Goal: Task Accomplishment & Management: Manage account settings

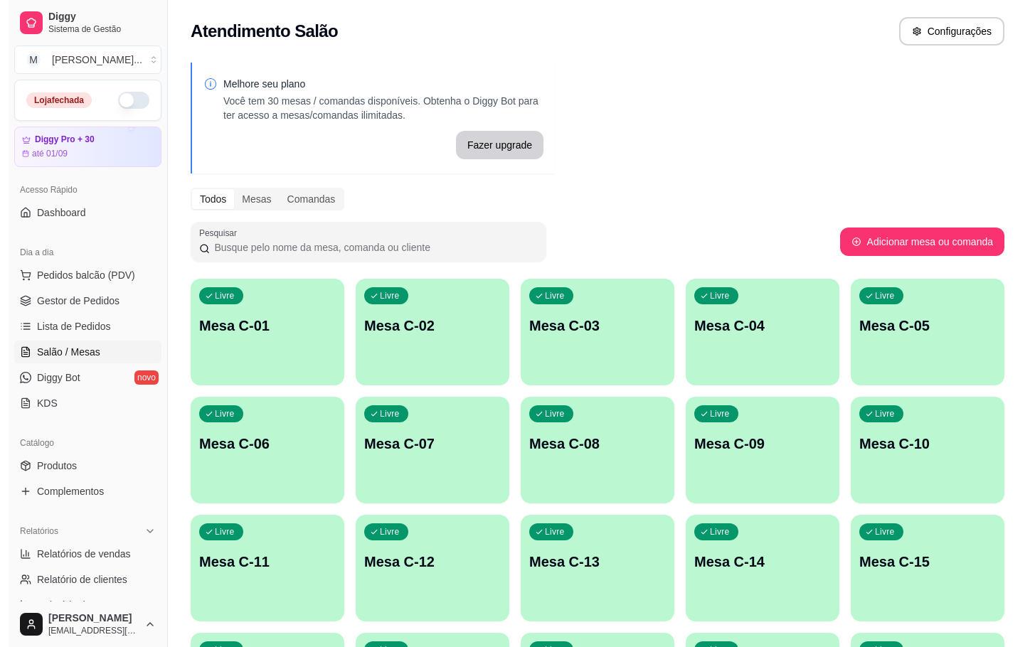
scroll to position [386, 0]
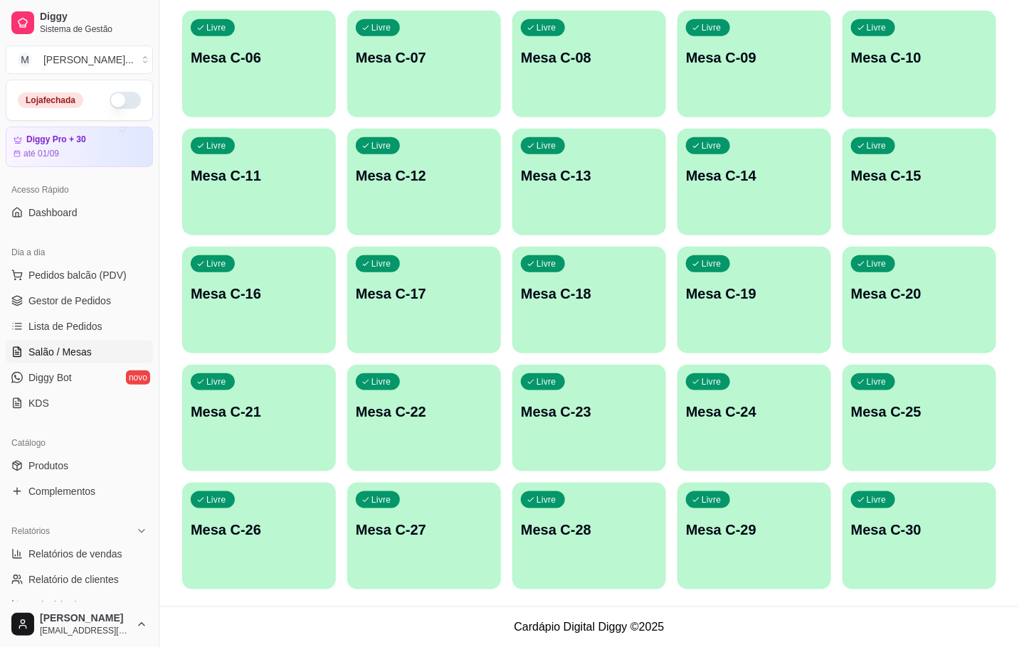
click at [912, 523] on div "Livre Mesa C-30" at bounding box center [919, 528] width 154 height 90
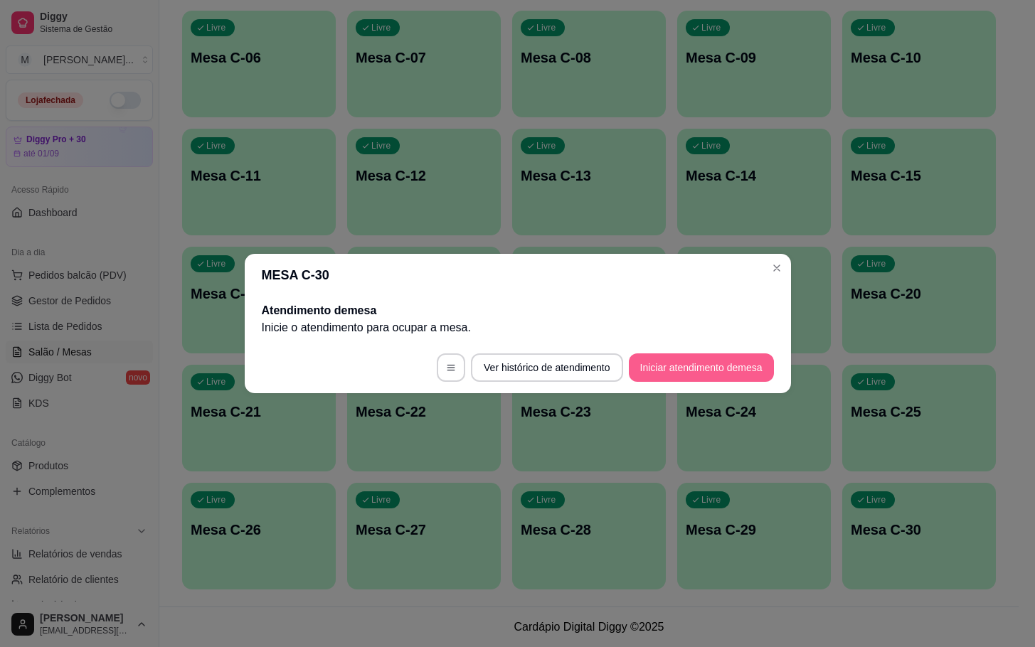
click at [681, 387] on footer "Ver histórico de atendimento Iniciar atendimento de mesa" at bounding box center [518, 367] width 546 height 51
click at [681, 368] on button "Iniciar atendimento de mesa" at bounding box center [701, 368] width 145 height 28
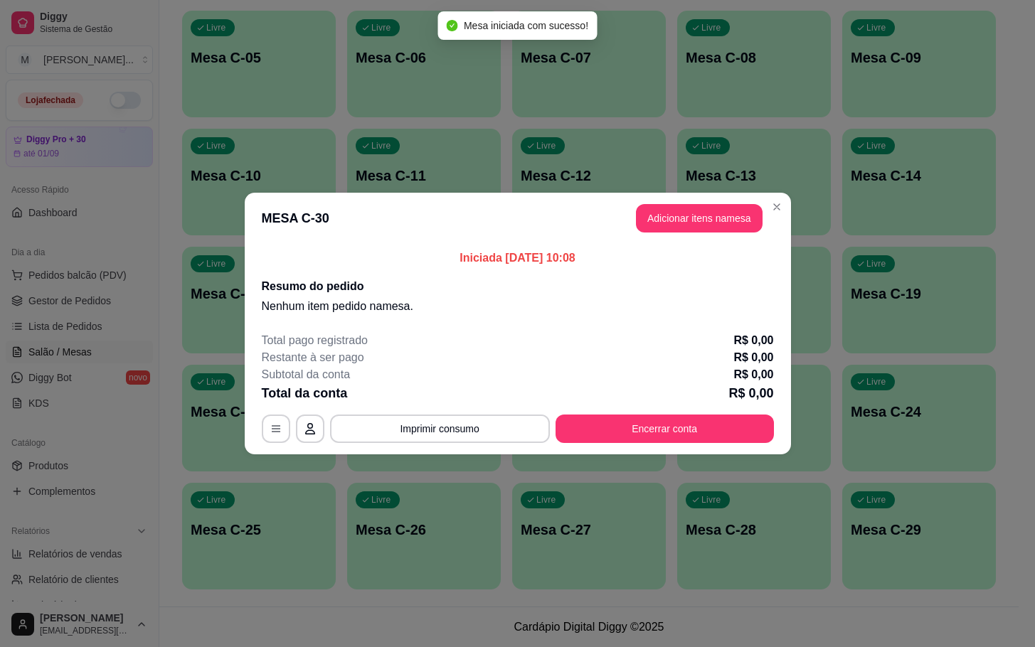
click at [719, 194] on header "MESA C-30 Adicionar itens na mesa" at bounding box center [518, 218] width 546 height 51
click at [707, 207] on button "Adicionar itens na mesa" at bounding box center [699, 218] width 127 height 28
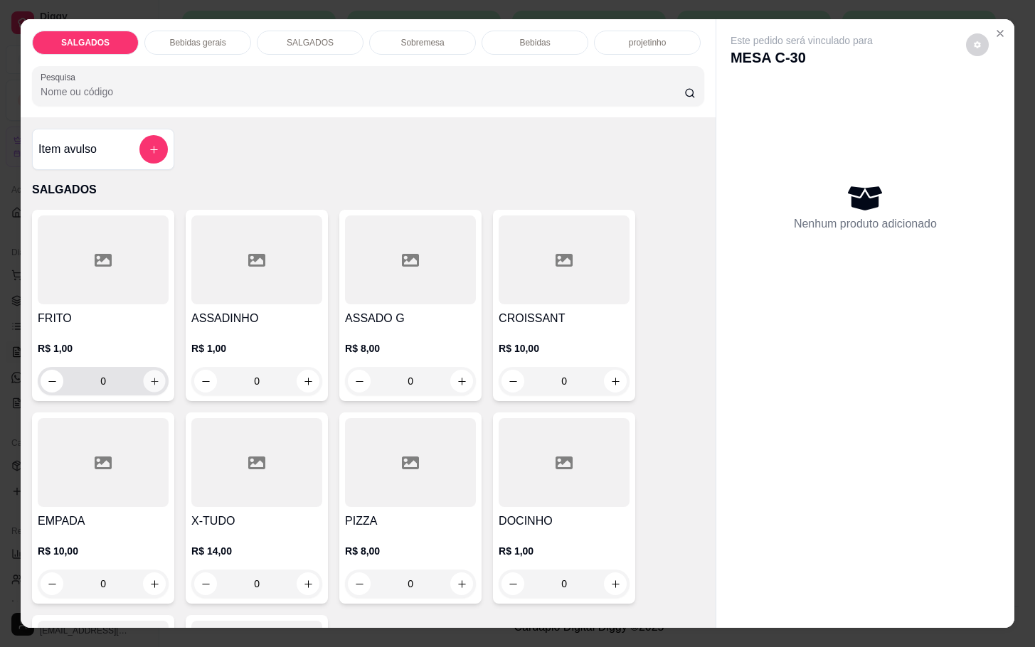
click at [149, 376] on icon "increase-product-quantity" at bounding box center [154, 381] width 11 height 11
click at [150, 376] on icon "increase-product-quantity" at bounding box center [154, 381] width 11 height 11
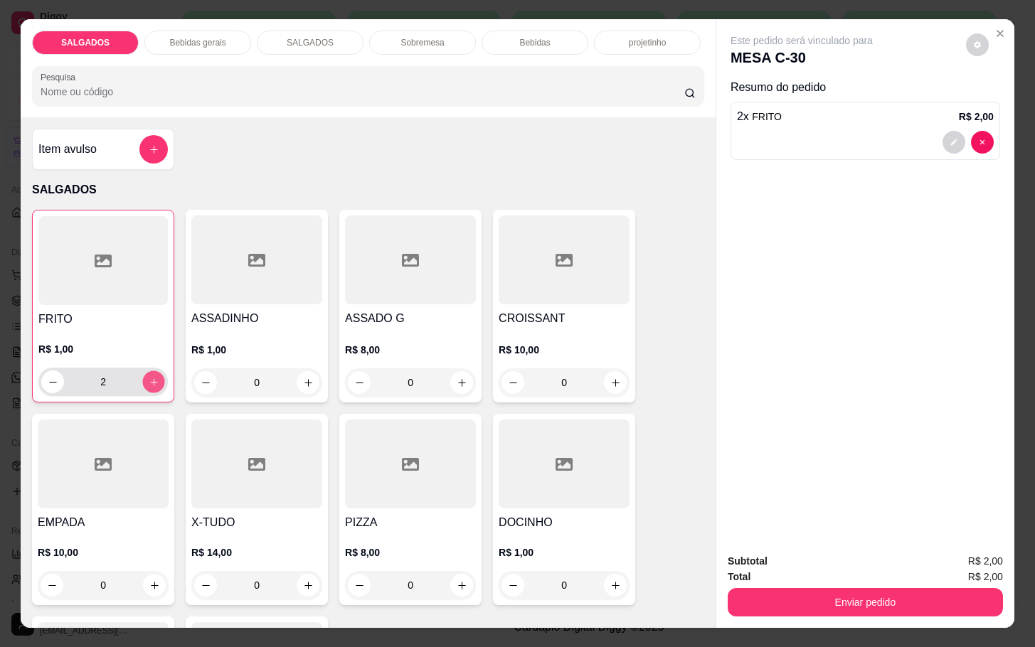
click at [152, 376] on button "increase-product-quantity" at bounding box center [154, 382] width 22 height 22
click at [150, 377] on icon "increase-product-quantity" at bounding box center [154, 382] width 11 height 11
click at [149, 377] on icon "increase-product-quantity" at bounding box center [154, 382] width 11 height 11
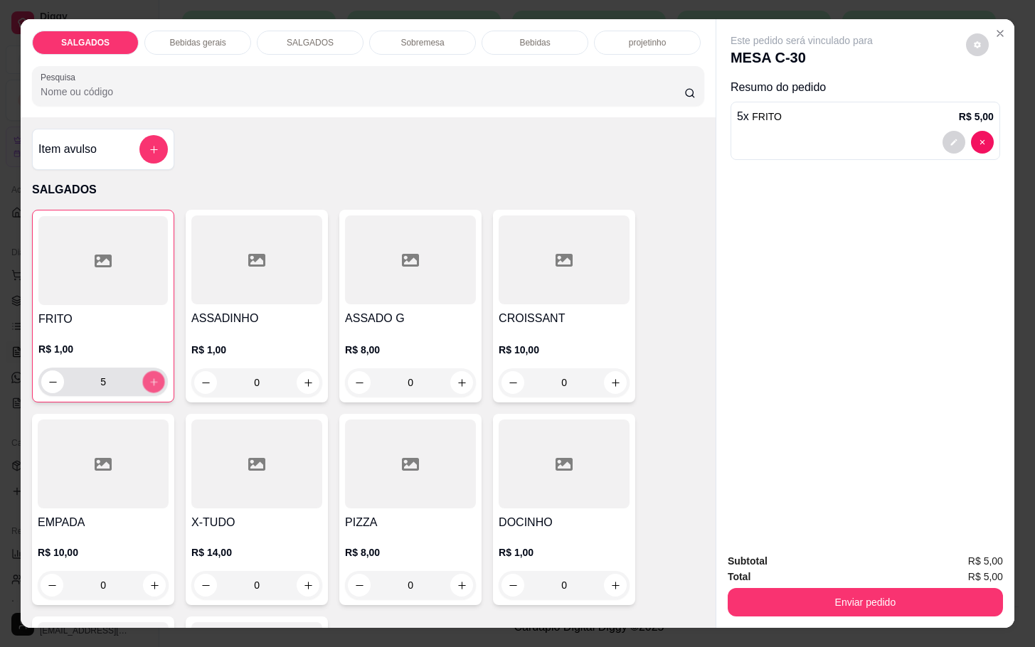
type input "7"
click at [396, 285] on div at bounding box center [410, 260] width 131 height 89
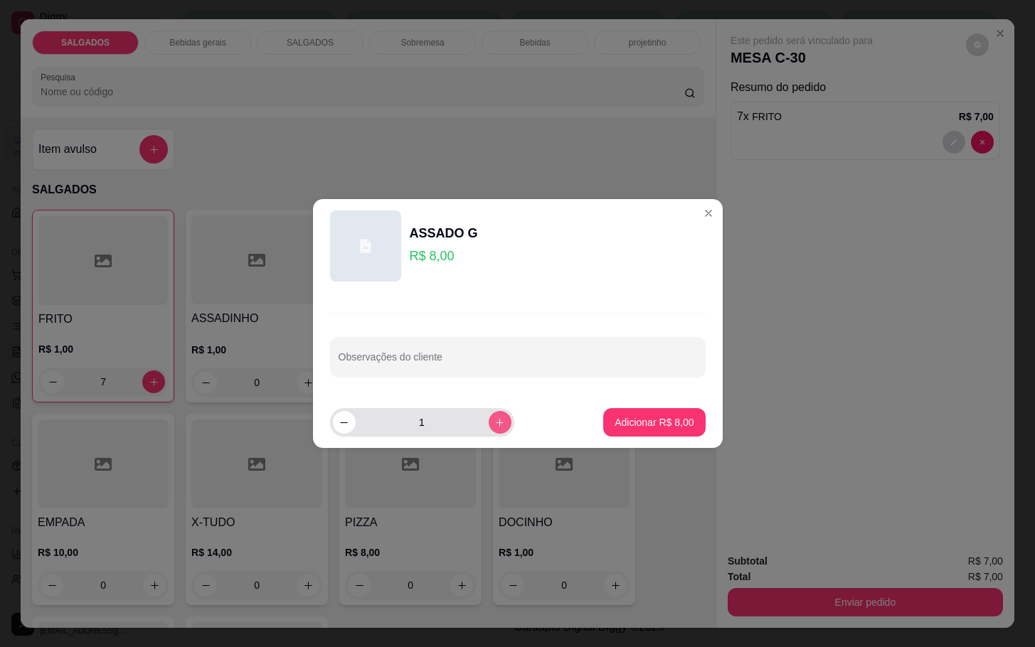
click at [494, 423] on icon "increase-product-quantity" at bounding box center [499, 423] width 11 height 11
type input "3"
click at [662, 419] on p "Adicionar R$ 24,00" at bounding box center [651, 422] width 85 height 14
type input "3"
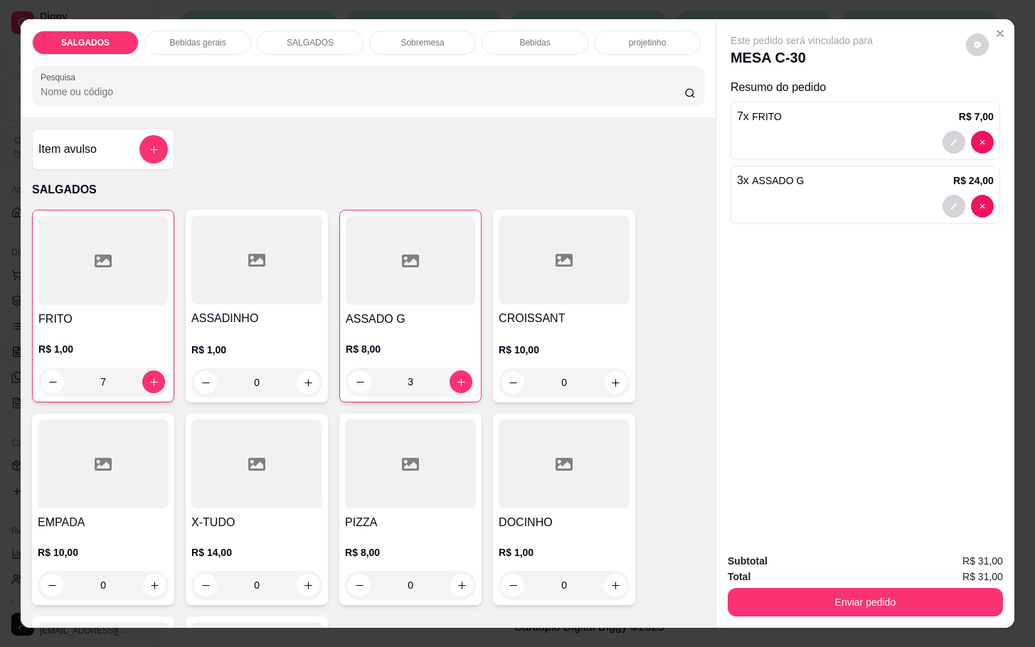
click at [228, 51] on div "SALGADOS Bebidas gerais SALGADOS Sobremesa Bebidas projetinho Pesquisa" at bounding box center [368, 68] width 695 height 98
click at [230, 36] on div "Bebidas gerais" at bounding box center [197, 43] width 107 height 24
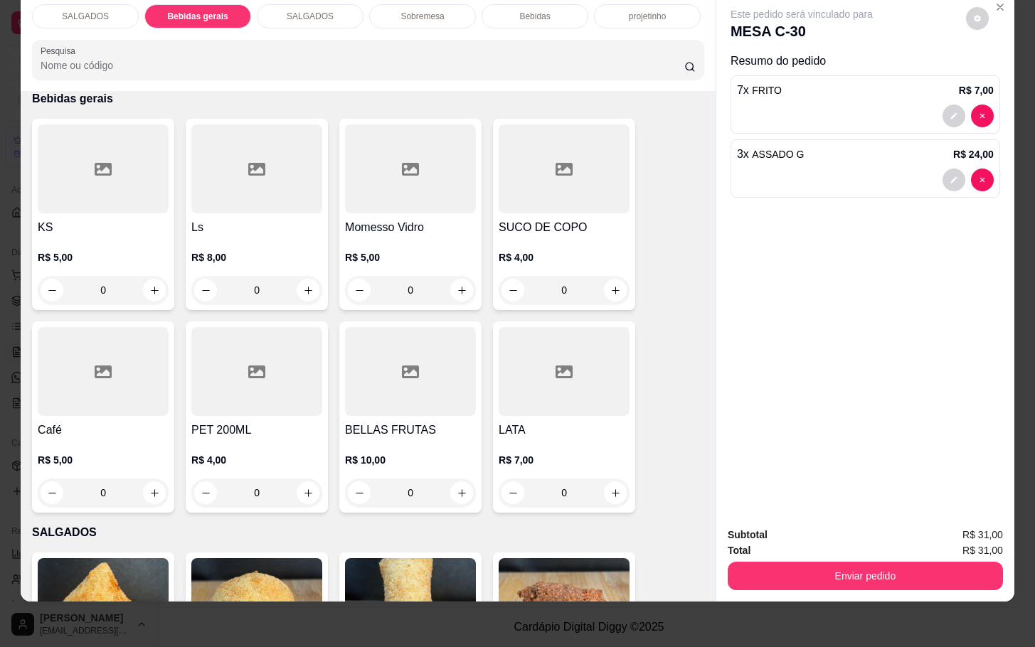
click at [223, 158] on div at bounding box center [256, 168] width 131 height 89
click at [284, 171] on div at bounding box center [256, 168] width 131 height 89
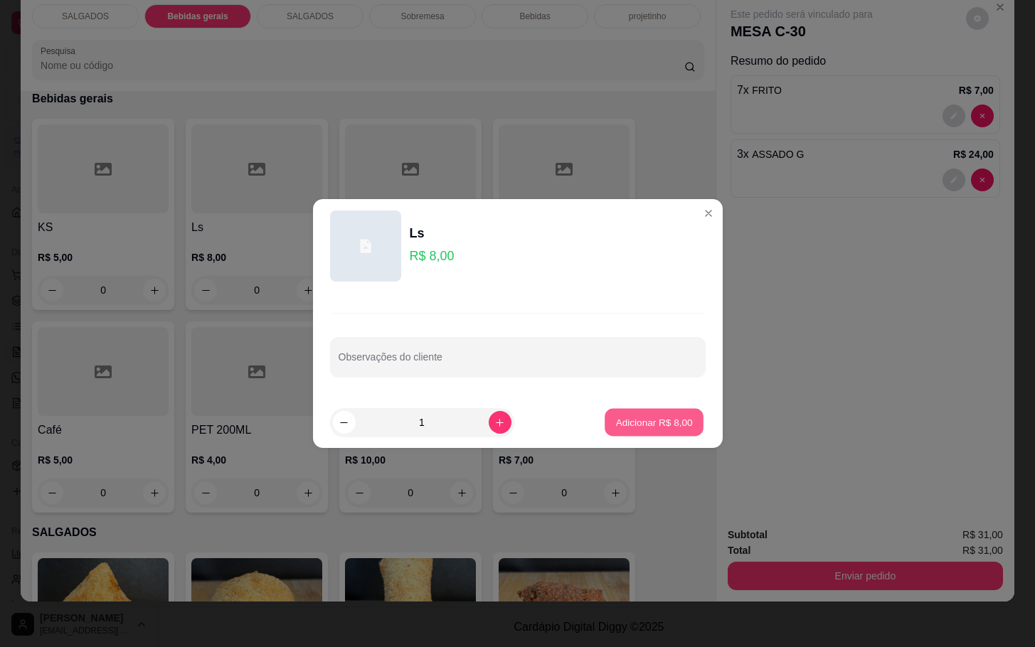
click at [645, 423] on p "Adicionar R$ 8,00" at bounding box center [654, 422] width 77 height 14
type input "1"
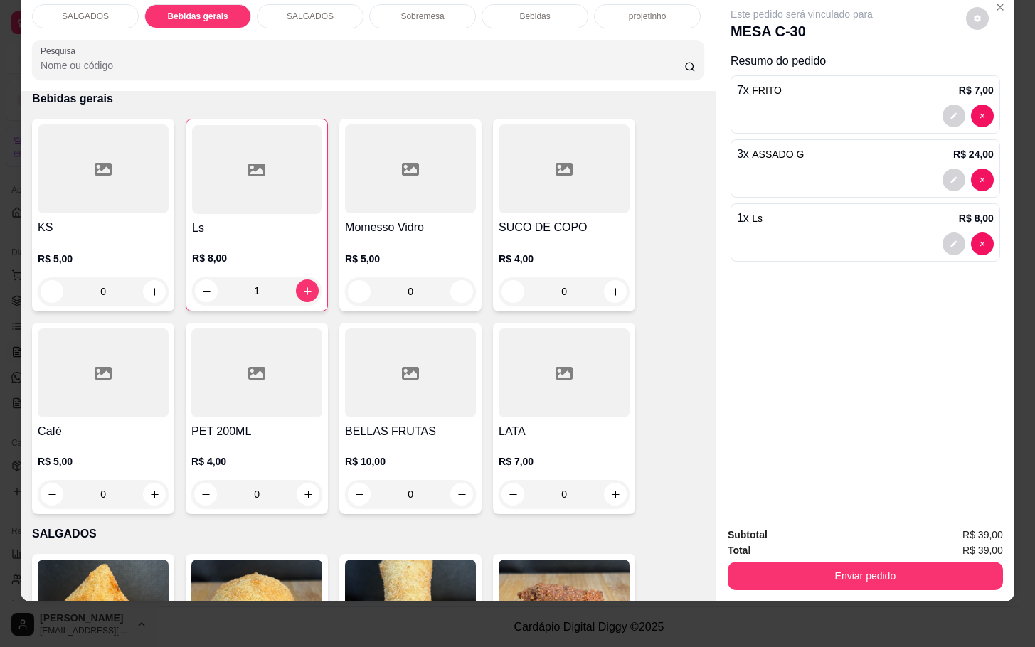
click at [493, 6] on div "Bebidas" at bounding box center [535, 16] width 107 height 24
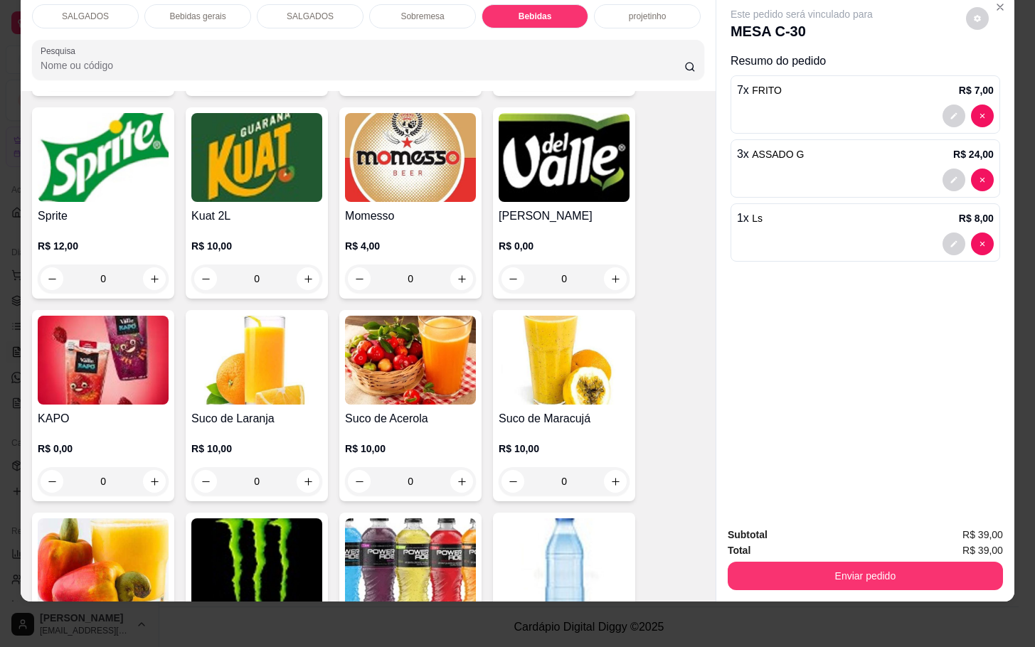
scroll to position [2969, 0]
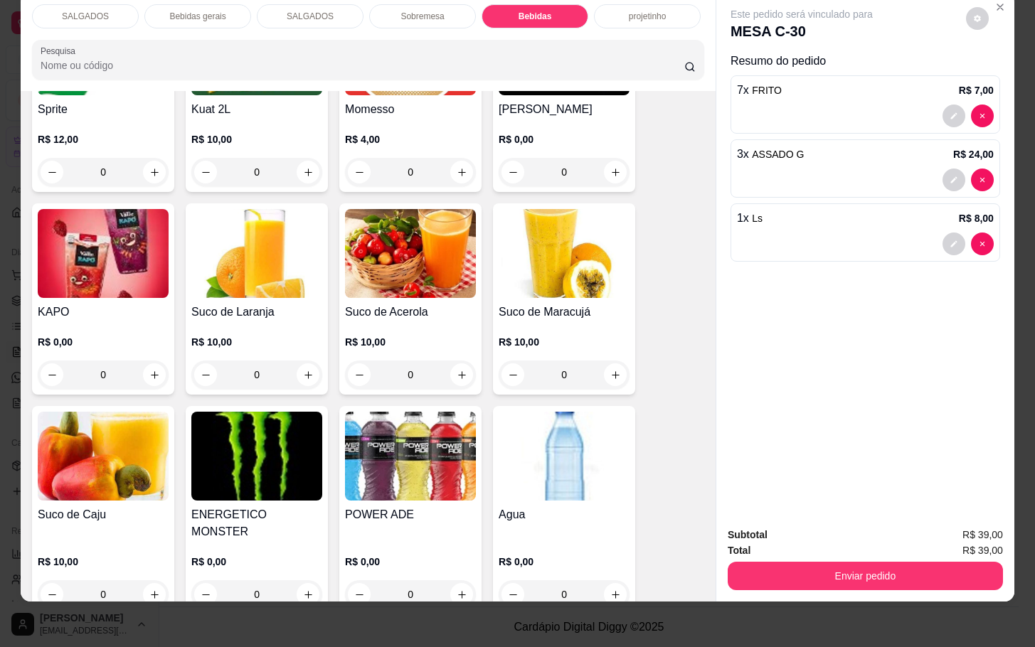
click at [132, 225] on img at bounding box center [103, 253] width 131 height 89
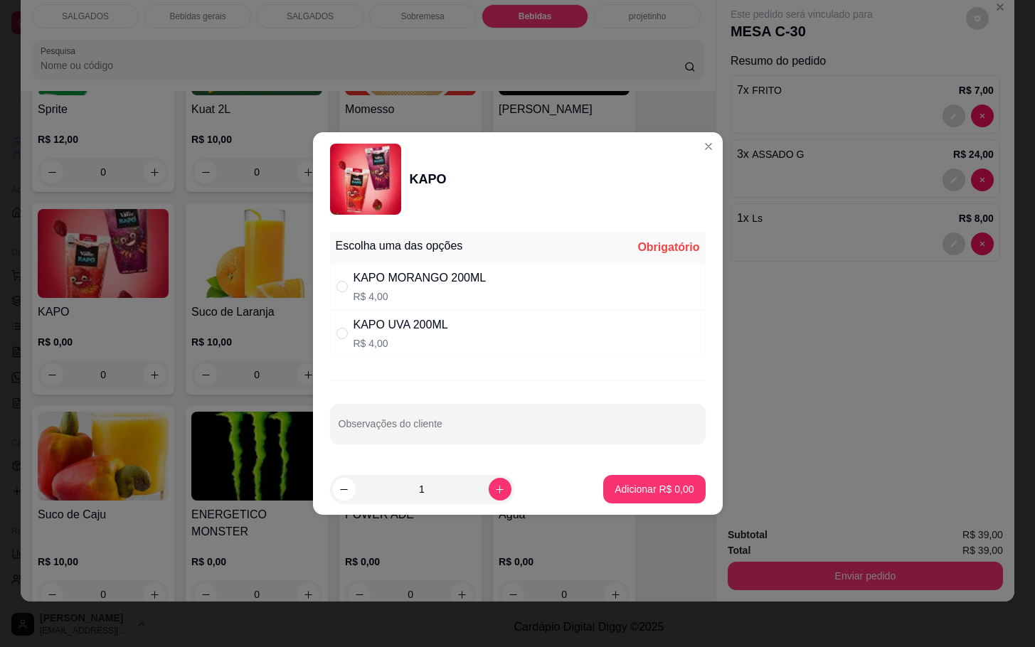
click at [478, 276] on div "KAPO MORANGO 200ML" at bounding box center [420, 278] width 133 height 17
radio input "true"
click at [489, 481] on button "increase-product-quantity" at bounding box center [500, 489] width 23 height 23
type input "2"
click at [640, 491] on p "Adicionar R$ 8,00" at bounding box center [654, 489] width 77 height 14
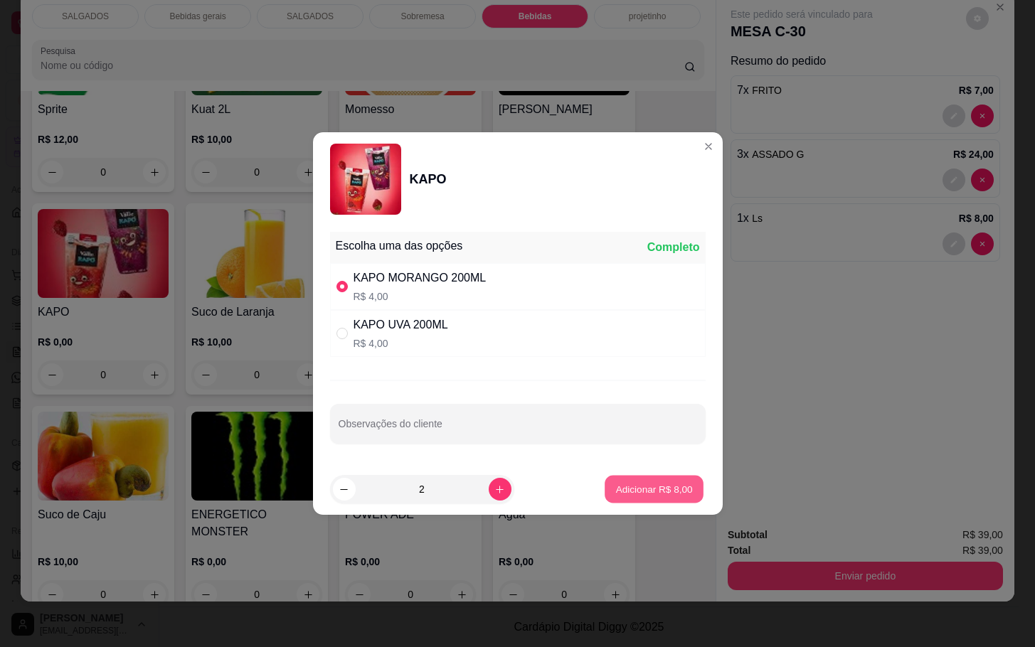
type input "2"
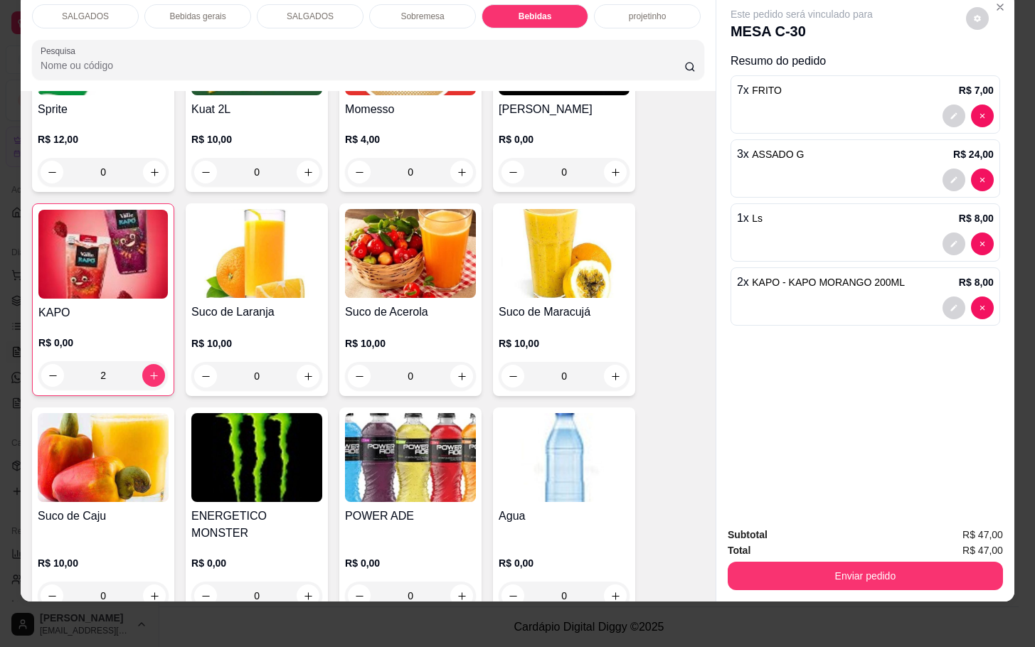
click at [721, 540] on div "Subtotal R$ 47,00 Total R$ 47,00 Enviar pedido" at bounding box center [865, 559] width 298 height 86
click at [738, 562] on button "Enviar pedido" at bounding box center [865, 576] width 275 height 28
click at [756, 527] on button "Não registrar e enviar pedido" at bounding box center [816, 525] width 148 height 27
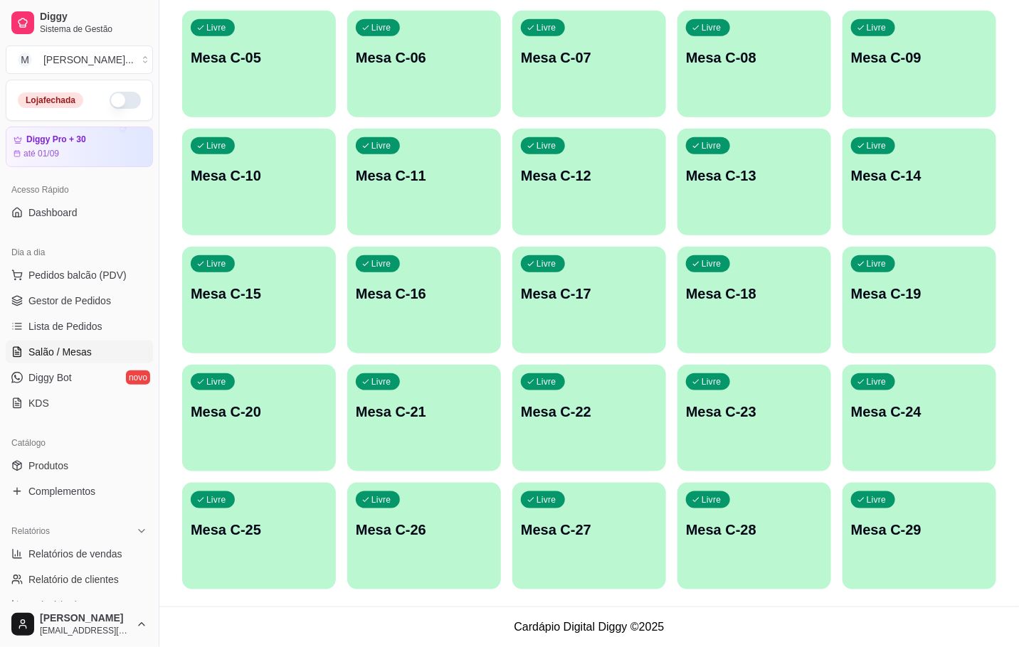
click at [428, 312] on div "Livre Mesa C-16" at bounding box center [424, 292] width 154 height 90
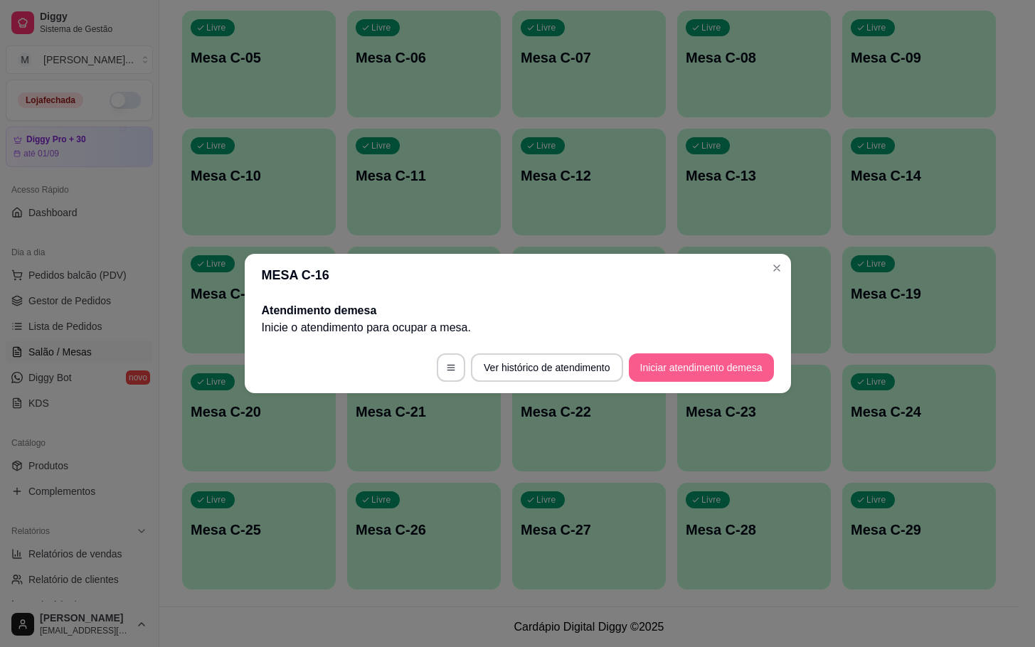
click at [702, 376] on button "Iniciar atendimento de mesa" at bounding box center [701, 368] width 145 height 28
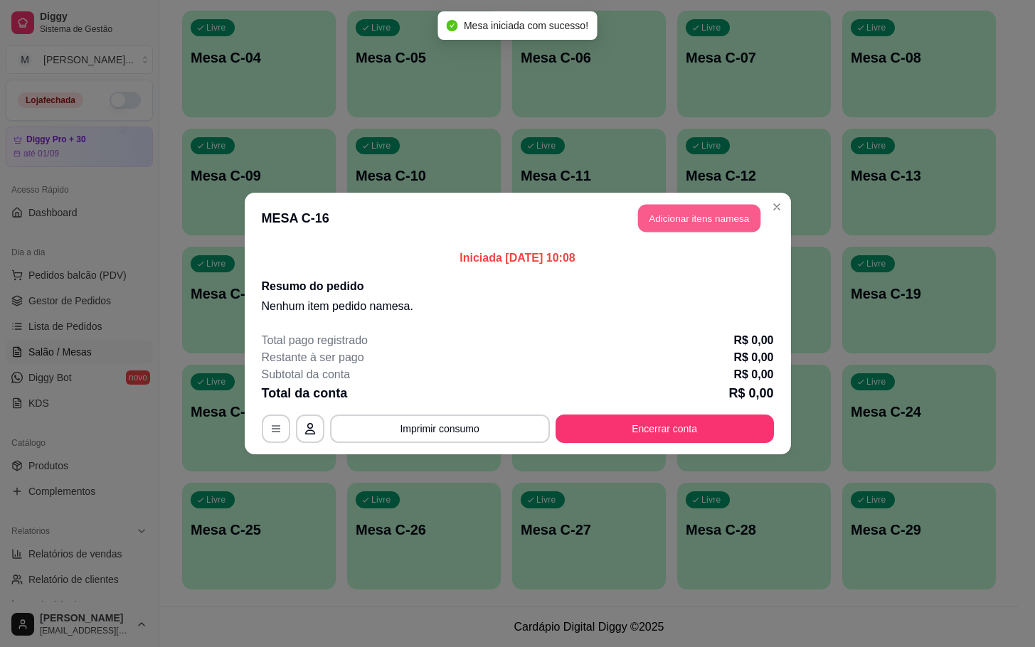
click at [706, 207] on button "Adicionar itens na mesa" at bounding box center [699, 219] width 122 height 28
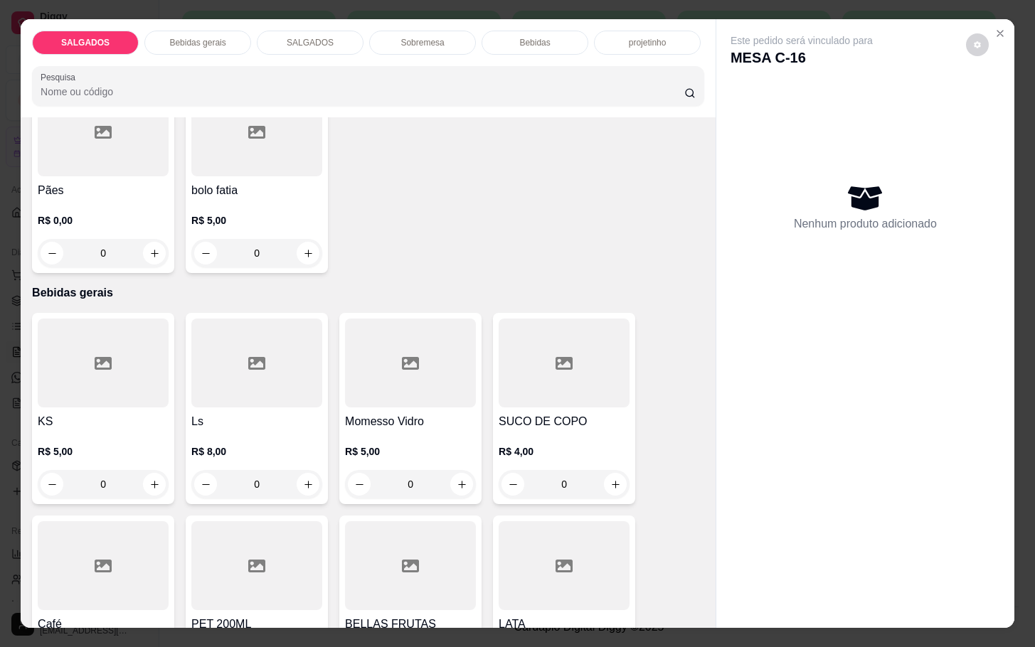
scroll to position [320, 0]
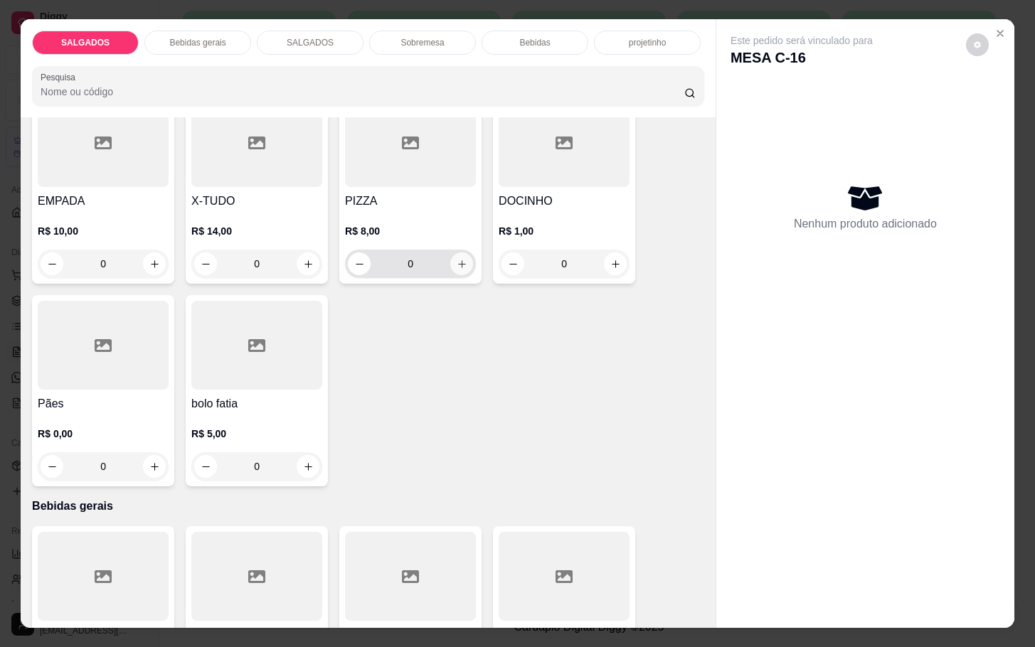
click at [464, 259] on button "increase-product-quantity" at bounding box center [461, 264] width 23 height 23
type input "1"
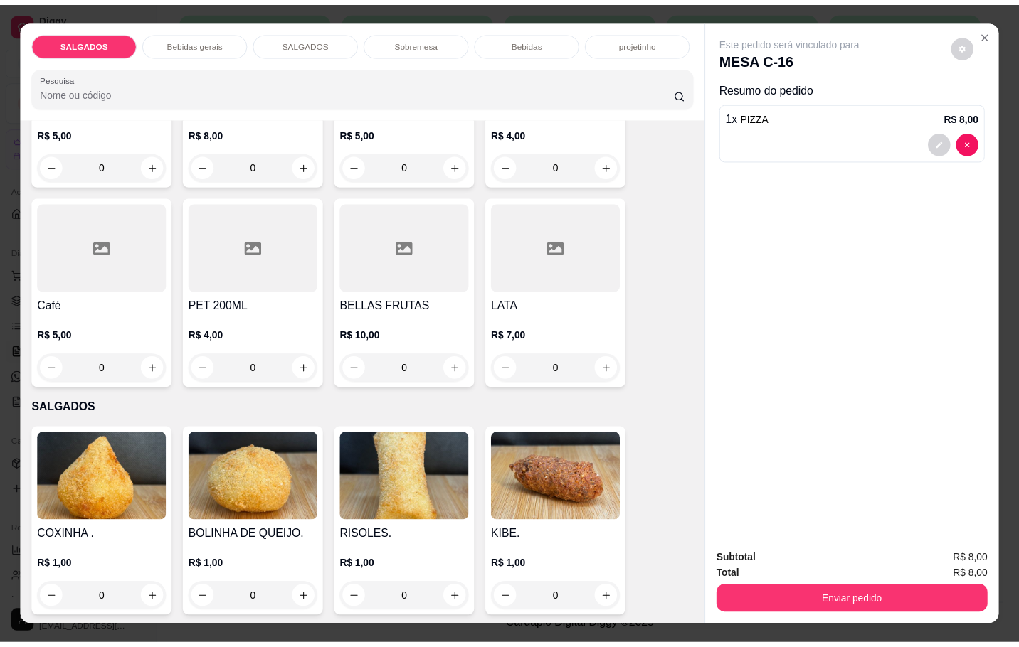
scroll to position [747, 0]
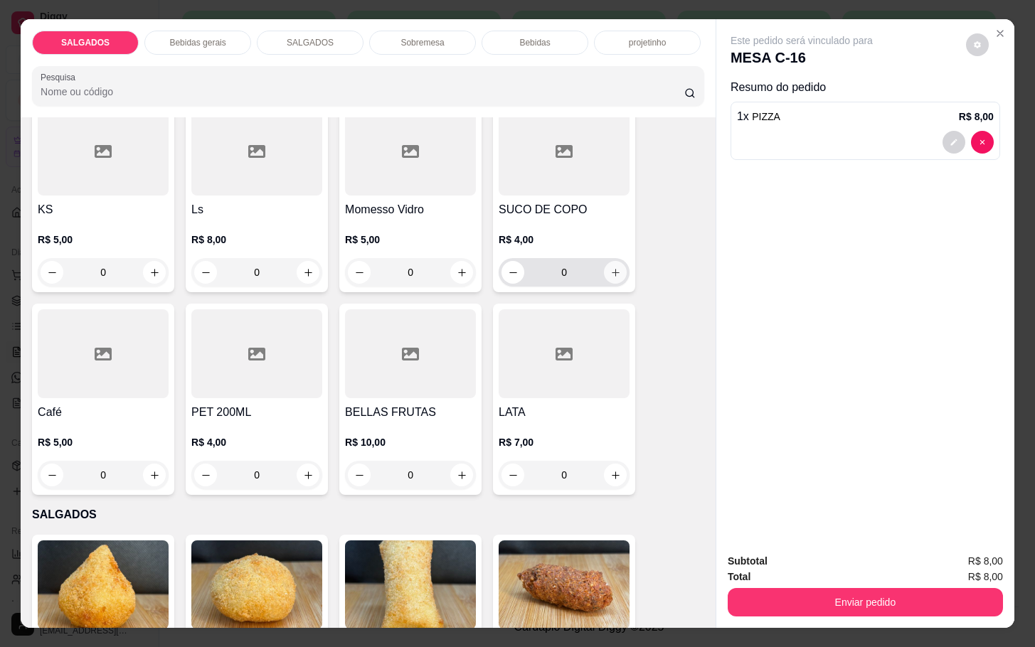
click at [611, 267] on icon "increase-product-quantity" at bounding box center [615, 272] width 11 height 11
type input "1"
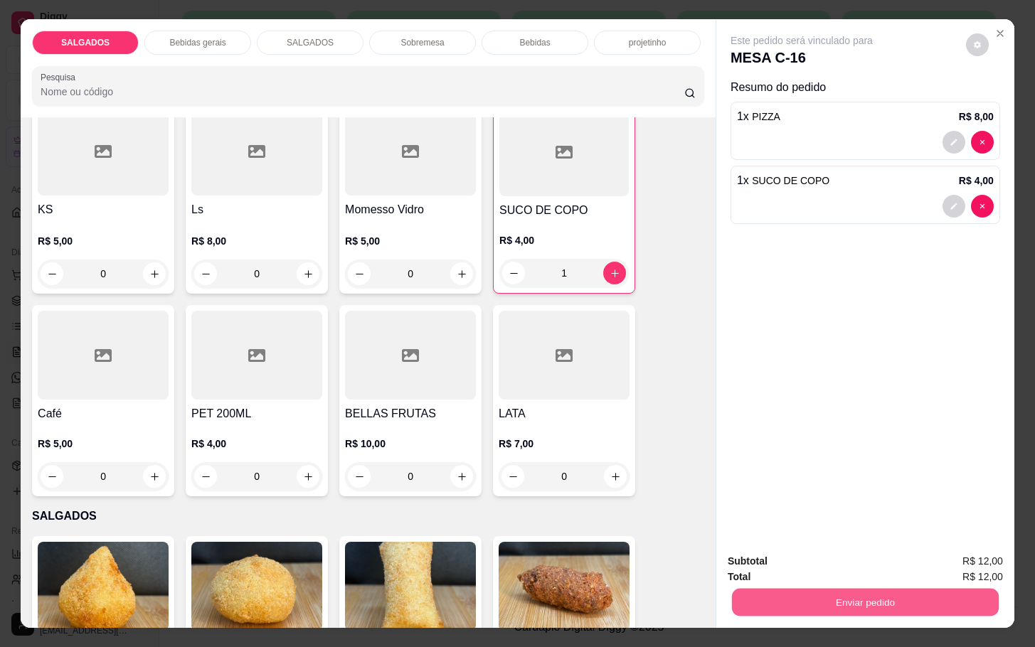
click at [886, 585] on div "Enviar pedido" at bounding box center [865, 601] width 275 height 32
click at [871, 604] on button "Enviar pedido" at bounding box center [865, 602] width 267 height 28
click at [807, 556] on button "Não registrar e enviar pedido" at bounding box center [816, 559] width 148 height 27
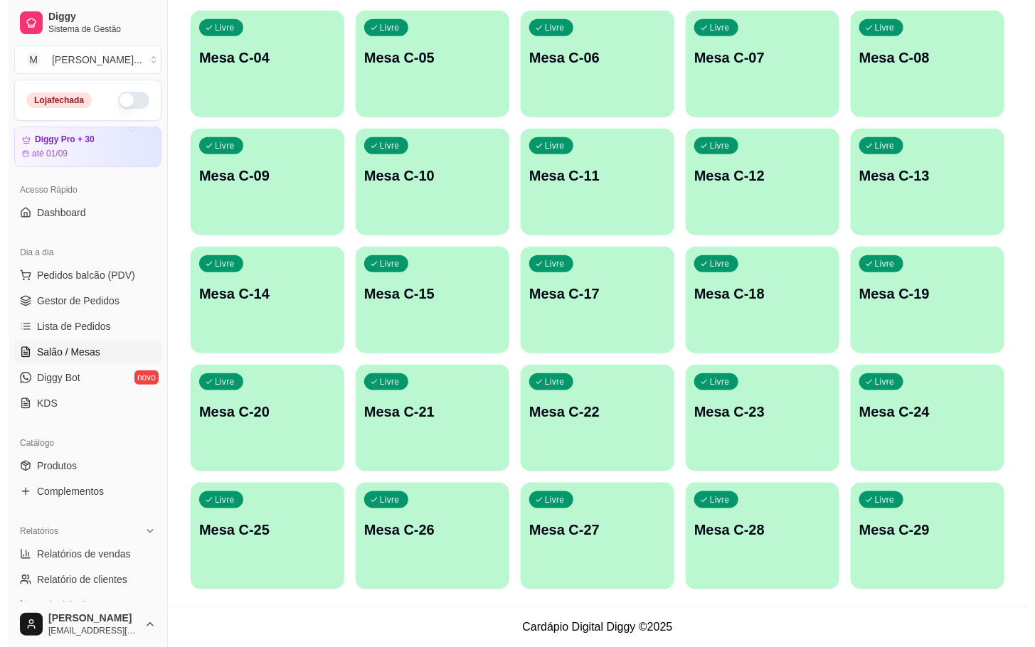
scroll to position [66, 0]
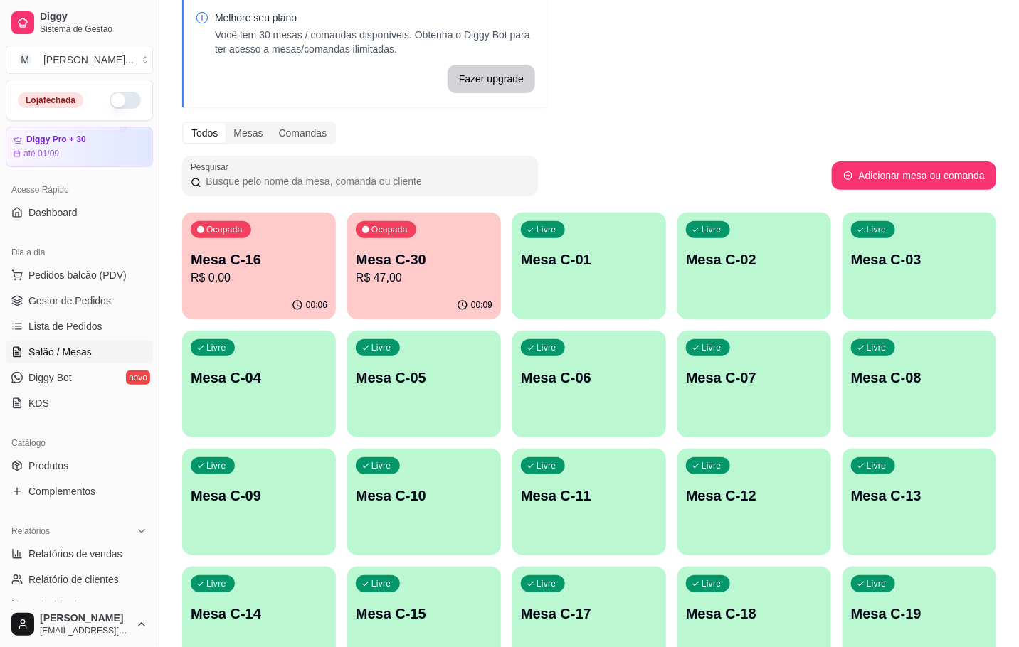
click at [223, 280] on p "R$ 0,00" at bounding box center [259, 278] width 137 height 17
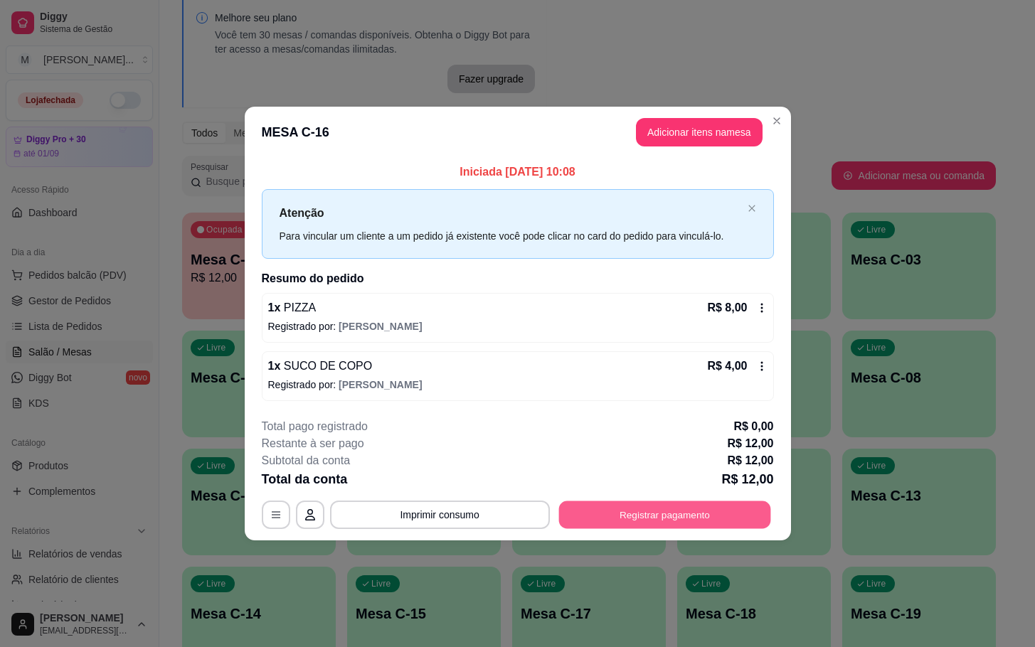
click at [636, 516] on button "Registrar pagamento" at bounding box center [664, 515] width 212 height 28
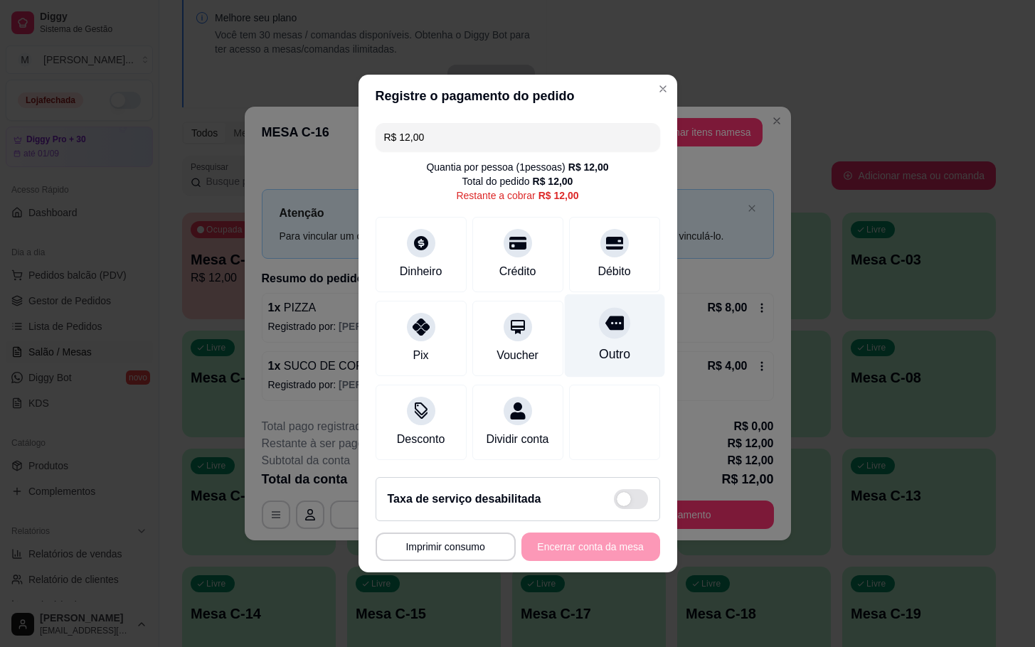
click at [595, 333] on div "Outro" at bounding box center [614, 336] width 100 height 83
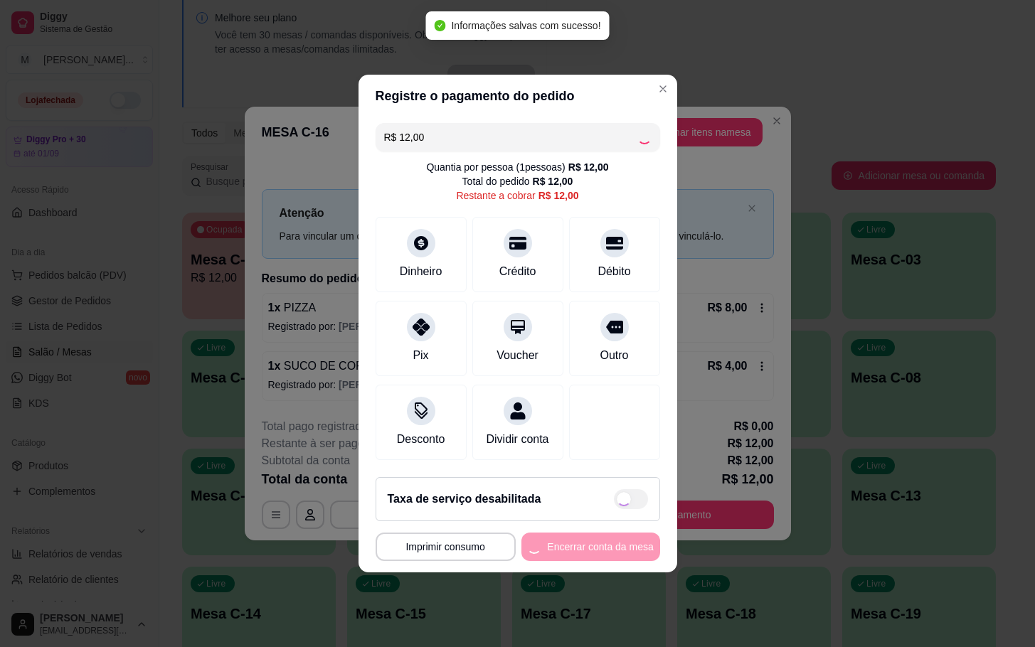
type input "R$ 0,00"
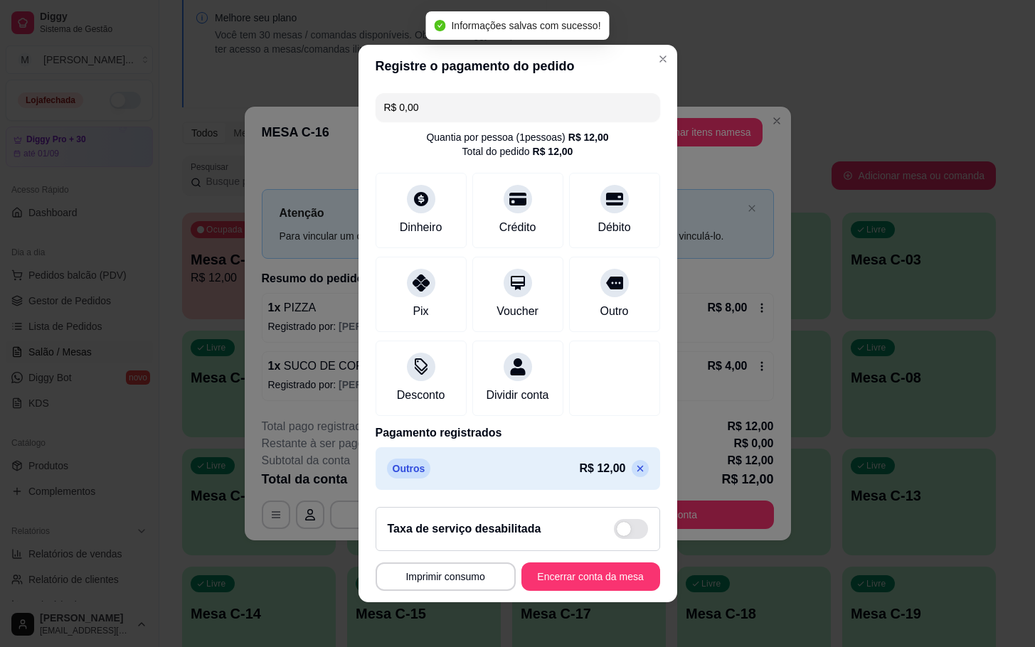
drag, startPoint x: 561, startPoint y: 566, endPoint x: 571, endPoint y: 622, distance: 56.3
click at [571, 622] on div "**********" at bounding box center [517, 323] width 1035 height 647
click at [560, 591] on button "Encerrar conta da mesa" at bounding box center [590, 577] width 139 height 28
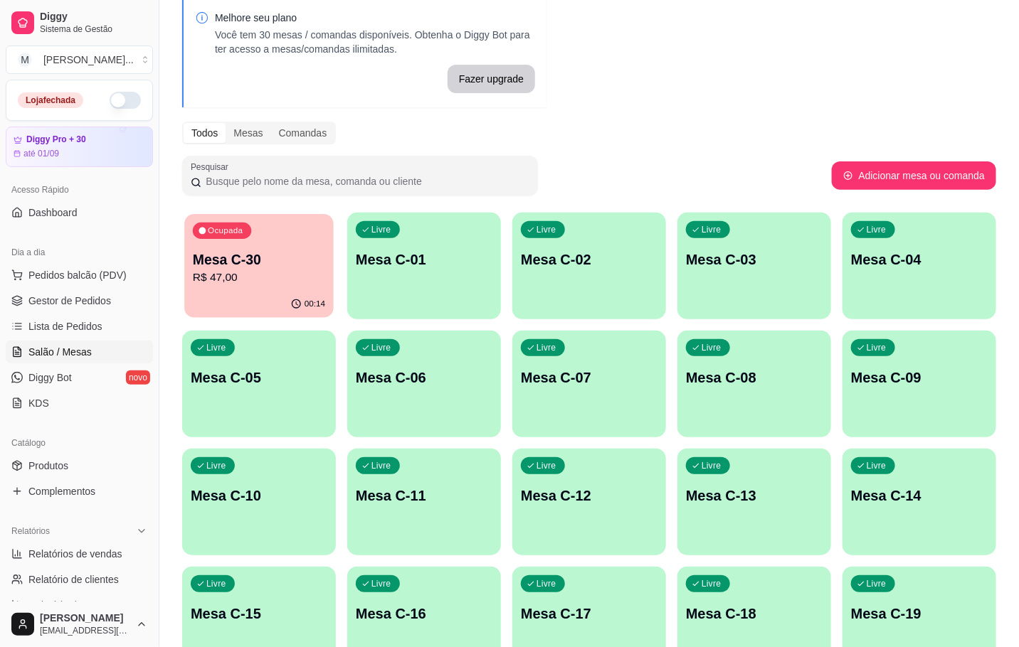
click at [248, 261] on p "Mesa C-30" at bounding box center [259, 259] width 132 height 19
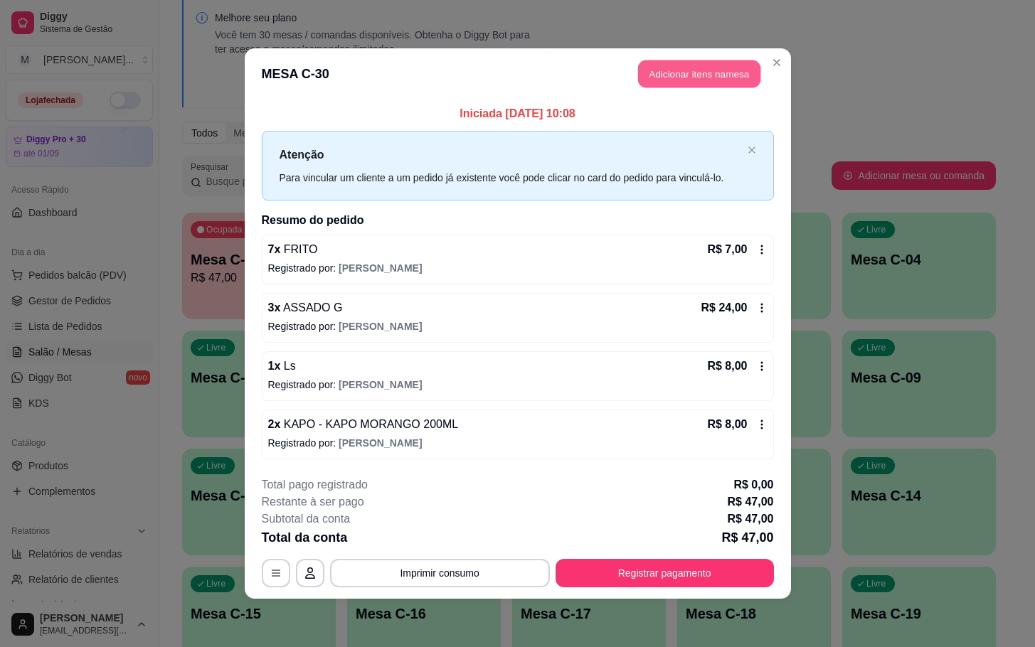
click at [709, 66] on button "Adicionar itens na mesa" at bounding box center [699, 74] width 122 height 28
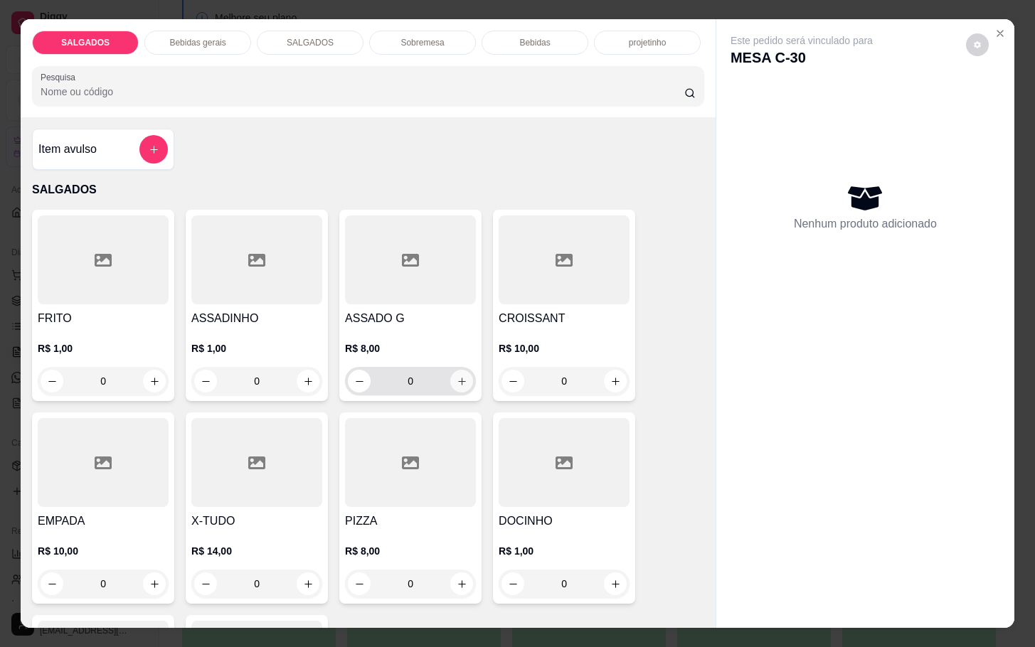
click at [457, 376] on icon "increase-product-quantity" at bounding box center [462, 381] width 11 height 11
type input "1"
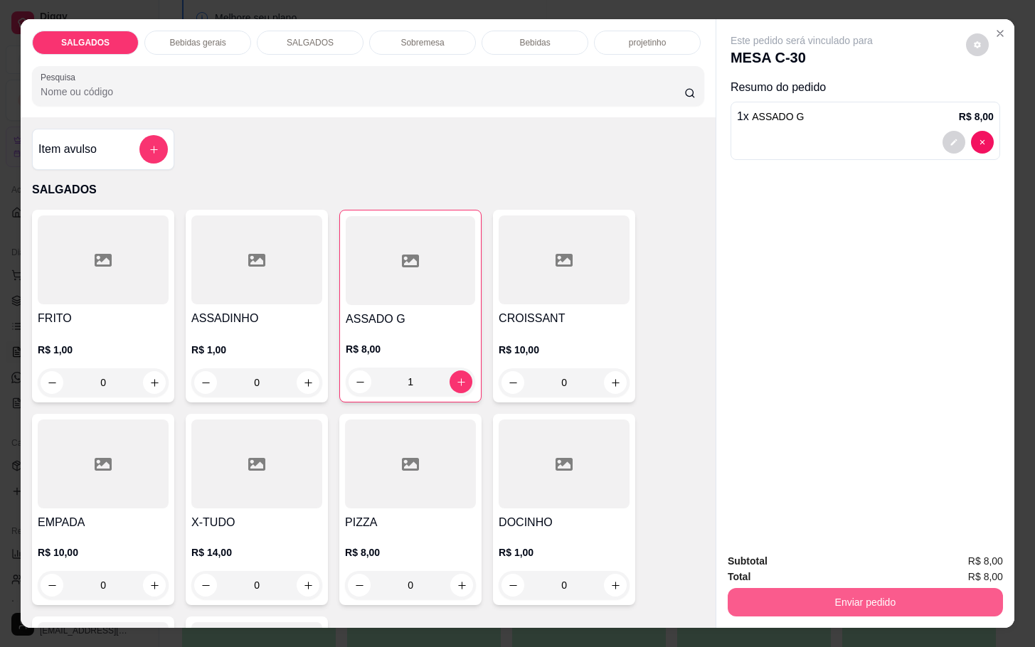
click at [799, 604] on button "Enviar pedido" at bounding box center [865, 602] width 275 height 28
click at [786, 560] on button "Não registrar e enviar pedido" at bounding box center [816, 559] width 148 height 27
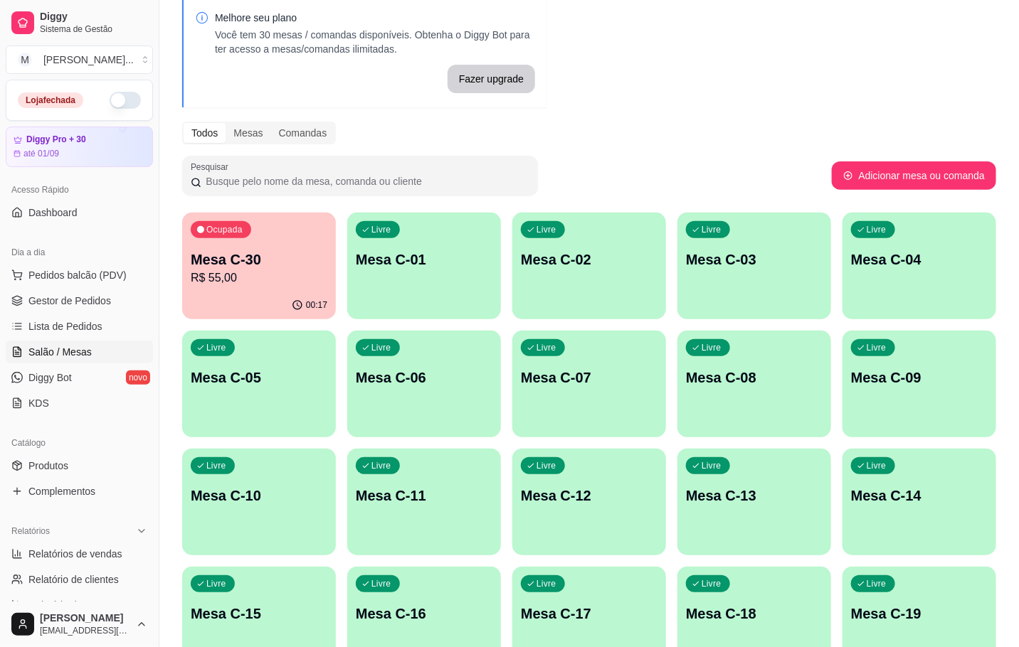
click at [214, 255] on div "Ocupada Mesa C-30 R$ 55,00" at bounding box center [259, 252] width 154 height 79
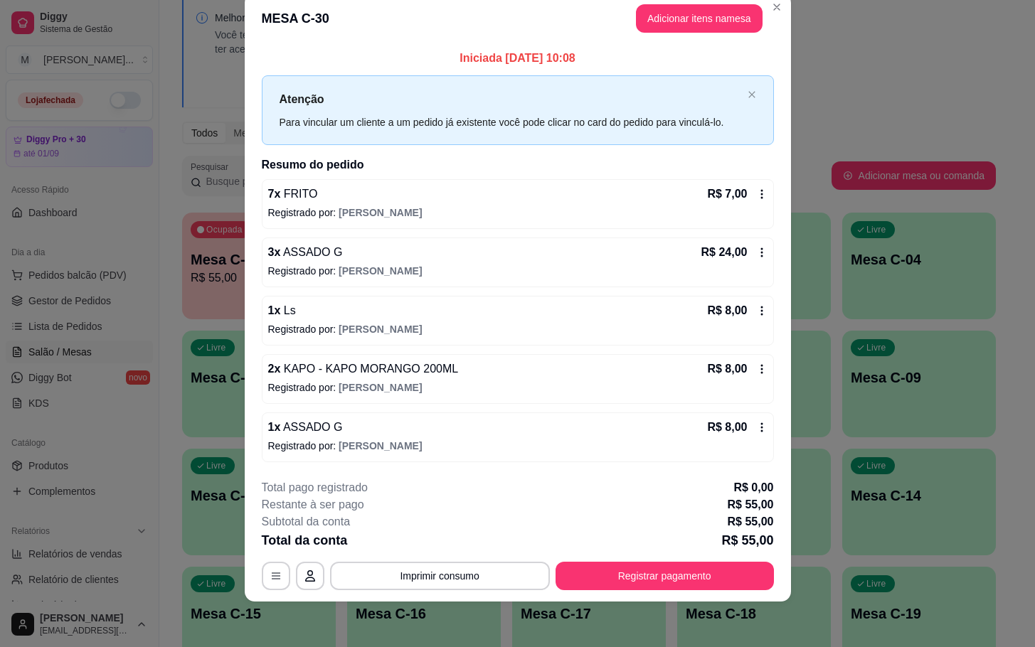
scroll to position [0, 0]
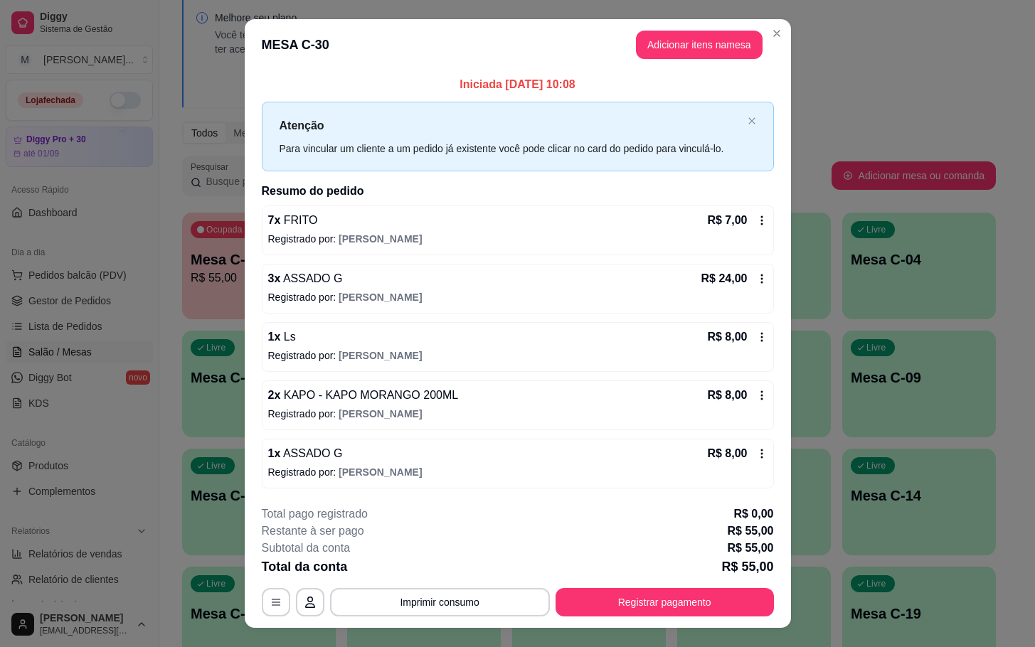
click at [681, 625] on footer "**********" at bounding box center [518, 561] width 546 height 134
click at [666, 598] on button "Registrar pagamento" at bounding box center [665, 602] width 218 height 28
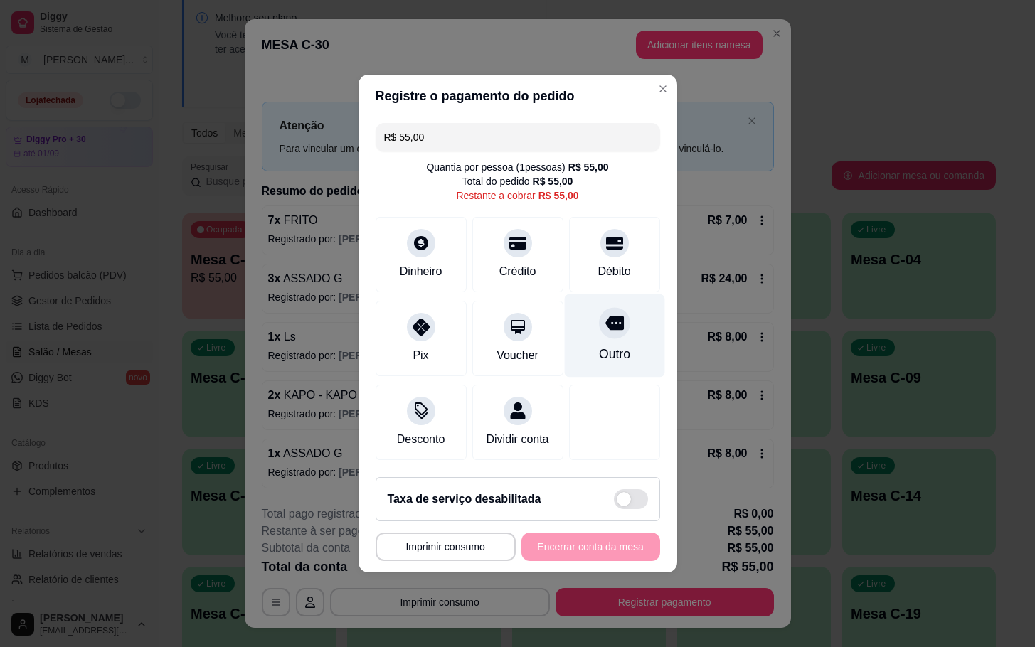
click at [600, 345] on div "Outro" at bounding box center [613, 354] width 31 height 18
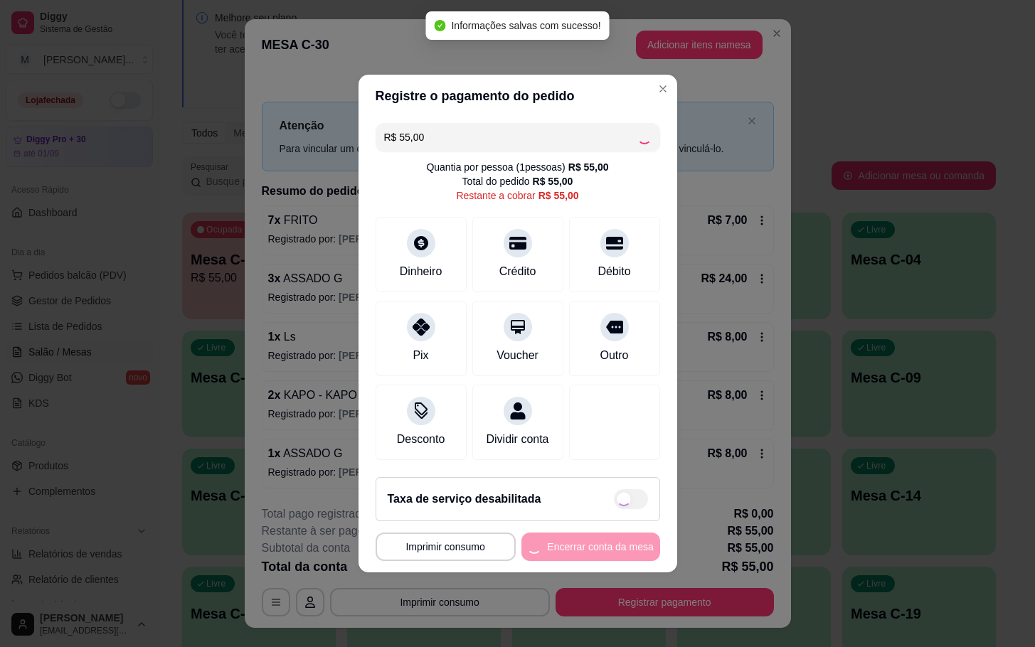
type input "R$ 0,00"
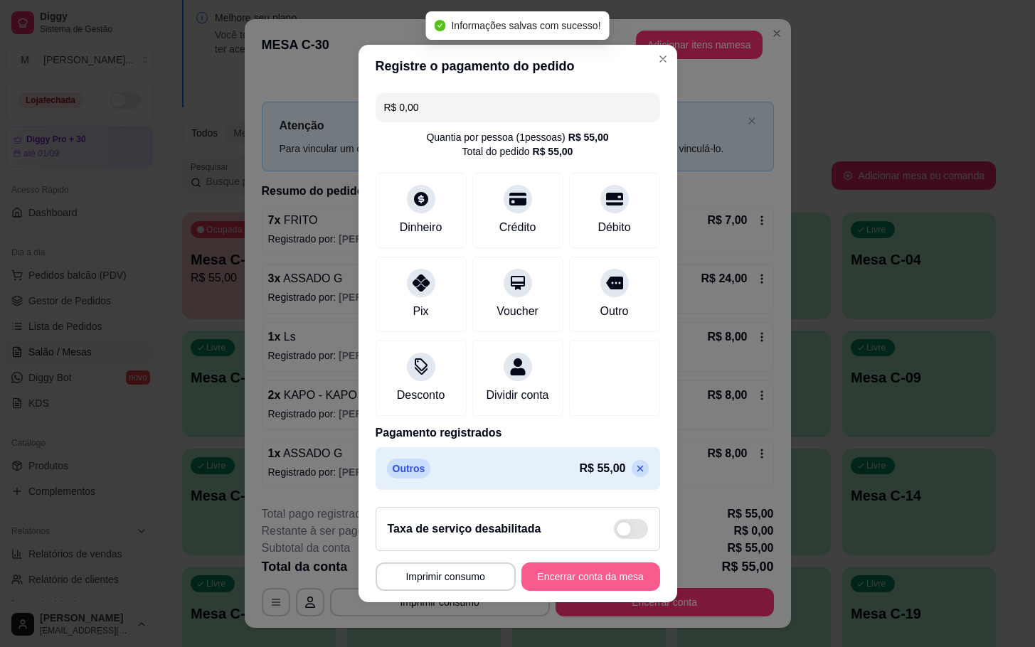
click at [574, 580] on button "Encerrar conta da mesa" at bounding box center [590, 577] width 139 height 28
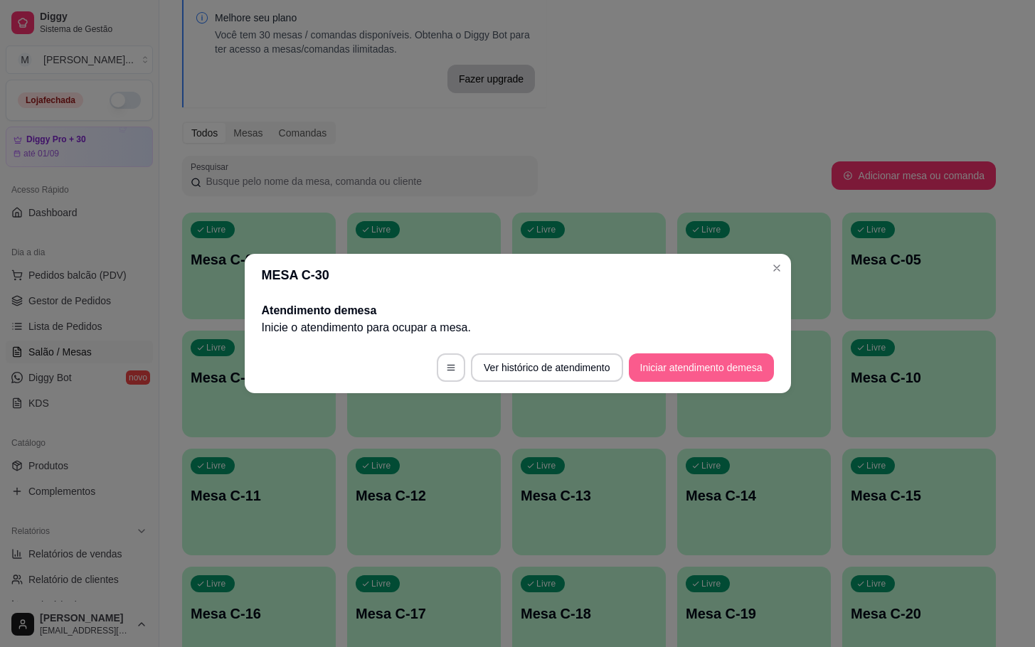
click at [684, 376] on button "Iniciar atendimento de mesa" at bounding box center [701, 368] width 145 height 28
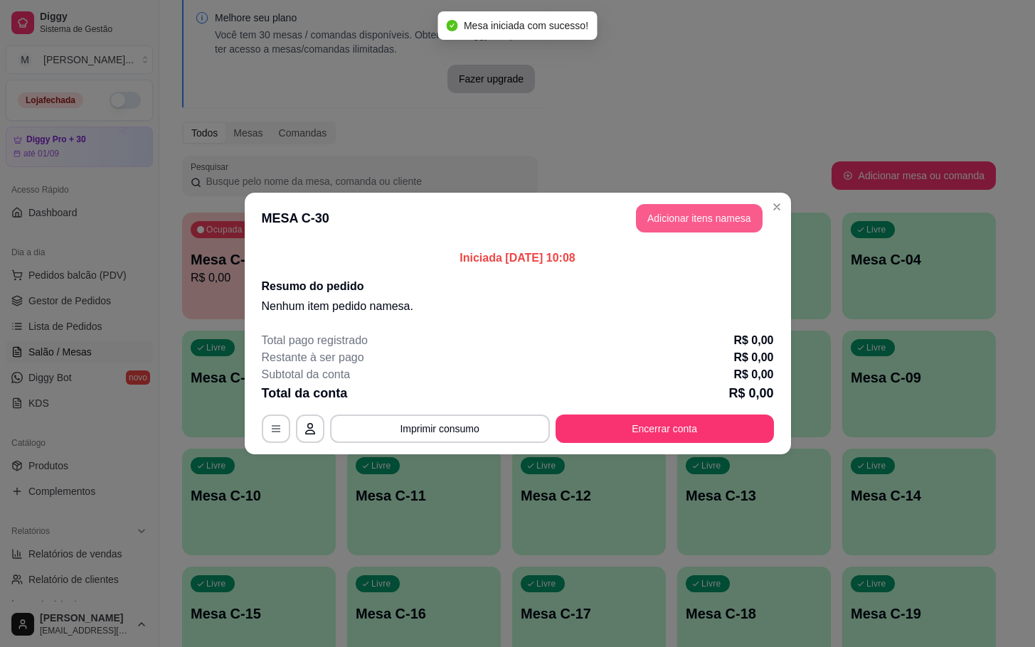
click at [679, 224] on button "Adicionar itens na mesa" at bounding box center [699, 218] width 127 height 28
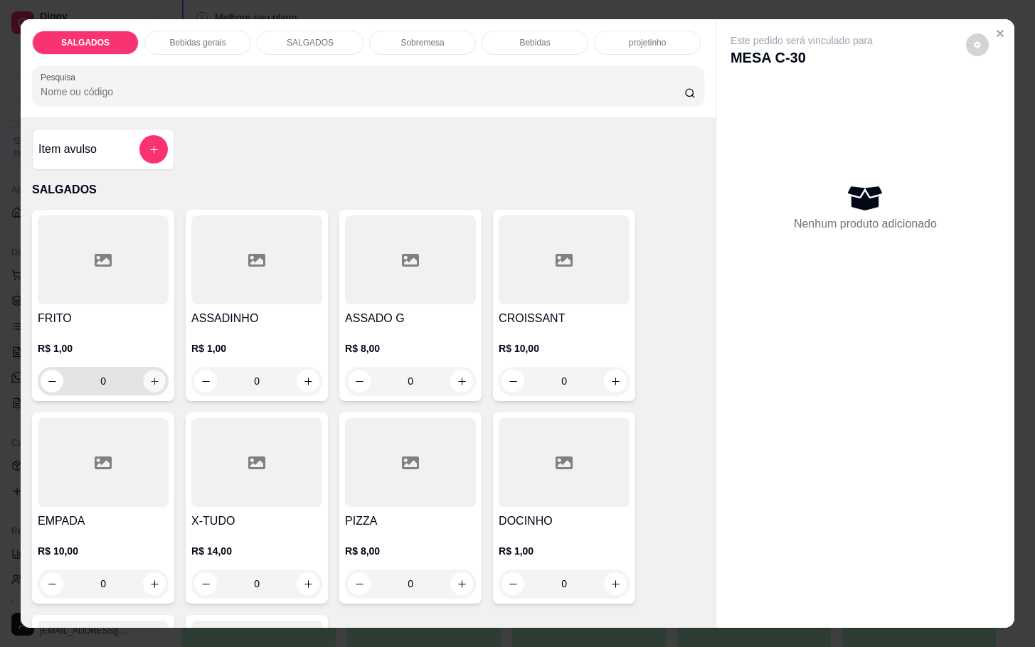
click at [157, 378] on button "increase-product-quantity" at bounding box center [155, 382] width 22 height 22
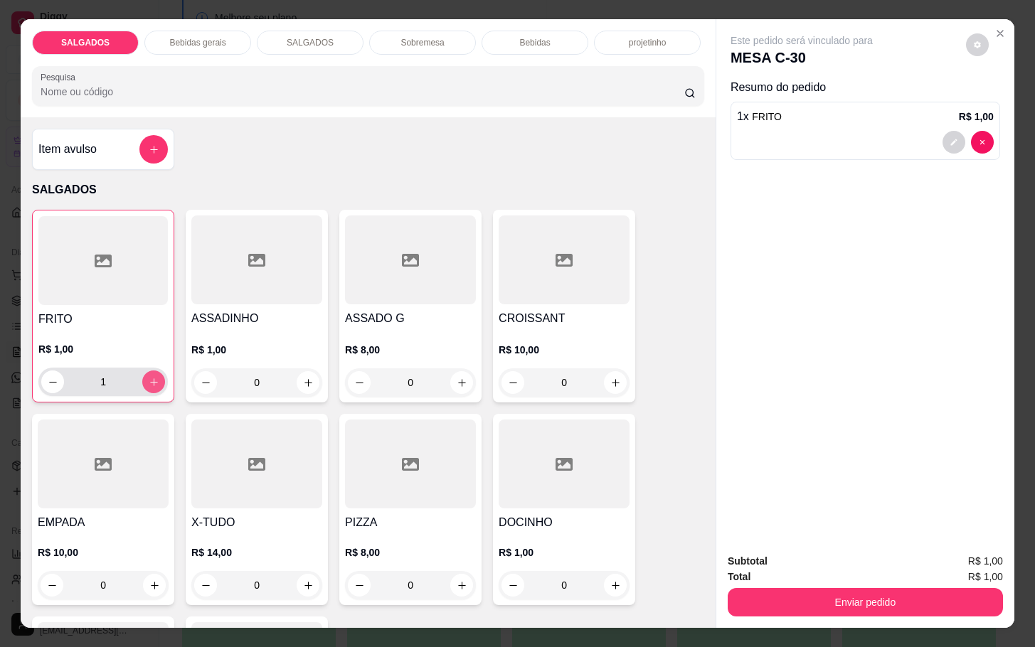
click at [142, 378] on button "increase-product-quantity" at bounding box center [153, 382] width 23 height 23
click at [143, 378] on button "increase-product-quantity" at bounding box center [154, 382] width 22 height 22
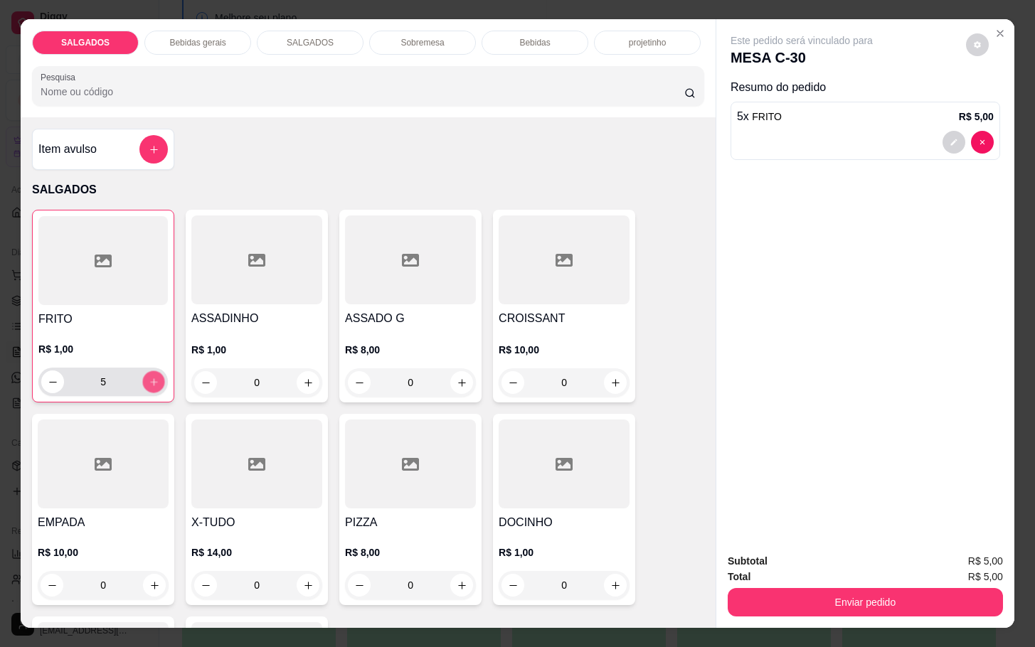
type input "6"
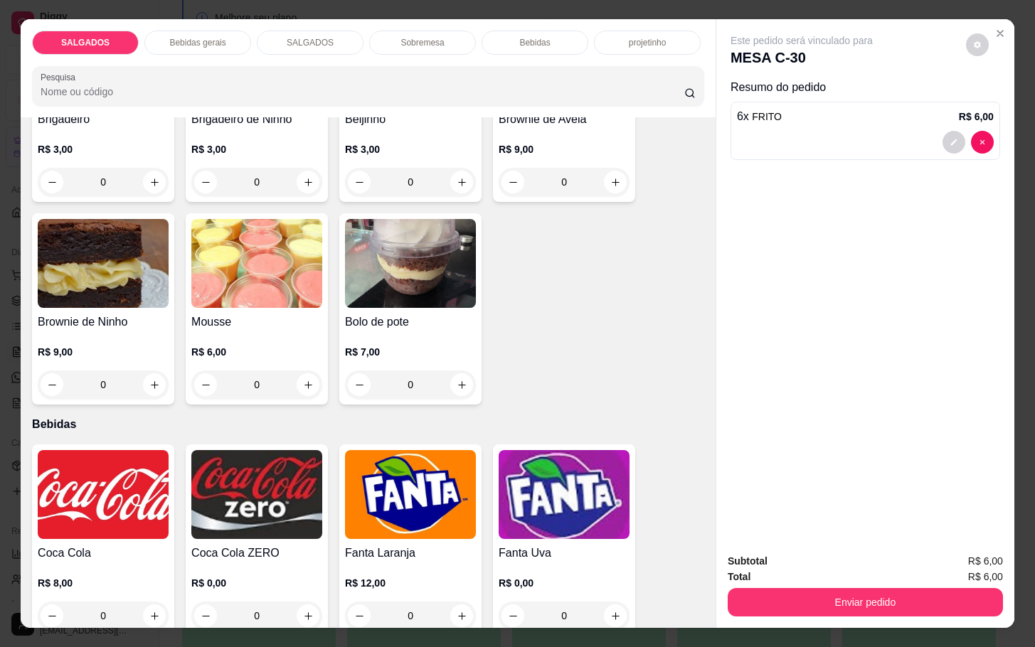
scroll to position [2881, 0]
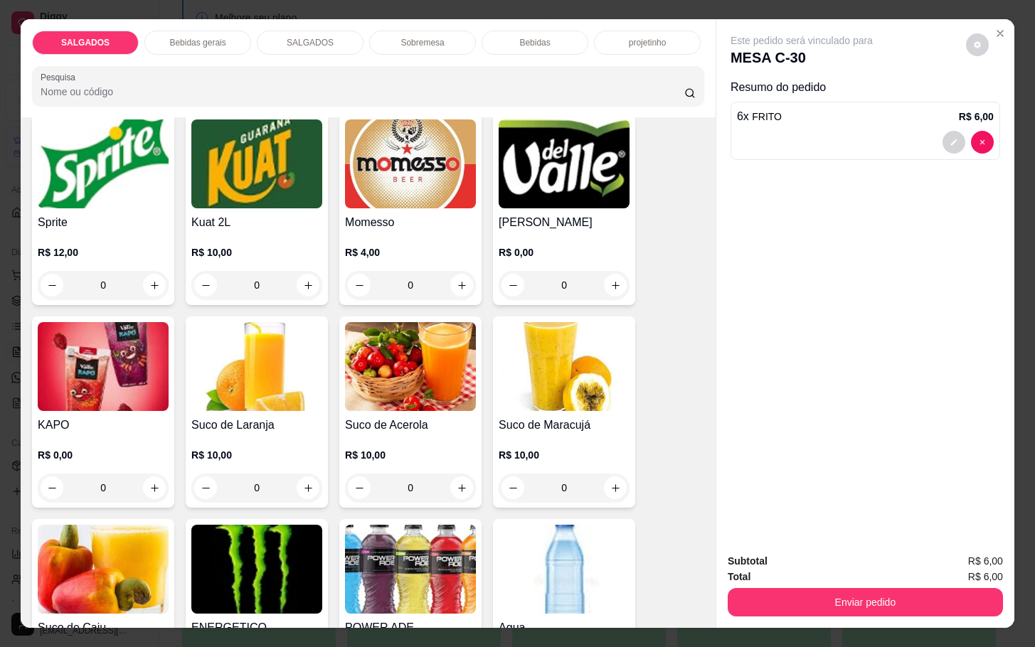
click at [423, 214] on h4 "Momesso" at bounding box center [410, 222] width 131 height 17
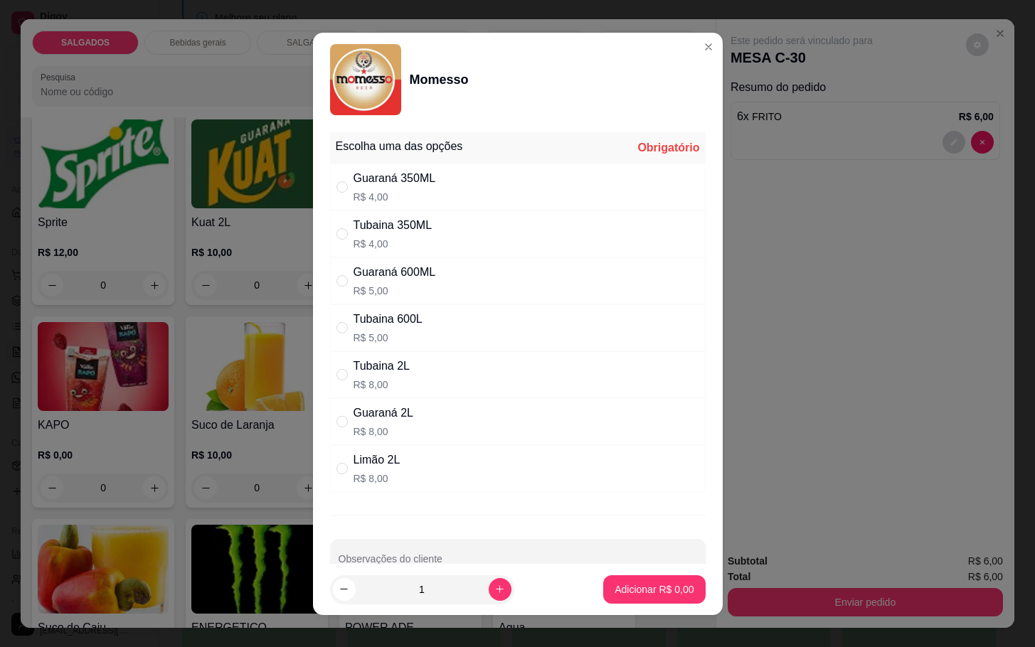
click at [384, 222] on div "Tubaina 350ML" at bounding box center [393, 225] width 79 height 17
radio input "true"
click at [616, 593] on p "Adicionar R$ 4,00" at bounding box center [654, 590] width 77 height 14
type input "1"
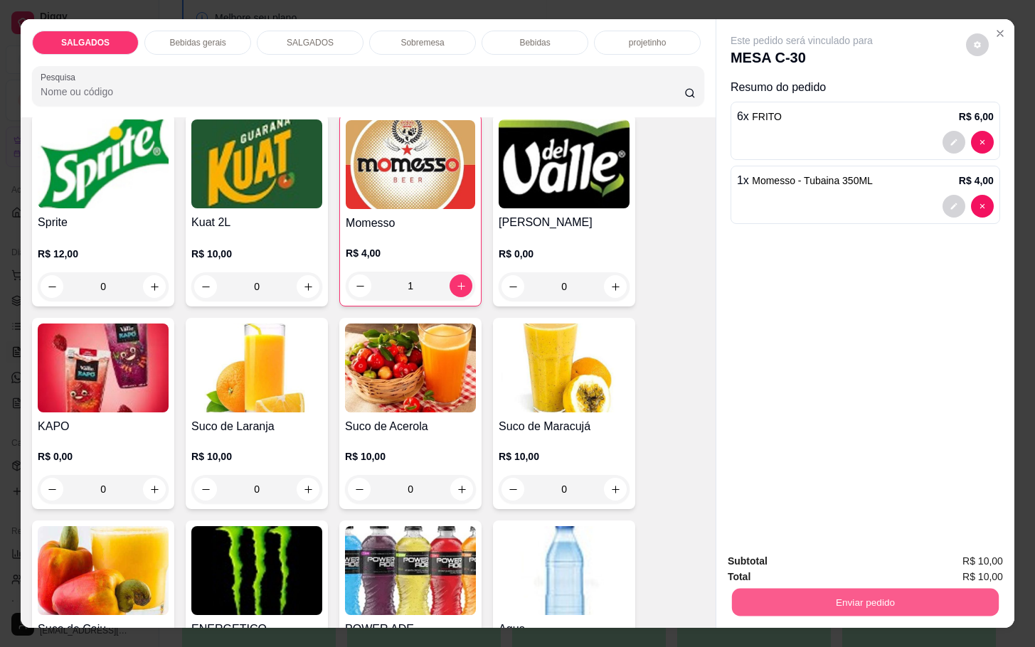
click at [811, 594] on button "Enviar pedido" at bounding box center [865, 602] width 267 height 28
click at [817, 562] on button "Não registrar e enviar pedido" at bounding box center [816, 559] width 148 height 27
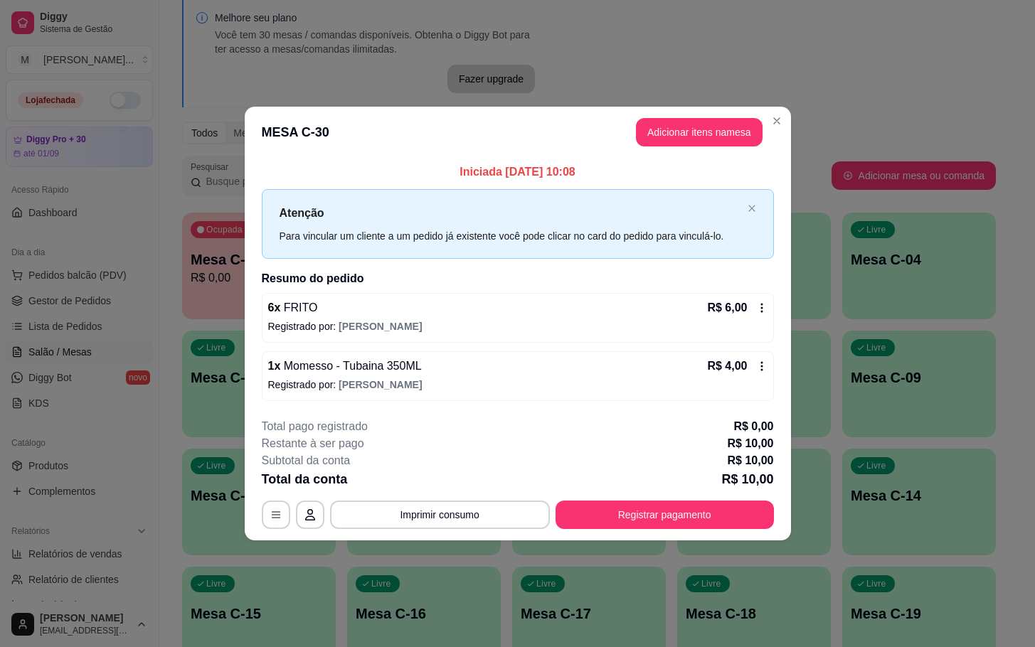
click at [684, 500] on div "**********" at bounding box center [518, 473] width 512 height 111
click at [675, 517] on button "Registrar pagamento" at bounding box center [665, 515] width 218 height 28
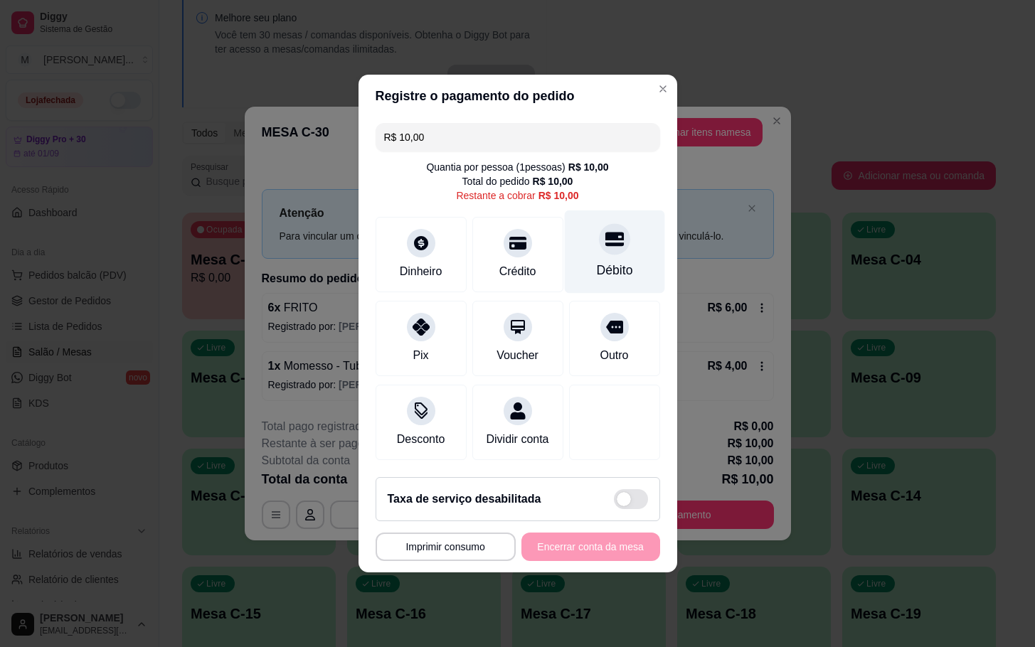
click at [581, 254] on div "Débito" at bounding box center [614, 252] width 100 height 83
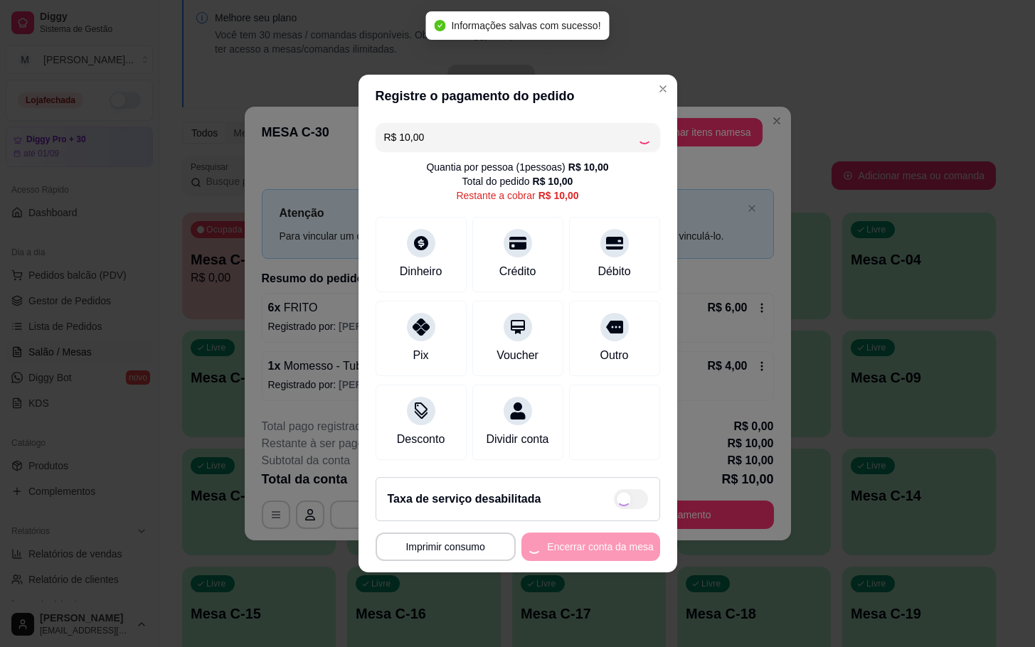
type input "R$ 0,00"
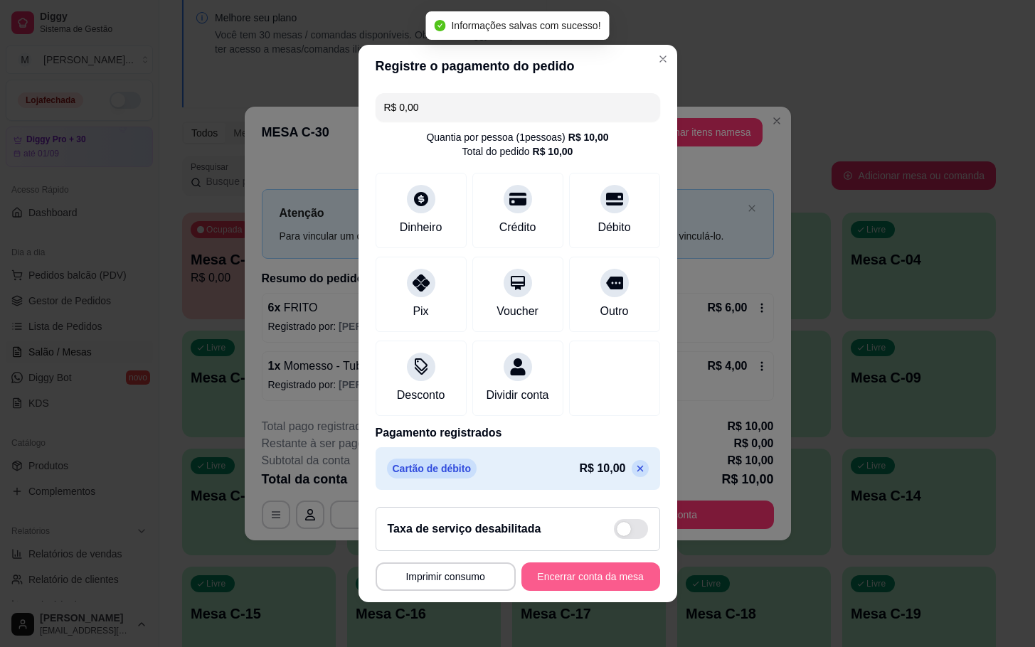
click at [590, 591] on button "Encerrar conta da mesa" at bounding box center [590, 577] width 139 height 28
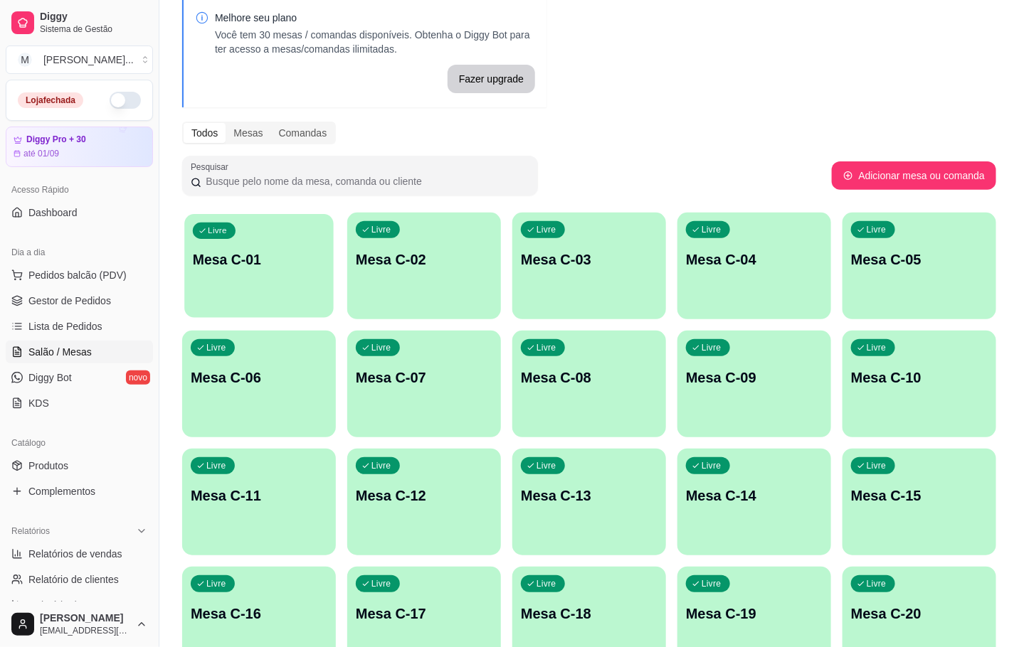
click at [243, 302] on button "Livre Mesa C-01" at bounding box center [258, 266] width 149 height 104
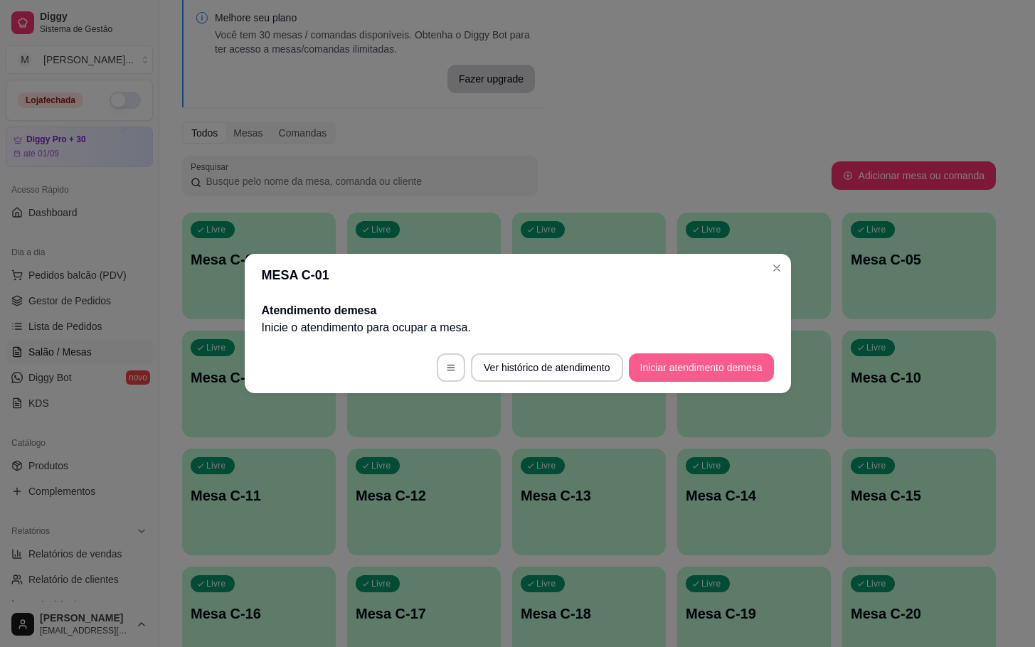
click at [731, 361] on button "Iniciar atendimento de mesa" at bounding box center [701, 368] width 145 height 28
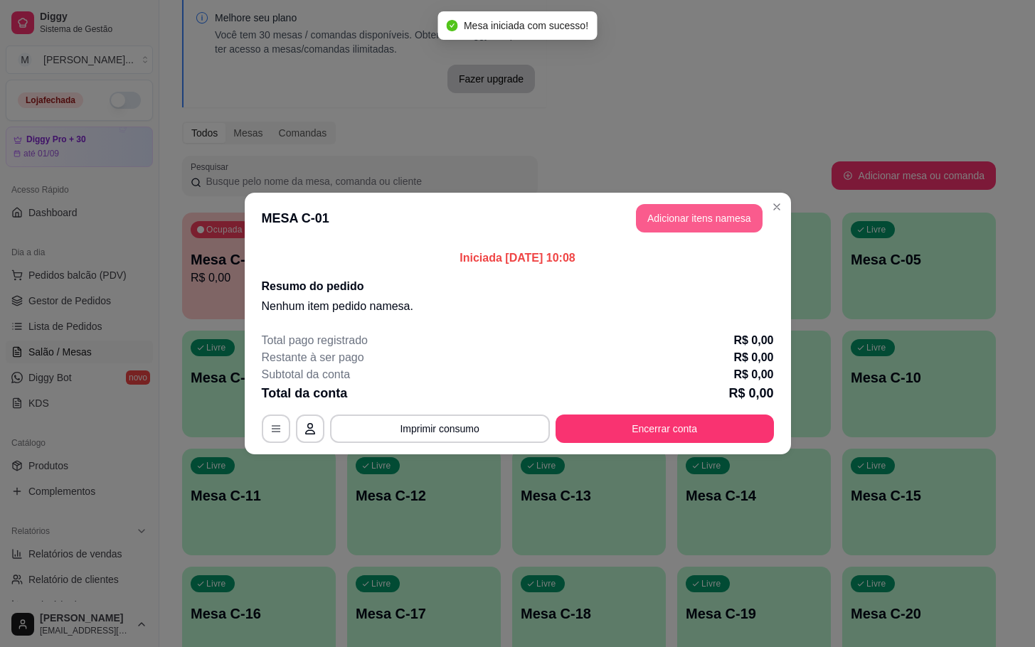
click at [672, 233] on button "Adicionar itens na mesa" at bounding box center [699, 218] width 127 height 28
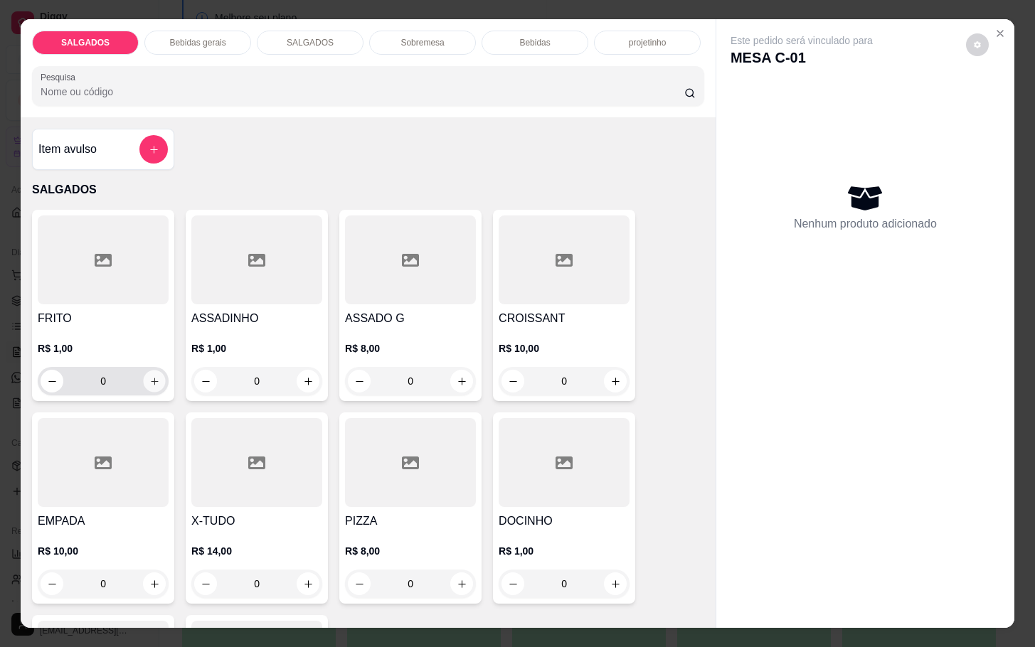
click at [150, 376] on icon "increase-product-quantity" at bounding box center [154, 381] width 11 height 11
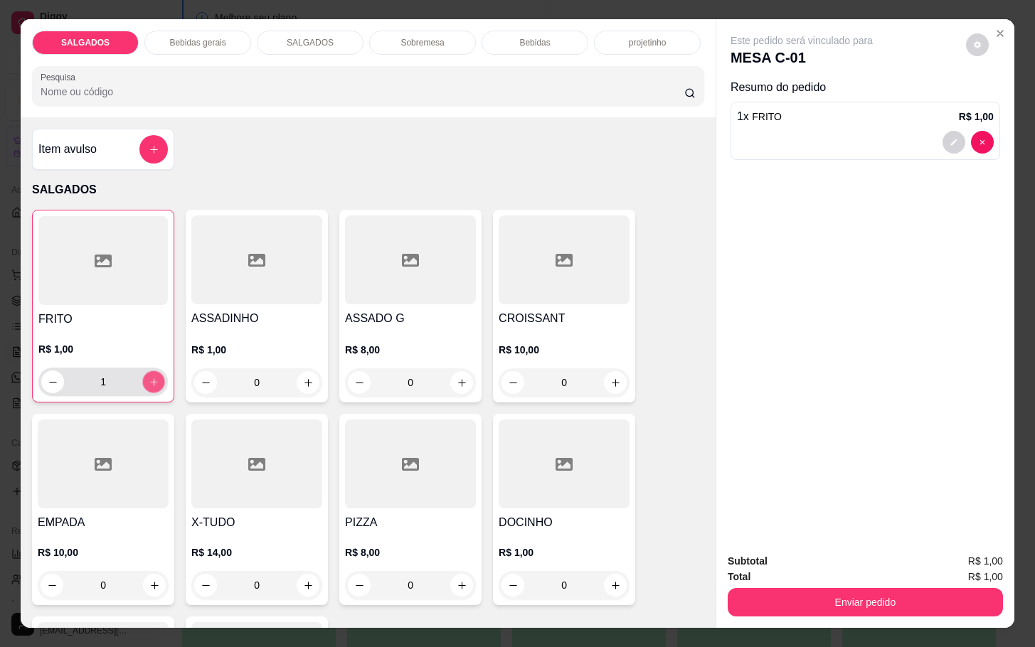
click at [152, 372] on button "increase-product-quantity" at bounding box center [154, 382] width 22 height 22
click at [149, 377] on icon "increase-product-quantity" at bounding box center [154, 382] width 11 height 11
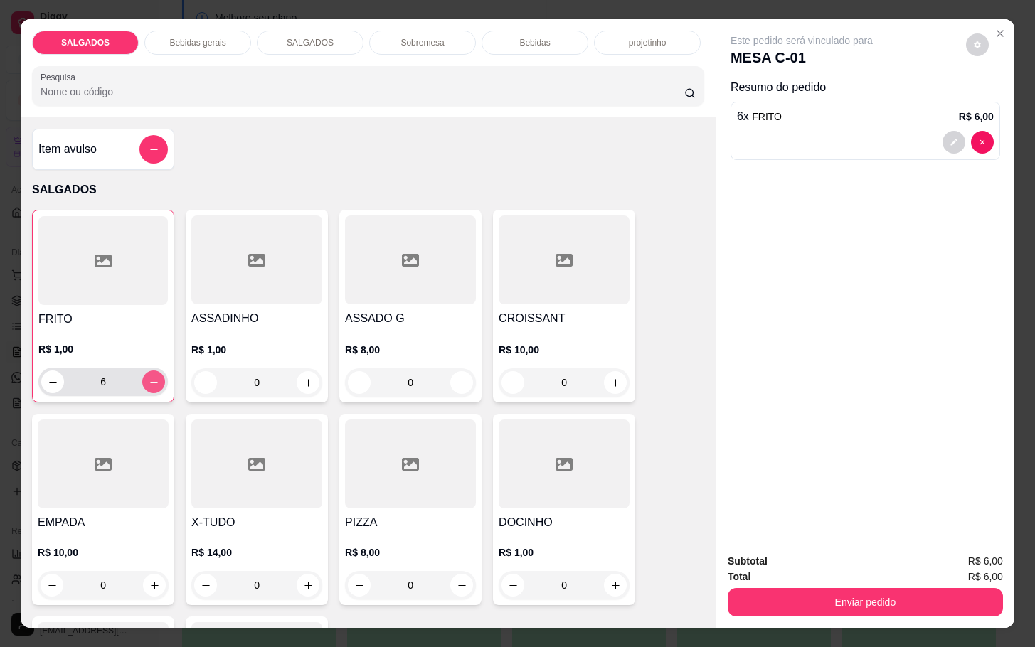
click at [149, 377] on icon "increase-product-quantity" at bounding box center [154, 382] width 11 height 11
type input "7"
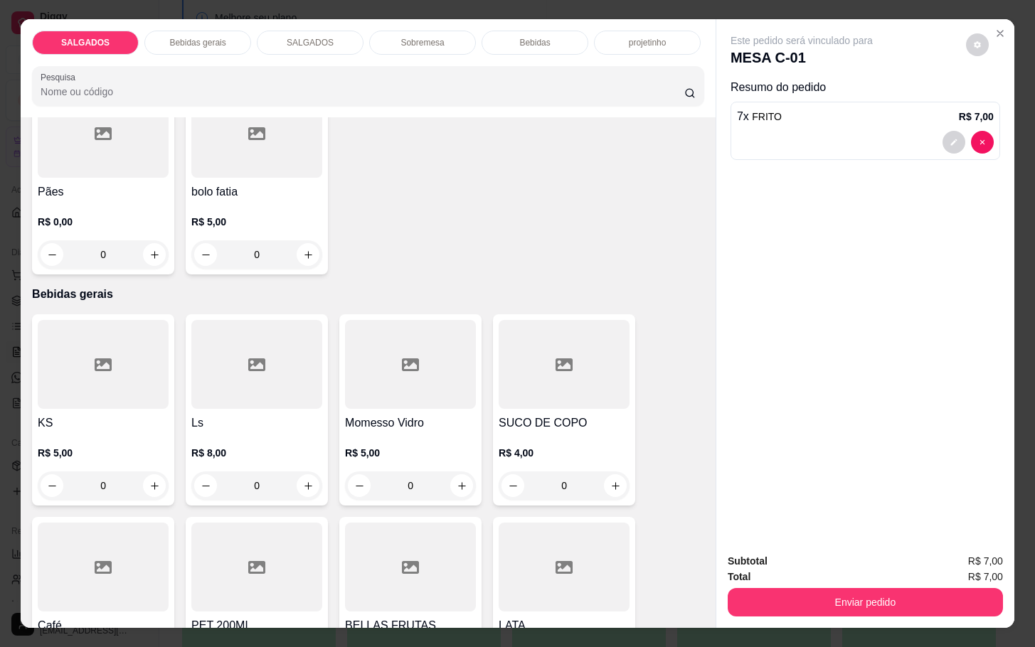
scroll to position [747, 0]
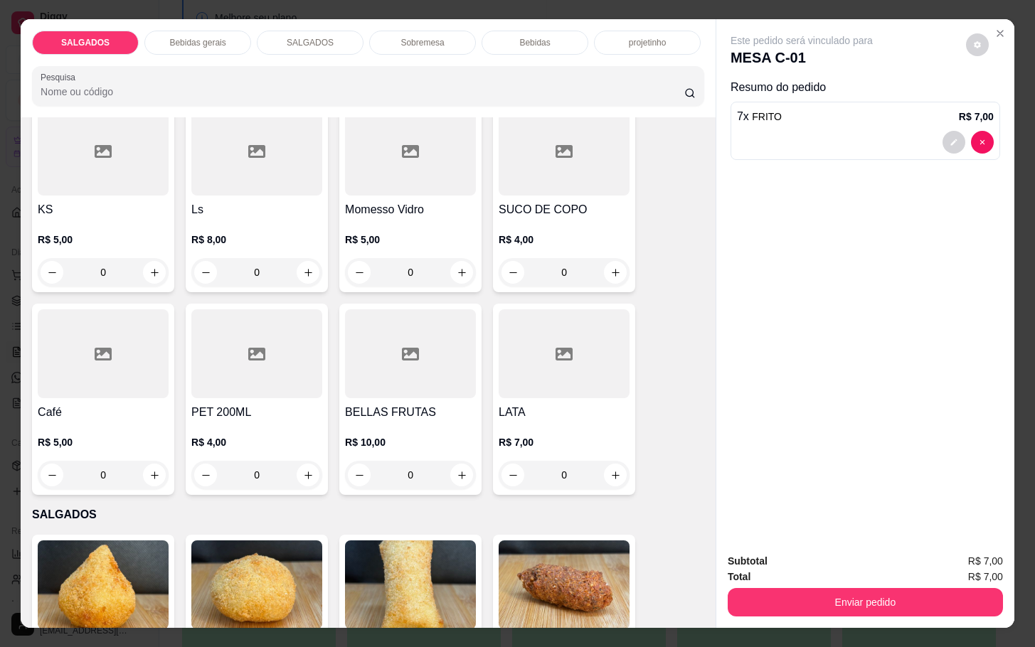
click at [150, 461] on div "0" at bounding box center [103, 475] width 131 height 28
click at [147, 470] on div "0" at bounding box center [103, 475] width 131 height 28
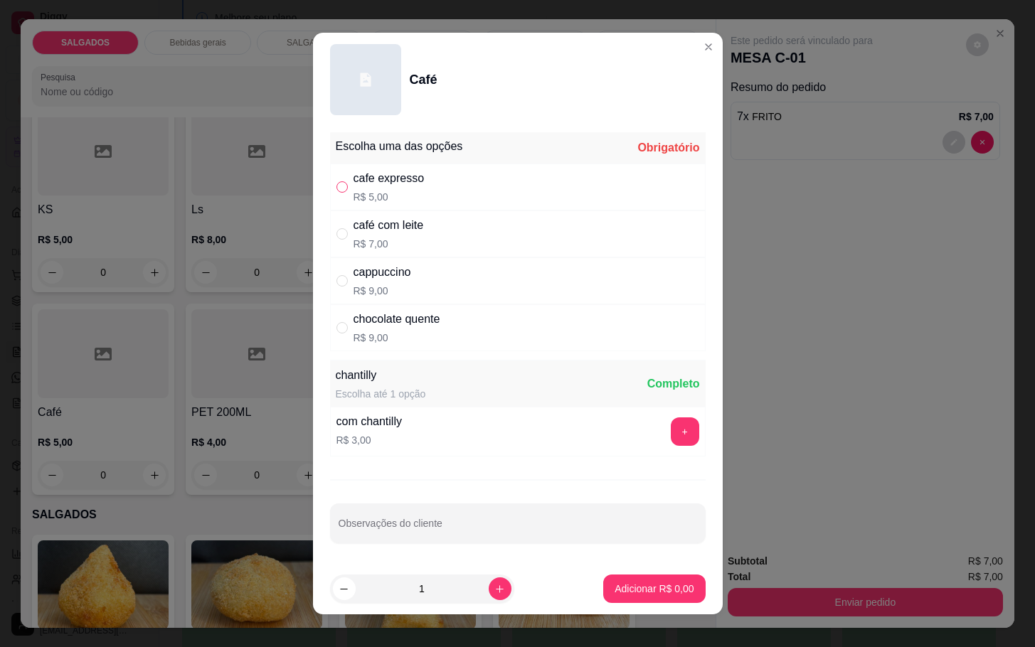
click at [336, 184] on input "" at bounding box center [341, 186] width 11 height 11
radio input "true"
click at [621, 580] on button "Adicionar R$ 5,00" at bounding box center [654, 589] width 99 height 28
type input "1"
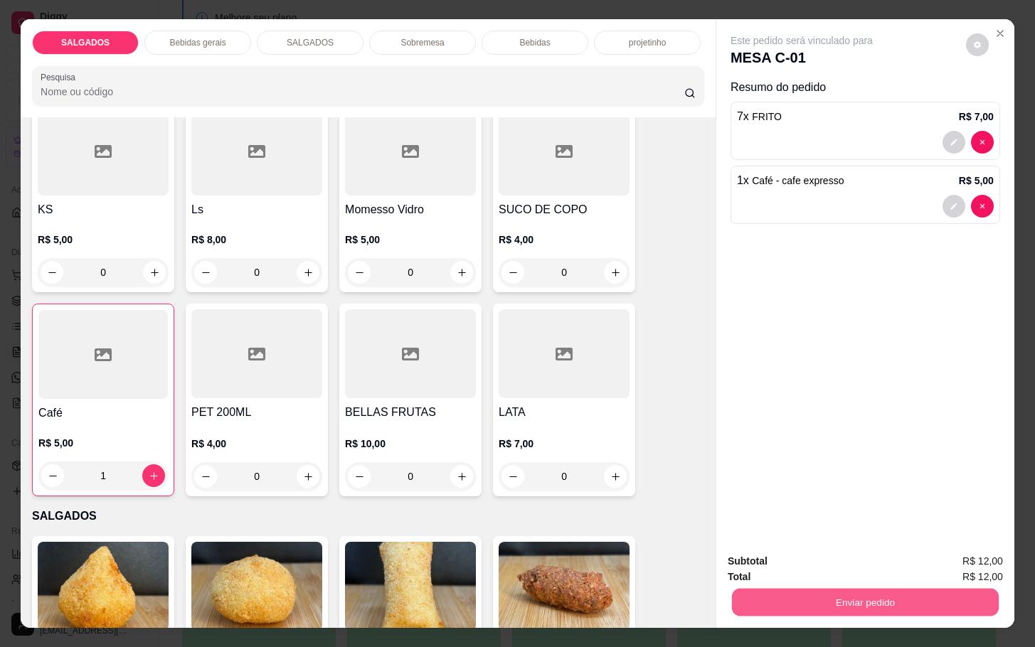
click at [892, 604] on button "Enviar pedido" at bounding box center [865, 602] width 267 height 28
click at [792, 549] on button "Não registrar e enviar pedido" at bounding box center [816, 559] width 148 height 27
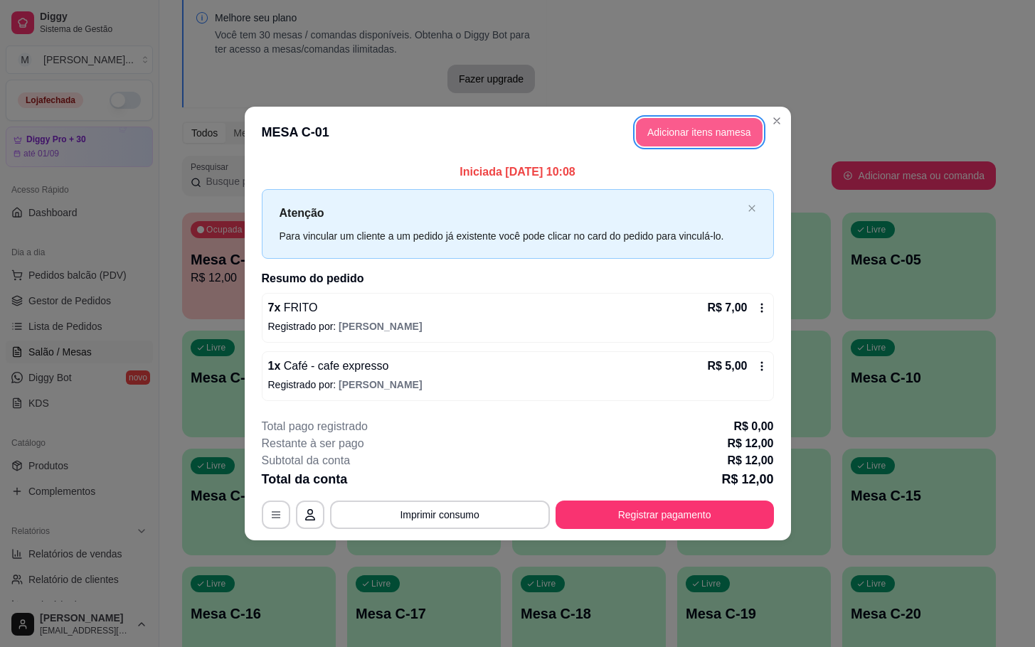
click at [722, 134] on button "Adicionar itens na mesa" at bounding box center [699, 132] width 127 height 28
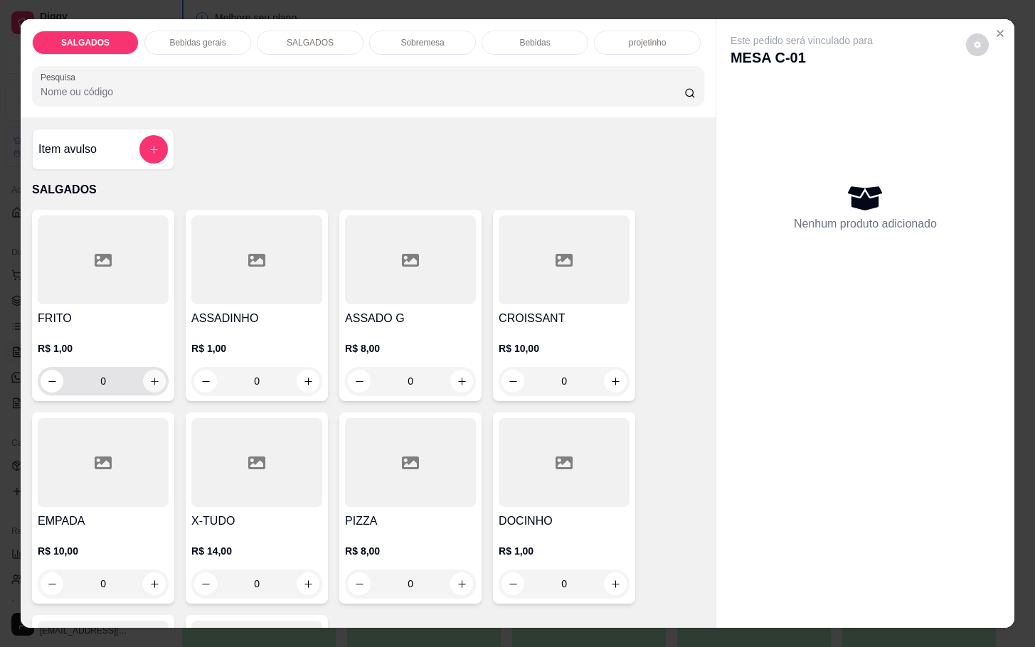
click at [150, 376] on icon "increase-product-quantity" at bounding box center [154, 381] width 11 height 11
click at [149, 376] on icon "increase-product-quantity" at bounding box center [154, 381] width 11 height 11
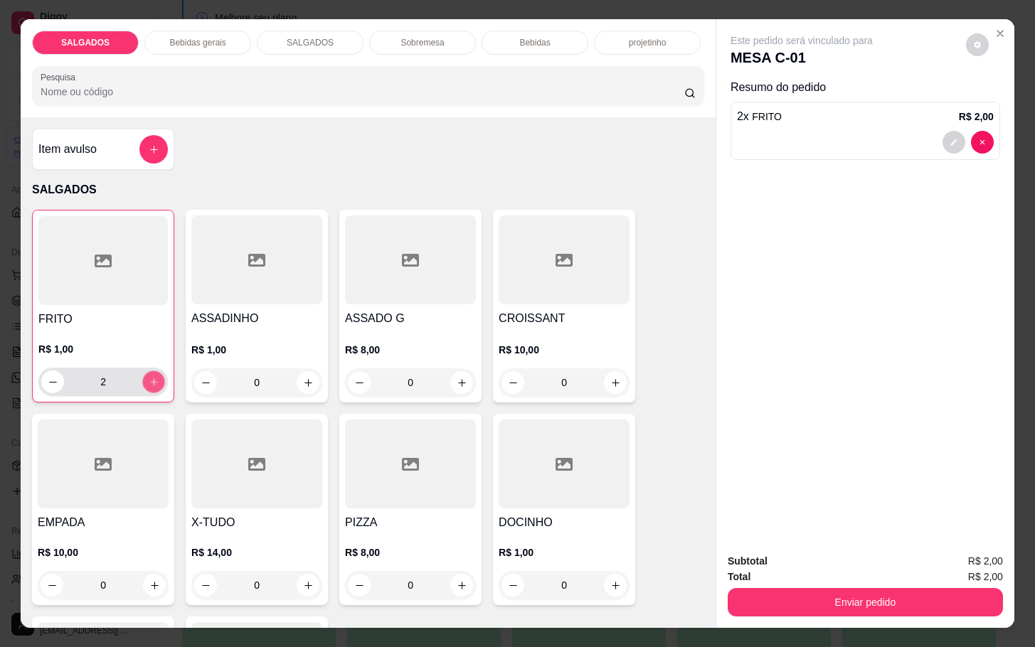
click at [147, 371] on button "increase-product-quantity" at bounding box center [154, 382] width 22 height 22
type input "3"
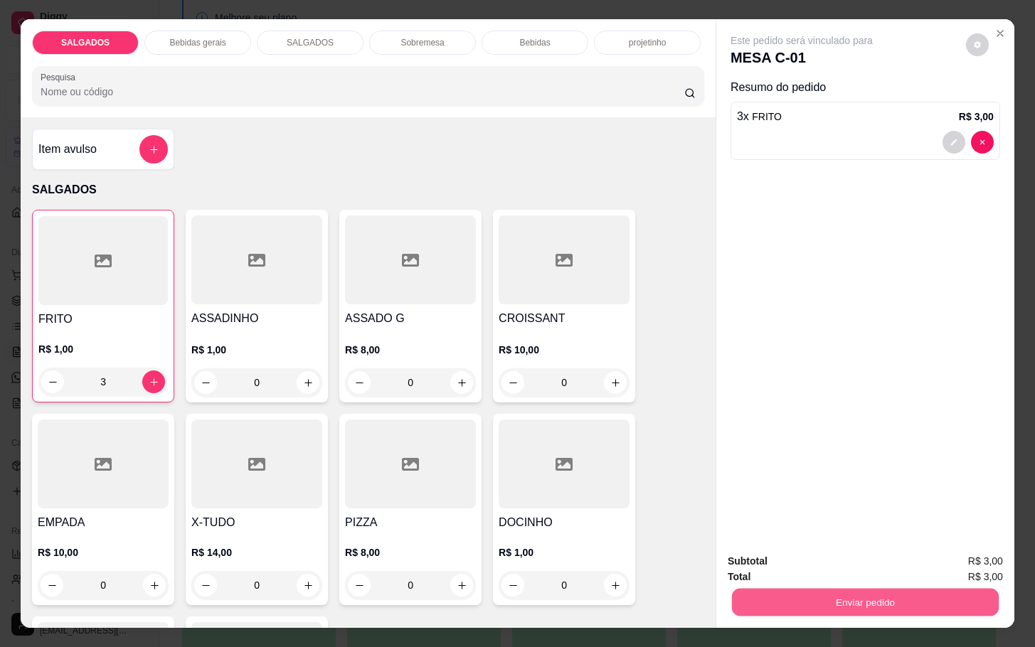
click at [873, 588] on button "Enviar pedido" at bounding box center [865, 602] width 267 height 28
click at [852, 566] on button "Não registrar e enviar pedido" at bounding box center [816, 559] width 144 height 26
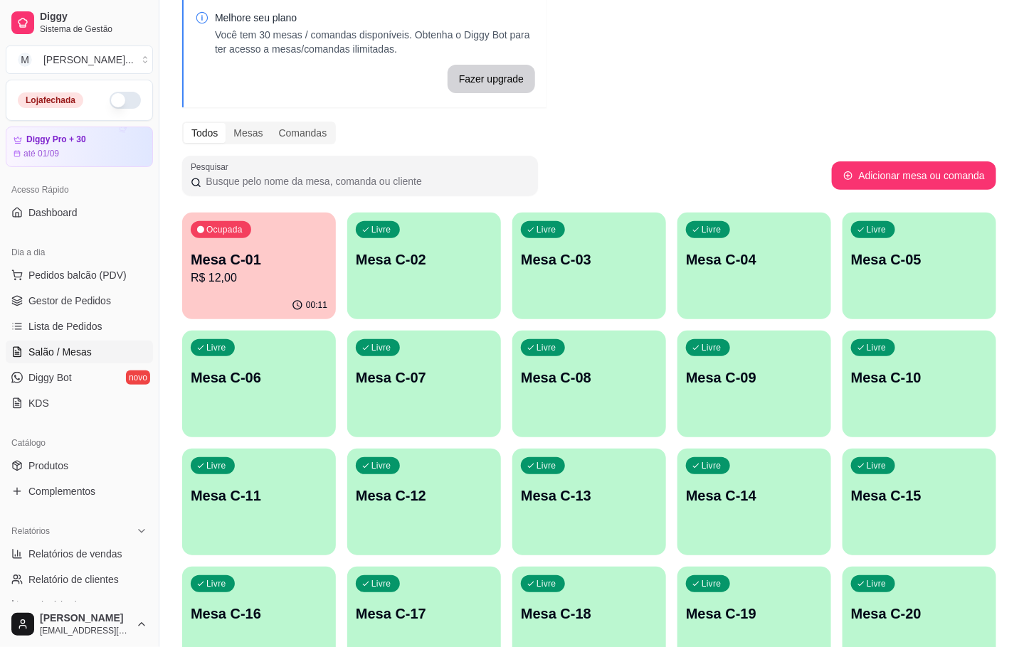
click at [267, 265] on p "Mesa C-01" at bounding box center [259, 260] width 137 height 20
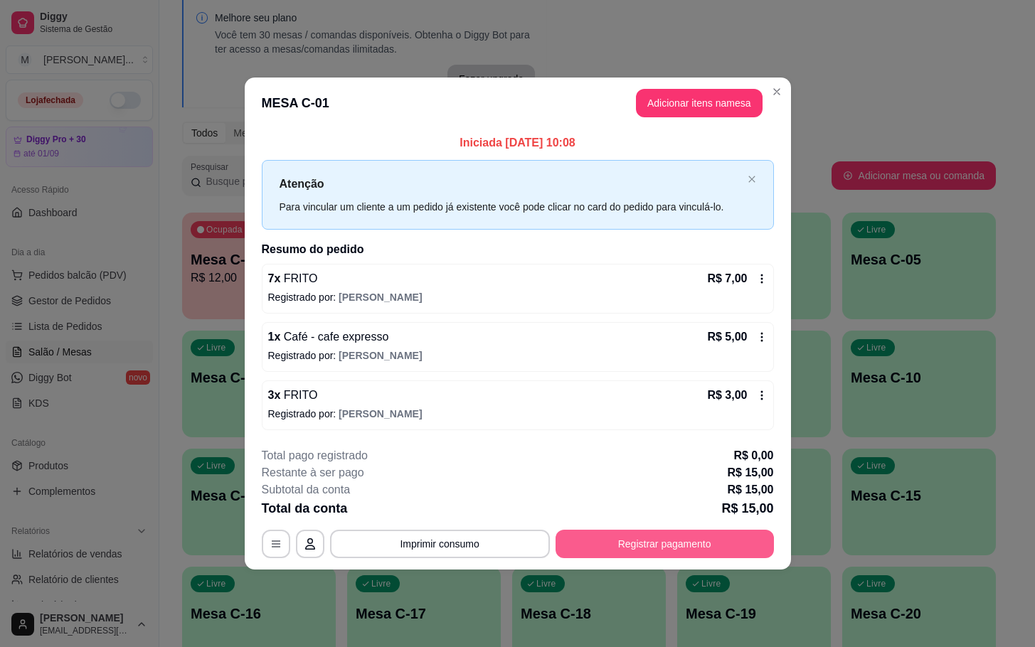
click at [600, 542] on button "Registrar pagamento" at bounding box center [665, 544] width 218 height 28
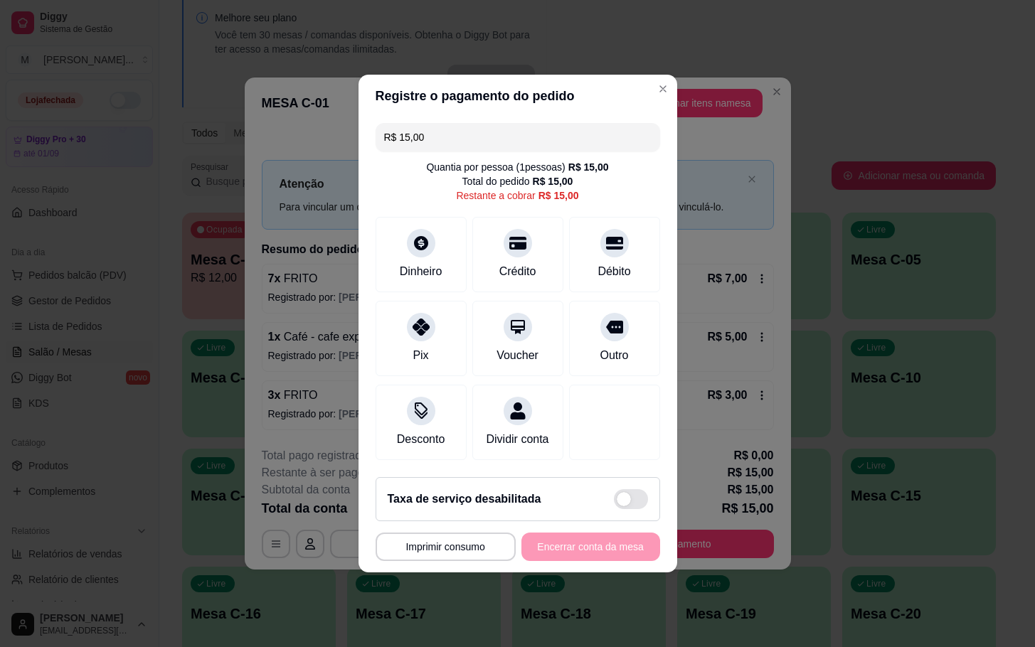
drag, startPoint x: 658, startPoint y: 144, endPoint x: 670, endPoint y: 139, distance: 13.1
click at [660, 144] on section "**********" at bounding box center [518, 324] width 319 height 498
click at [581, 241] on div "Débito" at bounding box center [614, 252] width 100 height 83
type input "R$ 0,00"
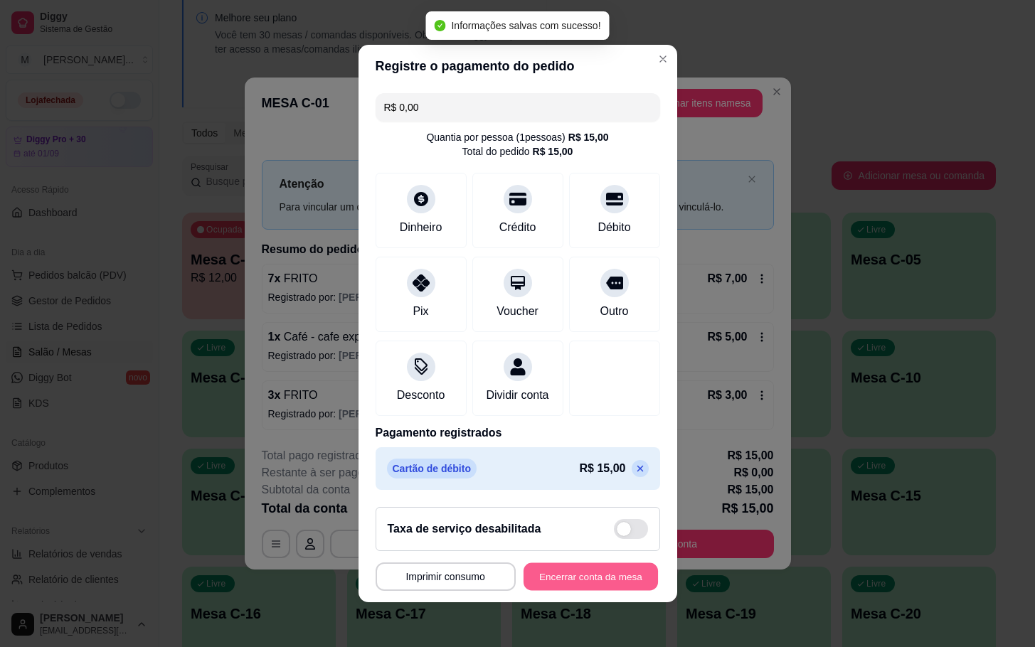
click at [524, 580] on button "Encerrar conta da mesa" at bounding box center [591, 577] width 134 height 28
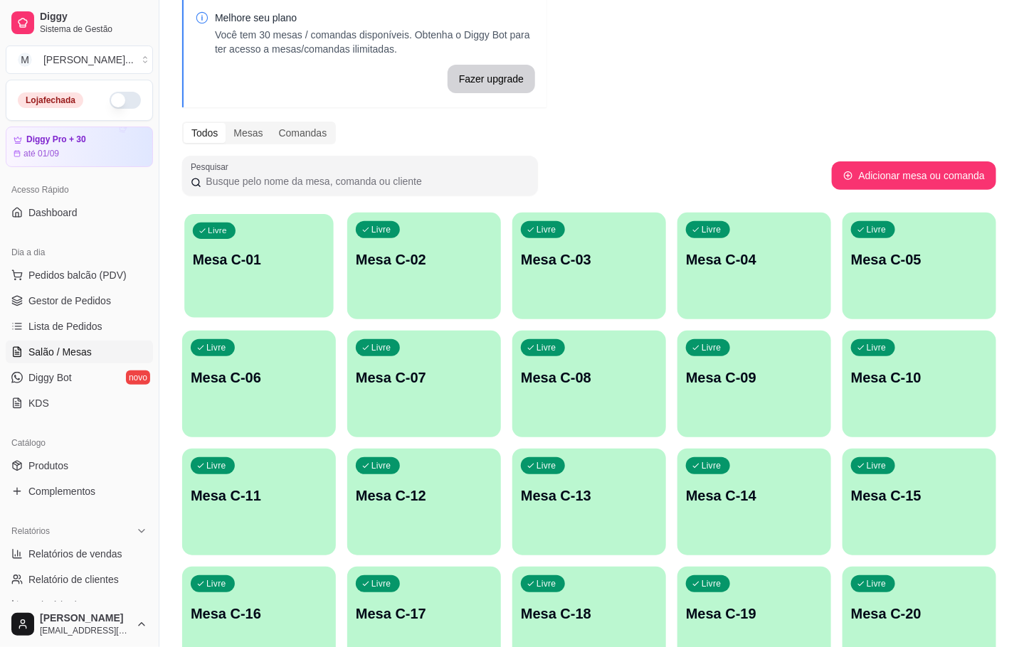
click at [267, 308] on div "button" at bounding box center [258, 309] width 149 height 16
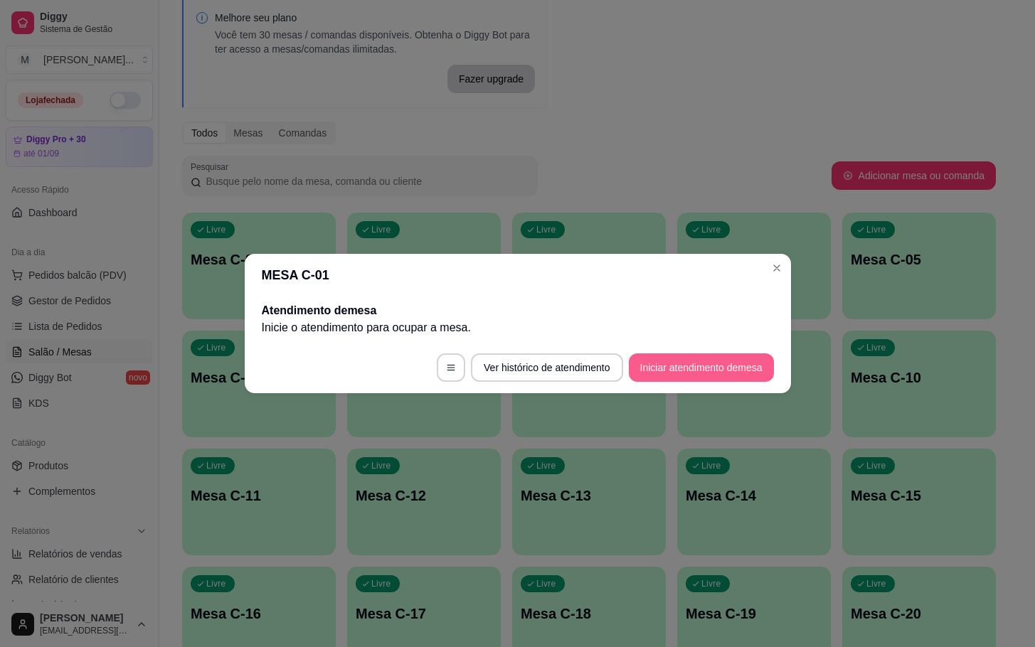
click at [754, 361] on button "Iniciar atendimento de mesa" at bounding box center [701, 368] width 145 height 28
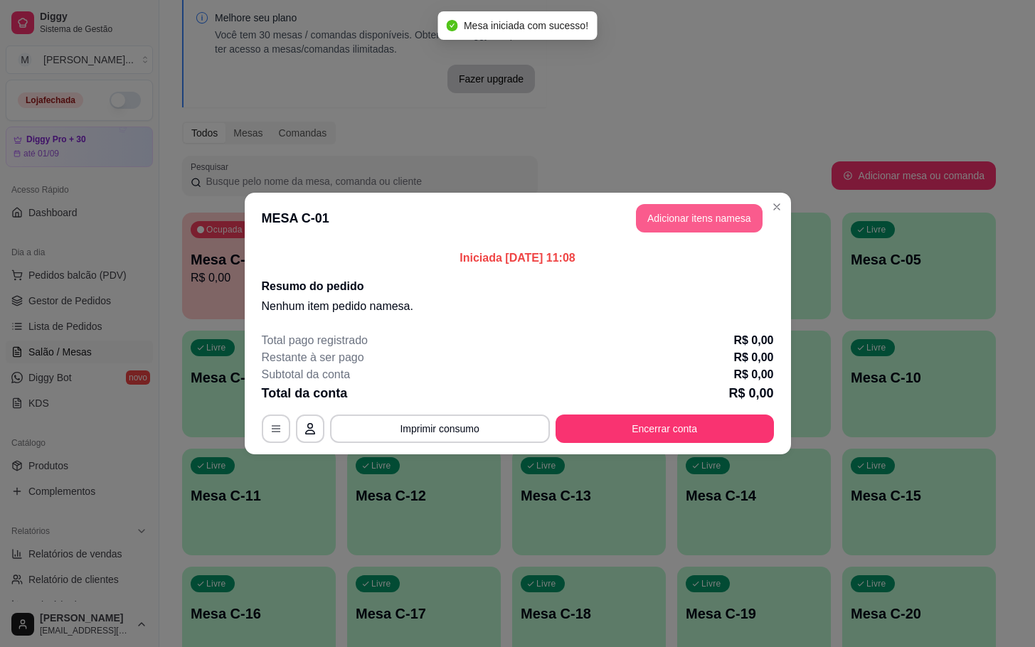
click at [699, 221] on button "Adicionar itens na mesa" at bounding box center [699, 218] width 127 height 28
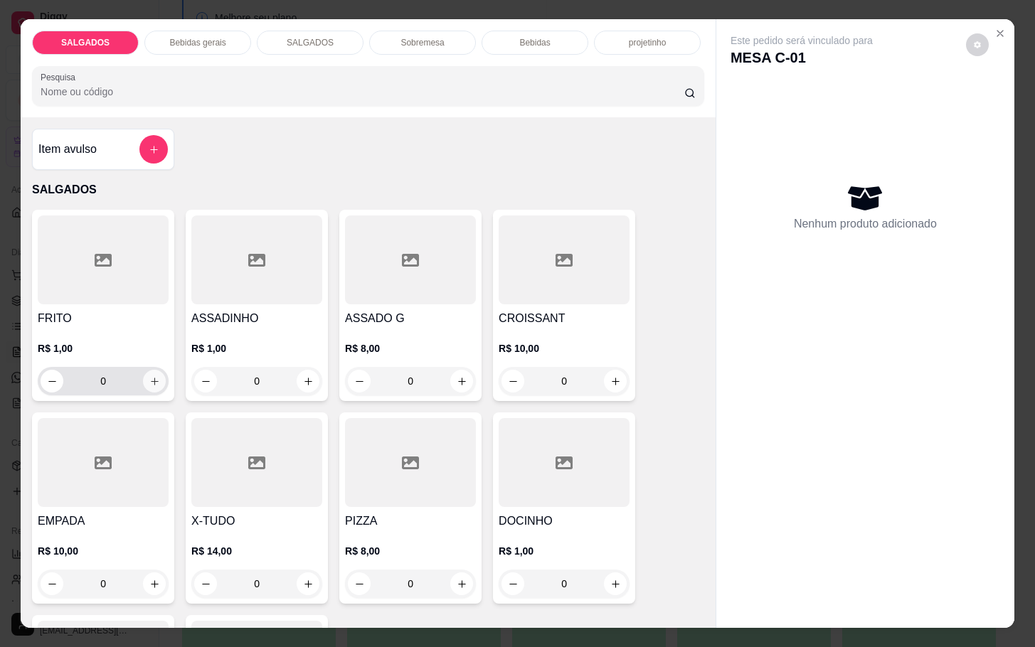
click at [145, 381] on button "increase-product-quantity" at bounding box center [154, 381] width 23 height 23
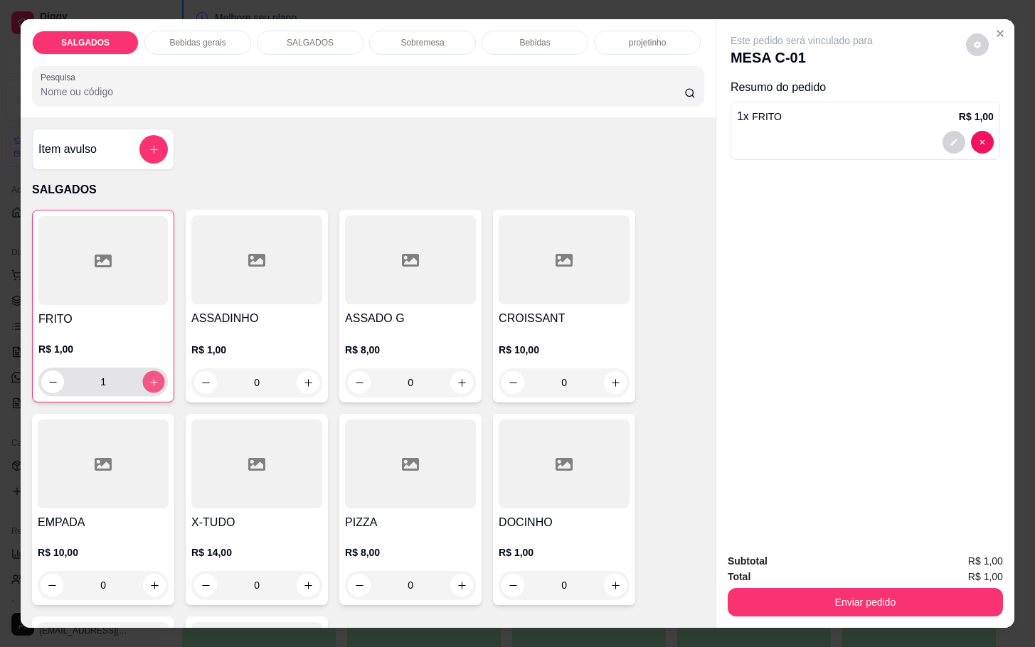
click at [149, 381] on icon "increase-product-quantity" at bounding box center [154, 382] width 11 height 11
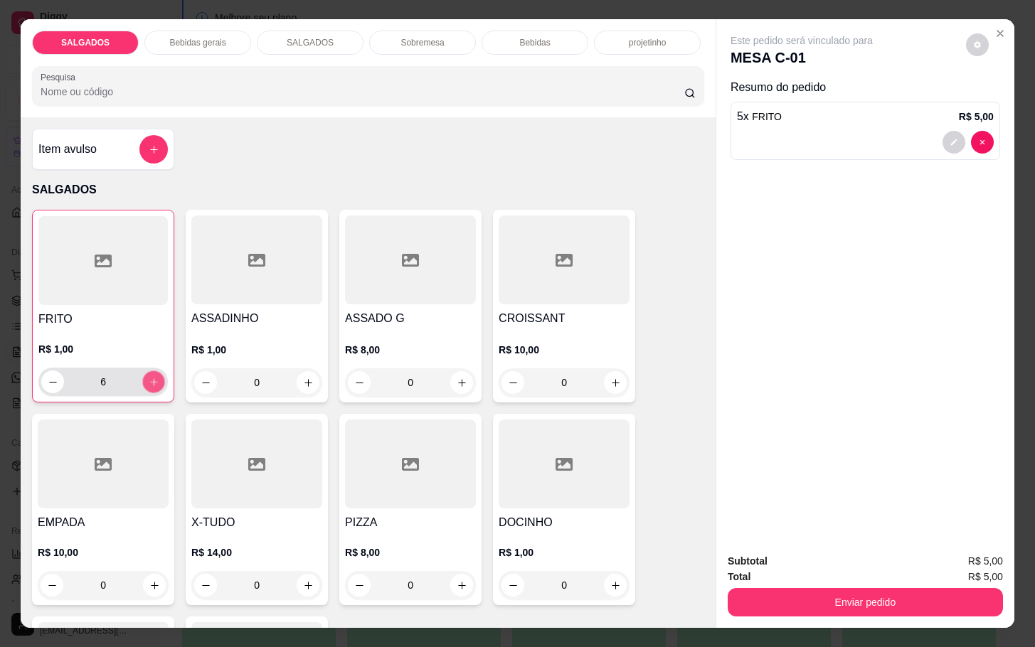
click at [149, 381] on icon "increase-product-quantity" at bounding box center [154, 382] width 11 height 11
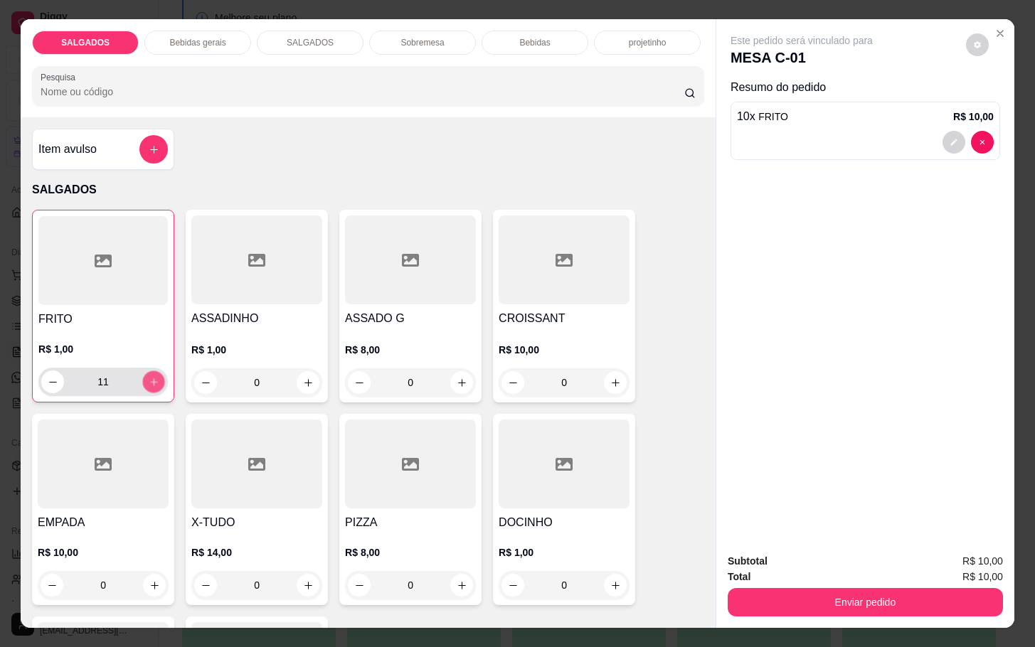
click at [149, 381] on icon "increase-product-quantity" at bounding box center [154, 382] width 11 height 11
type input "14"
click at [186, 31] on div "Bebidas gerais" at bounding box center [197, 43] width 107 height 24
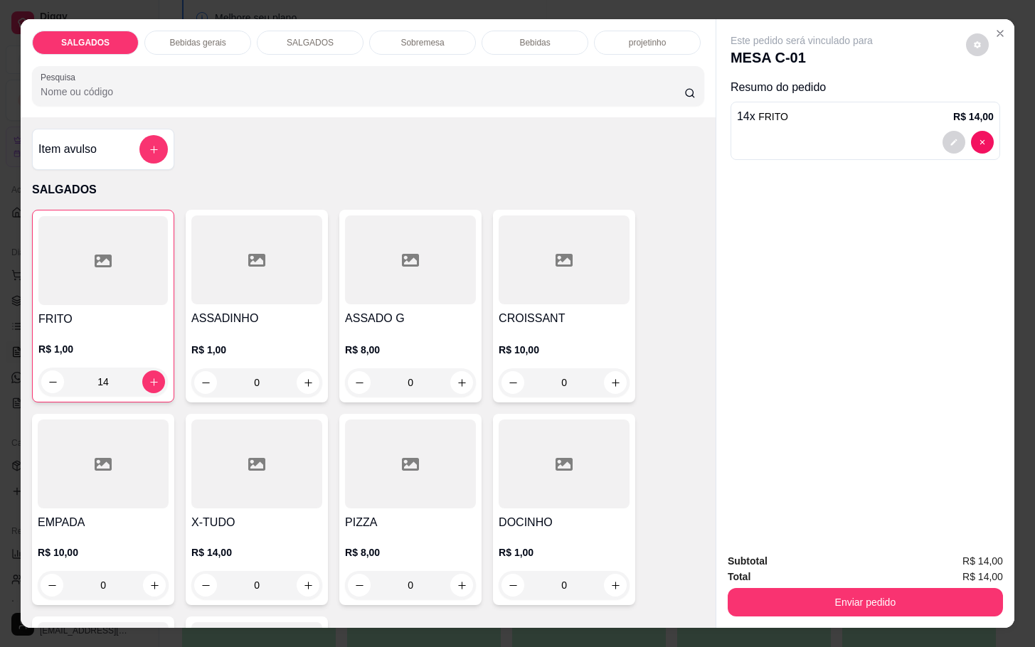
scroll to position [34, 0]
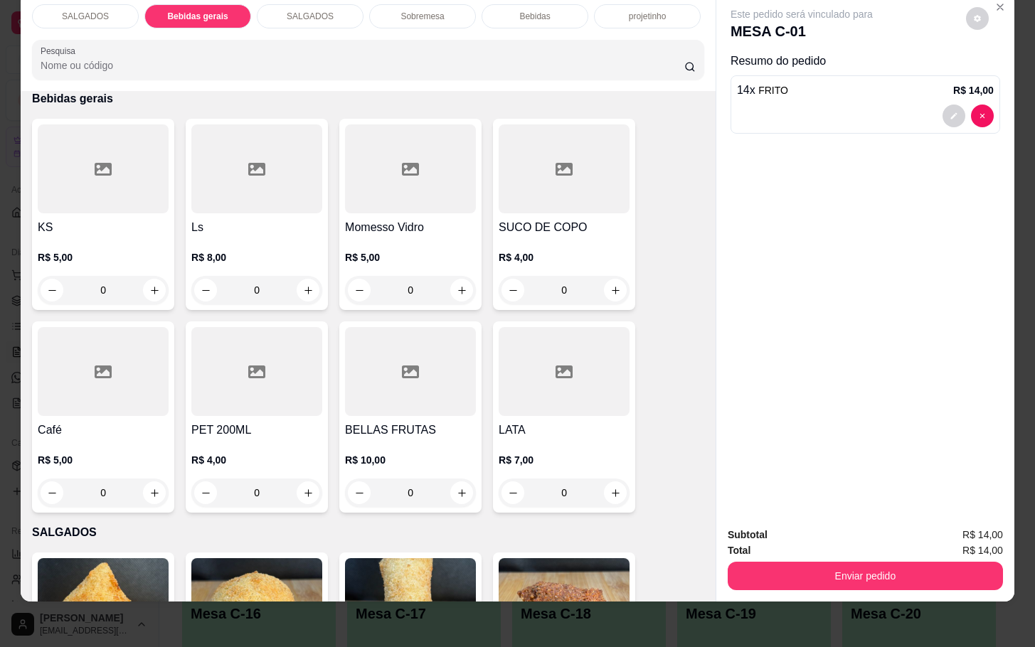
click at [538, 220] on h4 "SUCO DE COPO" at bounding box center [564, 227] width 131 height 17
click at [677, 428] on button "Adicionar R$ 4,00" at bounding box center [655, 422] width 102 height 28
type input "1"
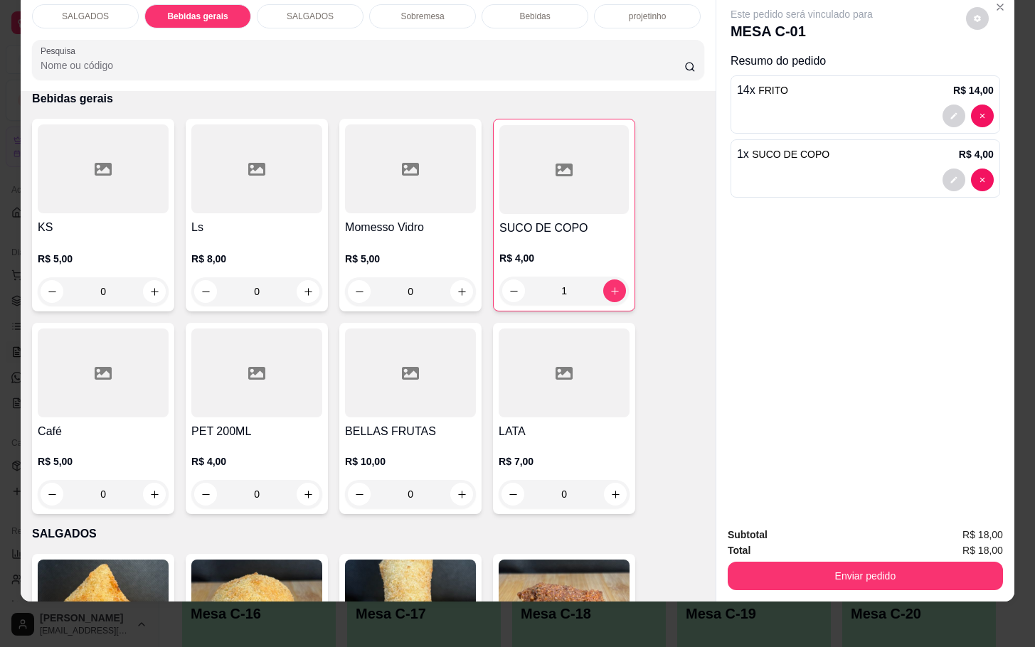
click at [528, 11] on p "Bebidas" at bounding box center [534, 16] width 31 height 11
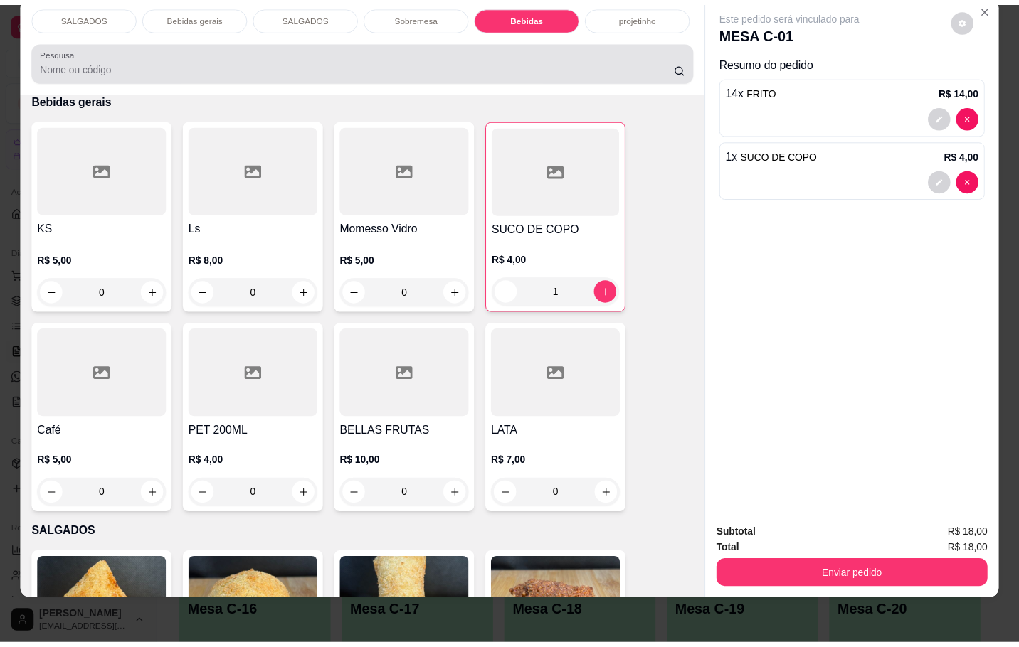
scroll to position [2649, 0]
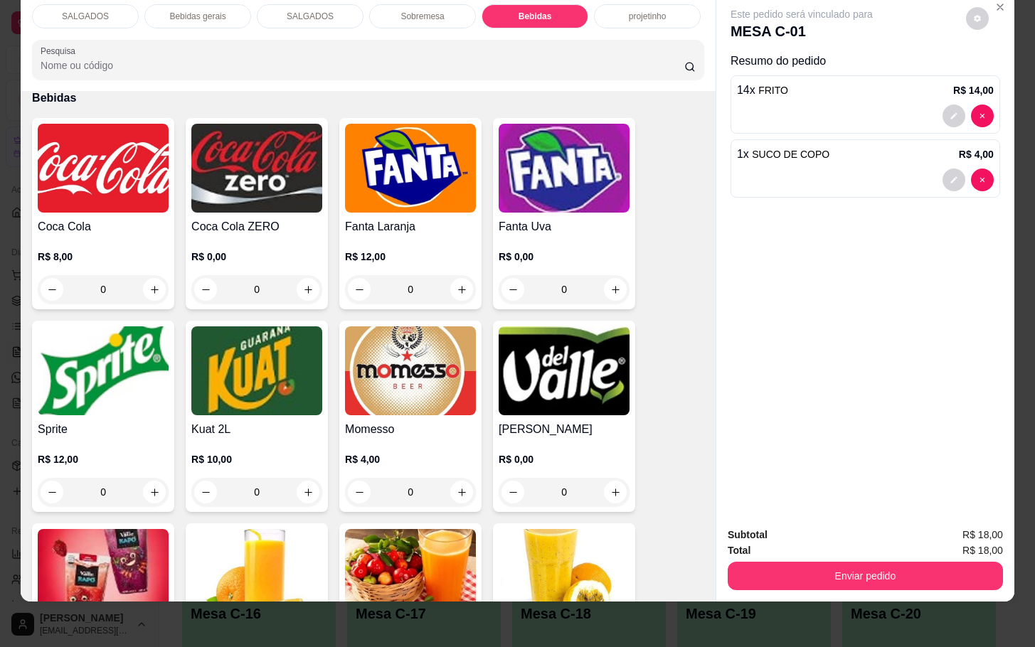
click at [388, 152] on img at bounding box center [410, 168] width 131 height 89
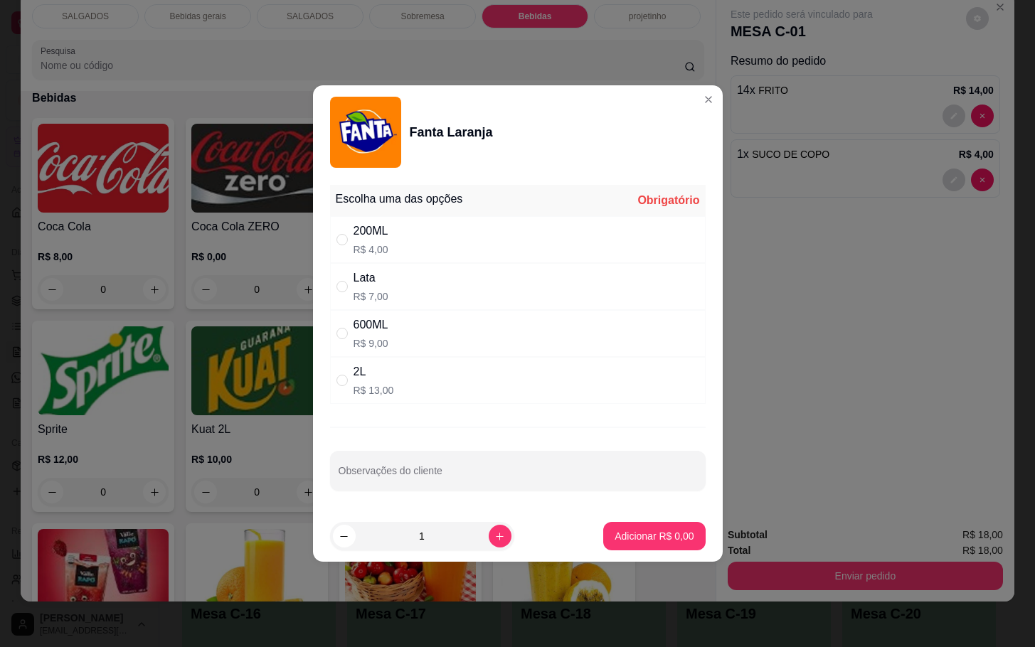
click at [502, 297] on div "Lata R$ 7,00" at bounding box center [518, 286] width 376 height 47
radio input "true"
click at [616, 542] on p "Adicionar R$ 7,00" at bounding box center [654, 536] width 77 height 14
type input "1"
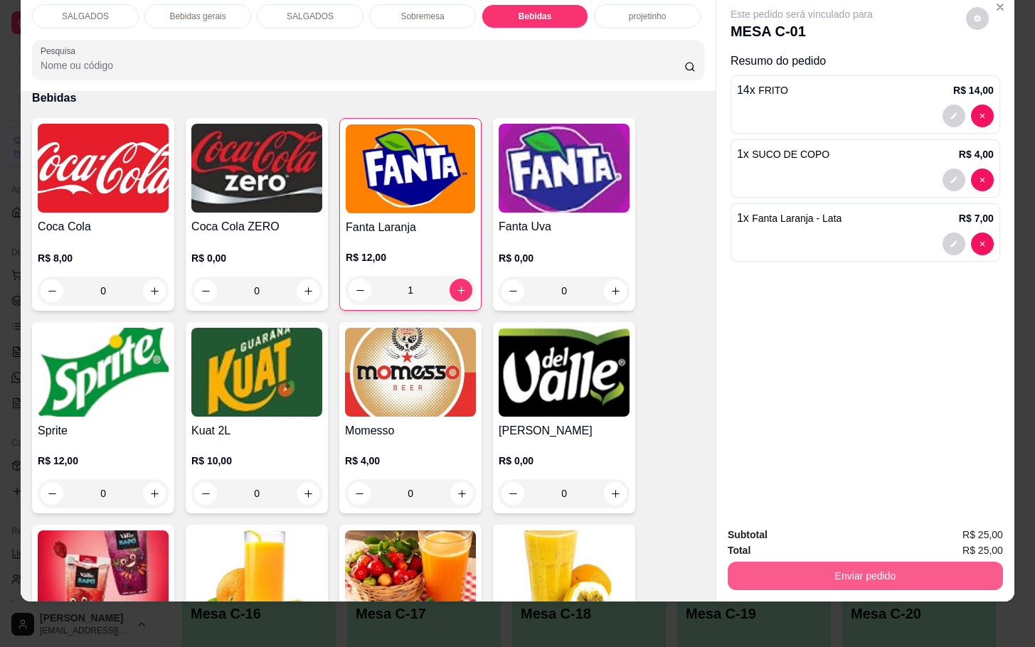
click at [801, 562] on button "Enviar pedido" at bounding box center [865, 576] width 275 height 28
click at [784, 521] on button "Não registrar e enviar pedido" at bounding box center [816, 525] width 148 height 27
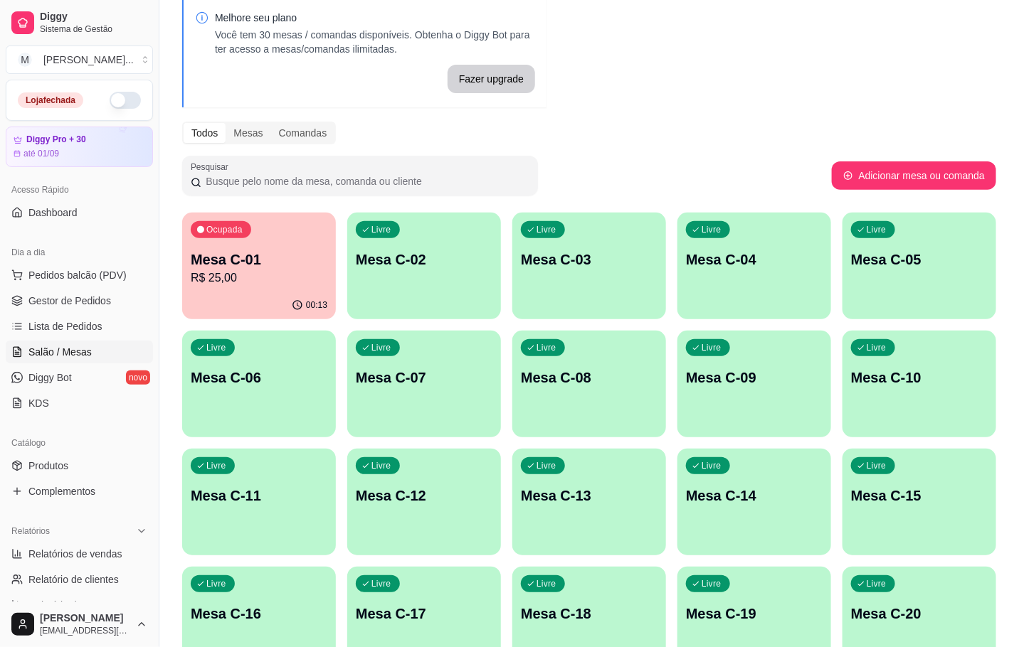
drag, startPoint x: 750, startPoint y: 105, endPoint x: 726, endPoint y: 94, distance: 26.4
click at [750, 103] on div "Melhore seu plano Você tem 30 mesas / comandas disponíveis. Obtenha o Diggy Bot…" at bounding box center [588, 457] width 859 height 939
click at [303, 255] on p "Mesa C-01" at bounding box center [259, 259] width 132 height 19
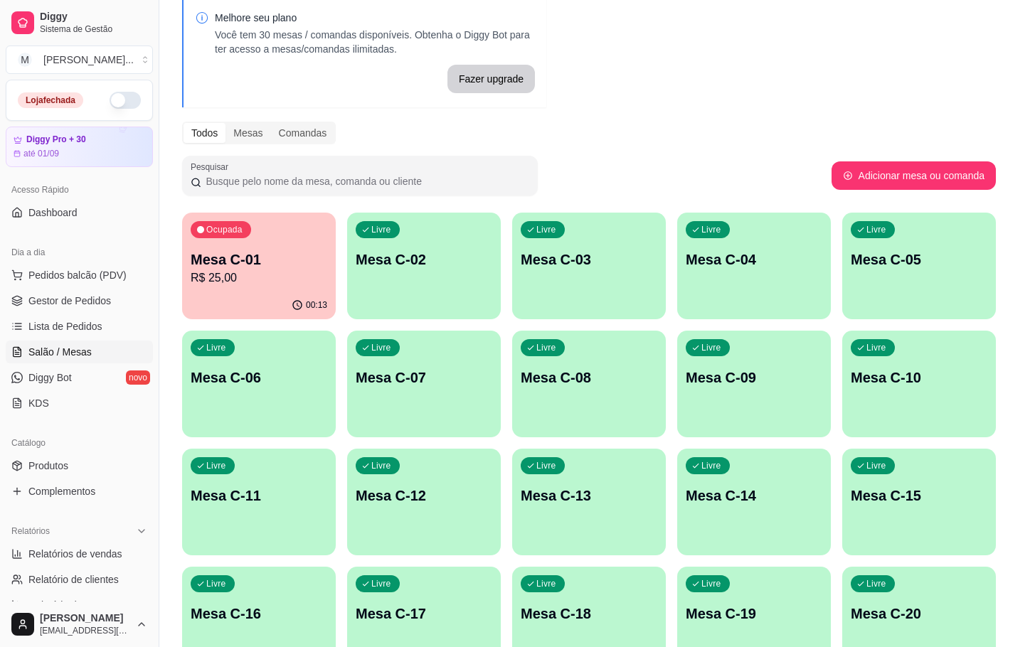
drag, startPoint x: 684, startPoint y: 85, endPoint x: 675, endPoint y: 90, distance: 9.5
click at [683, 85] on header "MESA C-01 Adicionar itens na mesa" at bounding box center [517, 103] width 546 height 51
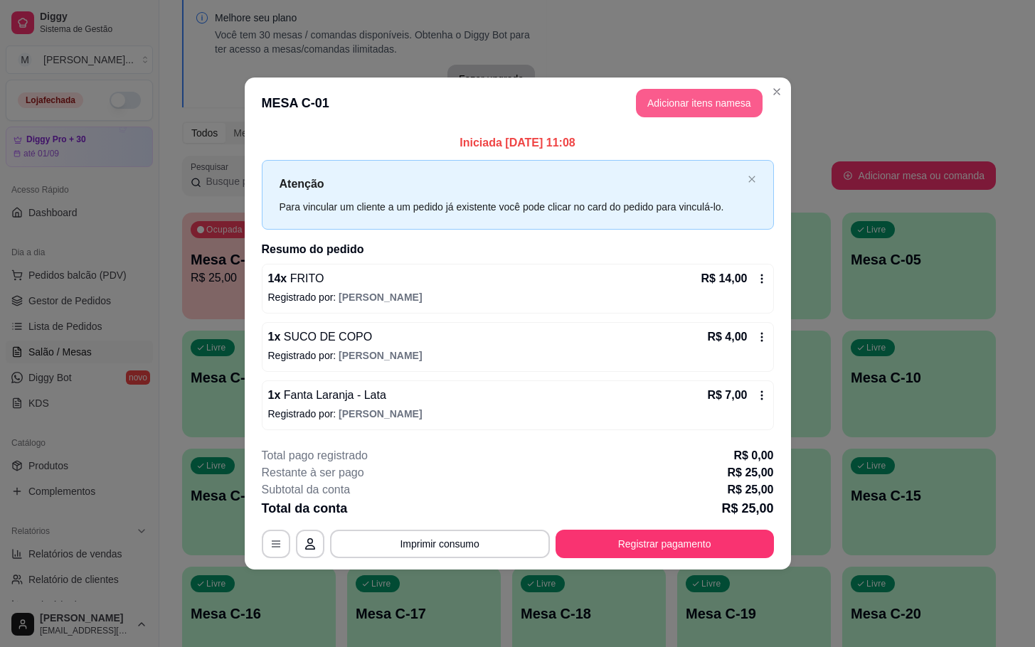
click at [675, 100] on button "Adicionar itens na mesa" at bounding box center [699, 103] width 127 height 28
click at [574, 431] on div at bounding box center [564, 462] width 131 height 89
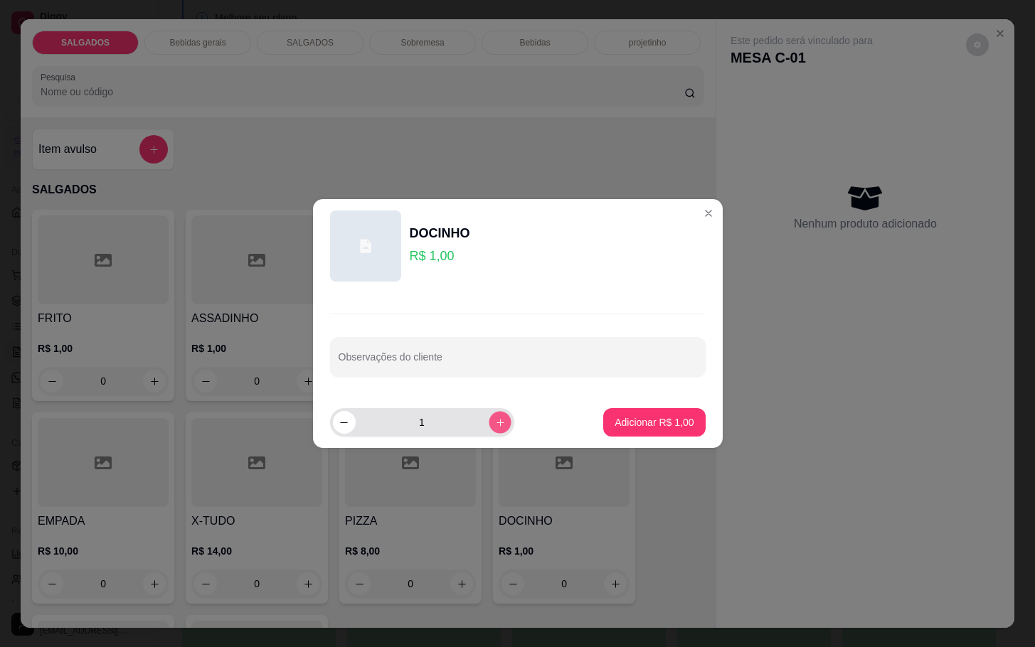
click at [494, 418] on icon "increase-product-quantity" at bounding box center [499, 423] width 11 height 11
click at [489, 418] on button "increase-product-quantity" at bounding box center [500, 422] width 23 height 23
type input "5"
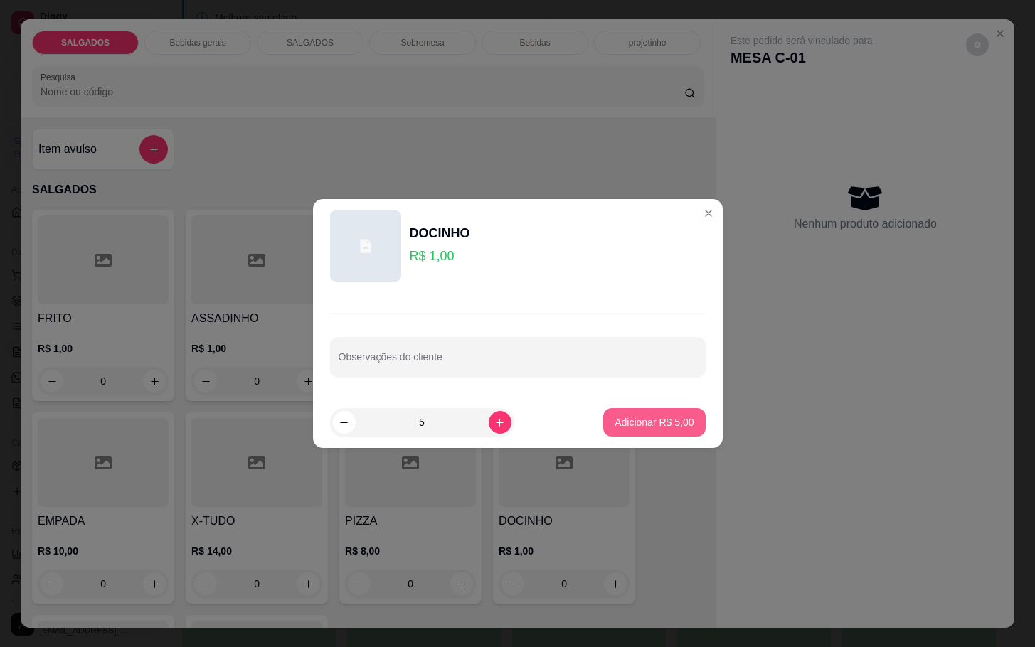
click at [651, 419] on p "Adicionar R$ 5,00" at bounding box center [654, 422] width 79 height 14
type input "5"
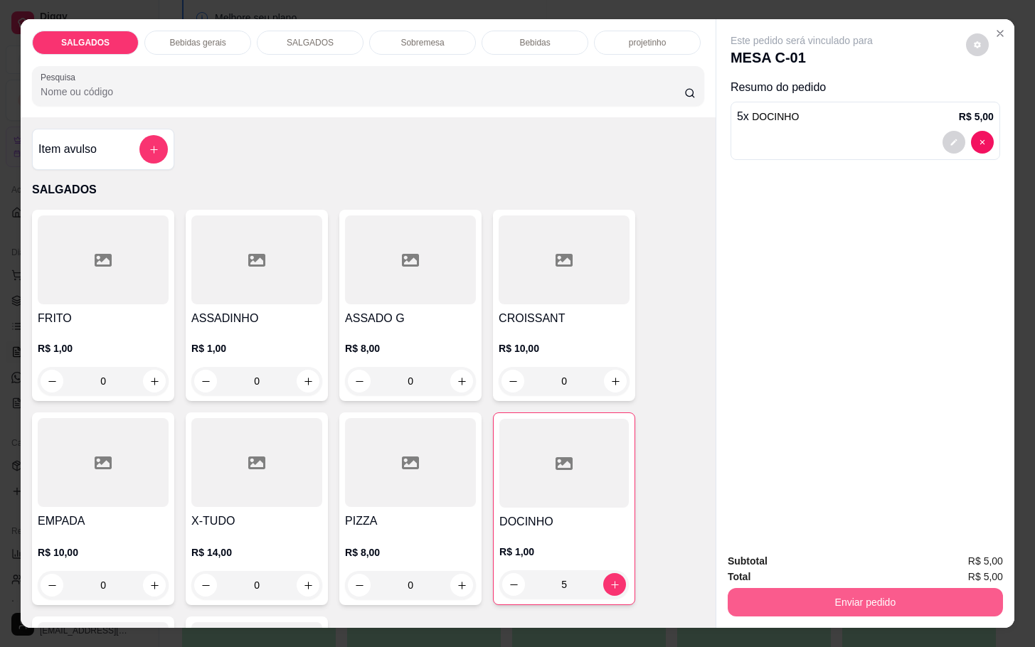
click at [856, 588] on button "Enviar pedido" at bounding box center [865, 602] width 275 height 28
click at [835, 556] on button "Não registrar e enviar pedido" at bounding box center [816, 559] width 148 height 27
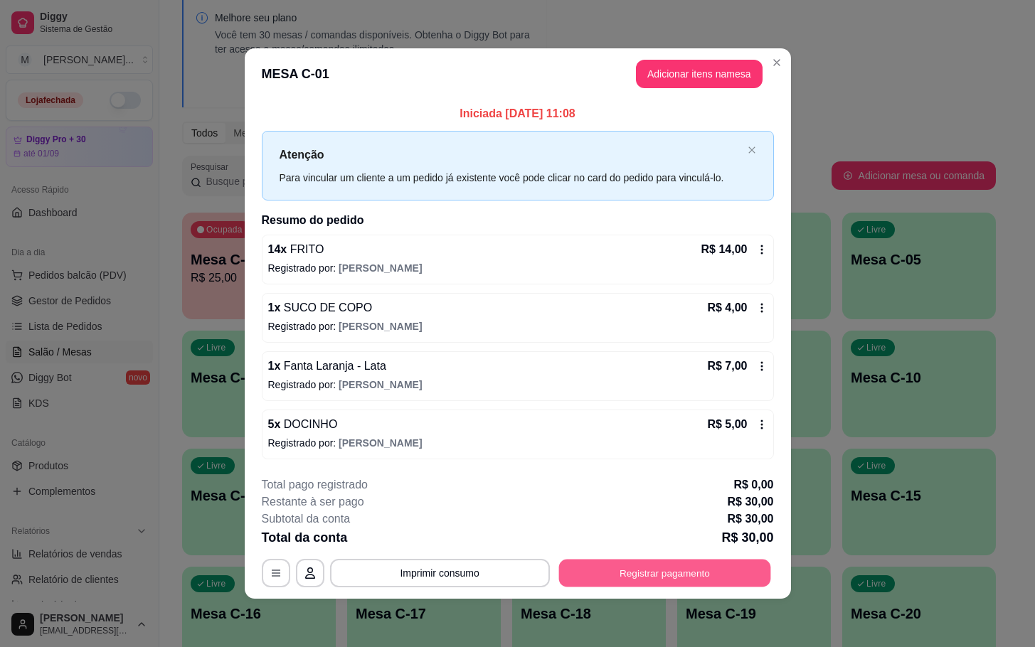
click at [651, 587] on button "Registrar pagamento" at bounding box center [664, 573] width 212 height 28
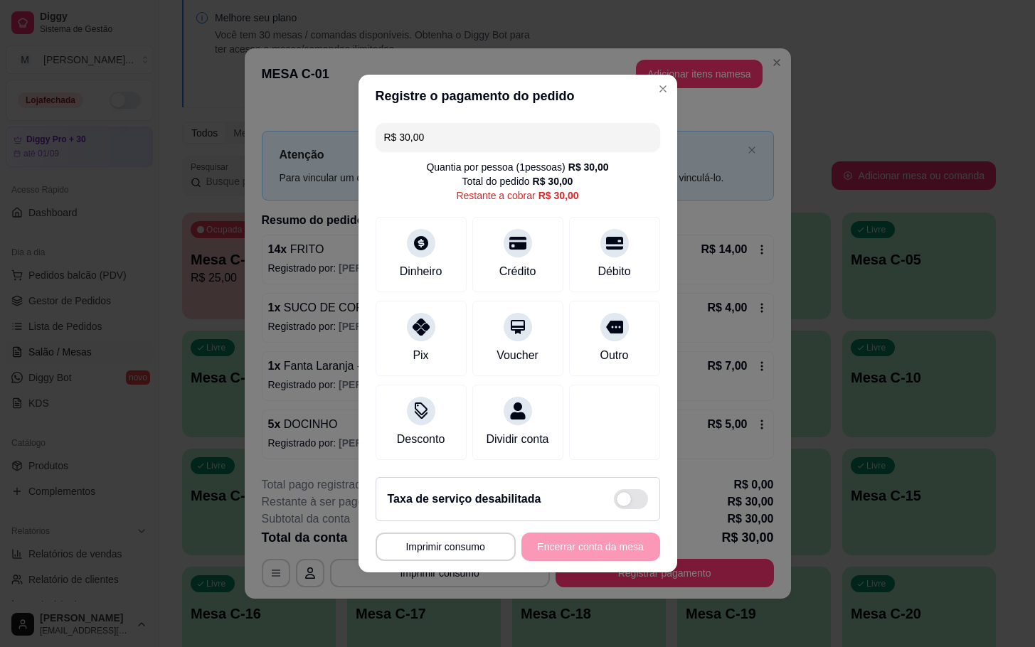
click at [539, 189] on div "R$ 30,00" at bounding box center [559, 196] width 41 height 14
click at [596, 248] on div "Débito" at bounding box center [614, 252] width 100 height 83
type input "R$ 0,00"
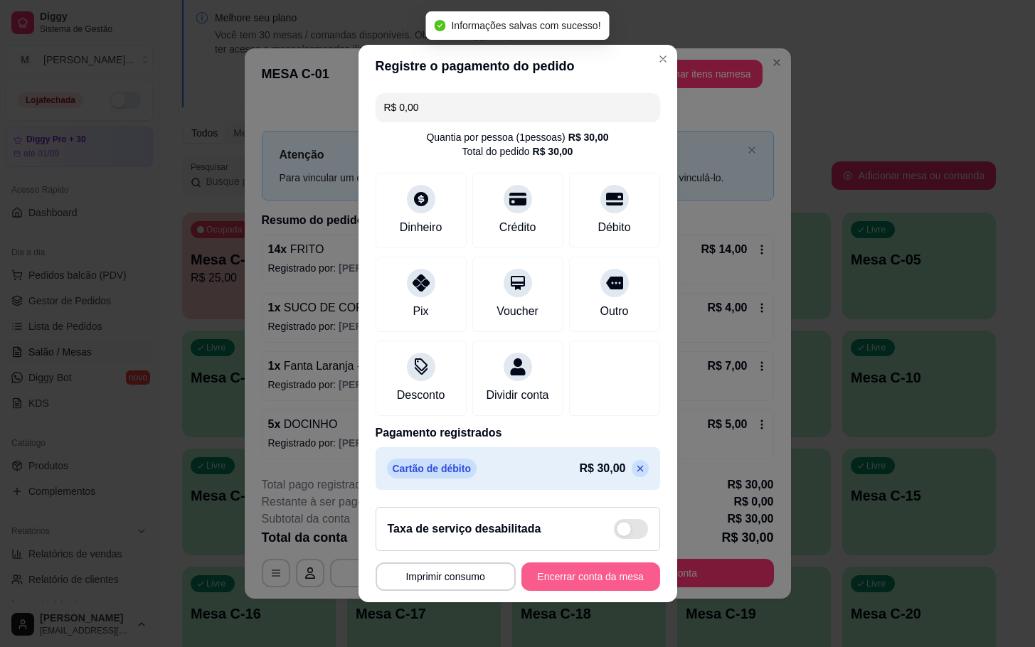
click at [617, 587] on button "Encerrar conta da mesa" at bounding box center [590, 577] width 139 height 28
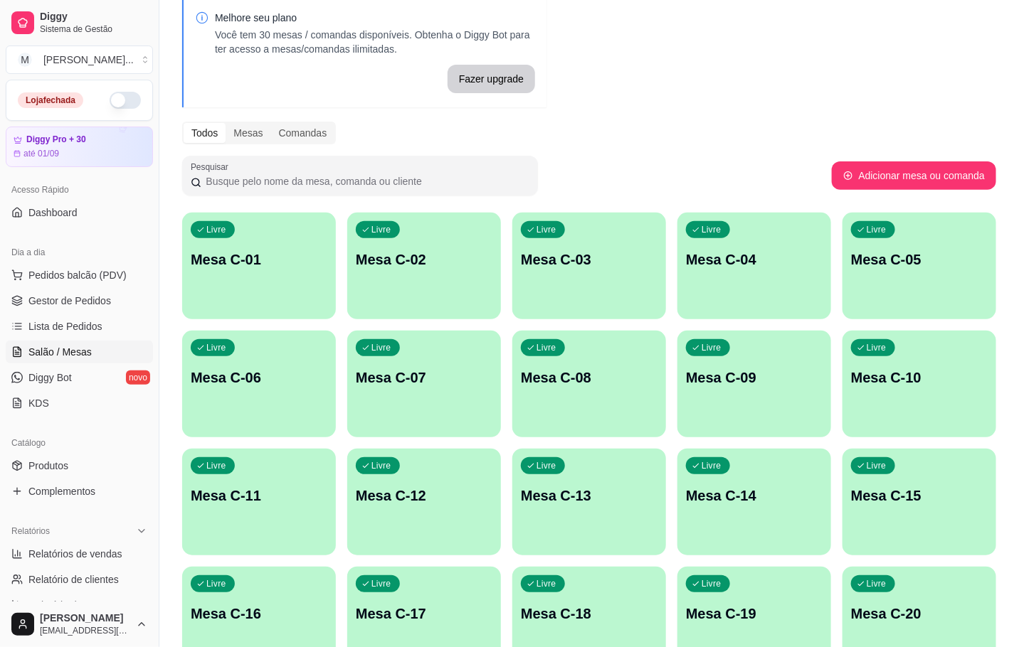
click at [553, 309] on div "button" at bounding box center [589, 310] width 154 height 17
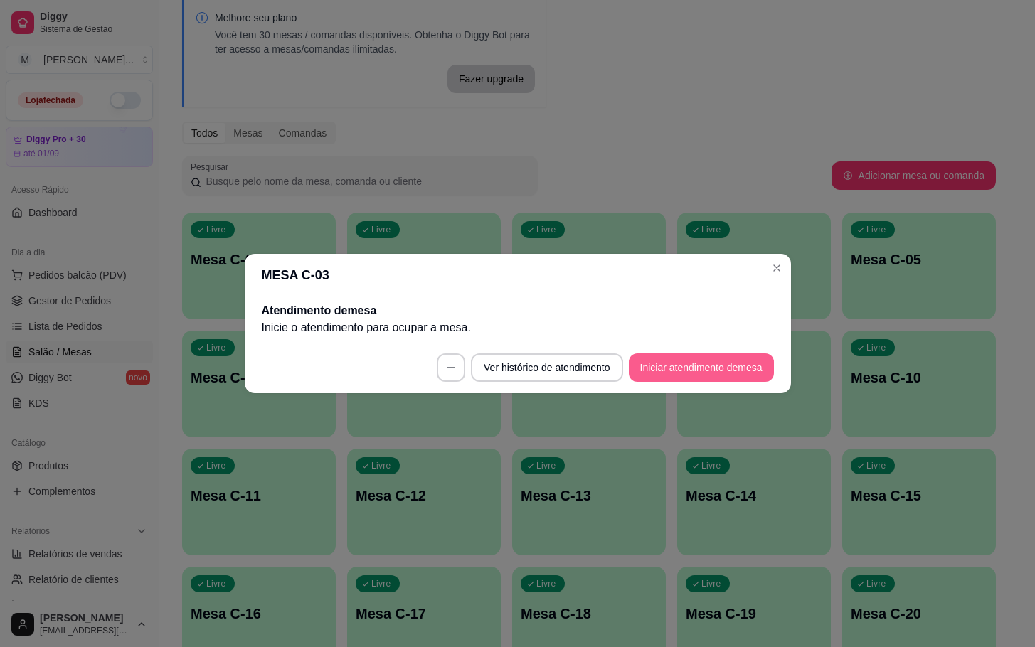
click at [755, 367] on button "Iniciar atendimento de mesa" at bounding box center [701, 368] width 145 height 28
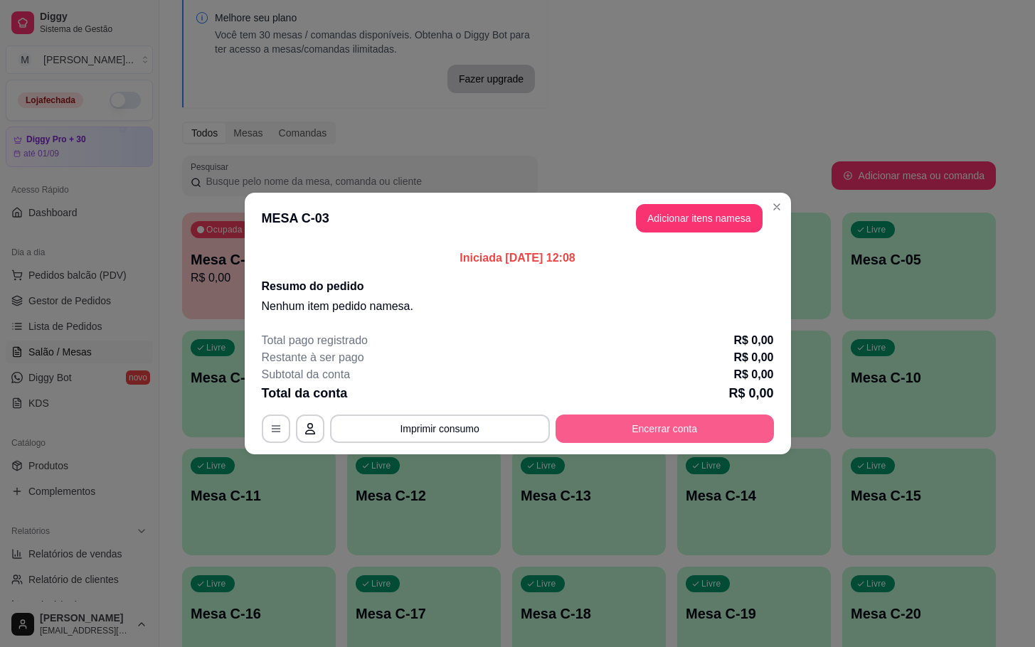
click at [765, 433] on button "Encerrar conta" at bounding box center [665, 429] width 218 height 28
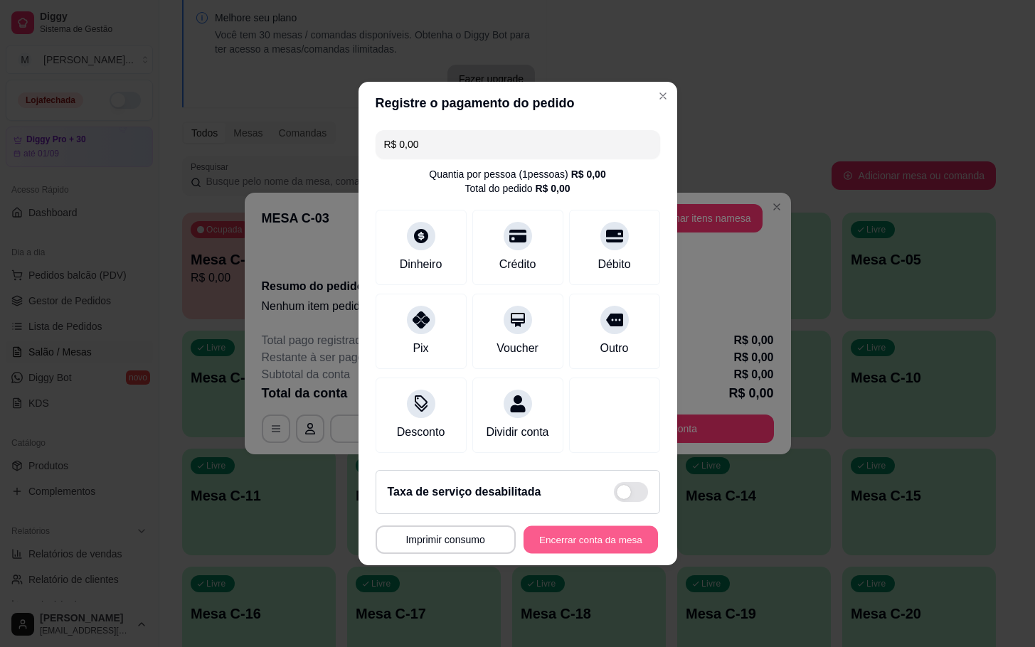
click at [604, 538] on button "Encerrar conta da mesa" at bounding box center [591, 540] width 134 height 28
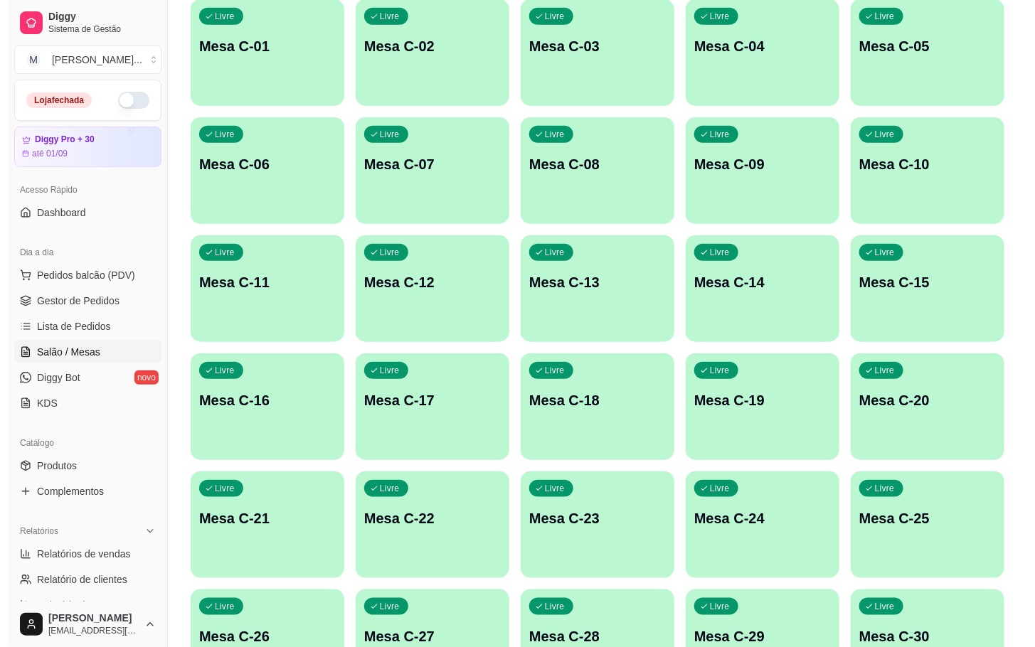
scroll to position [386, 0]
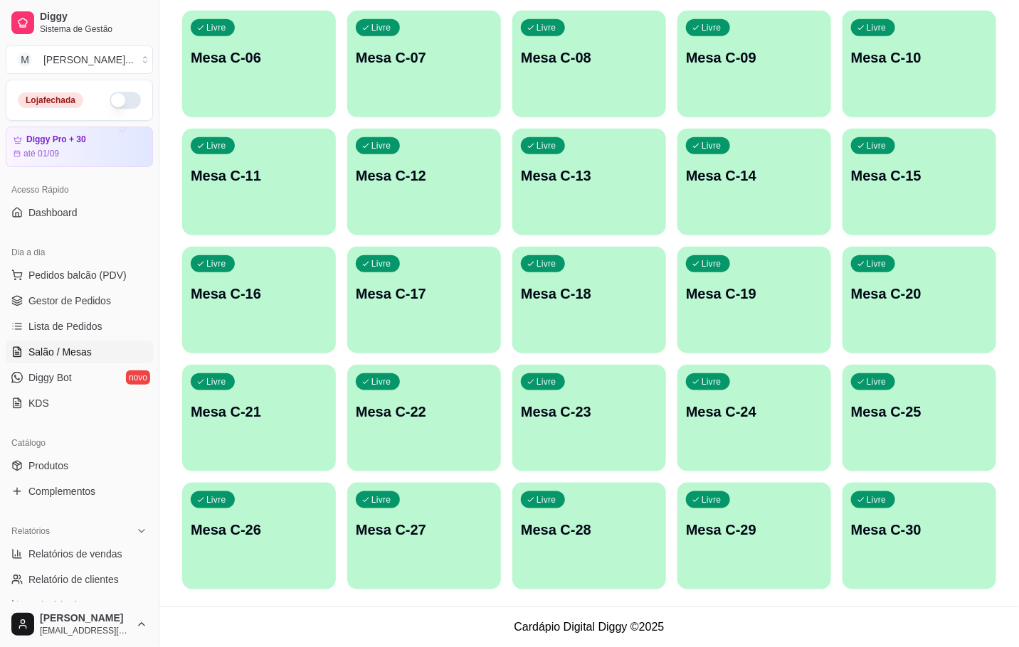
click at [967, 536] on p "Mesa C-30" at bounding box center [919, 530] width 137 height 20
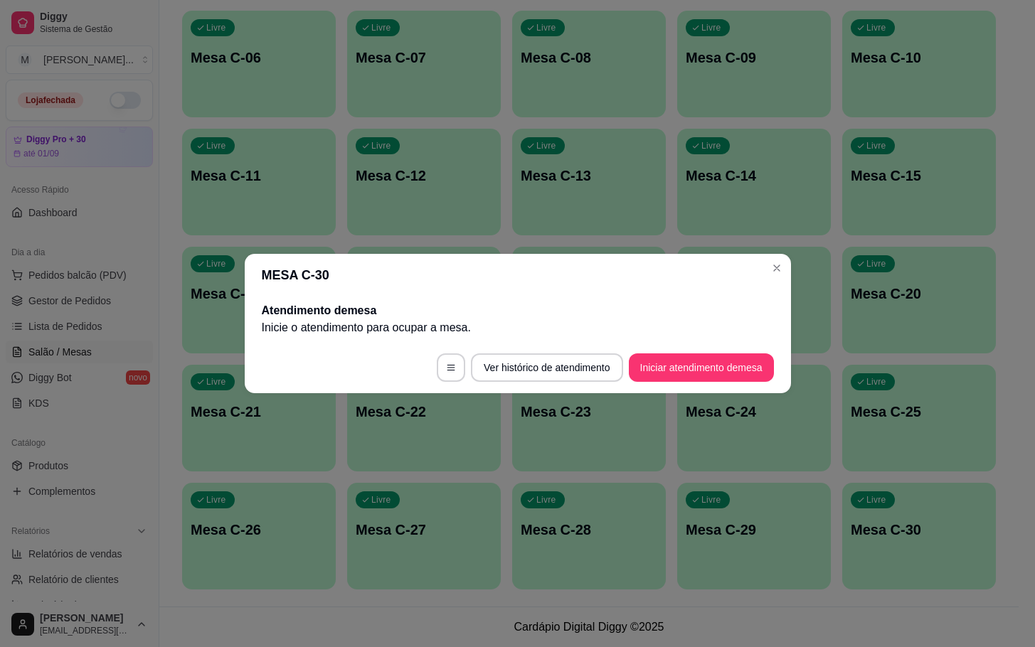
click at [755, 388] on footer "Ver histórico de atendimento Iniciar atendimento de mesa" at bounding box center [518, 367] width 546 height 51
click at [752, 383] on footer "Ver histórico de atendimento Iniciar atendimento de mesa" at bounding box center [518, 367] width 546 height 51
click at [749, 369] on button "Iniciar atendimento de mesa" at bounding box center [701, 368] width 145 height 28
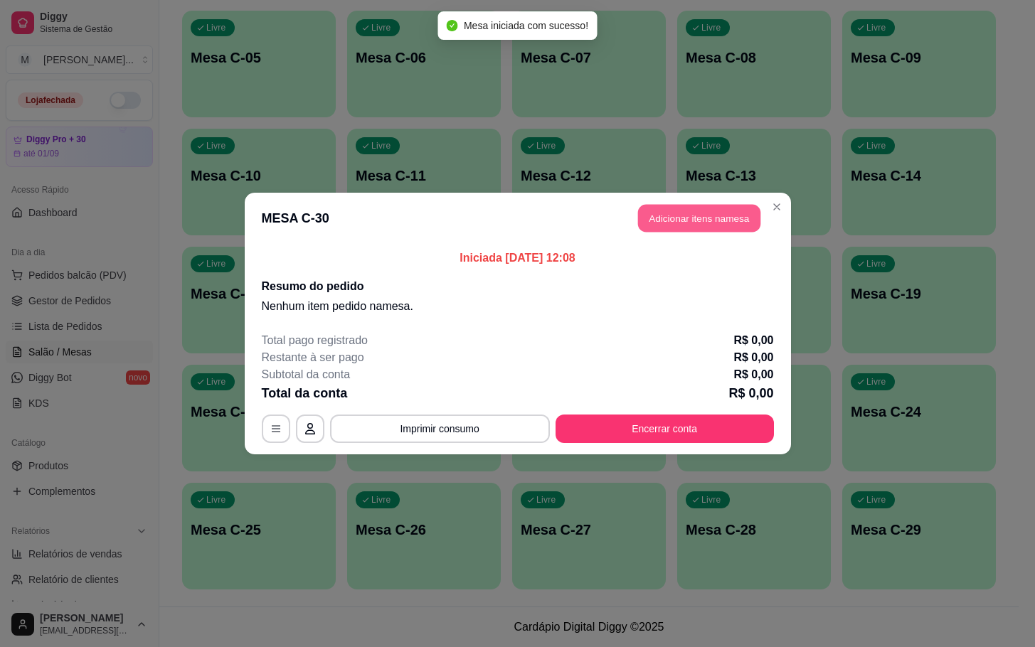
click at [736, 211] on button "Adicionar itens na mesa" at bounding box center [699, 219] width 122 height 28
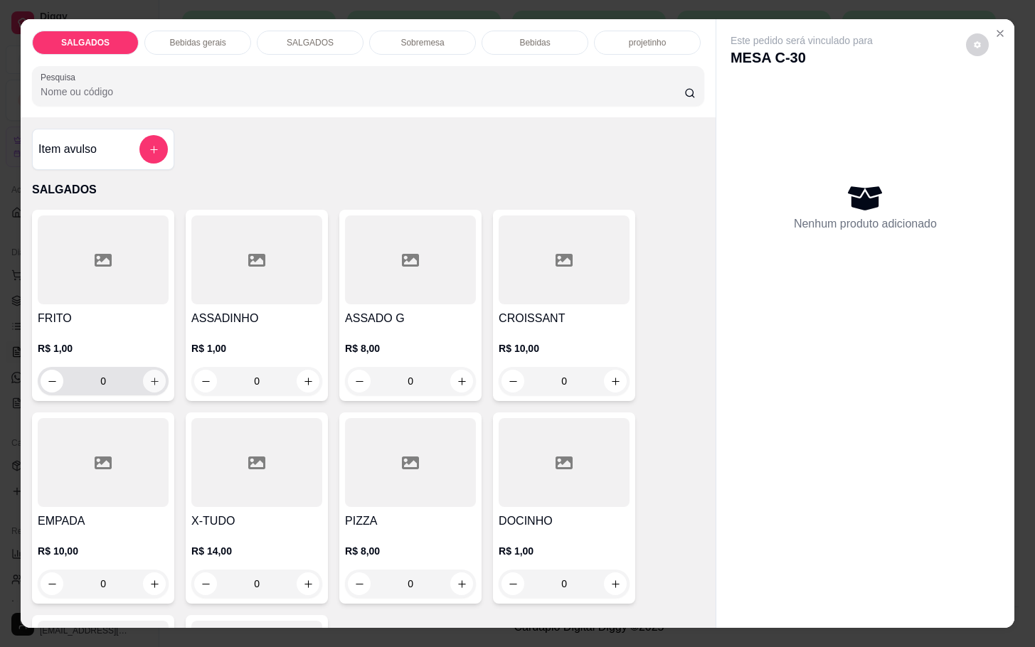
click at [143, 378] on button "increase-product-quantity" at bounding box center [154, 381] width 23 height 23
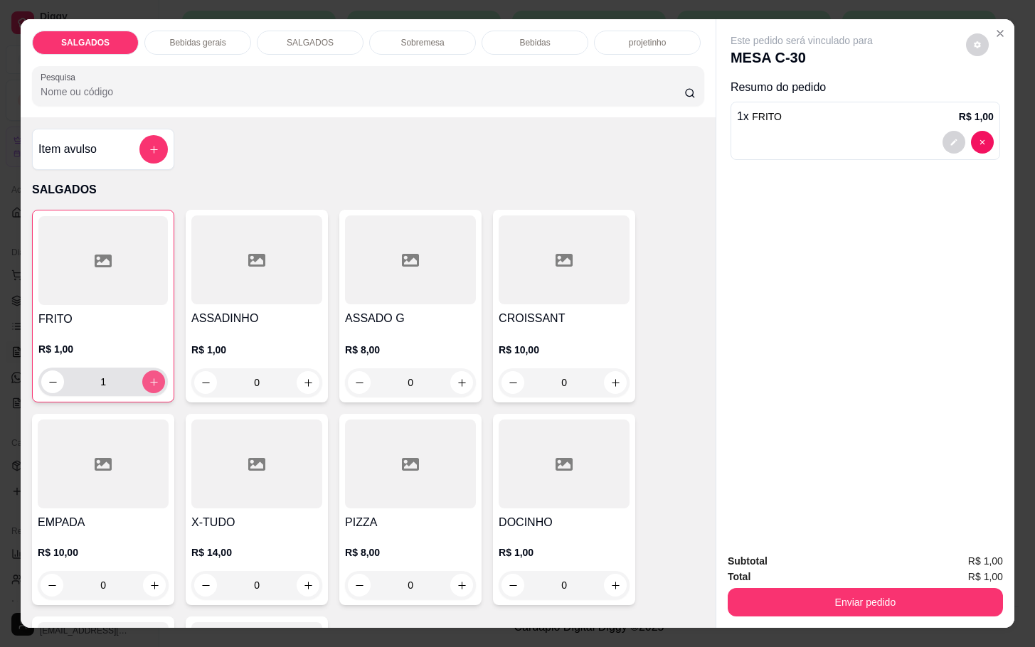
click at [142, 384] on button "increase-product-quantity" at bounding box center [153, 382] width 23 height 23
click at [143, 384] on button "increase-product-quantity" at bounding box center [153, 382] width 23 height 23
click at [149, 381] on icon "increase-product-quantity" at bounding box center [154, 382] width 11 height 11
drag, startPoint x: 175, startPoint y: 368, endPoint x: 165, endPoint y: 396, distance: 29.5
click at [177, 397] on div "FRITO R$ 1,00 4 ASSADINHO R$ 1,00 0 ASSADO G R$ 8,00 0 CROISSANT R$ 10,00 0 EMP…" at bounding box center [368, 509] width 672 height 598
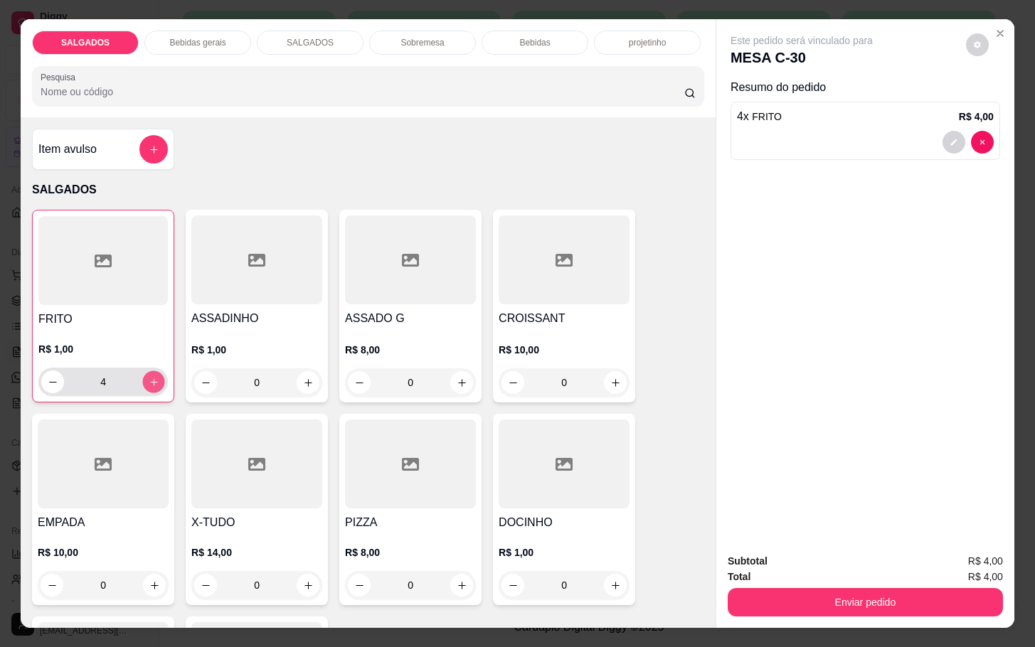
click at [150, 380] on icon "increase-product-quantity" at bounding box center [154, 382] width 11 height 11
click at [154, 374] on button "increase-product-quantity" at bounding box center [154, 382] width 22 height 22
click at [157, 373] on div "6" at bounding box center [102, 382] width 129 height 28
click at [144, 380] on button "increase-product-quantity" at bounding box center [154, 382] width 22 height 22
click at [152, 376] on button "increase-product-quantity" at bounding box center [154, 382] width 22 height 22
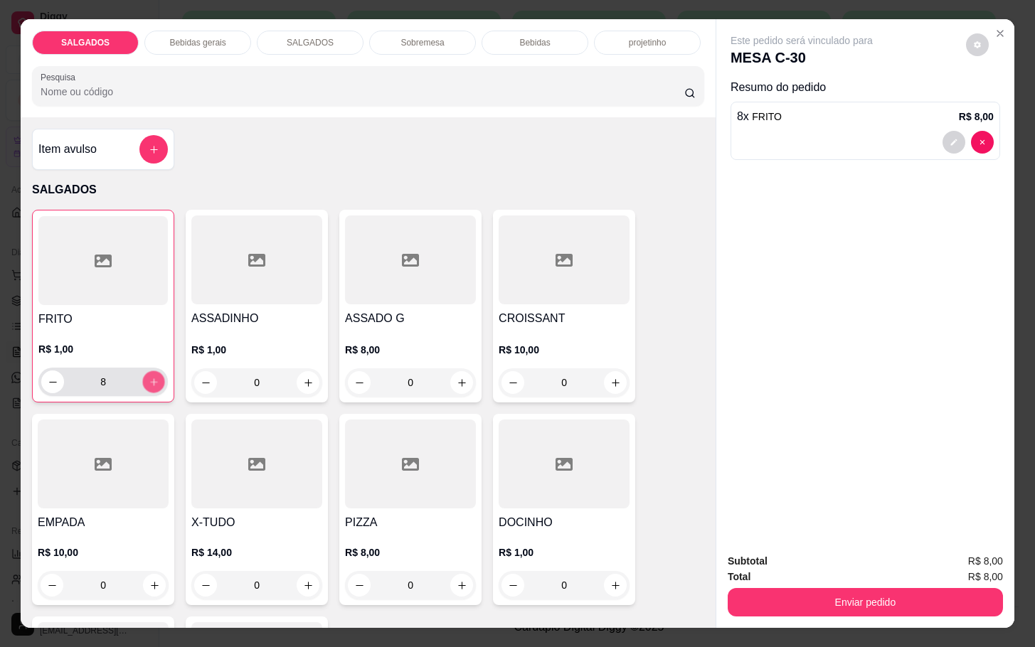
click at [152, 376] on button "increase-product-quantity" at bounding box center [154, 382] width 22 height 22
click at [154, 380] on button "increase-product-quantity" at bounding box center [154, 382] width 22 height 22
click at [154, 378] on button "increase-product-quantity" at bounding box center [154, 382] width 22 height 22
click at [157, 378] on div "11" at bounding box center [102, 382] width 129 height 28
click at [156, 374] on button "increase-product-quantity" at bounding box center [154, 382] width 22 height 22
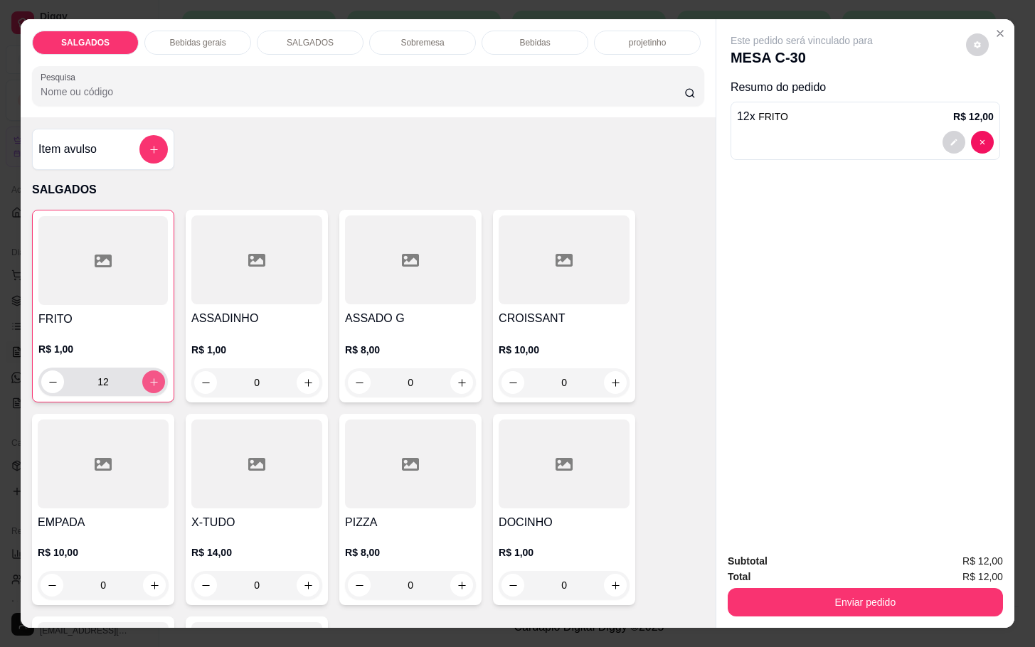
click at [154, 374] on button "increase-product-quantity" at bounding box center [153, 382] width 23 height 23
click at [50, 383] on button "decrease-product-quantity" at bounding box center [52, 382] width 23 height 23
type input "12"
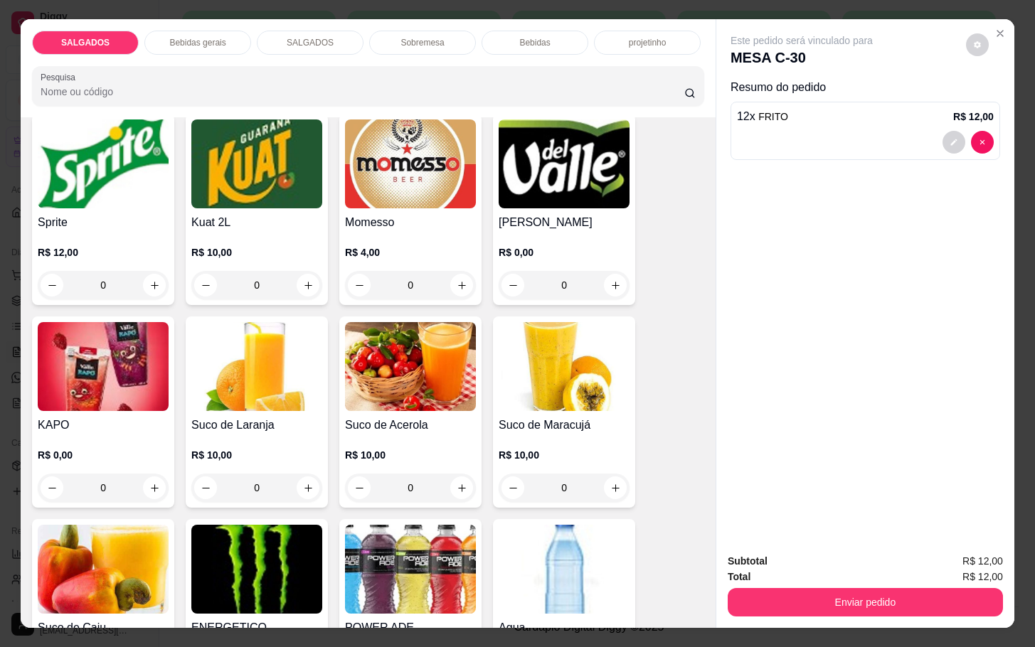
scroll to position [2668, 0]
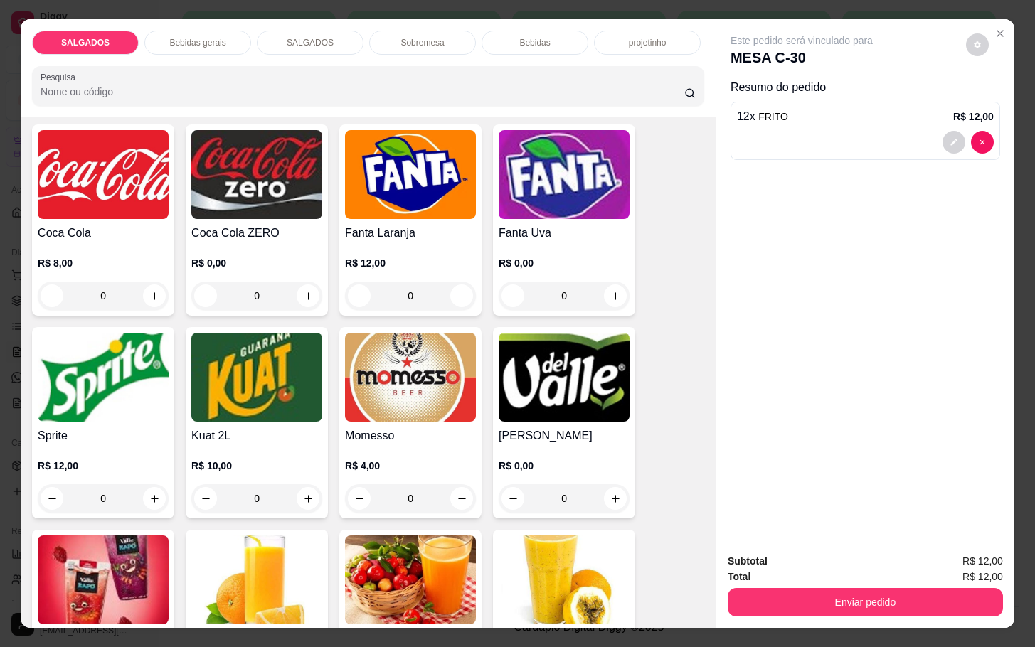
click at [137, 203] on img at bounding box center [103, 174] width 131 height 89
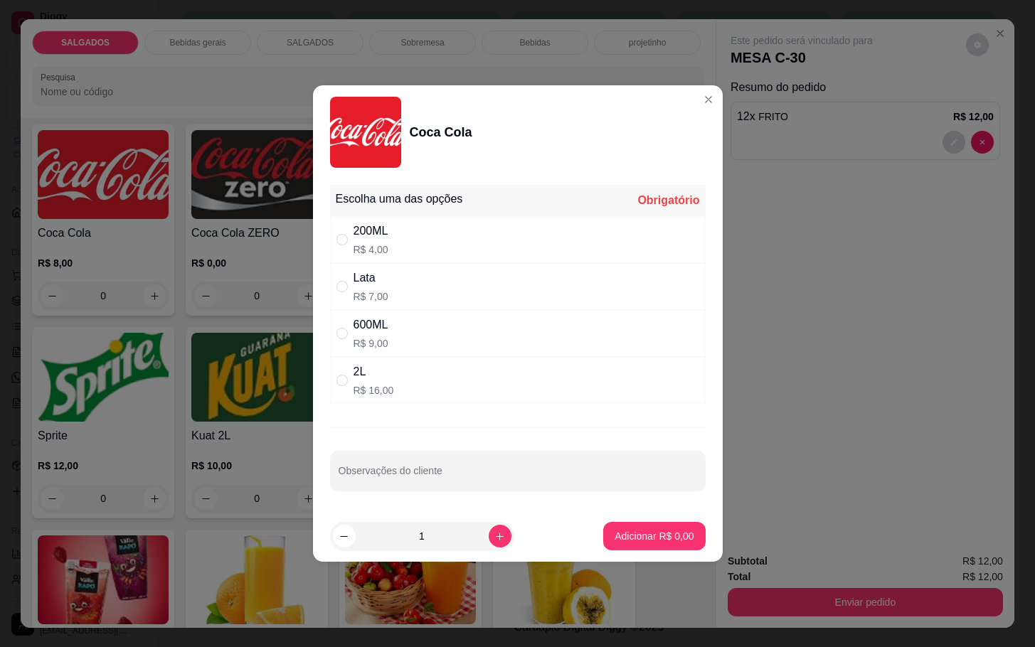
click at [335, 341] on div "600ML R$ 9,00" at bounding box center [518, 333] width 376 height 47
radio input "true"
click at [664, 539] on p "Adicionar R$ 9,00" at bounding box center [654, 536] width 77 height 14
type input "1"
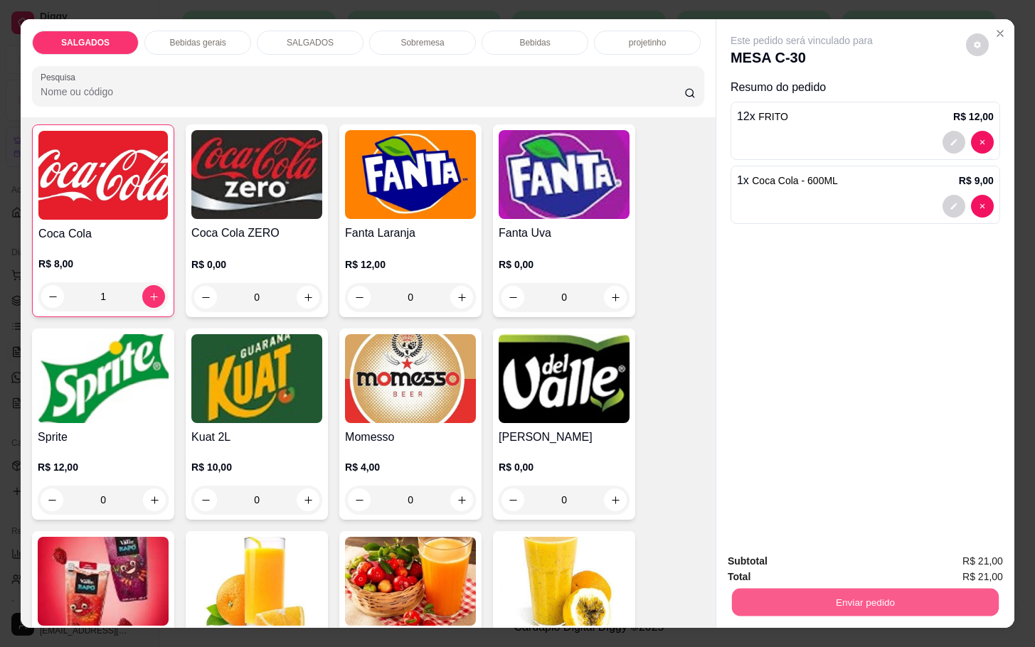
click at [866, 600] on button "Enviar pedido" at bounding box center [865, 602] width 267 height 28
click at [822, 566] on button "Não registrar e enviar pedido" at bounding box center [816, 559] width 148 height 27
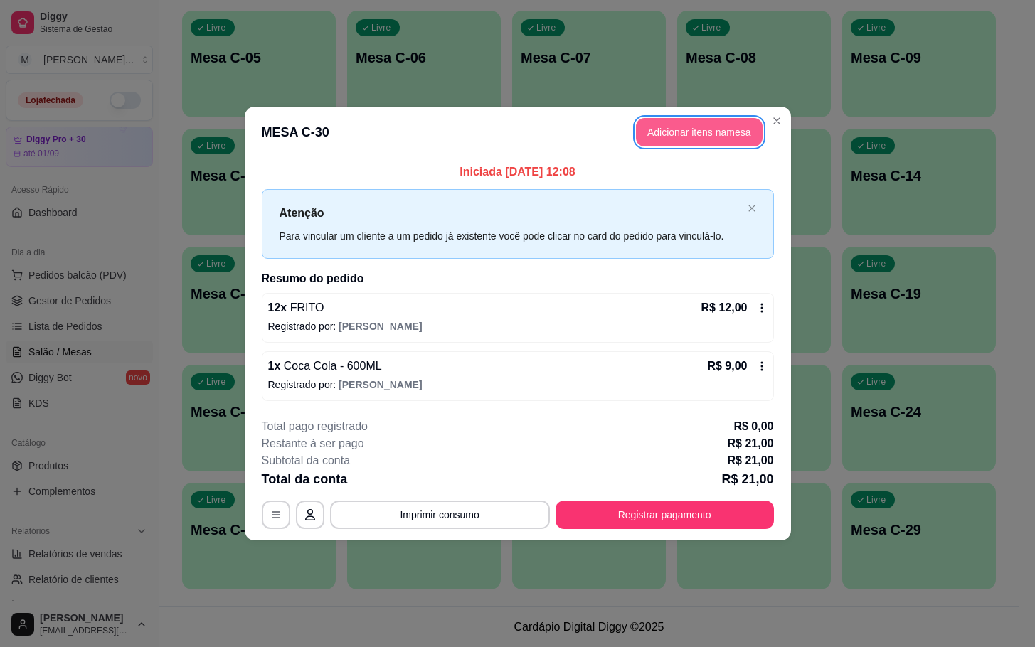
click at [750, 139] on button "Adicionar itens na mesa" at bounding box center [699, 132] width 127 height 28
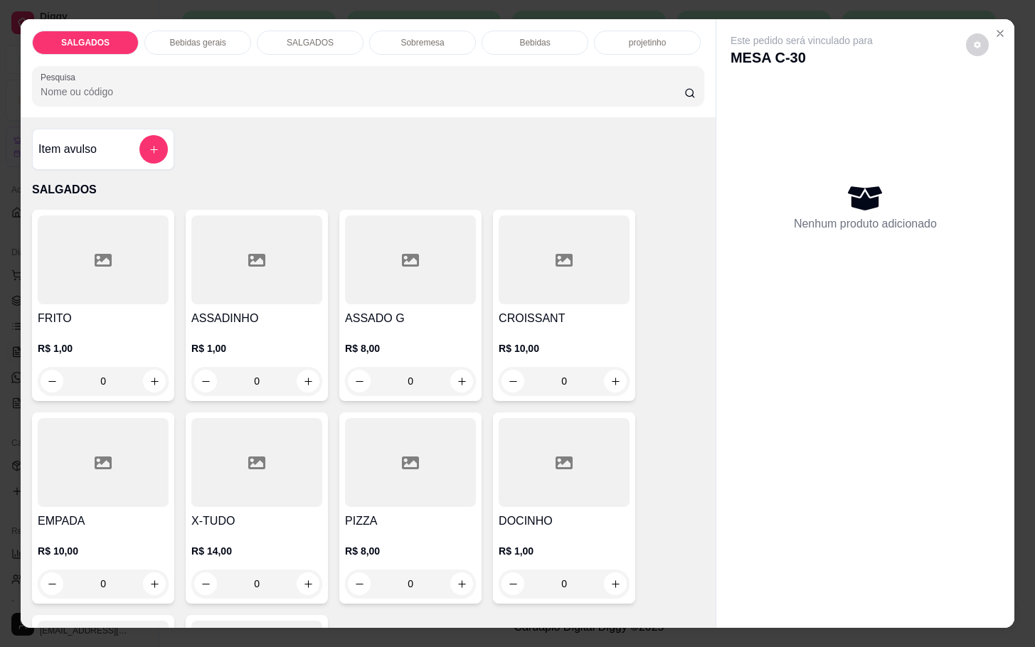
click at [156, 31] on div "Bebidas gerais" at bounding box center [197, 43] width 107 height 24
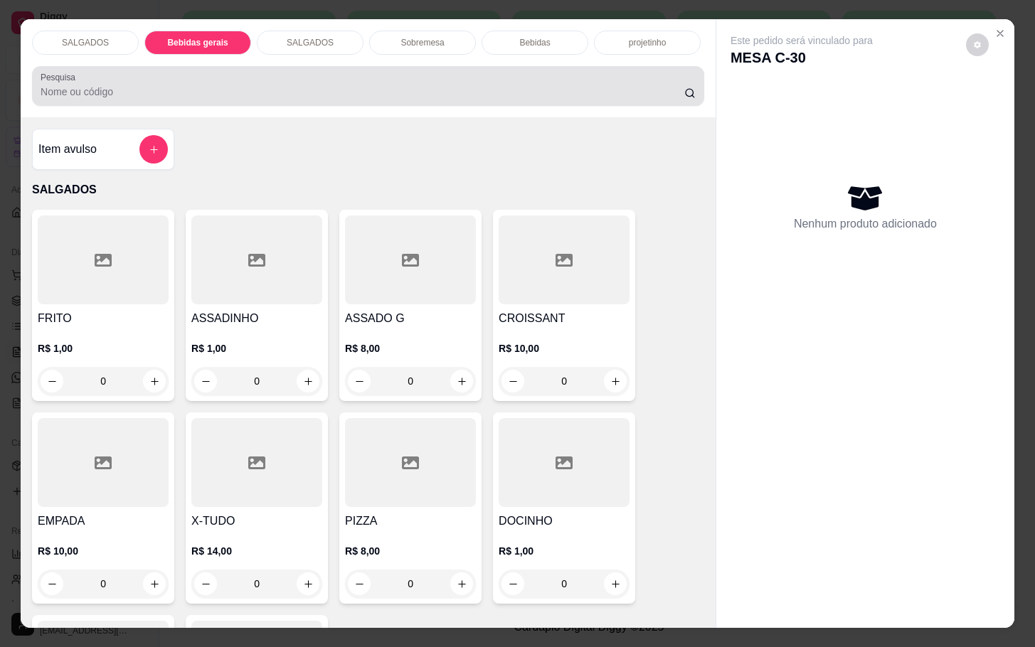
scroll to position [34, 0]
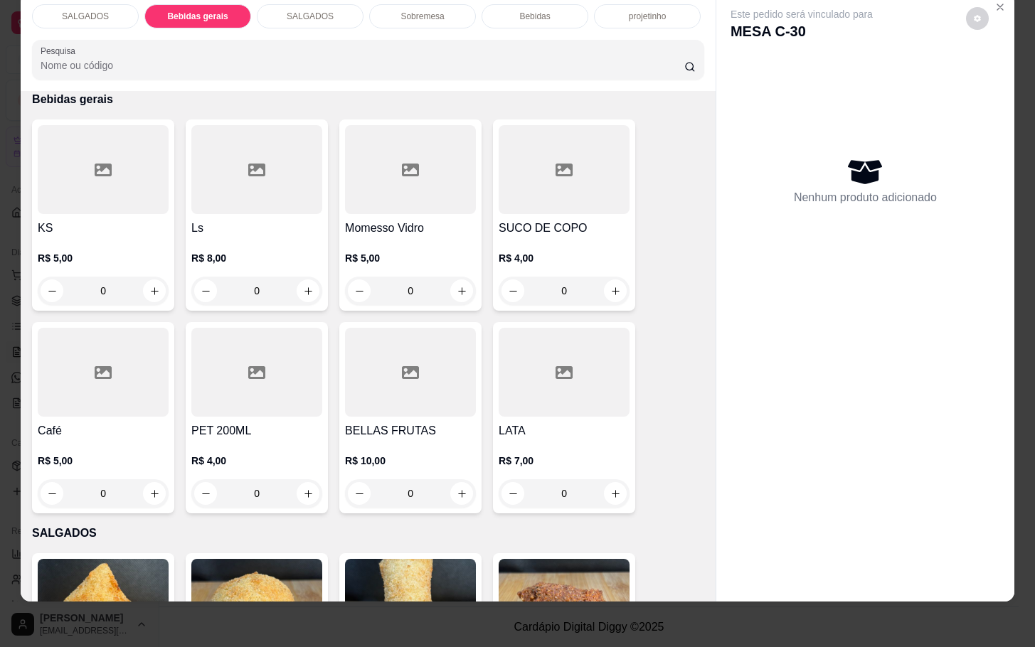
click at [38, 381] on div at bounding box center [103, 372] width 131 height 89
click at [67, 376] on div at bounding box center [103, 372] width 131 height 89
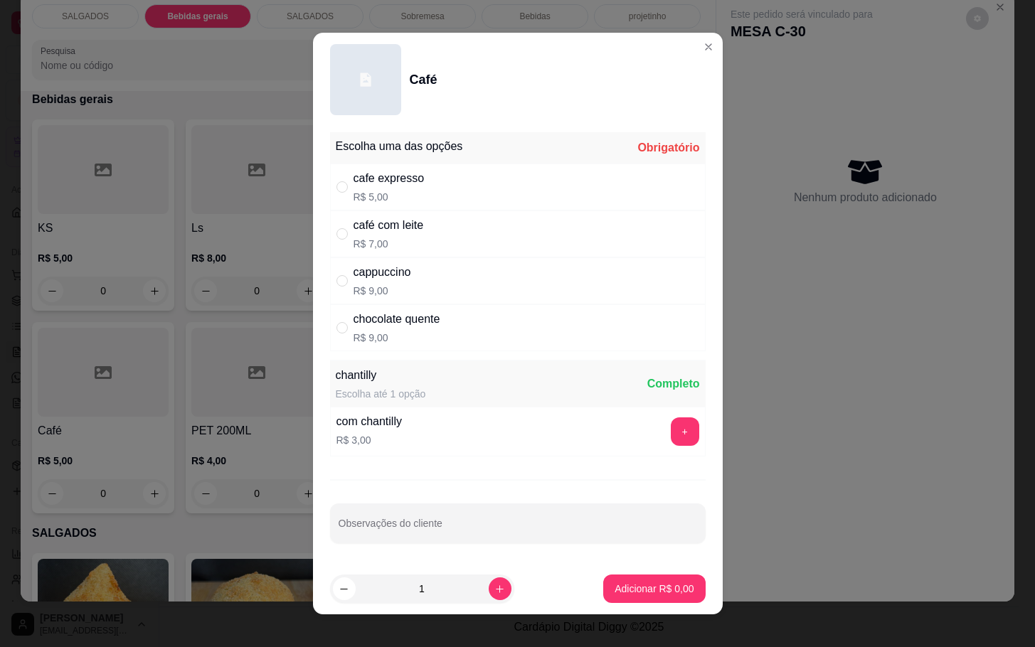
click at [519, 214] on div "café com leite R$ 7,00" at bounding box center [518, 234] width 376 height 47
radio input "true"
click at [527, 205] on div "cafe expresso R$ 5,00" at bounding box center [518, 187] width 376 height 47
radio input "true"
radio input "false"
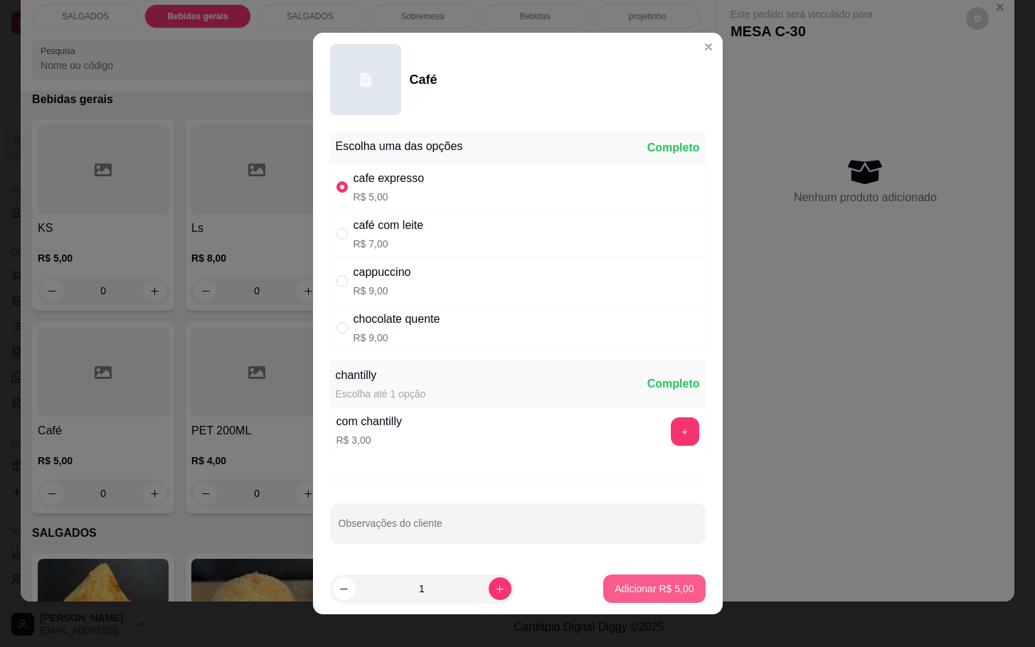
click at [615, 591] on p "Adicionar R$ 5,00" at bounding box center [654, 589] width 79 height 14
type input "1"
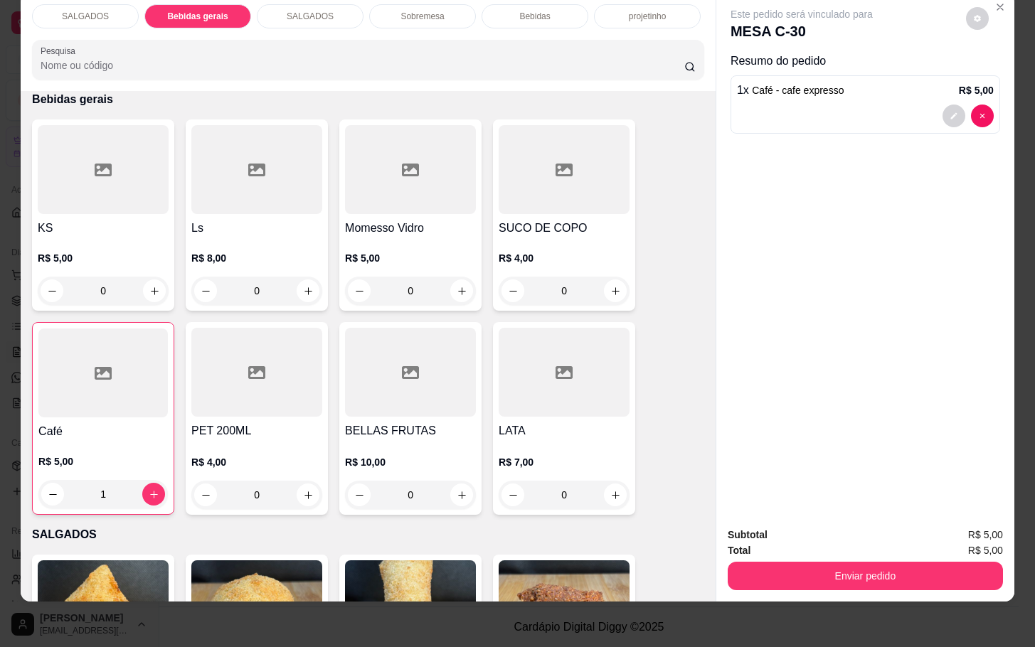
click at [425, 7] on div "Sobremesa" at bounding box center [422, 16] width 107 height 24
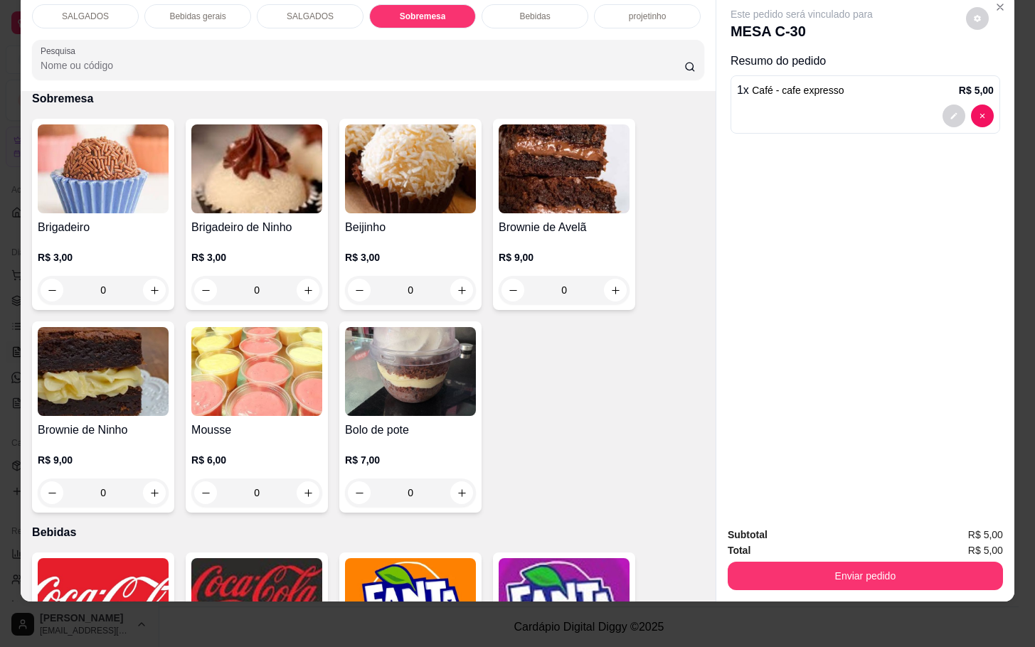
click at [69, 127] on img at bounding box center [103, 168] width 131 height 89
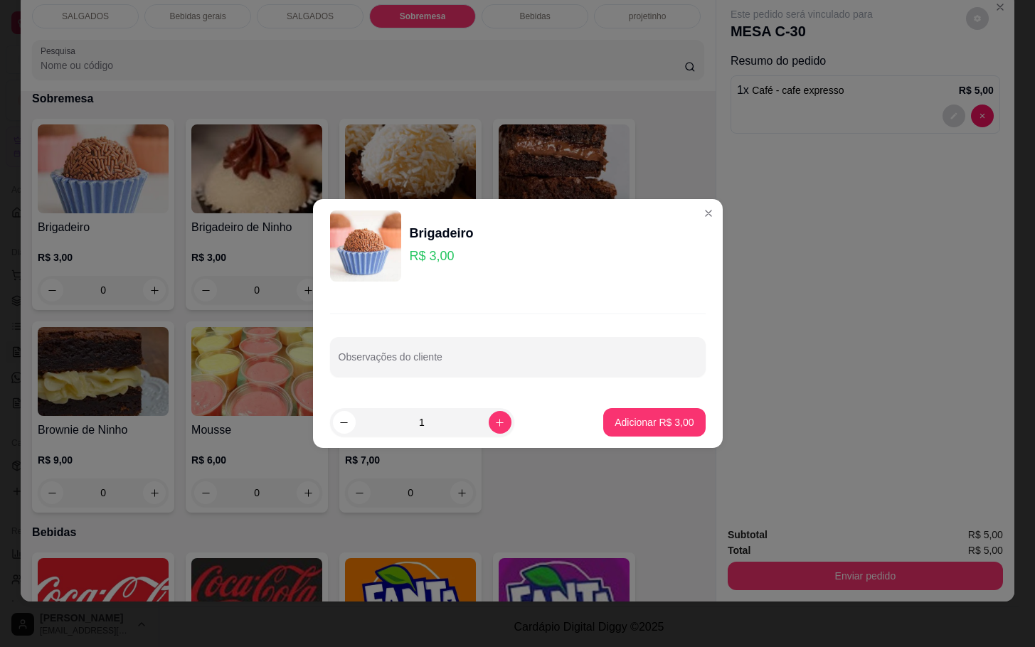
click at [645, 425] on p "Adicionar R$ 3,00" at bounding box center [654, 422] width 79 height 14
type input "1"
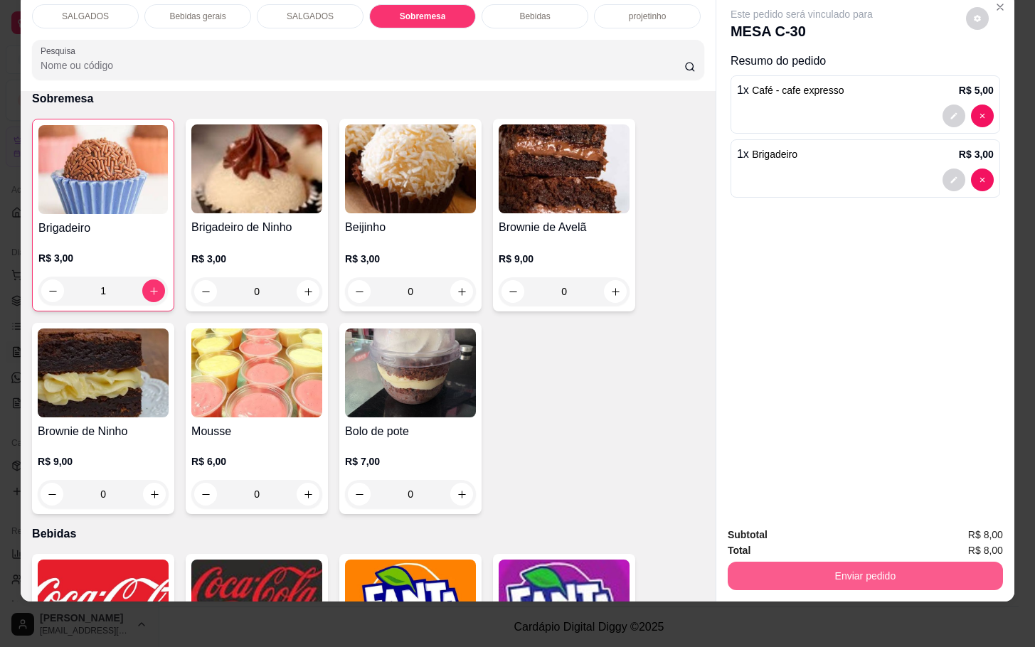
click at [775, 562] on button "Enviar pedido" at bounding box center [865, 576] width 275 height 28
click at [763, 517] on button "Não registrar e enviar pedido" at bounding box center [816, 525] width 144 height 26
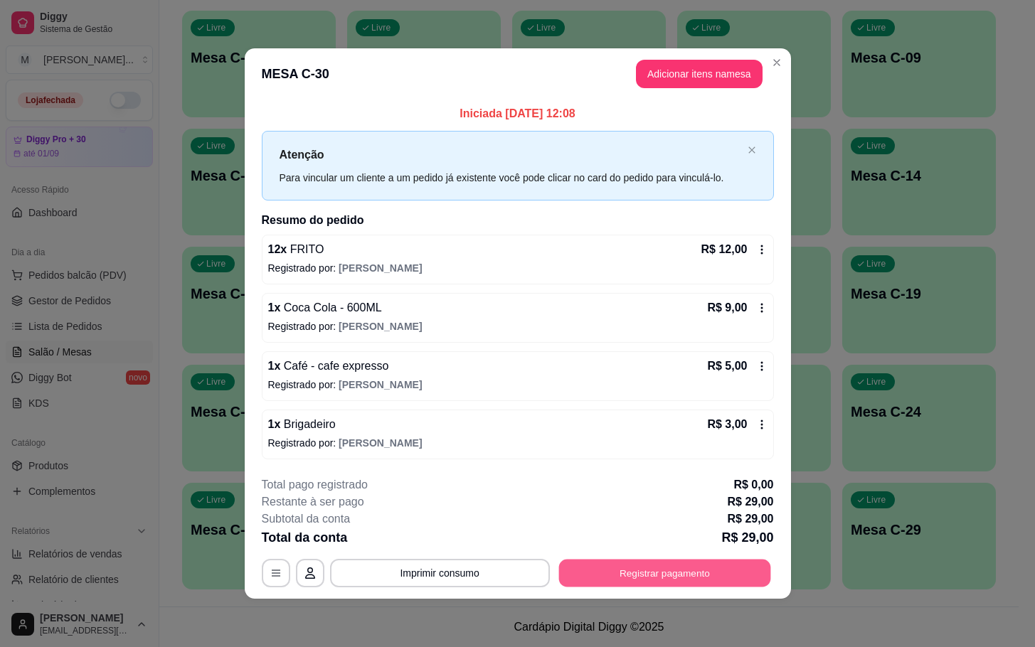
click at [694, 566] on button "Registrar pagamento" at bounding box center [664, 573] width 212 height 28
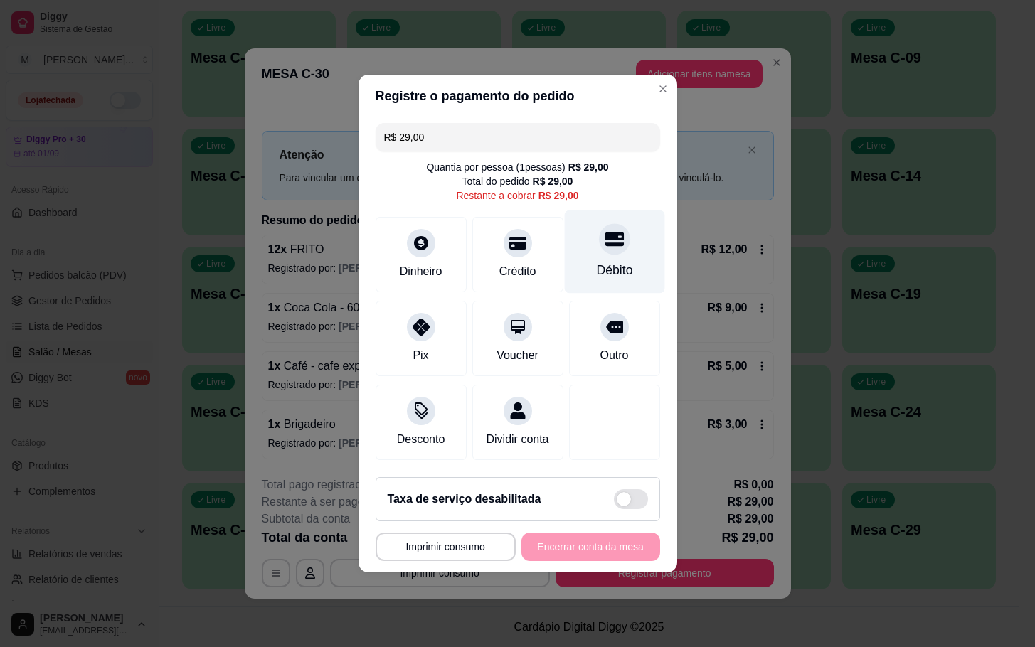
click at [611, 265] on div "Débito" at bounding box center [614, 270] width 36 height 18
type input "R$ 0,00"
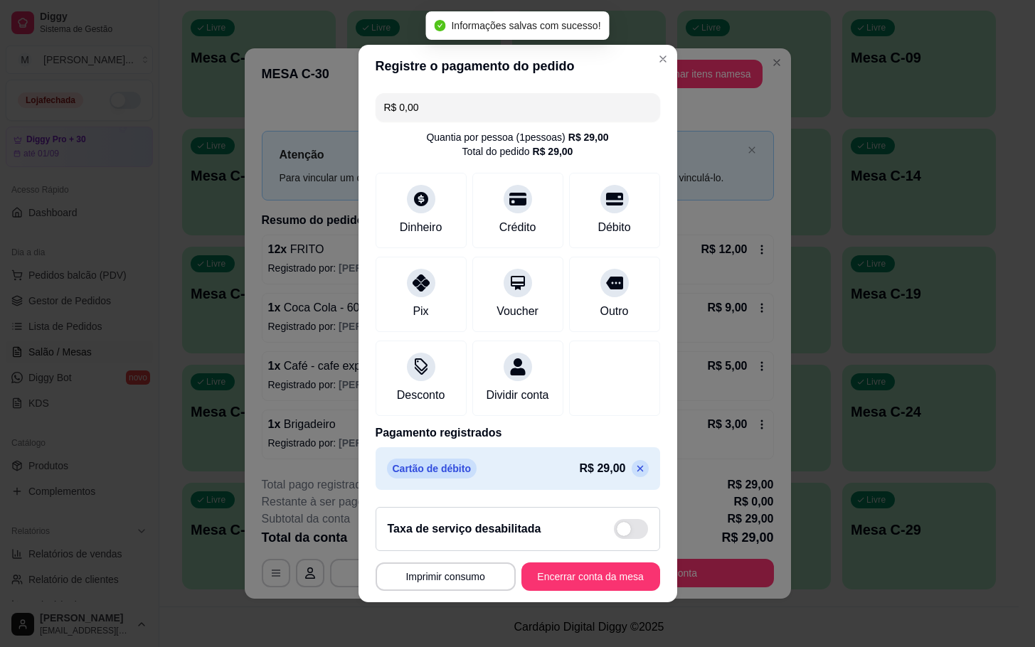
click at [568, 602] on footer "**********" at bounding box center [518, 549] width 319 height 107
click at [568, 591] on button "Encerrar conta da mesa" at bounding box center [590, 577] width 139 height 28
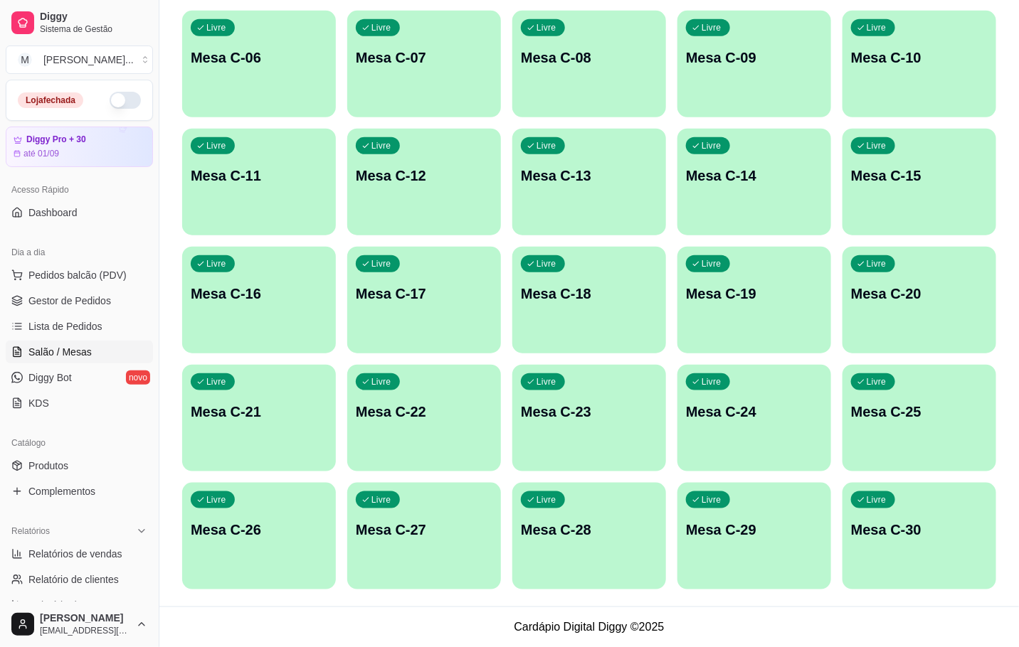
click at [837, 534] on div "Livre Mesa C-01 Livre Mesa C-02 Livre Mesa C-03 Livre Mesa C-04 Livre Mesa C-05…" at bounding box center [589, 241] width 814 height 697
click at [849, 541] on div "Livre Mesa C-30" at bounding box center [919, 528] width 154 height 90
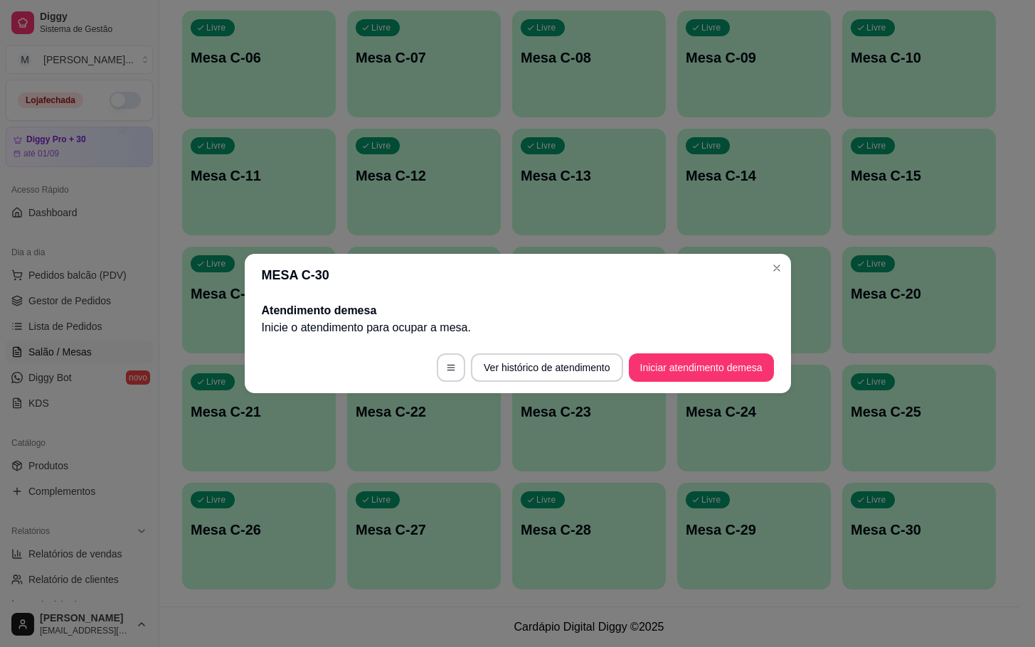
drag, startPoint x: 667, startPoint y: 299, endPoint x: 690, endPoint y: 338, distance: 45.0
click at [669, 307] on div "Atendimento de mesa Inicie o atendimento para ocupar a mesa ." at bounding box center [518, 320] width 546 height 46
click at [701, 369] on button "Iniciar atendimento de mesa" at bounding box center [701, 368] width 141 height 28
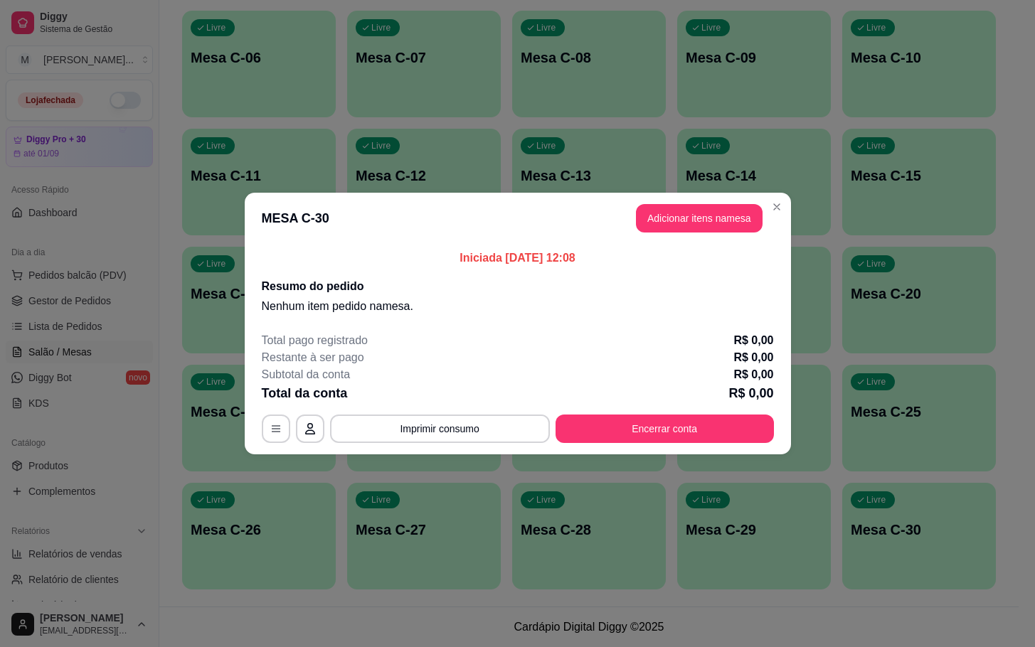
click at [703, 216] on button "Adicionar itens na mesa" at bounding box center [699, 218] width 127 height 28
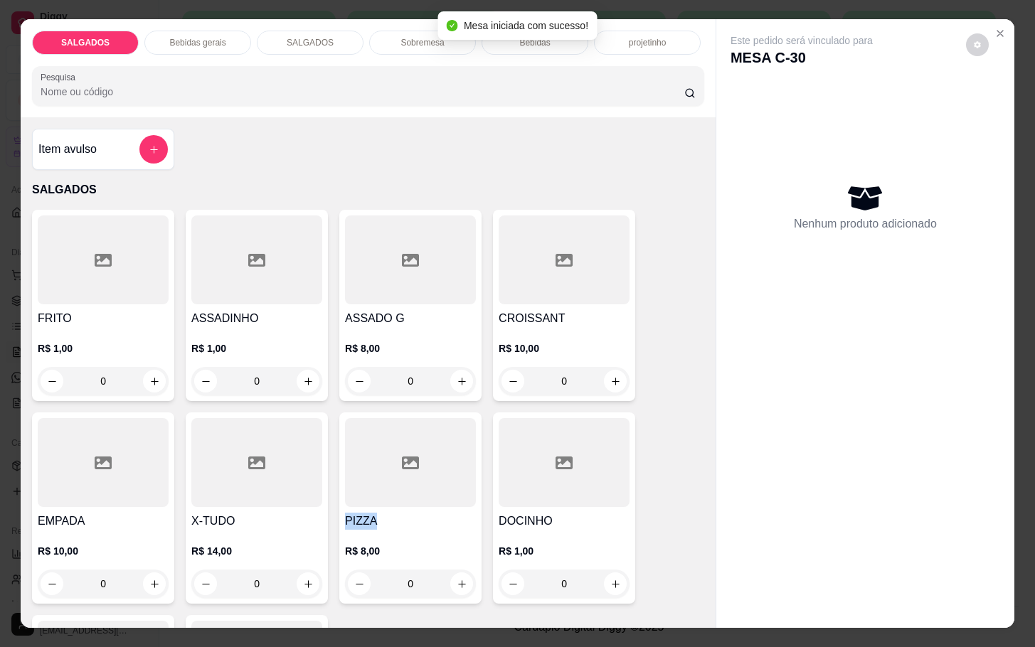
click at [433, 502] on div "PIZZA R$ 8,00 0" at bounding box center [410, 508] width 142 height 191
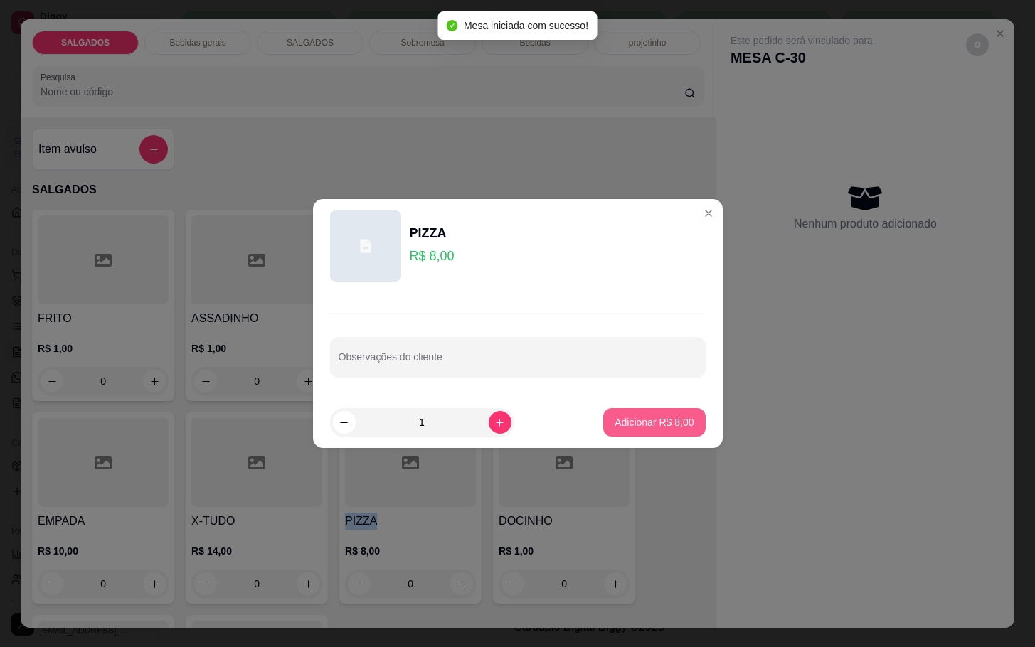
click at [621, 423] on p "Adicionar R$ 8,00" at bounding box center [654, 422] width 79 height 14
type input "1"
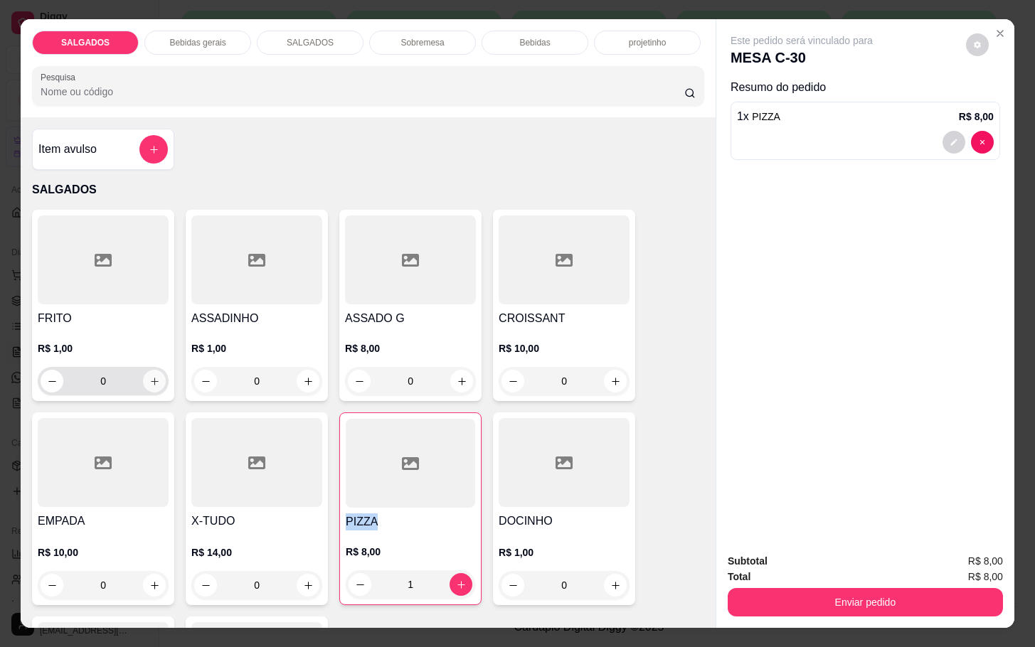
click at [152, 376] on icon "increase-product-quantity" at bounding box center [154, 381] width 11 height 11
click at [152, 373] on button "increase-product-quantity" at bounding box center [154, 382] width 22 height 22
click at [149, 377] on icon "increase-product-quantity" at bounding box center [154, 382] width 11 height 11
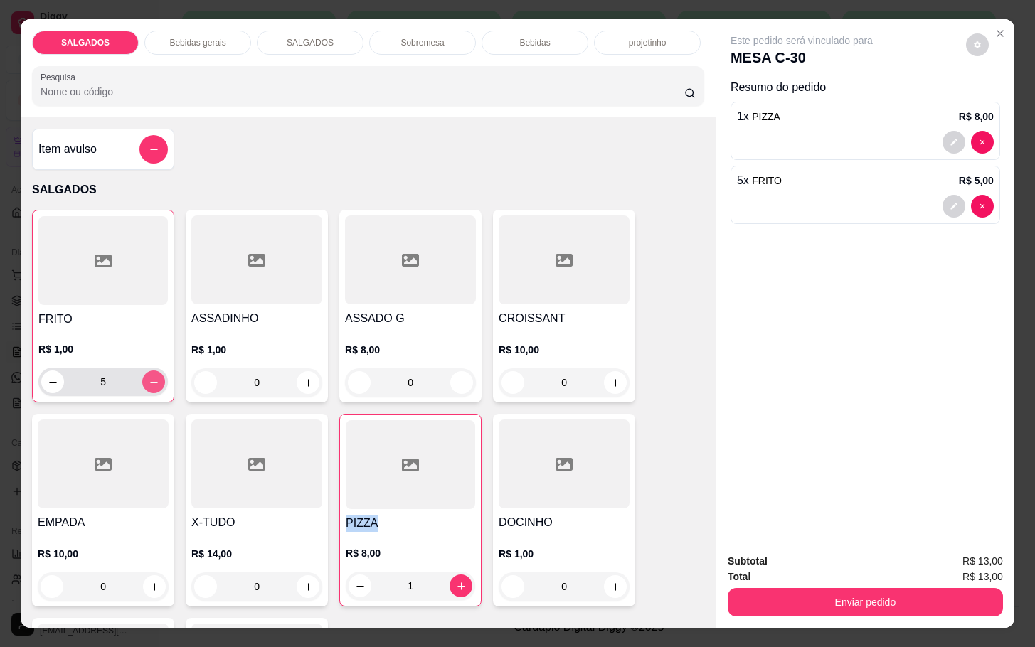
click at [149, 377] on icon "increase-product-quantity" at bounding box center [154, 382] width 11 height 11
type input "6"
click at [175, 43] on div "Bebidas gerais" at bounding box center [197, 43] width 107 height 24
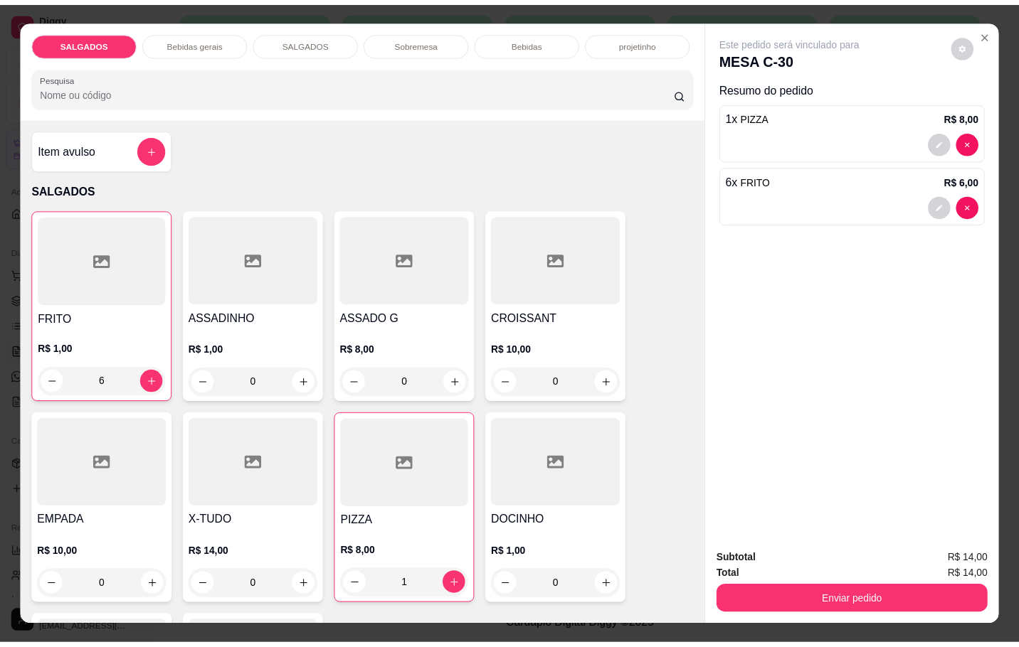
scroll to position [34, 0]
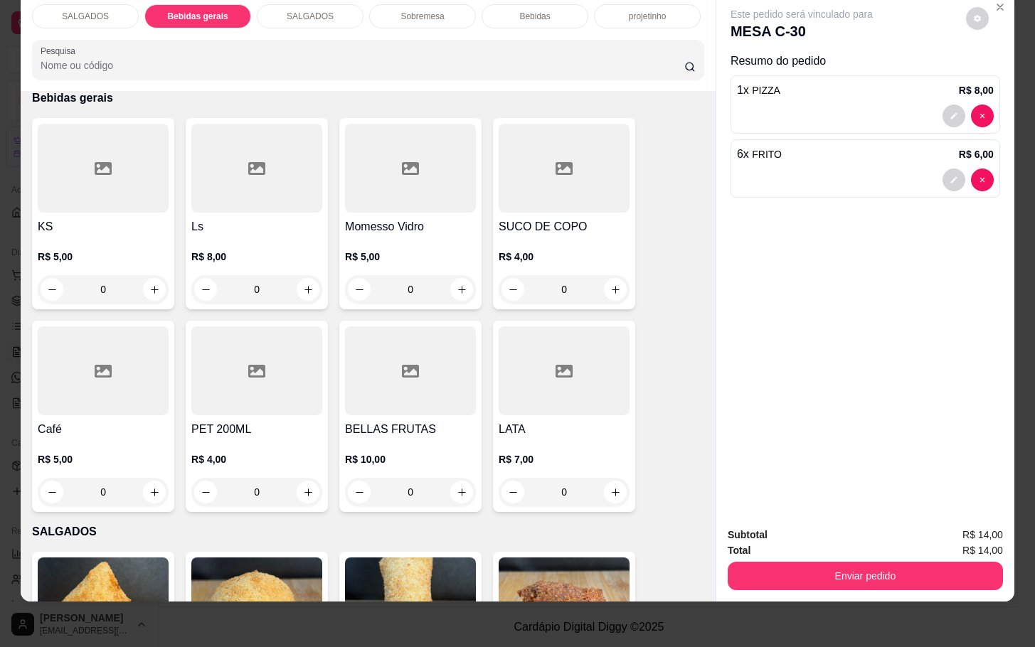
click at [512, 218] on h4 "SUCO DE COPO" at bounding box center [564, 226] width 131 height 17
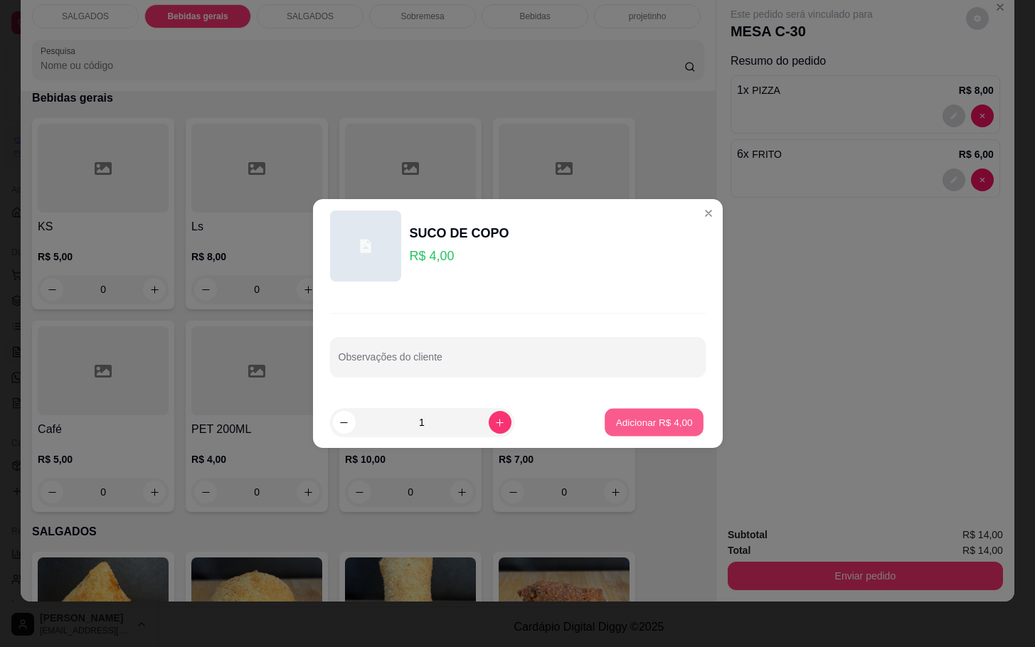
click at [634, 427] on p "Adicionar R$ 4,00" at bounding box center [654, 422] width 77 height 14
type input "1"
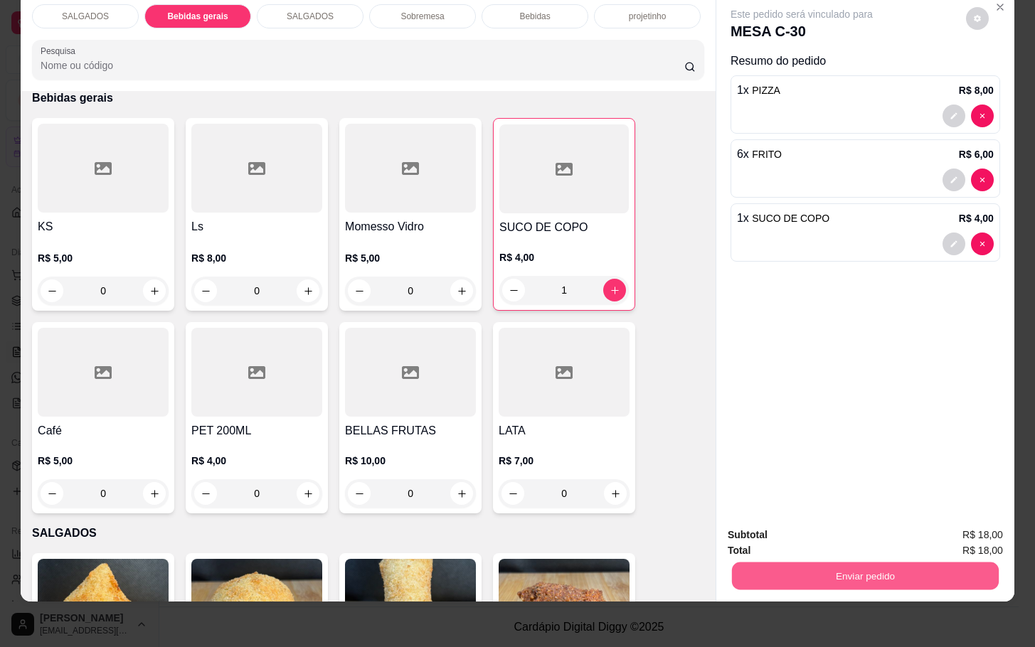
click at [780, 571] on button "Enviar pedido" at bounding box center [865, 576] width 267 height 28
click at [775, 536] on button "Não registrar e enviar pedido" at bounding box center [816, 525] width 144 height 26
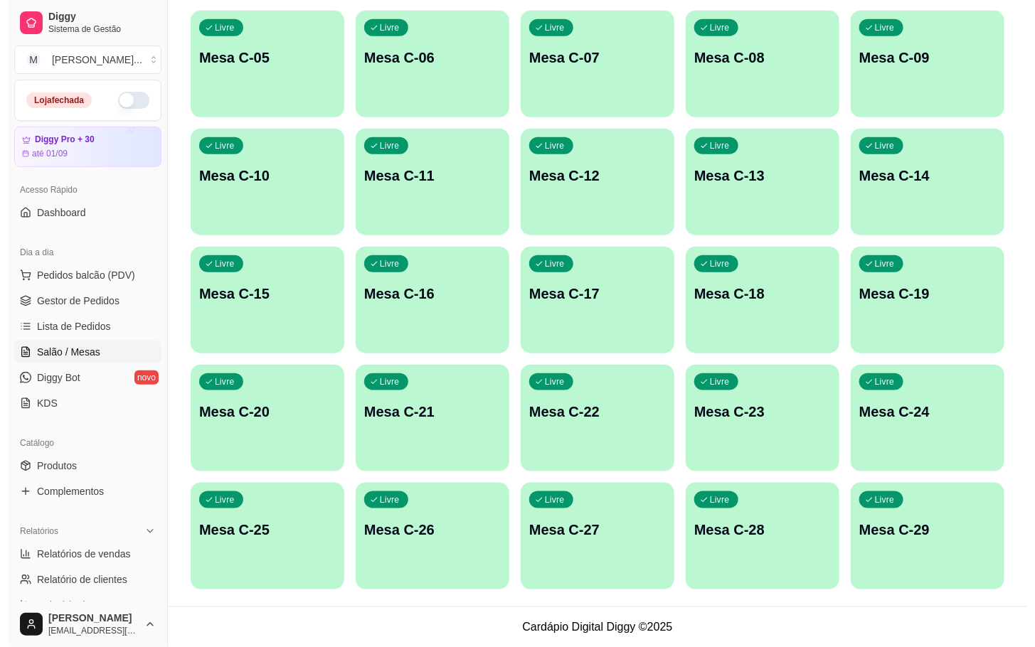
scroll to position [66, 0]
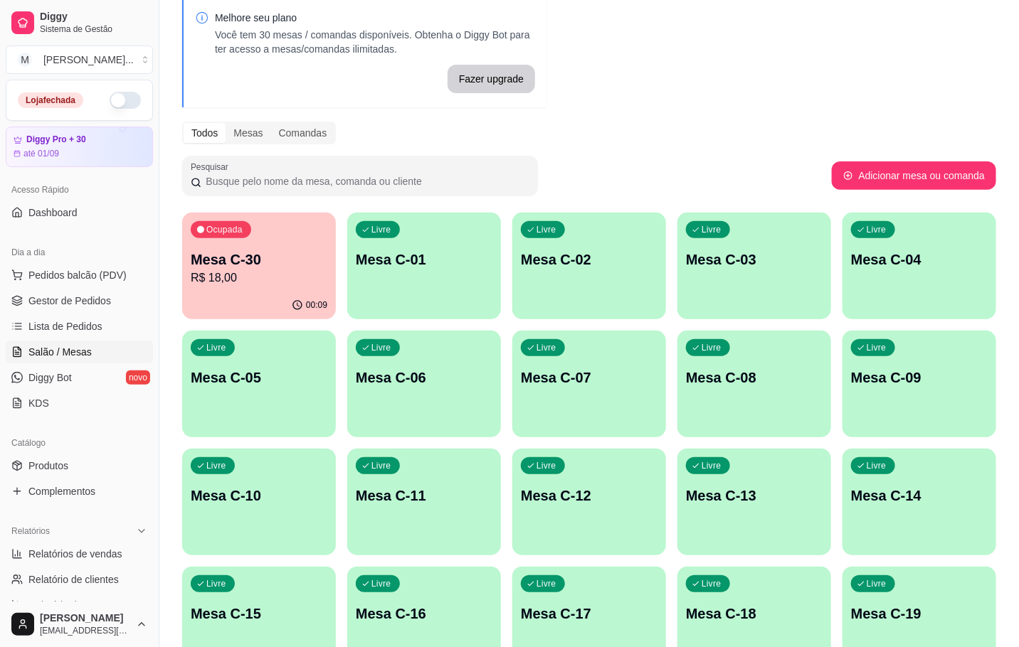
drag, startPoint x: 429, startPoint y: 205, endPoint x: 423, endPoint y: 242, distance: 37.4
click at [431, 205] on div "Melhore seu plano Você tem 30 mesas / comandas disponíveis. Obtenha o Diggy Bot…" at bounding box center [588, 457] width 859 height 939
click at [436, 258] on p "Mesa C-01" at bounding box center [424, 260] width 137 height 20
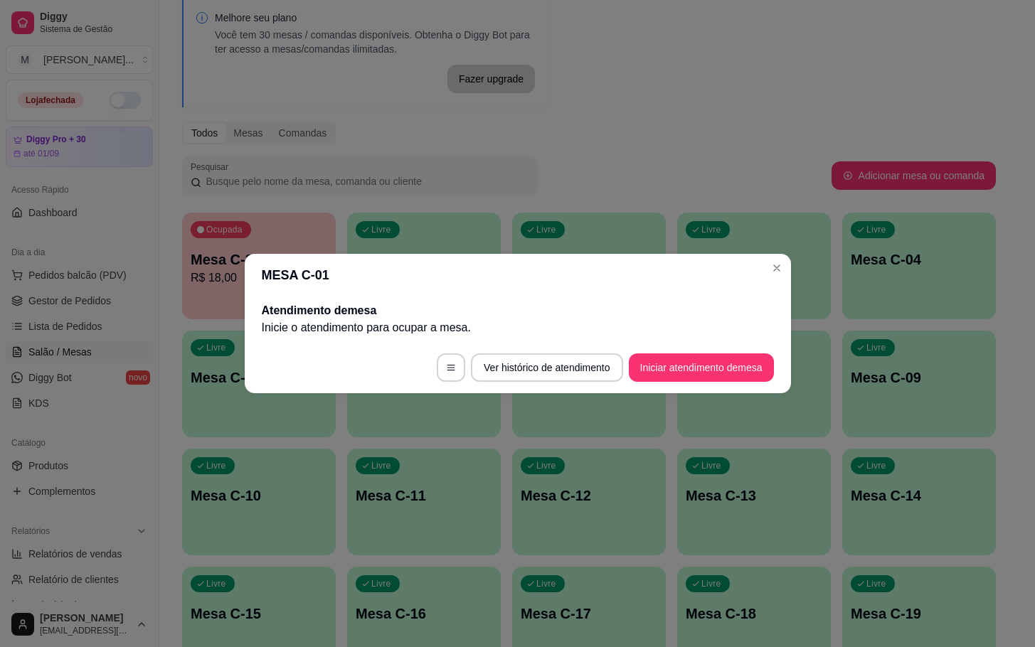
drag, startPoint x: 660, startPoint y: 336, endPoint x: 664, endPoint y: 366, distance: 30.1
click at [662, 338] on div "Atendimento de mesa Inicie o atendimento para ocupar a mesa ." at bounding box center [518, 320] width 546 height 46
click at [664, 366] on button "Iniciar atendimento de mesa" at bounding box center [701, 368] width 145 height 28
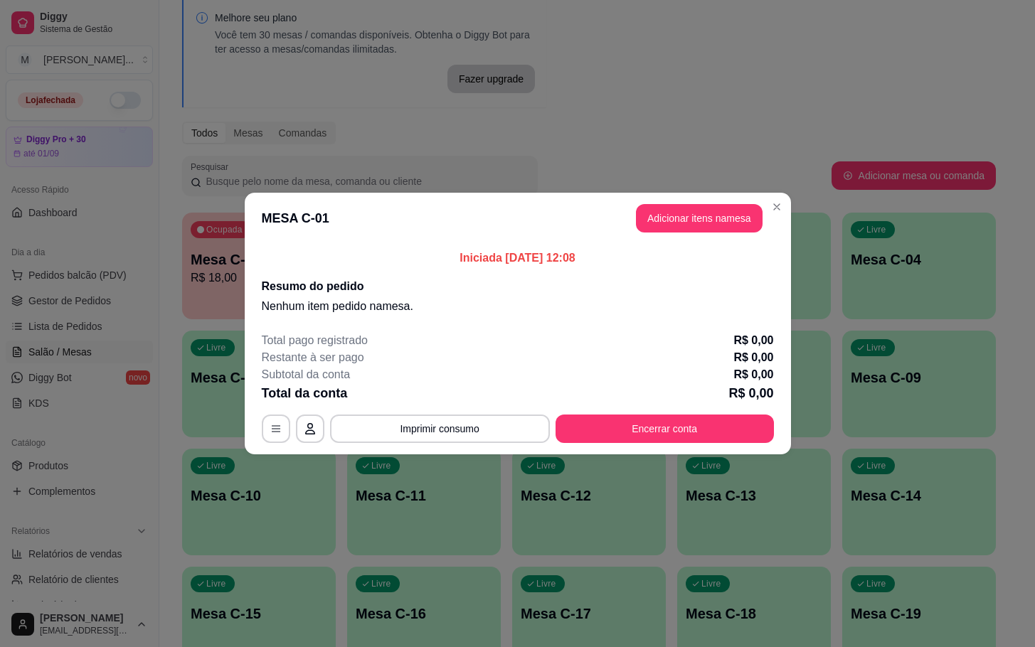
click at [722, 224] on button "Adicionar itens na mesa" at bounding box center [699, 218] width 127 height 28
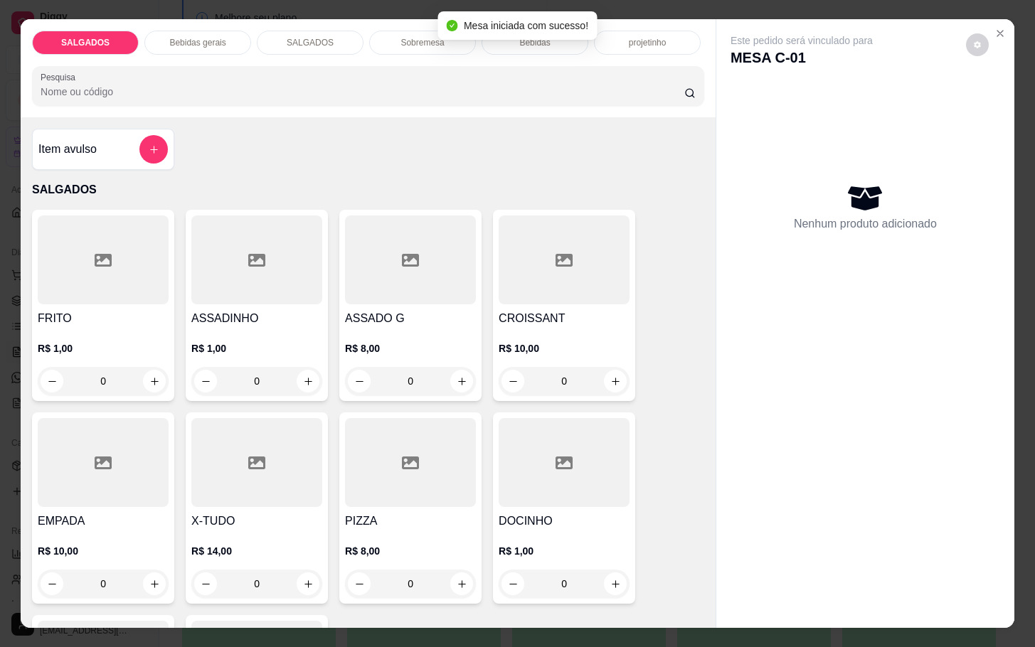
click at [53, 277] on div at bounding box center [103, 260] width 131 height 89
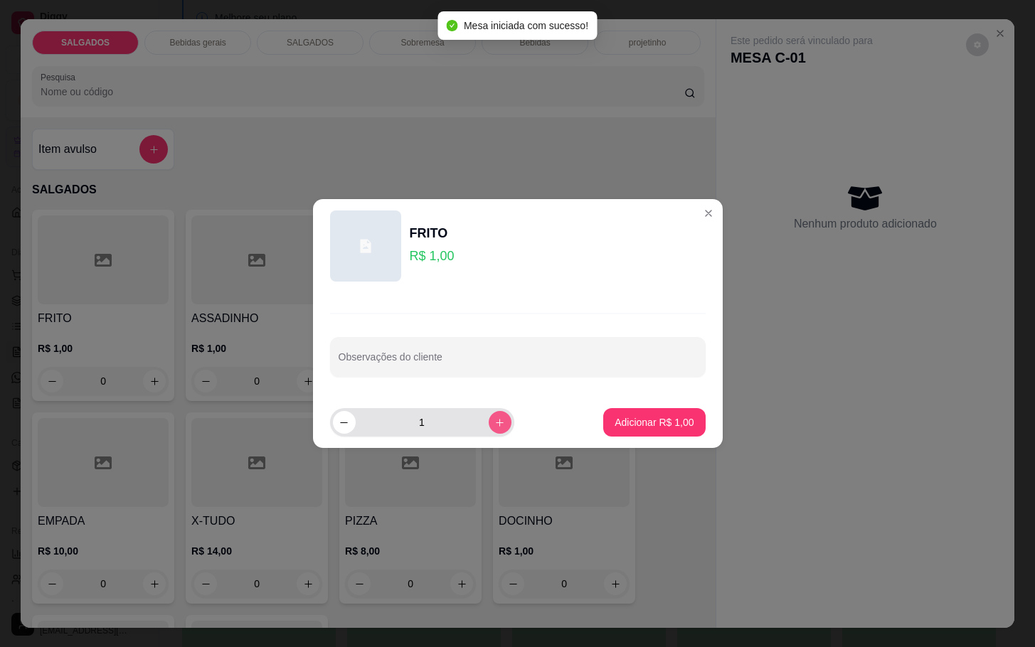
click at [506, 427] on div "1" at bounding box center [455, 422] width 251 height 28
click at [499, 425] on div "1" at bounding box center [422, 422] width 179 height 28
click at [493, 425] on button "increase-product-quantity" at bounding box center [500, 422] width 22 height 22
click at [494, 425] on icon "increase-product-quantity" at bounding box center [499, 423] width 11 height 11
click at [494, 421] on icon "increase-product-quantity" at bounding box center [499, 423] width 11 height 11
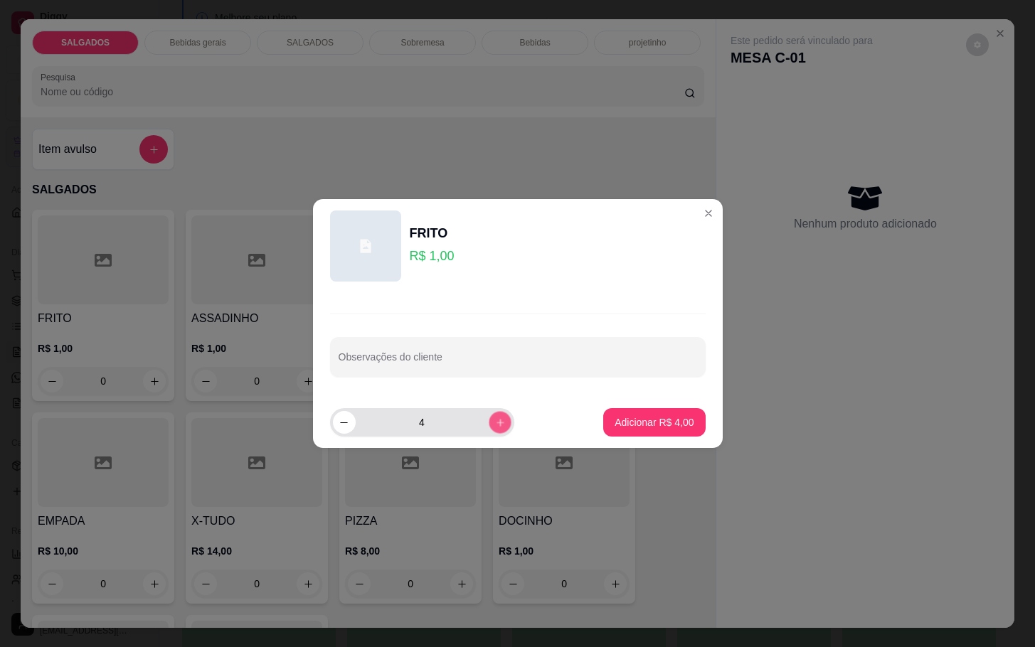
click at [494, 420] on icon "increase-product-quantity" at bounding box center [499, 423] width 11 height 11
click at [489, 420] on button "increase-product-quantity" at bounding box center [500, 422] width 22 height 22
click at [476, 420] on div "8" at bounding box center [422, 422] width 179 height 28
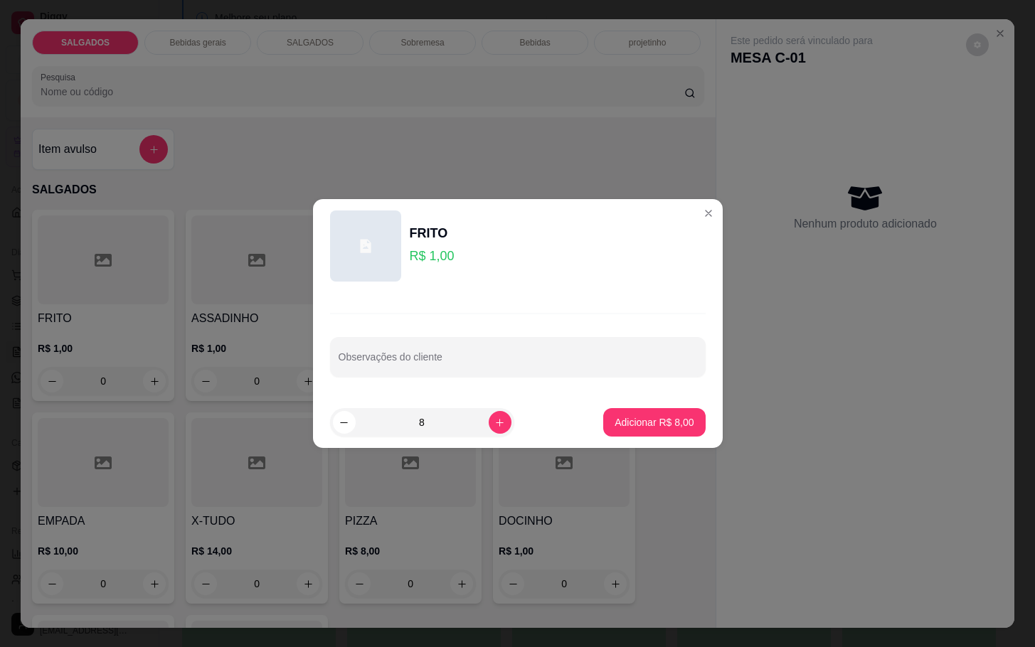
click at [476, 420] on input "8" at bounding box center [422, 422] width 133 height 28
click at [494, 420] on icon "increase-product-quantity" at bounding box center [499, 423] width 11 height 11
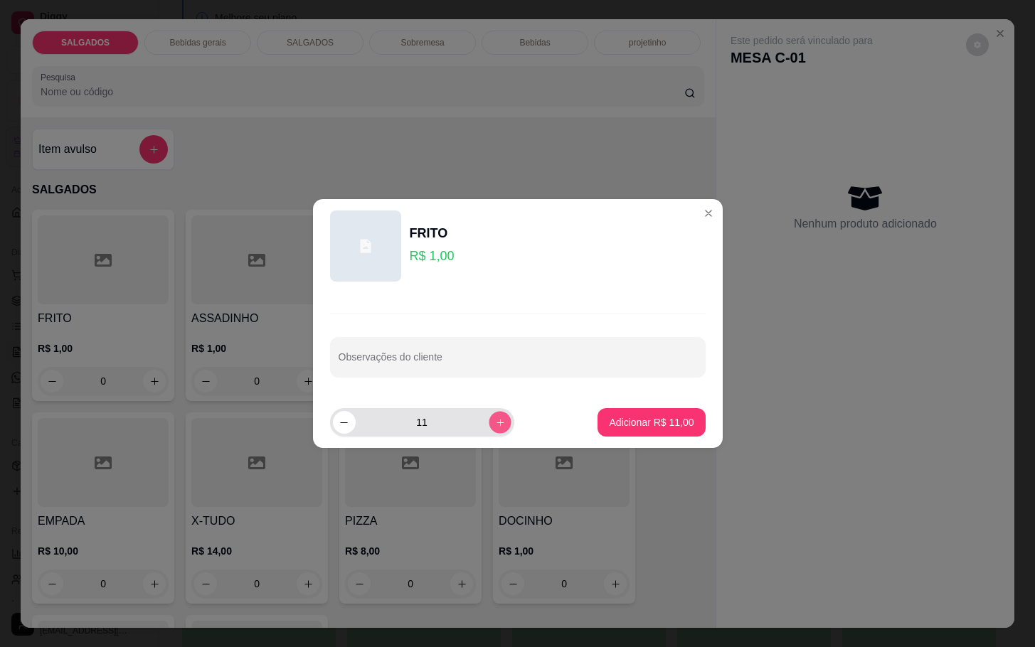
click at [494, 425] on icon "increase-product-quantity" at bounding box center [499, 423] width 11 height 11
click at [494, 427] on icon "increase-product-quantity" at bounding box center [499, 423] width 11 height 11
click at [494, 428] on icon "increase-product-quantity" at bounding box center [499, 423] width 11 height 11
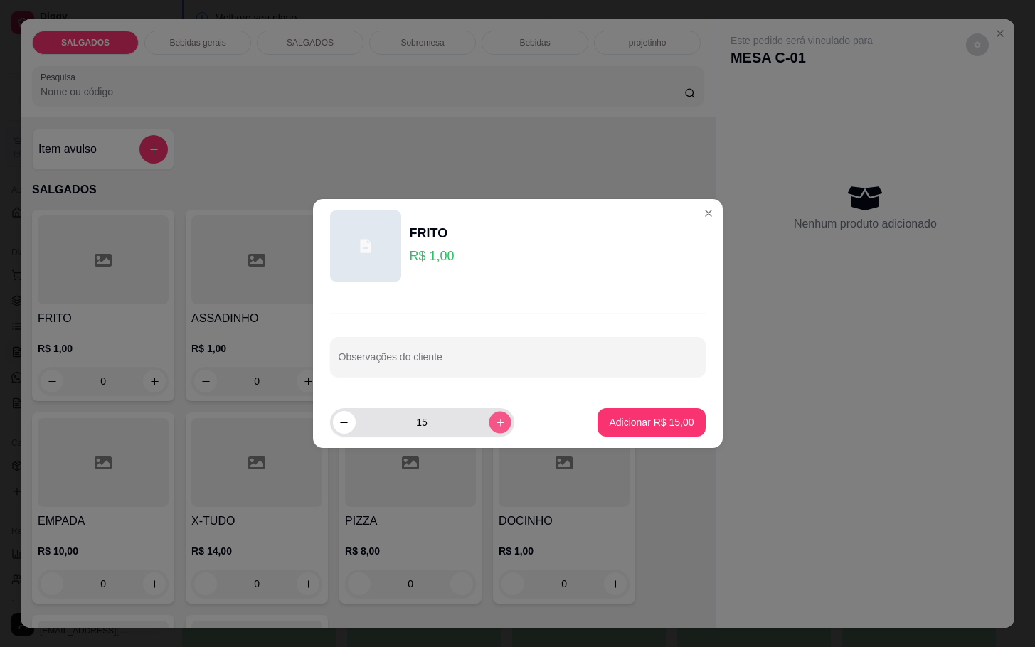
type input "16"
click at [610, 417] on p "Adicionar R$ 16,00" at bounding box center [651, 422] width 83 height 14
type input "16"
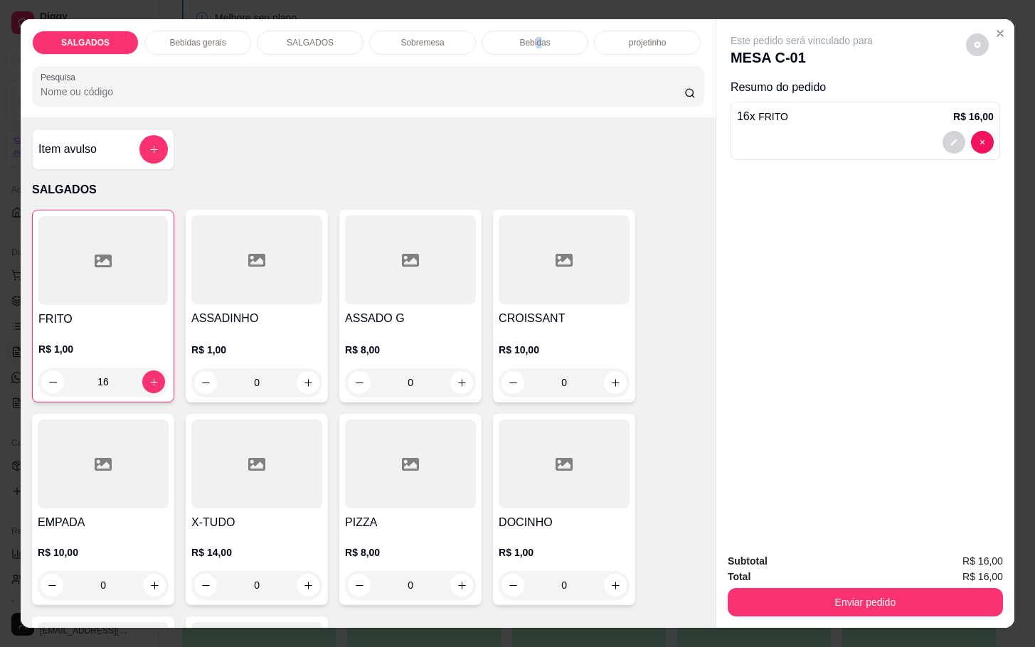
click at [534, 39] on p "Bebidas" at bounding box center [534, 42] width 31 height 11
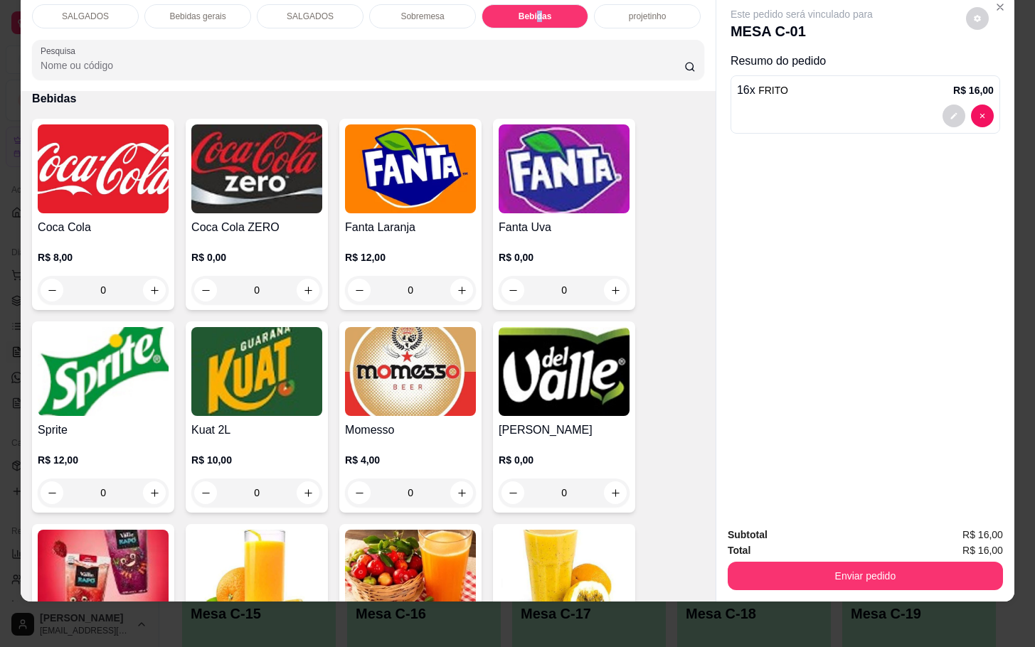
click at [509, 378] on img at bounding box center [564, 371] width 131 height 89
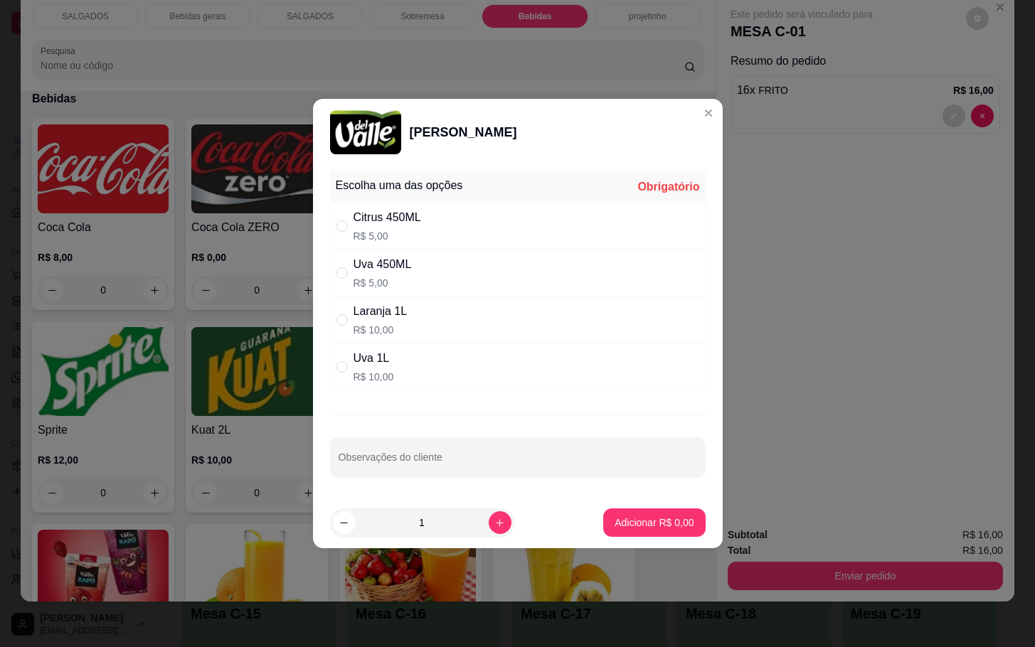
click at [467, 352] on div "Uva 1L R$ 10,00" at bounding box center [518, 367] width 376 height 47
radio input "true"
click at [598, 534] on button "Adicionar R$ 10,00" at bounding box center [651, 523] width 107 height 28
type input "1"
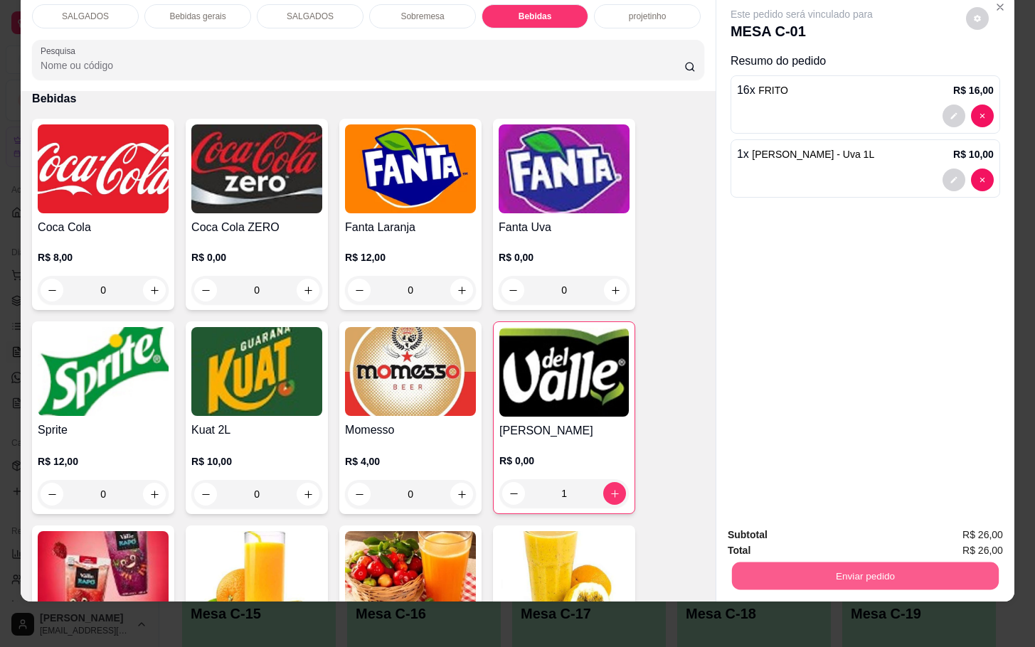
click at [779, 566] on button "Enviar pedido" at bounding box center [865, 576] width 267 height 28
click at [832, 525] on button "Não registrar e enviar pedido" at bounding box center [816, 525] width 148 height 27
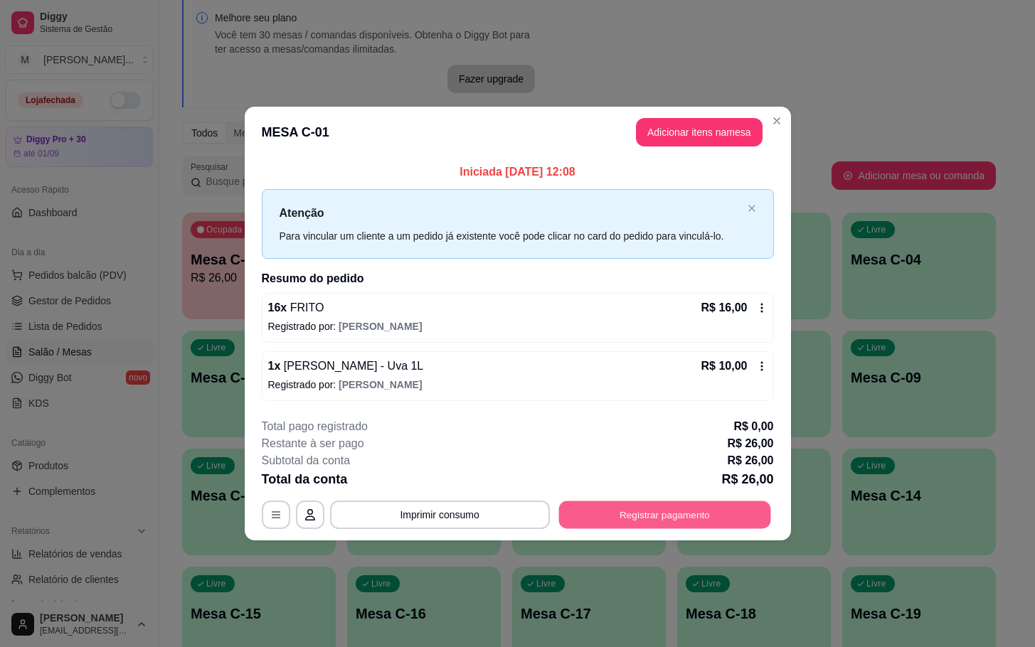
click at [750, 526] on button "Registrar pagamento" at bounding box center [664, 515] width 212 height 28
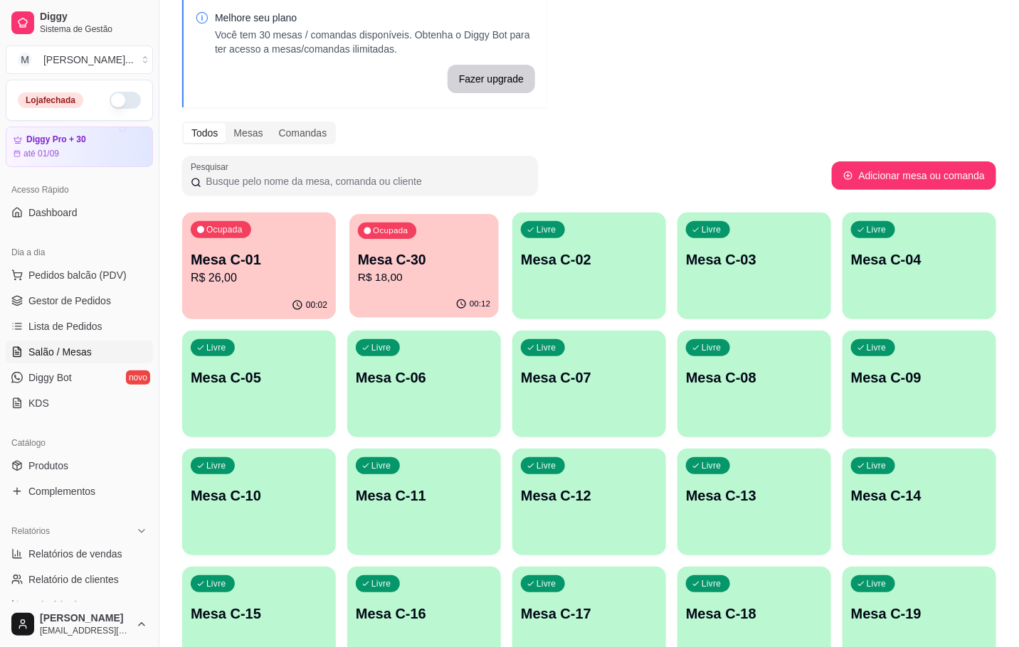
click at [431, 290] on div "Ocupada Mesa C-30 R$ 18,00" at bounding box center [423, 252] width 149 height 77
click at [446, 257] on p "Mesa C-30" at bounding box center [424, 259] width 132 height 19
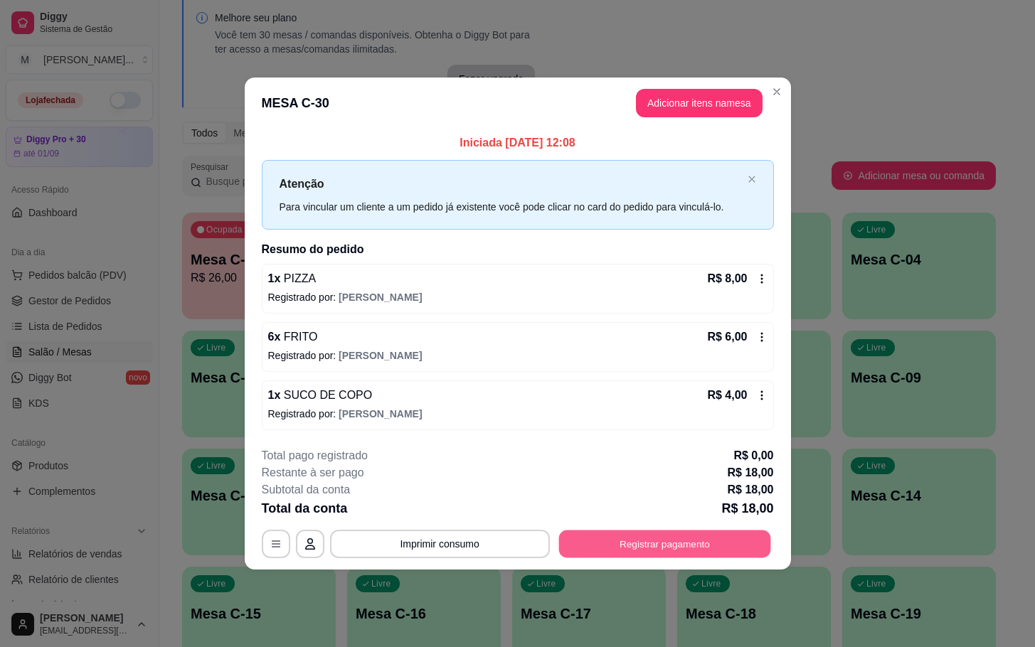
click at [637, 548] on button "Registrar pagamento" at bounding box center [664, 544] width 212 height 28
click at [726, 83] on header "MESA C-30 Adicionar itens na mesa" at bounding box center [518, 103] width 546 height 51
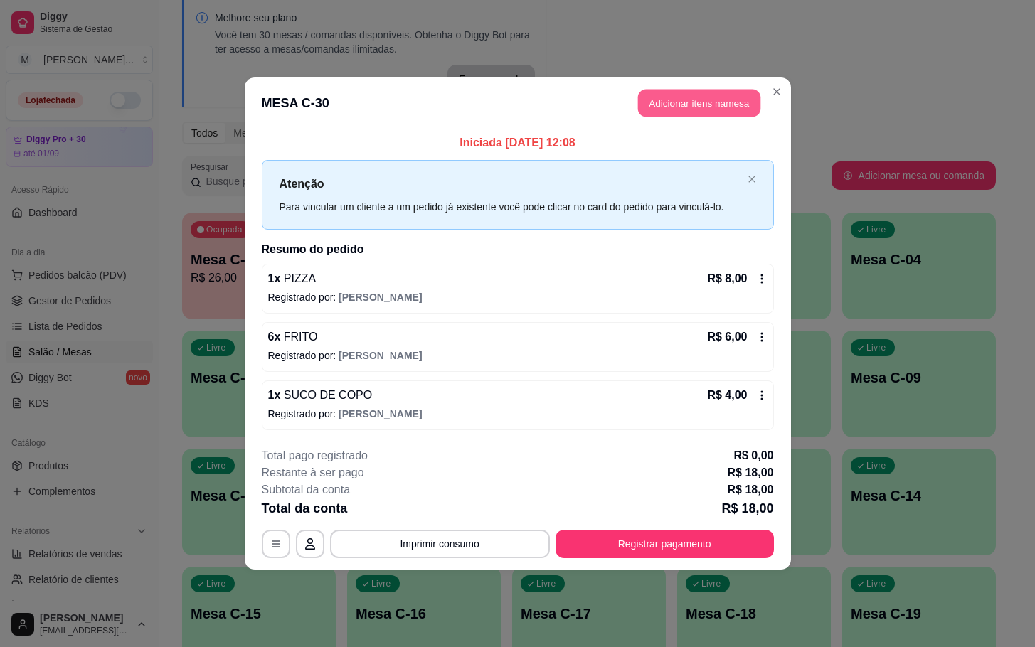
click at [728, 92] on button "Adicionar itens na mesa" at bounding box center [699, 104] width 122 height 28
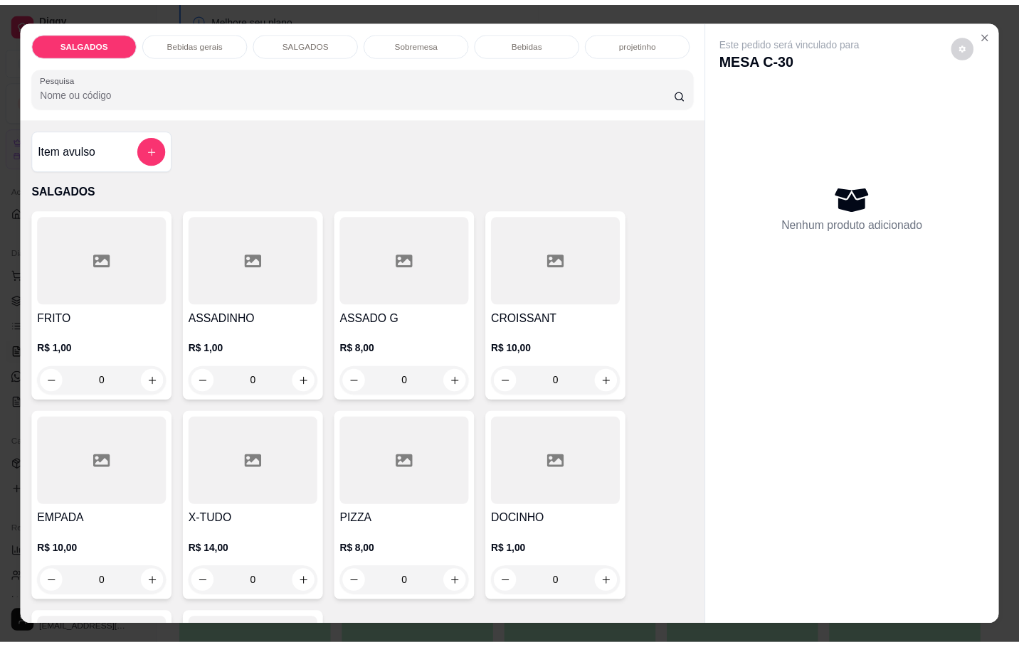
scroll to position [107, 0]
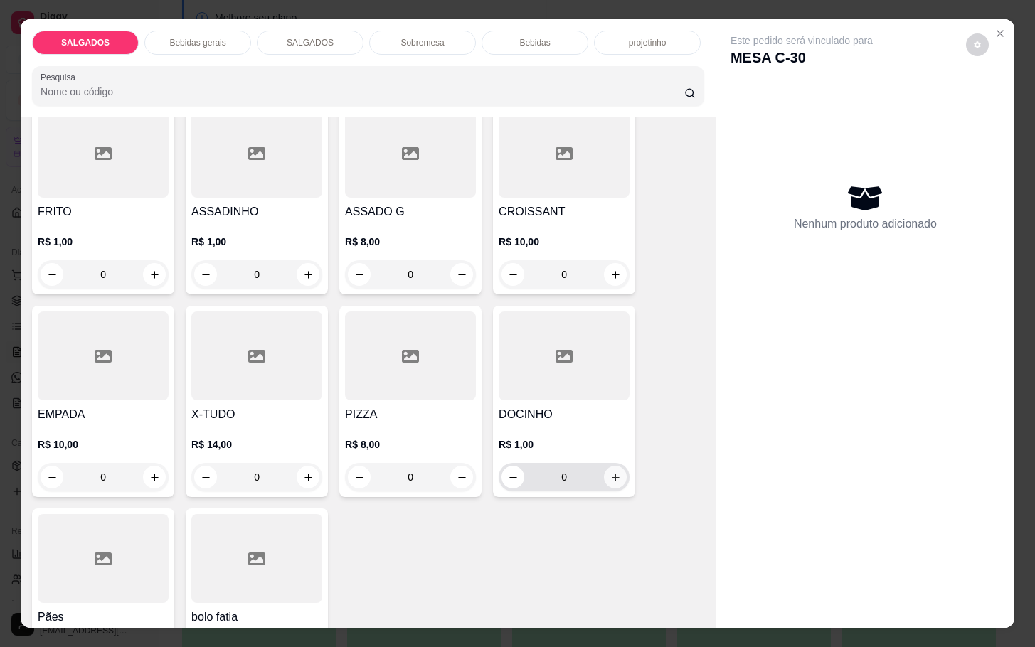
click at [615, 466] on button "increase-product-quantity" at bounding box center [615, 477] width 23 height 23
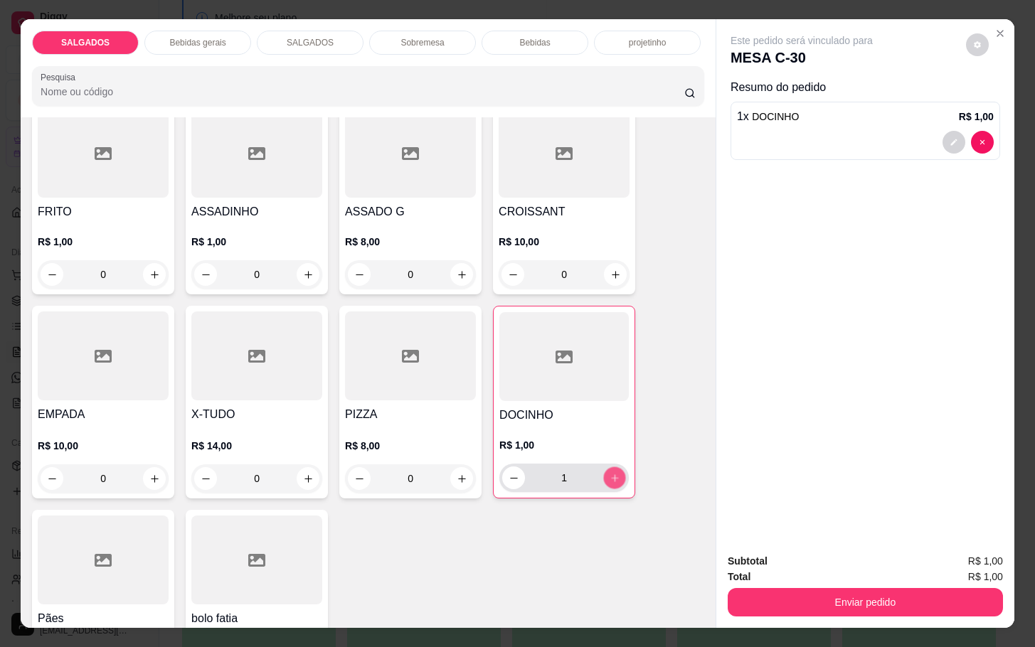
click at [619, 465] on div "1" at bounding box center [563, 478] width 129 height 28
click at [621, 467] on div "DOCINHO R$ 1,00 1" at bounding box center [564, 402] width 142 height 193
click at [612, 468] on button "increase-product-quantity" at bounding box center [615, 478] width 22 height 22
click at [612, 468] on button "increase-product-quantity" at bounding box center [614, 478] width 23 height 23
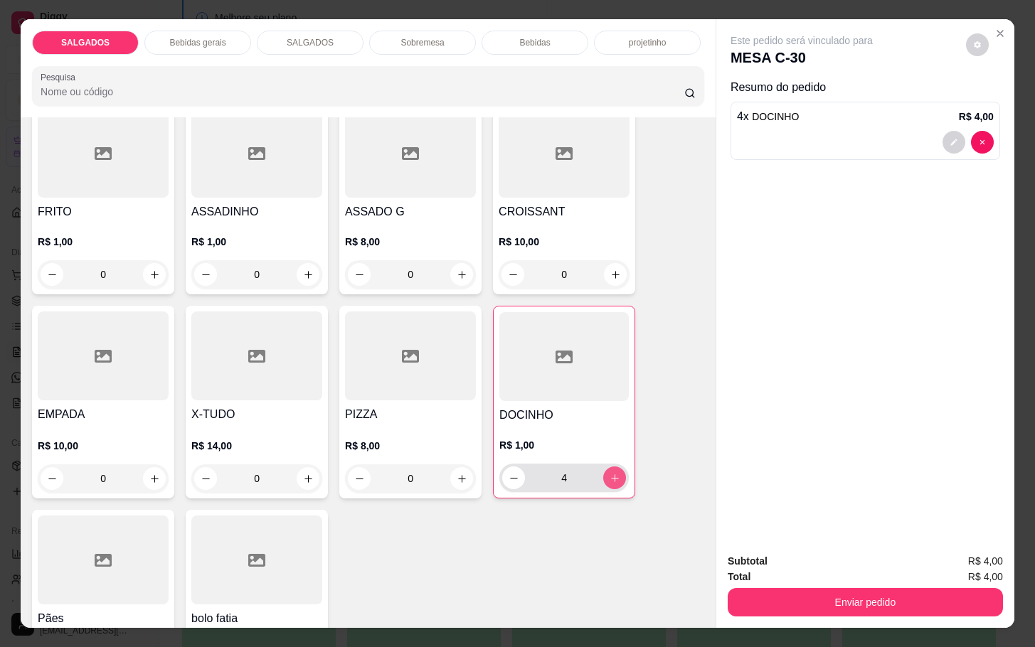
click at [612, 468] on button "increase-product-quantity" at bounding box center [614, 478] width 23 height 23
type input "5"
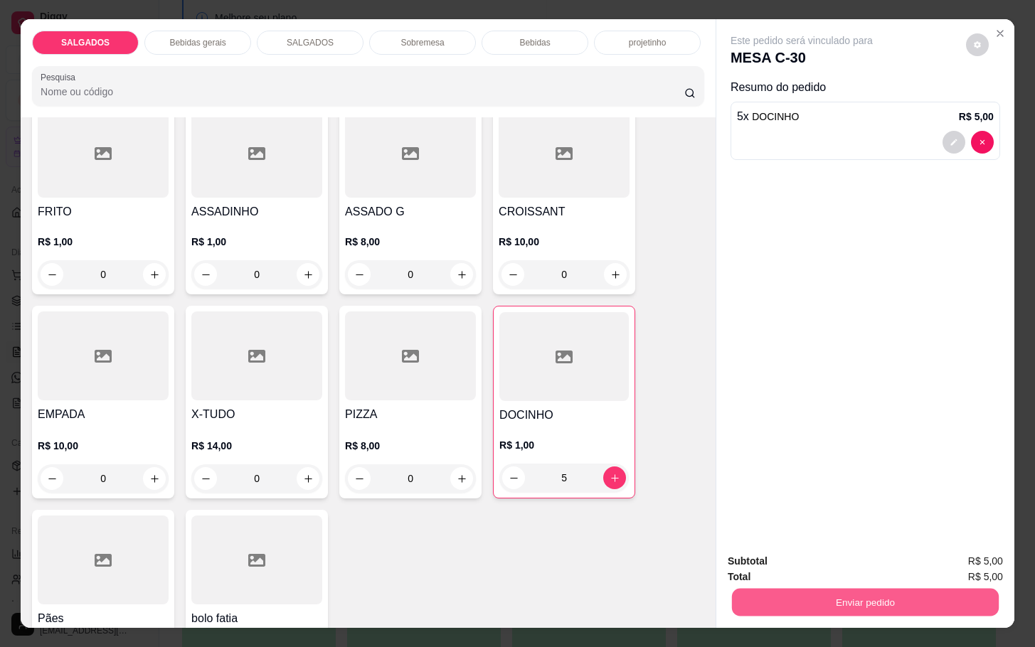
click at [849, 588] on button "Enviar pedido" at bounding box center [865, 602] width 267 height 28
click at [848, 547] on button "Não registrar e enviar pedido" at bounding box center [816, 559] width 148 height 27
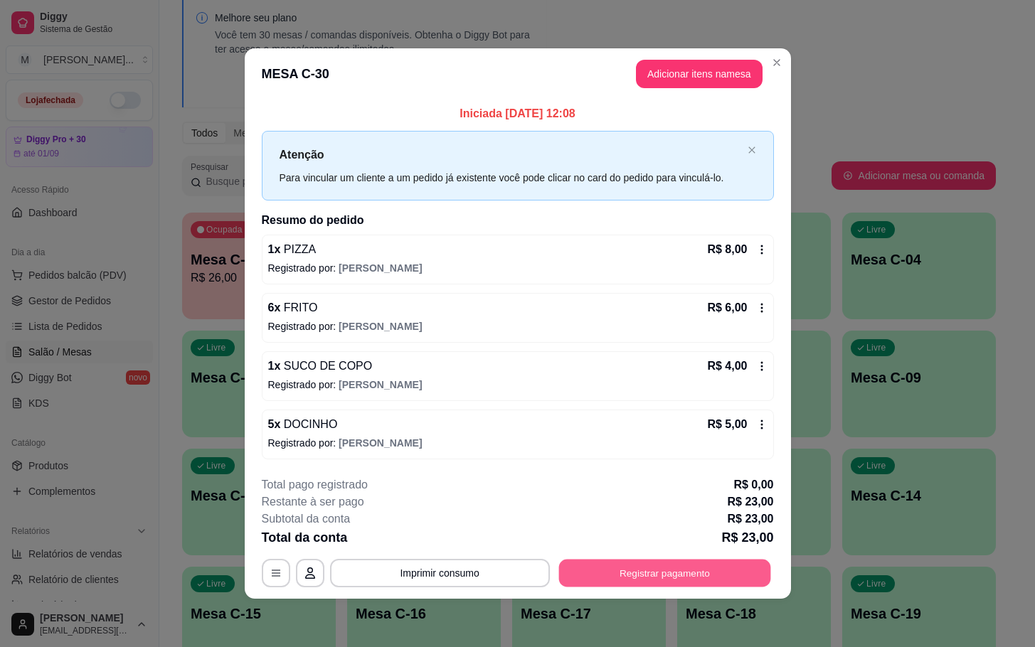
click at [746, 566] on button "Registrar pagamento" at bounding box center [664, 573] width 212 height 28
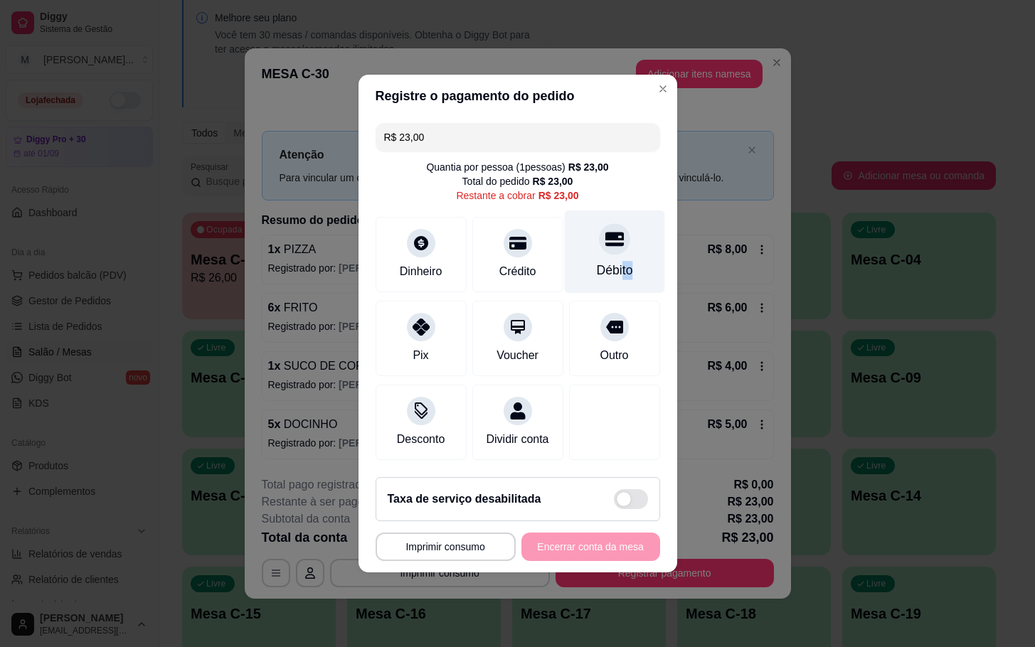
drag, startPoint x: 607, startPoint y: 252, endPoint x: 619, endPoint y: 254, distance: 12.3
click at [619, 261] on div "Débito" at bounding box center [614, 270] width 36 height 18
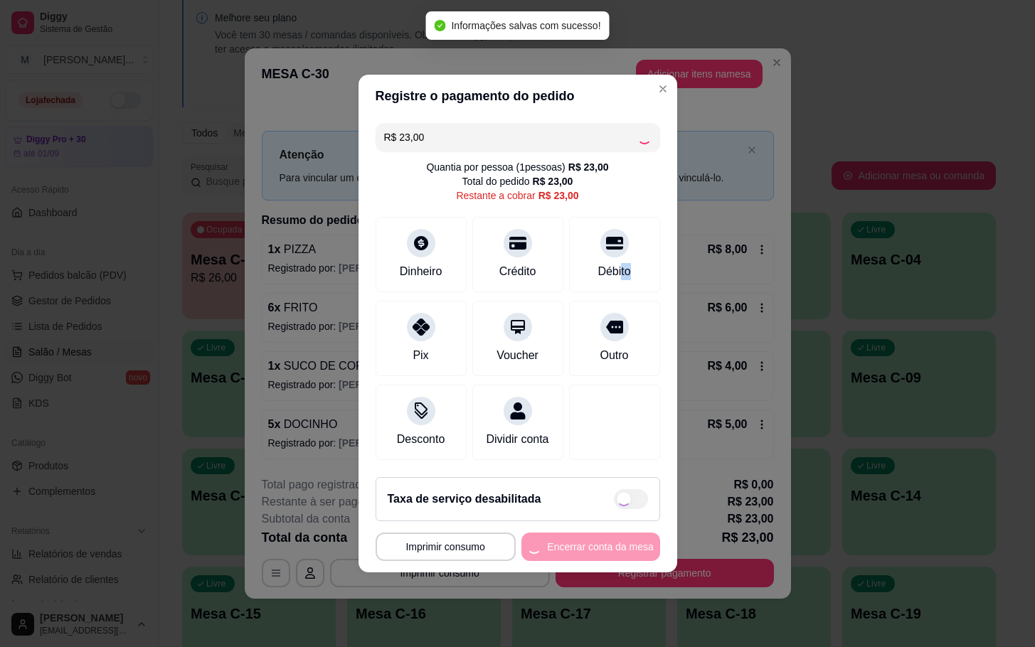
type input "R$ 0,00"
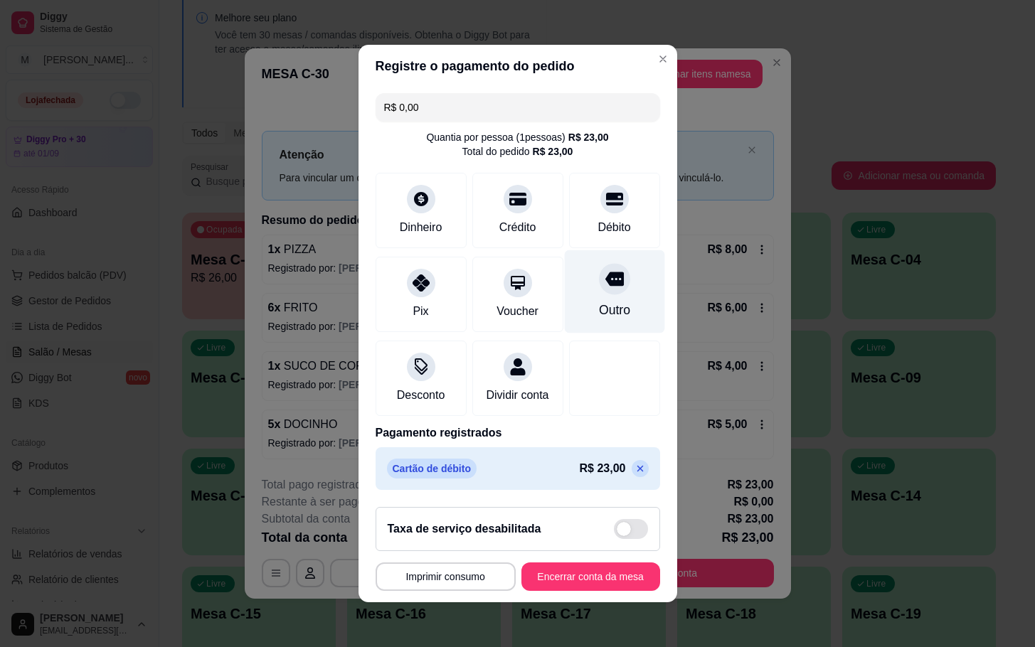
click at [598, 308] on div "Outro" at bounding box center [613, 310] width 31 height 18
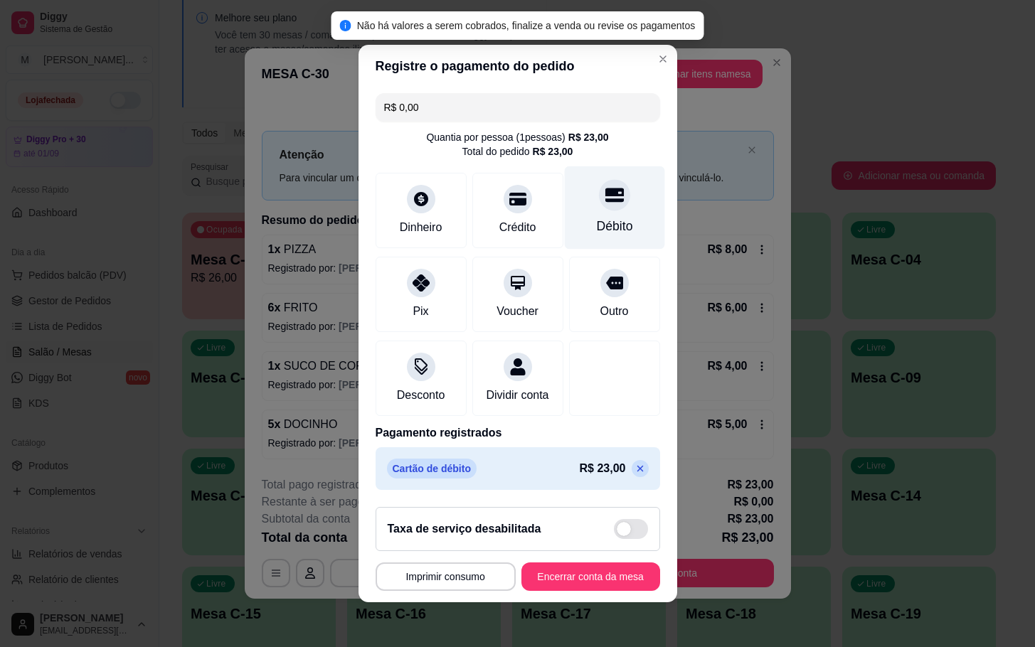
click at [605, 194] on icon at bounding box center [614, 195] width 18 height 18
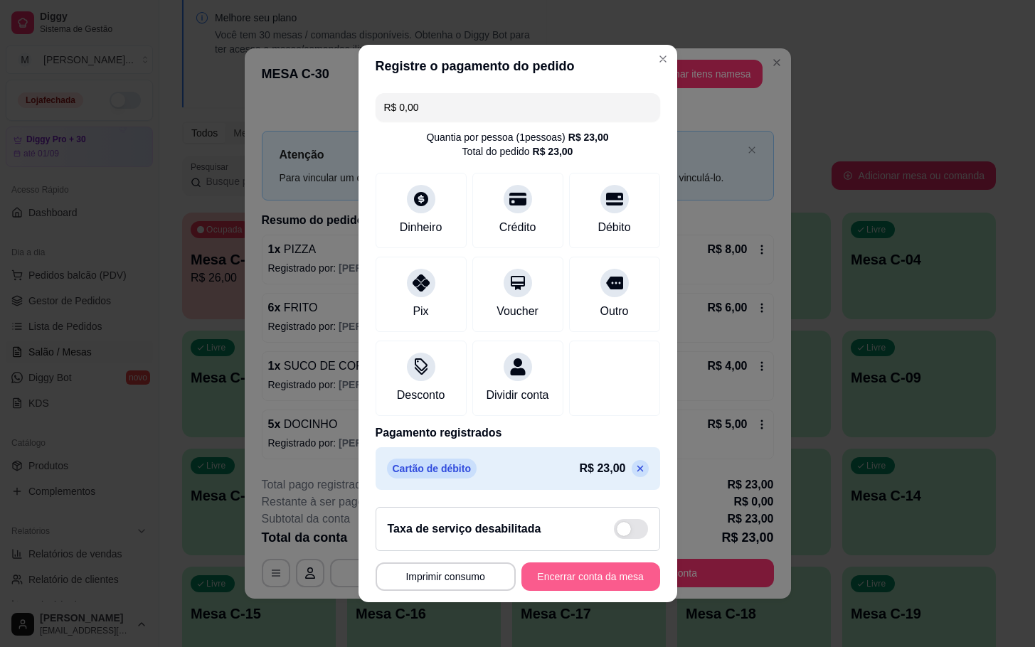
click at [577, 585] on button "Encerrar conta da mesa" at bounding box center [590, 577] width 139 height 28
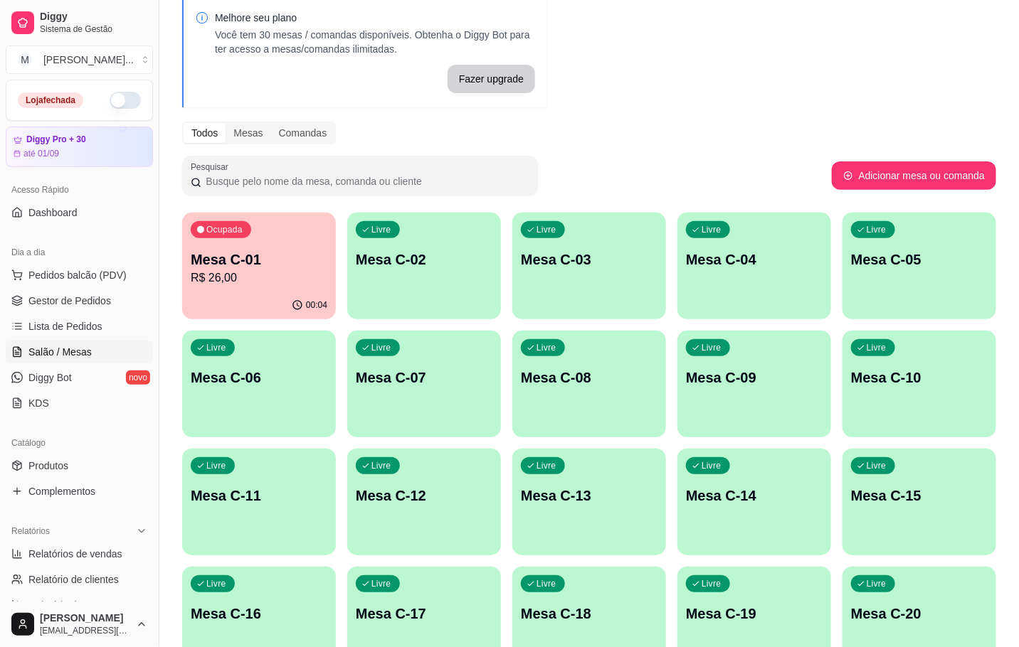
click at [242, 213] on div "Ocupada Mesa C-01 R$ 26,00 00:04 Livre Mesa C-02 Livre Mesa C-03 Livre Mesa C-0…" at bounding box center [589, 561] width 814 height 697
click at [319, 280] on p "R$ 26,00" at bounding box center [259, 278] width 137 height 17
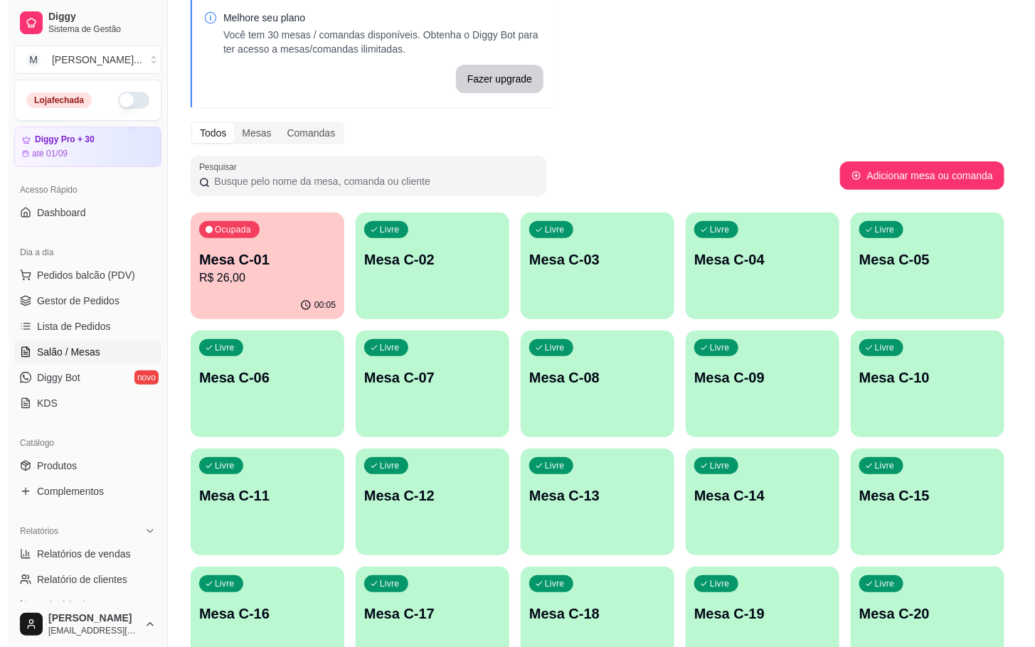
scroll to position [386, 0]
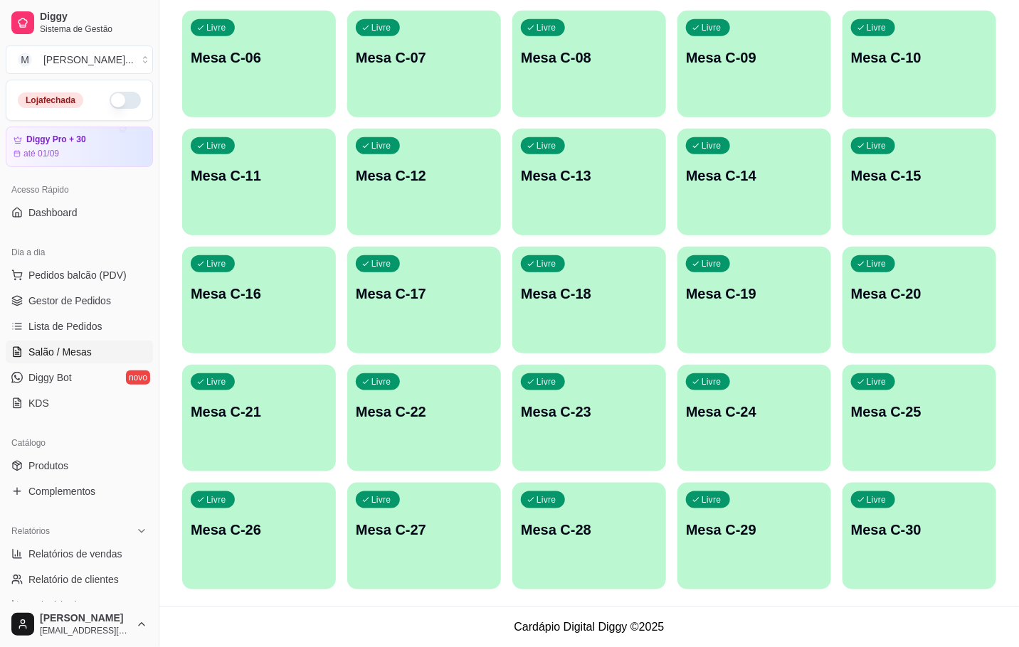
click at [916, 506] on div "Livre Mesa C-30" at bounding box center [919, 528] width 154 height 90
click at [751, 378] on div "Livre Mesa C-24" at bounding box center [753, 409] width 149 height 87
click at [948, 539] on div "Livre Mesa C-30" at bounding box center [918, 527] width 149 height 87
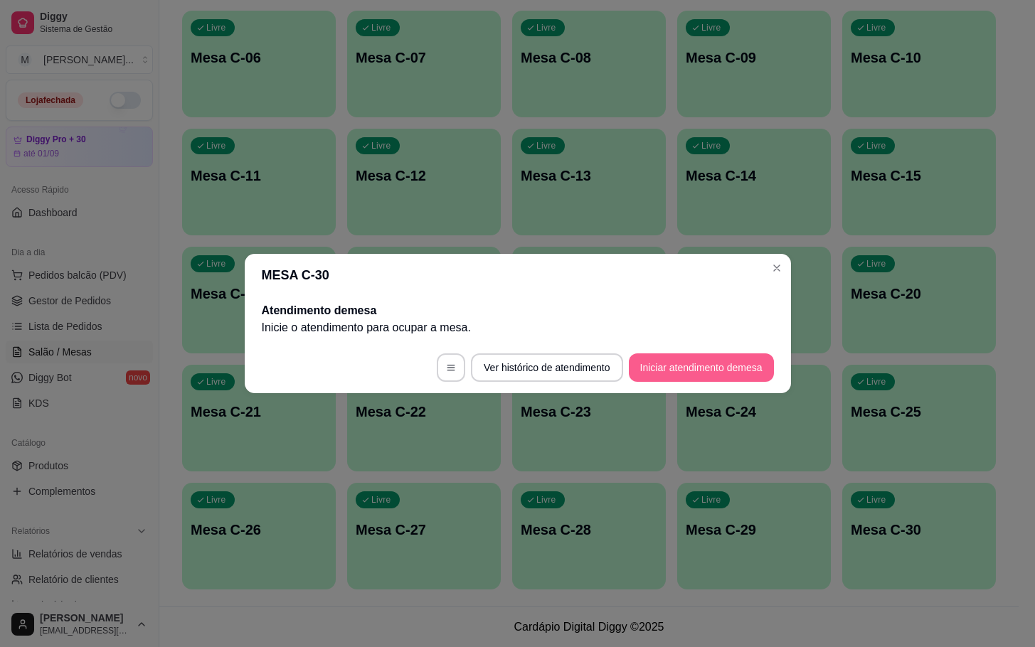
click at [752, 373] on button "Iniciar atendimento de mesa" at bounding box center [701, 368] width 145 height 28
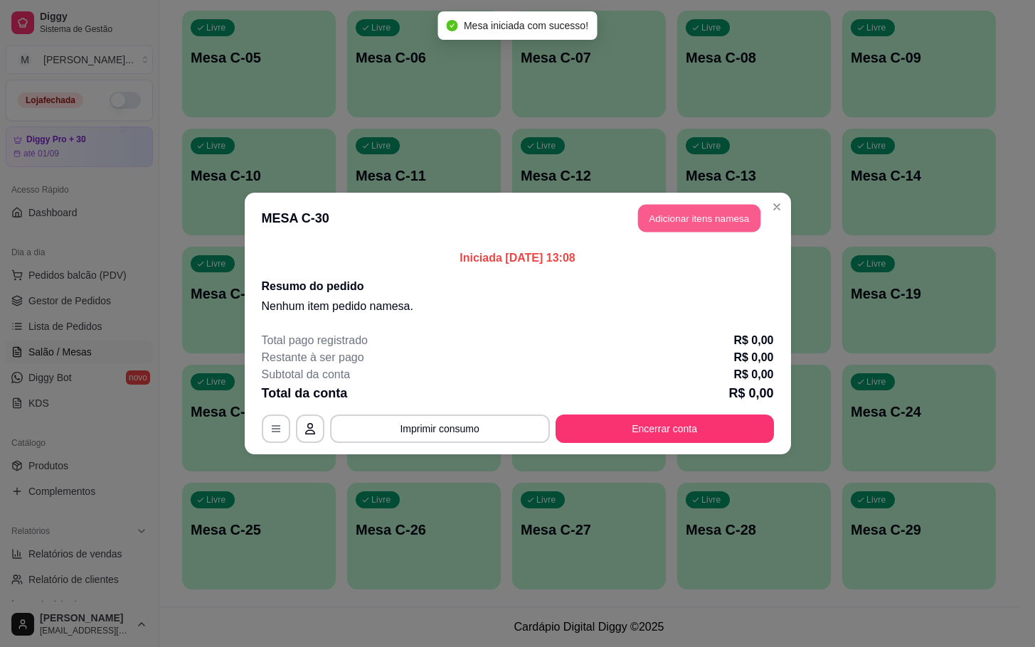
click at [706, 213] on button "Adicionar itens na mesa" at bounding box center [699, 219] width 122 height 28
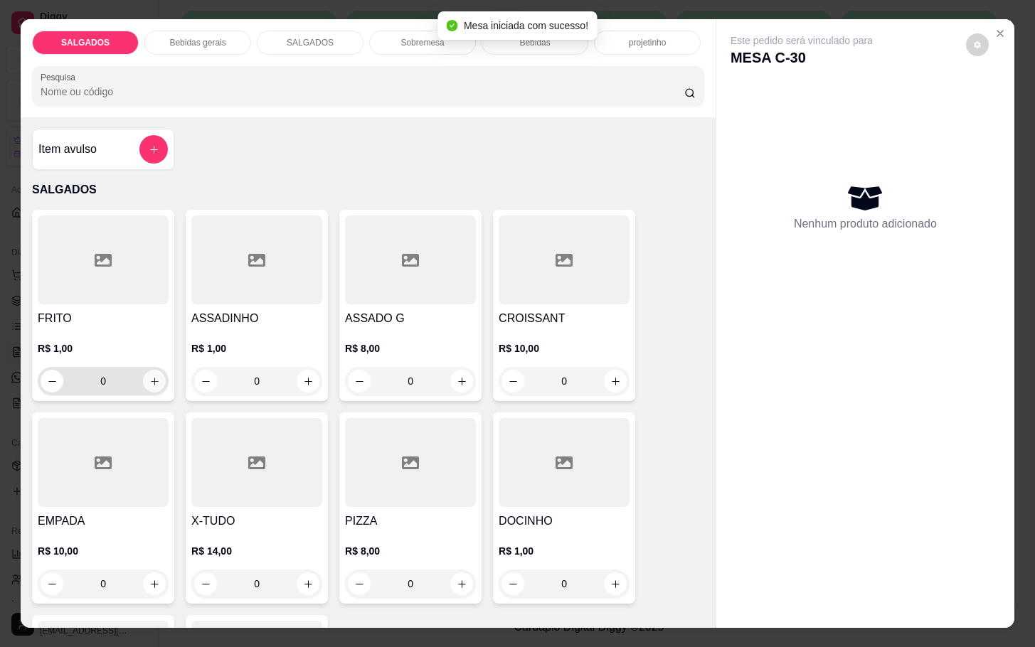
click at [143, 370] on button "increase-product-quantity" at bounding box center [154, 381] width 23 height 23
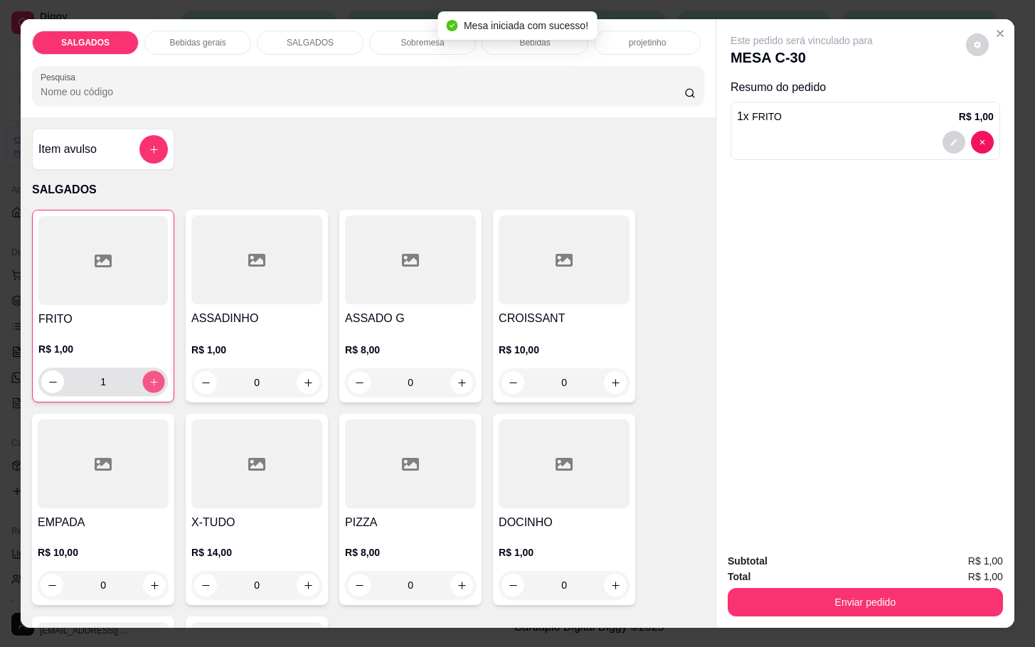
click at [143, 371] on button "increase-product-quantity" at bounding box center [154, 382] width 22 height 22
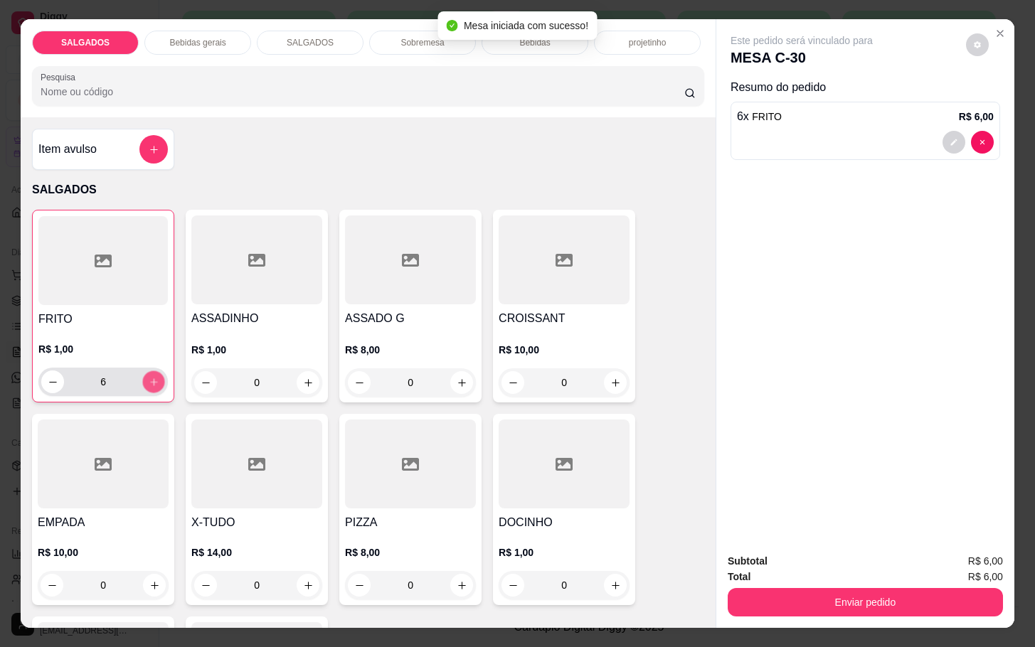
click at [143, 371] on button "increase-product-quantity" at bounding box center [154, 382] width 22 height 22
click at [142, 371] on button "increase-product-quantity" at bounding box center [153, 382] width 23 height 23
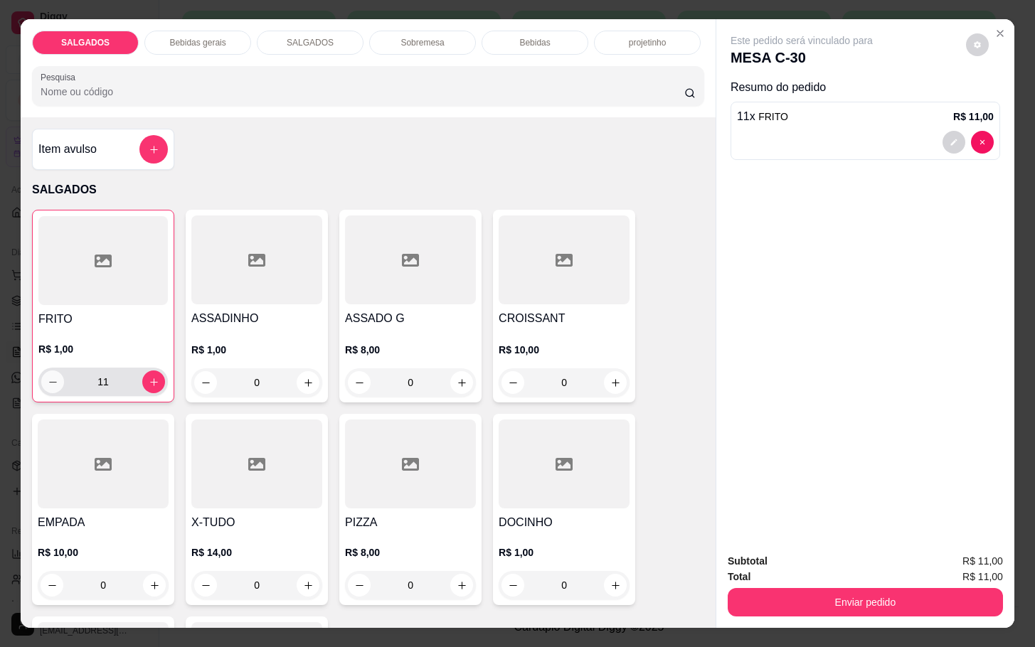
click at [41, 371] on button "decrease-product-quantity" at bounding box center [52, 382] width 23 height 23
type input "10"
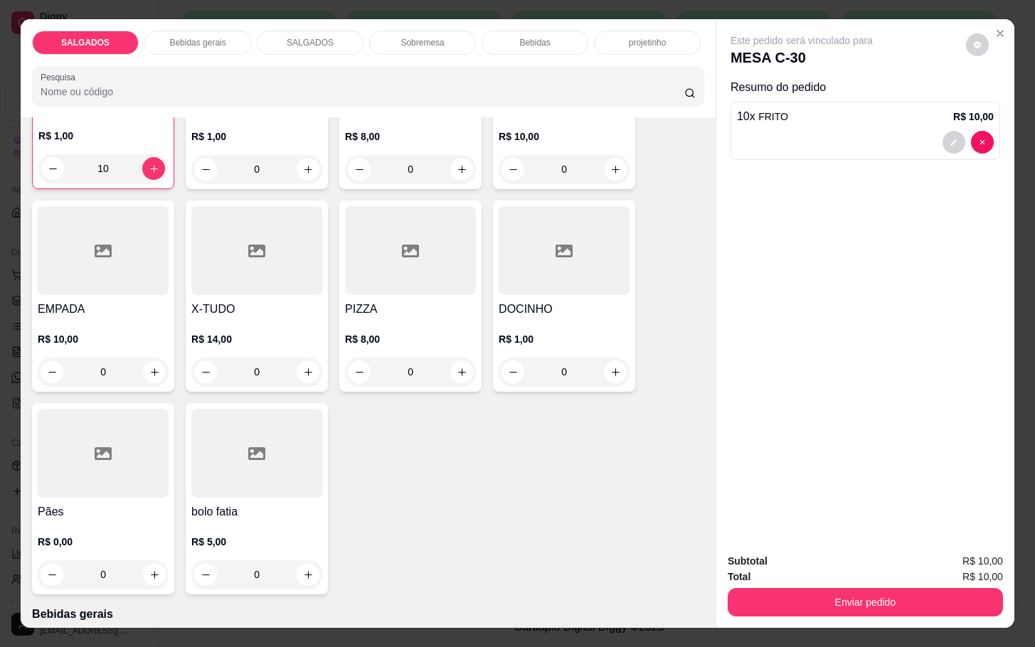
scroll to position [107, 0]
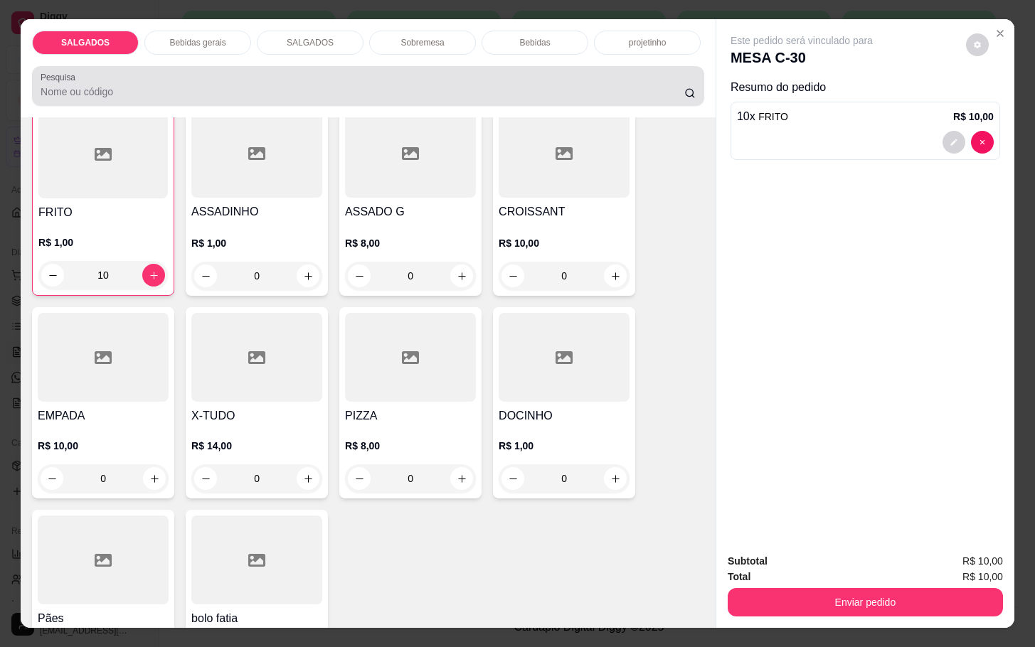
drag, startPoint x: 186, startPoint y: 58, endPoint x: 201, endPoint y: 49, distance: 16.6
click at [191, 56] on div "SALGADOS Bebidas gerais SALGADOS Sobremesa Bebidas projetinho Pesquisa" at bounding box center [368, 68] width 695 height 98
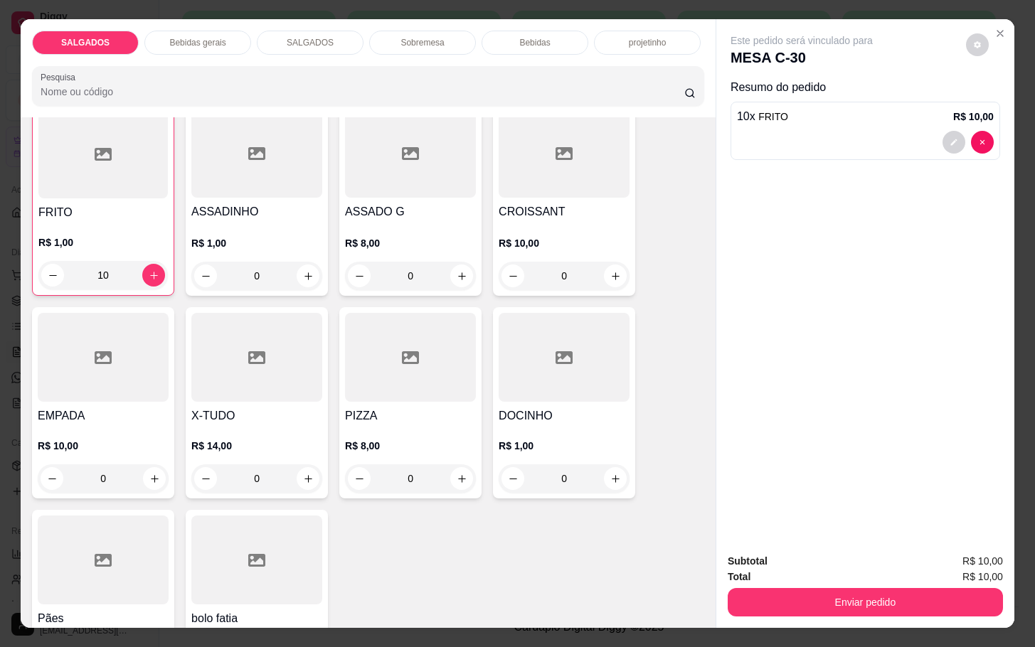
click at [203, 43] on div "Bebidas gerais" at bounding box center [197, 43] width 107 height 24
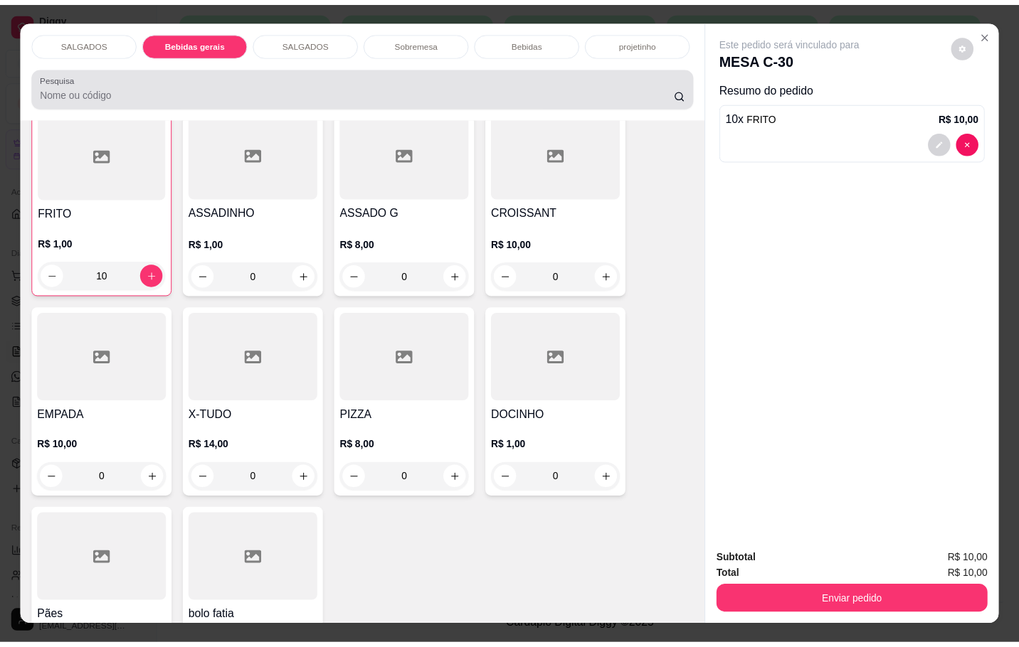
scroll to position [34, 0]
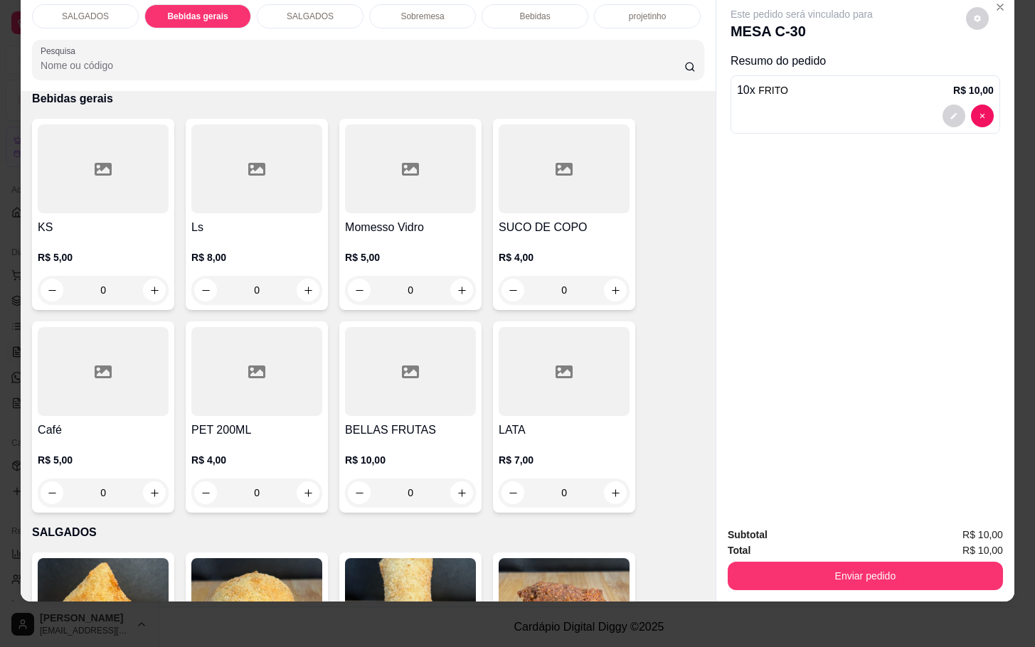
click at [598, 166] on div at bounding box center [564, 168] width 131 height 89
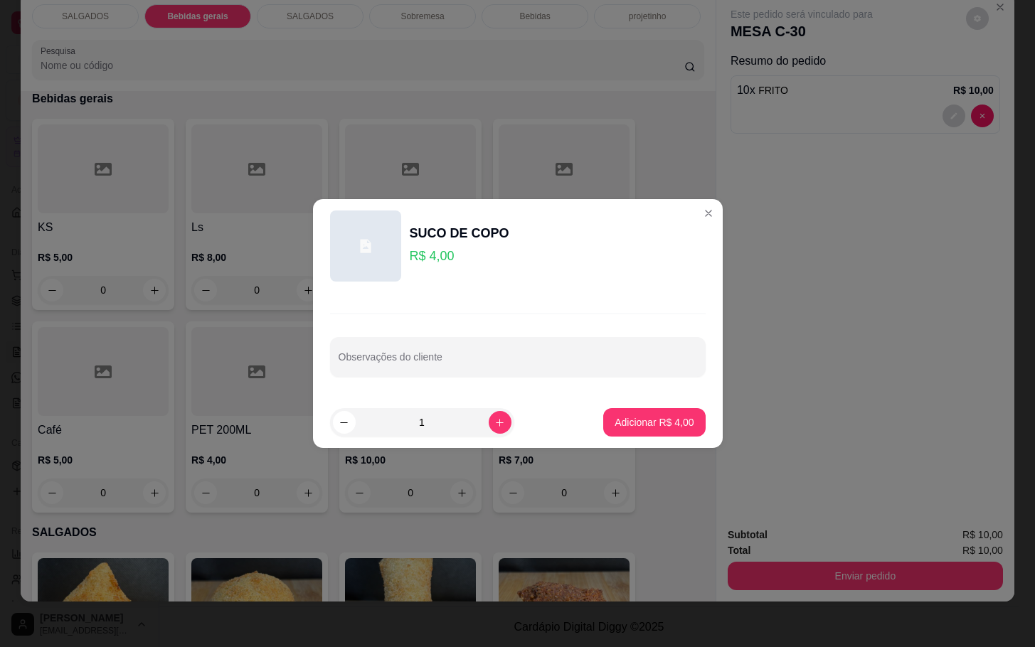
click at [675, 408] on footer "1 Adicionar R$ 4,00" at bounding box center [518, 422] width 410 height 51
click at [675, 421] on p "Adicionar R$ 4,00" at bounding box center [654, 422] width 79 height 14
type input "1"
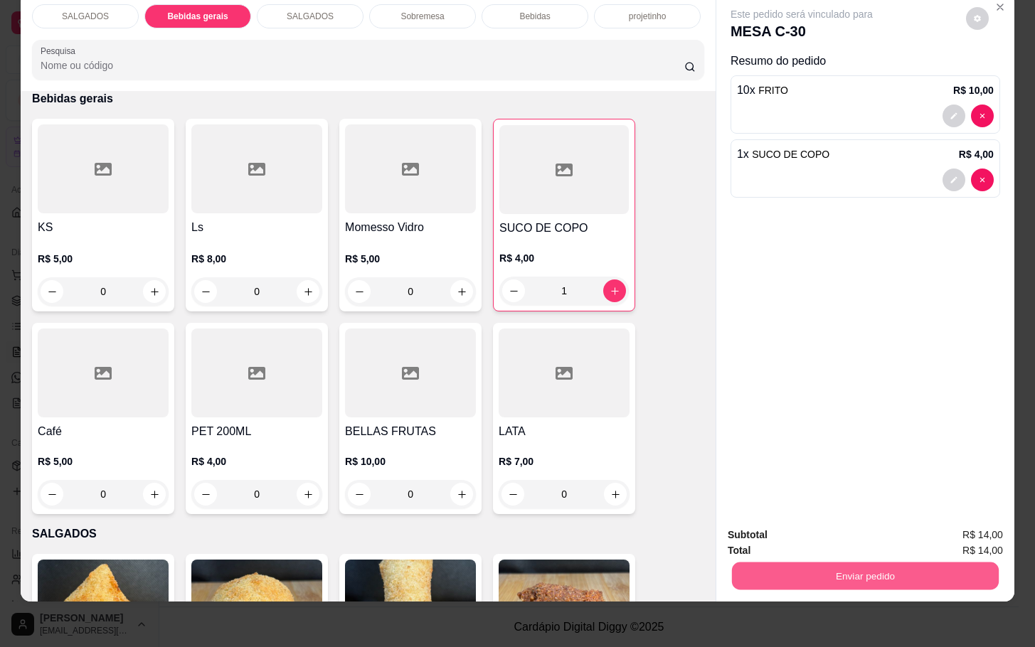
click at [860, 562] on button "Enviar pedido" at bounding box center [865, 576] width 267 height 28
click at [841, 525] on button "Não registrar e enviar pedido" at bounding box center [816, 525] width 148 height 27
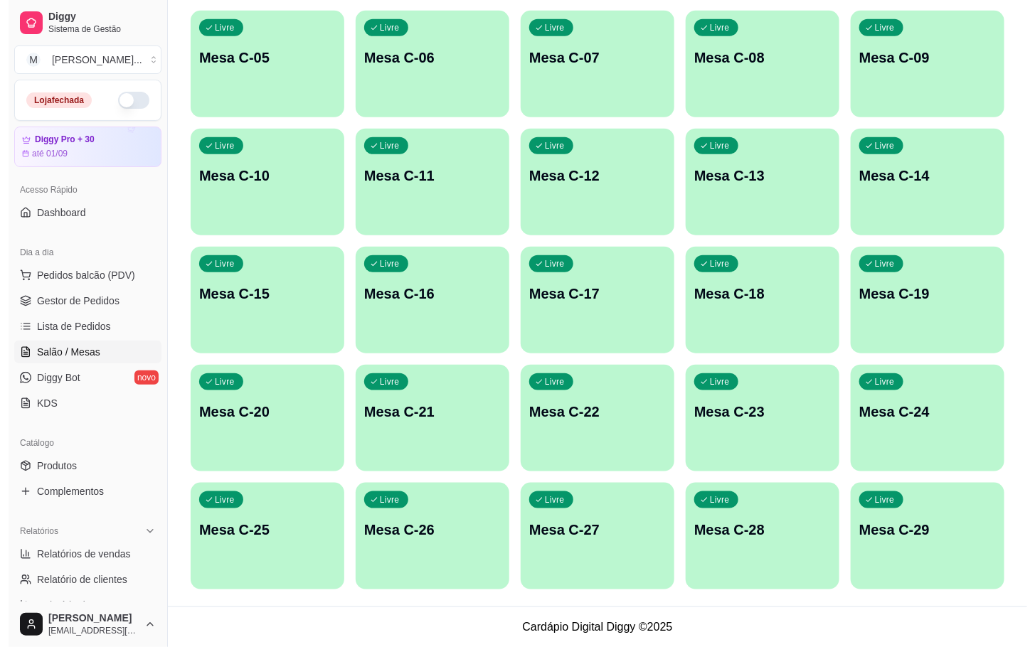
scroll to position [0, 0]
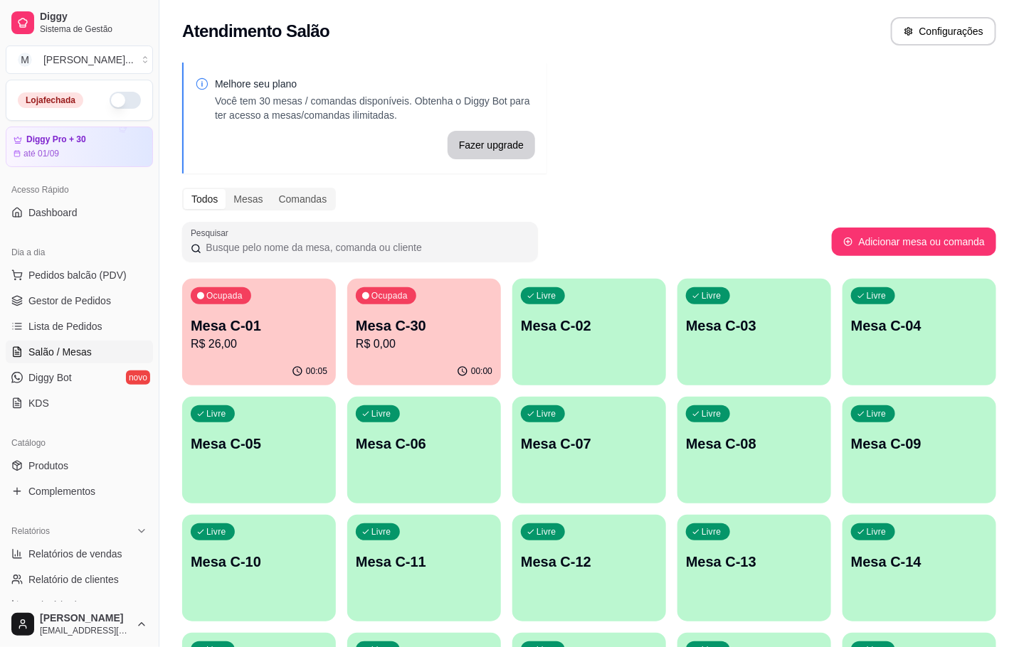
click at [274, 312] on div "Ocupada Mesa C-01 R$ 26,00" at bounding box center [259, 318] width 154 height 79
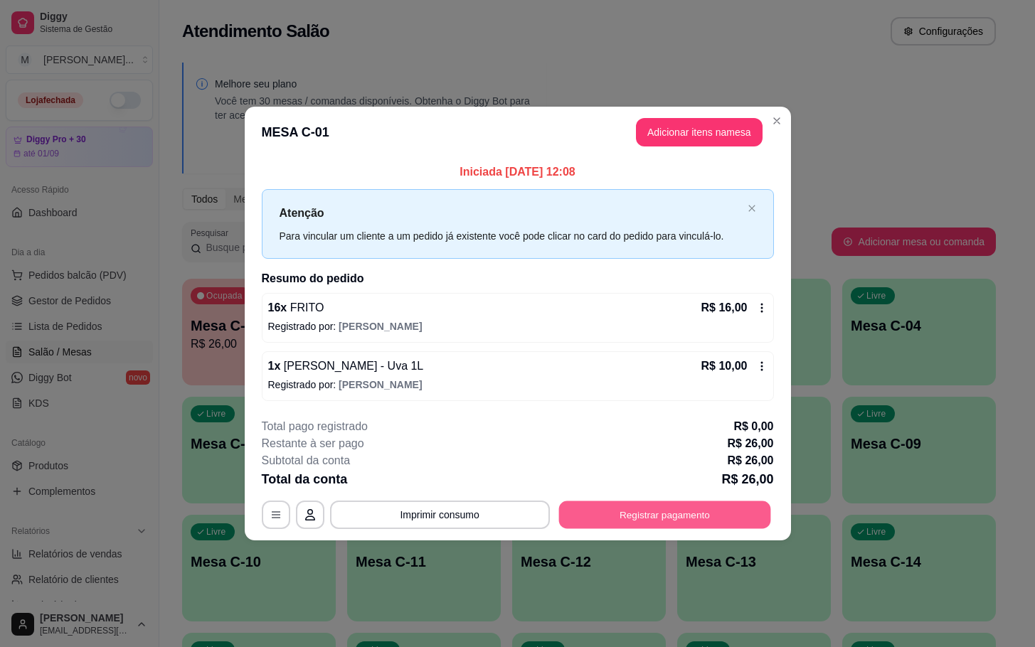
click at [643, 519] on button "Registrar pagamento" at bounding box center [664, 515] width 212 height 28
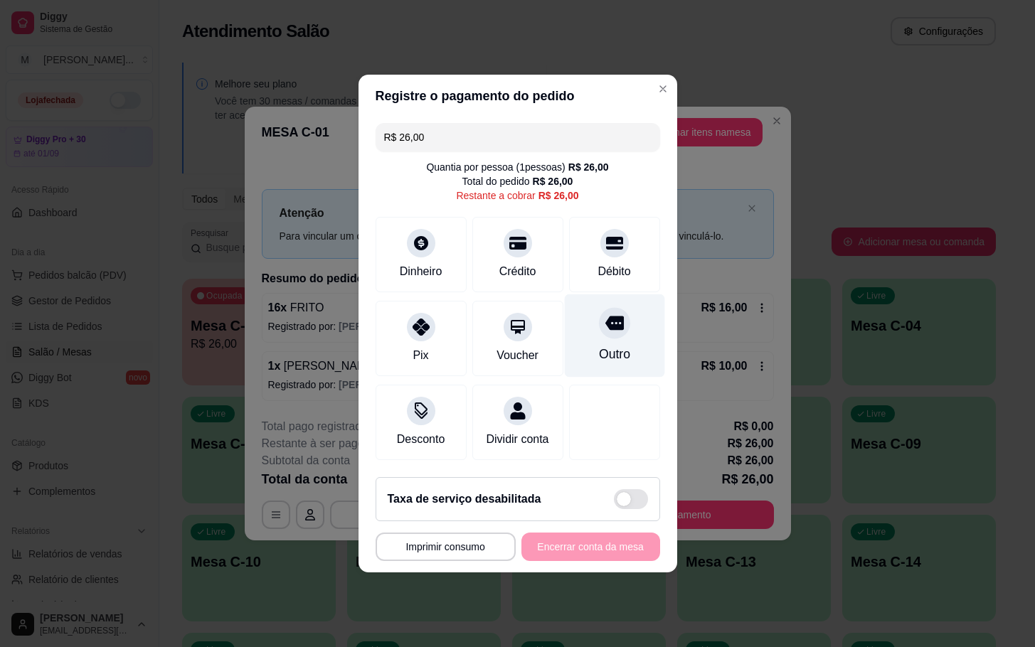
click at [627, 361] on div "Outro" at bounding box center [614, 336] width 100 height 83
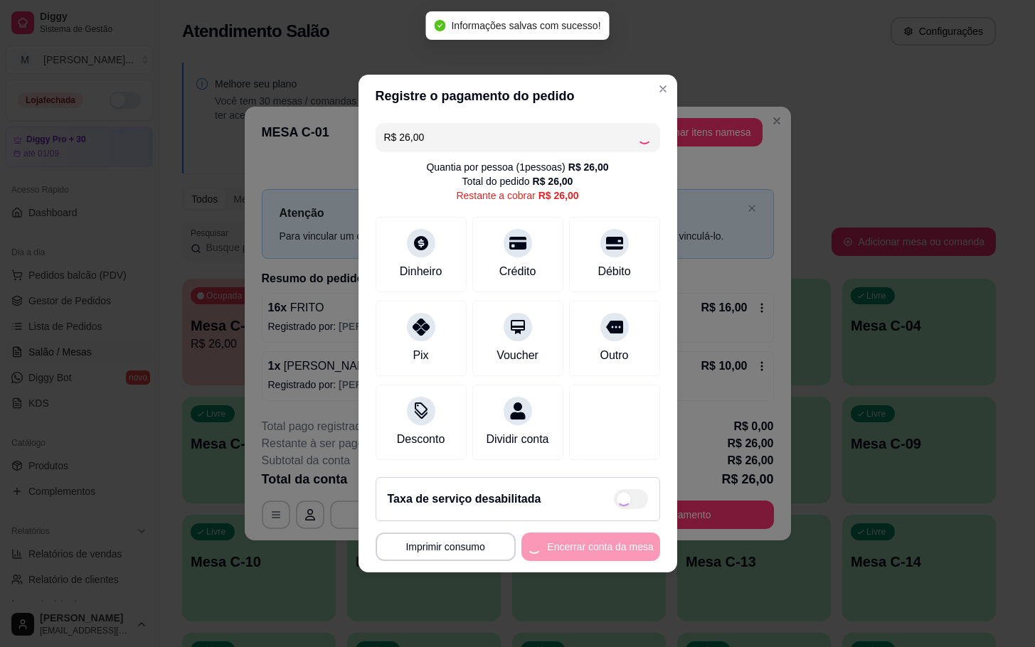
type input "R$ 0,00"
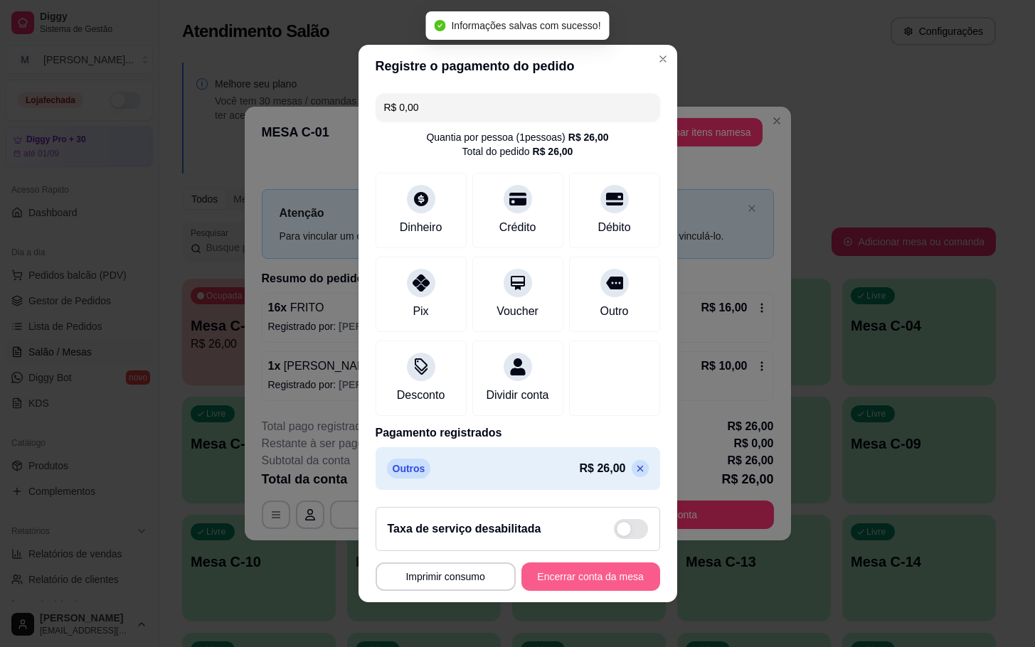
click at [577, 580] on button "Encerrar conta da mesa" at bounding box center [590, 577] width 139 height 28
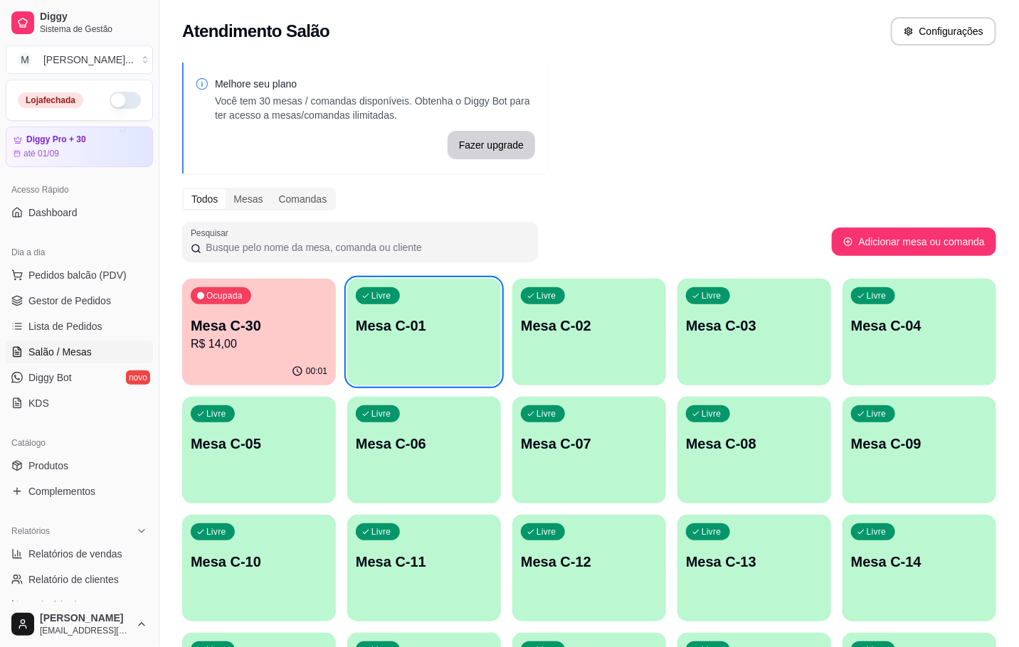
click at [250, 352] on div "Ocupada Mesa C-30 R$ 14,00" at bounding box center [259, 318] width 154 height 79
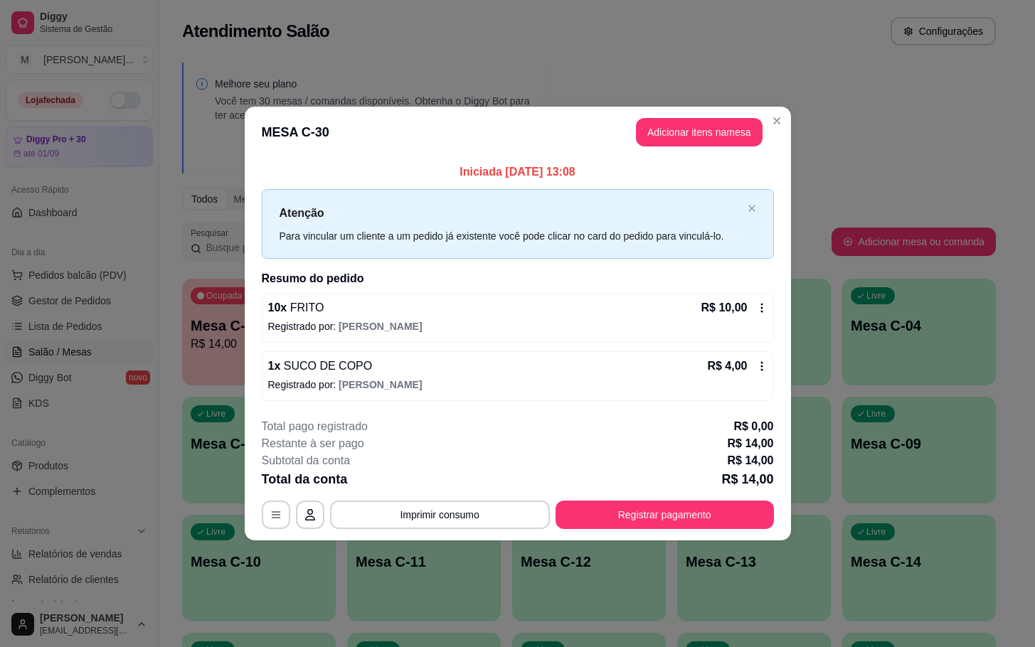
click at [724, 116] on header "MESA C-30 Adicionar itens na mesa" at bounding box center [518, 132] width 546 height 51
click at [709, 133] on button "Adicionar itens na mesa" at bounding box center [699, 132] width 127 height 28
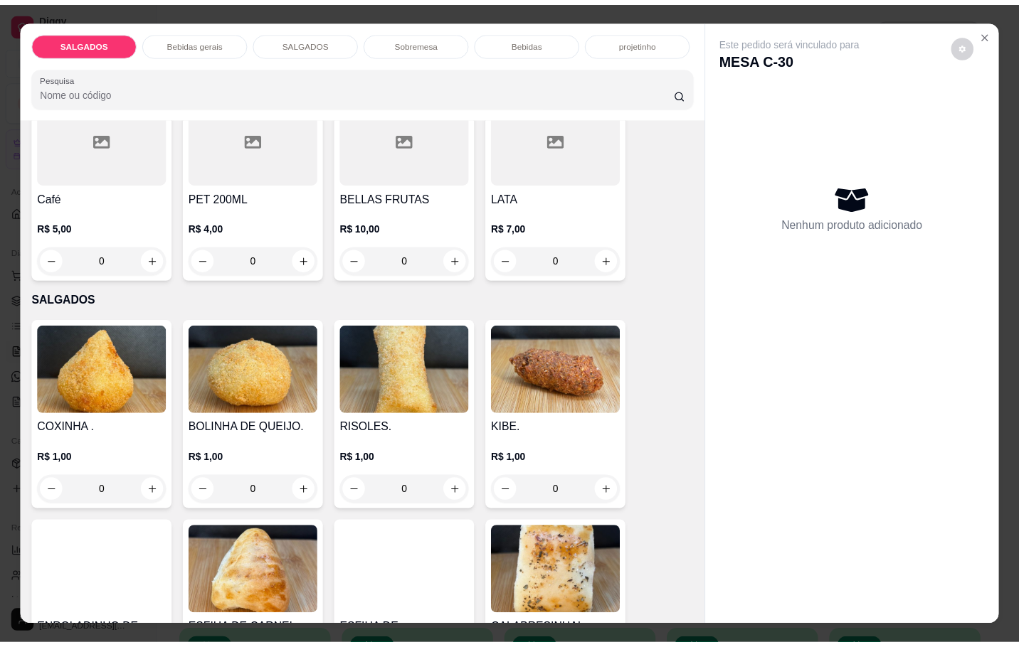
scroll to position [747, 0]
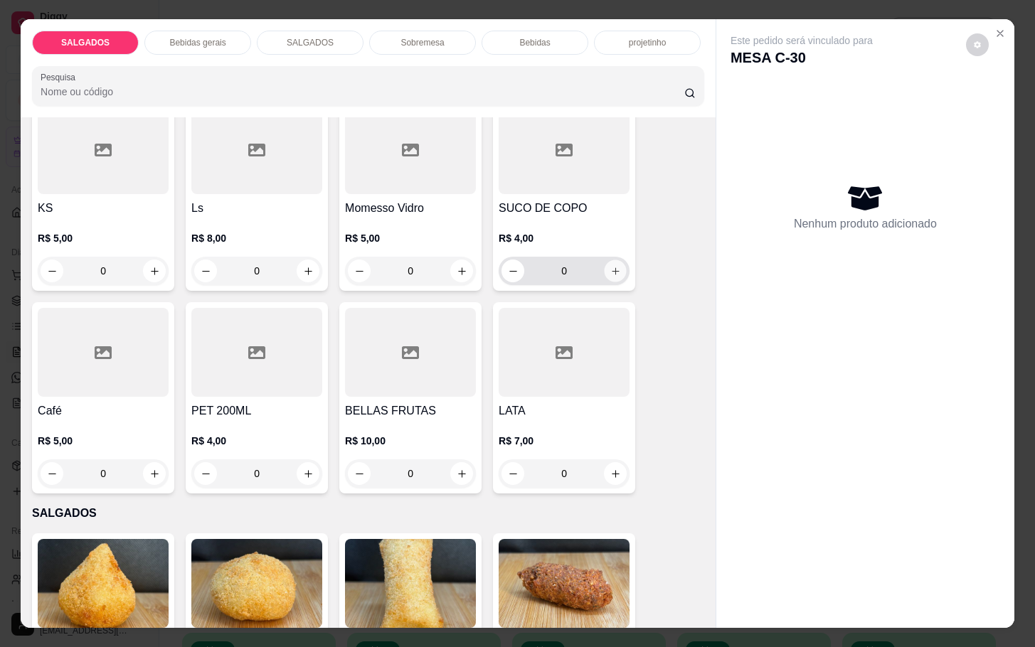
click at [610, 266] on icon "increase-product-quantity" at bounding box center [615, 271] width 11 height 11
type input "1"
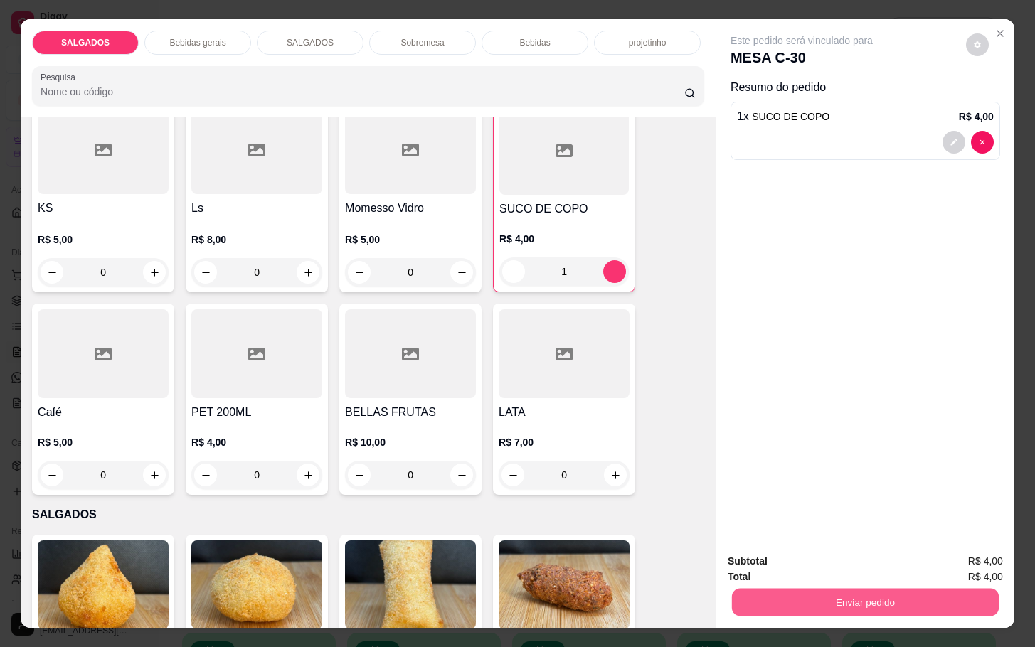
click at [871, 593] on button "Enviar pedido" at bounding box center [865, 602] width 267 height 28
click at [862, 547] on button "Não registrar e enviar pedido" at bounding box center [816, 559] width 144 height 26
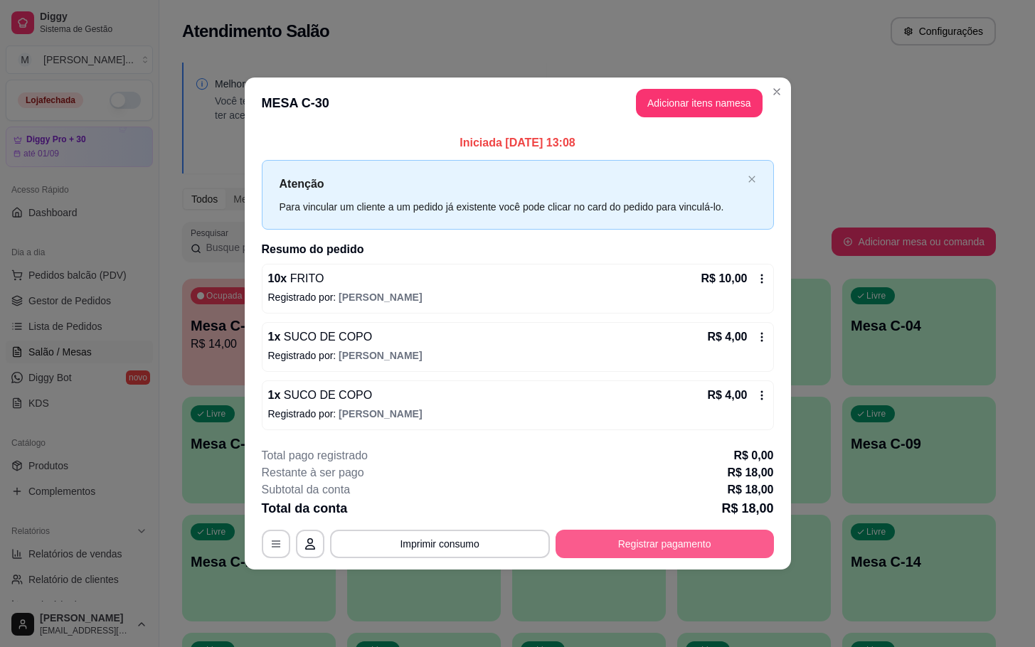
click at [700, 543] on button "Registrar pagamento" at bounding box center [665, 544] width 218 height 28
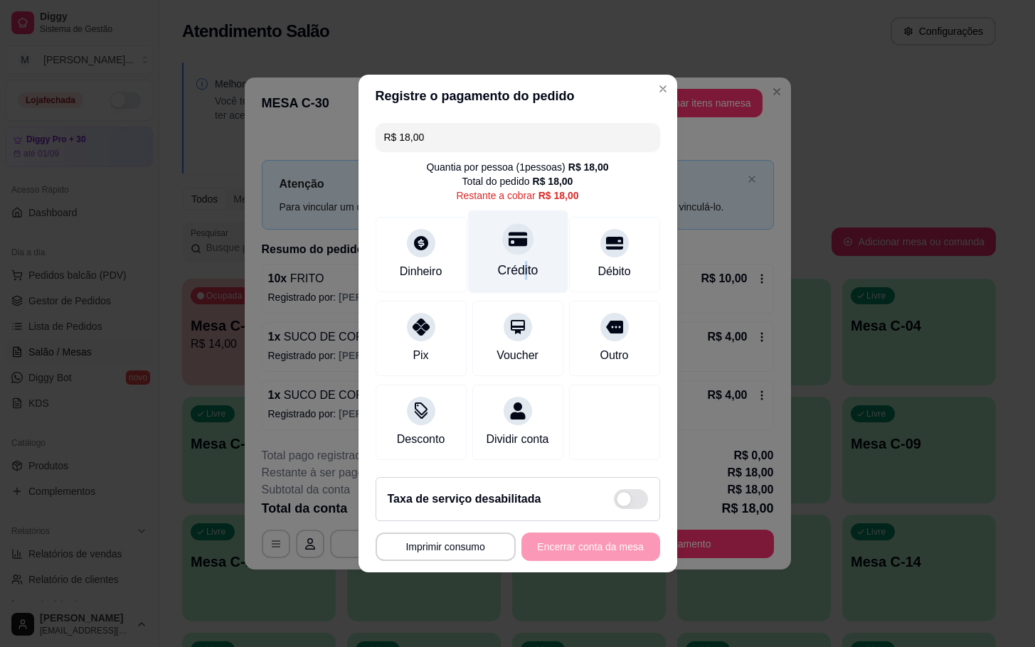
click at [515, 267] on div "Crédito" at bounding box center [517, 270] width 41 height 18
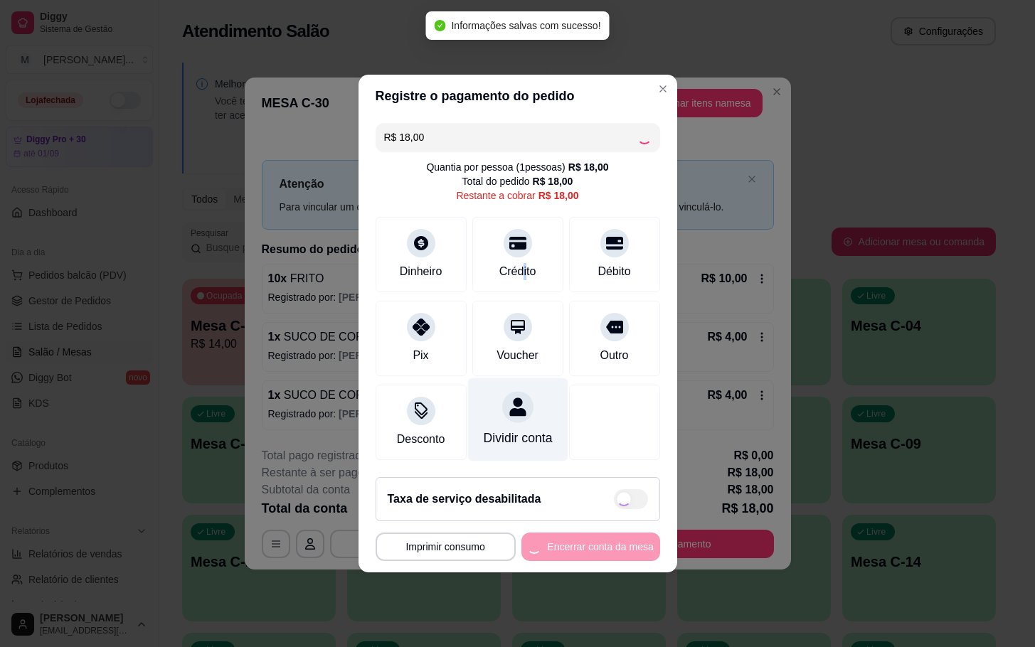
type input "R$ 0,00"
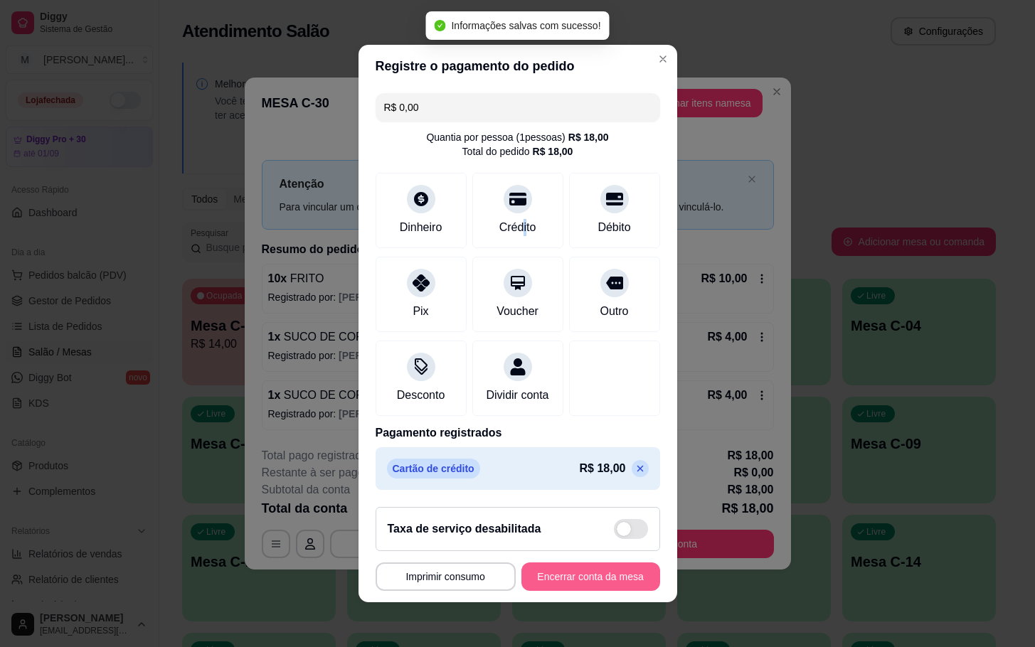
click at [556, 583] on button "Encerrar conta da mesa" at bounding box center [590, 577] width 139 height 28
click at [556, 583] on div "**********" at bounding box center [518, 577] width 285 height 28
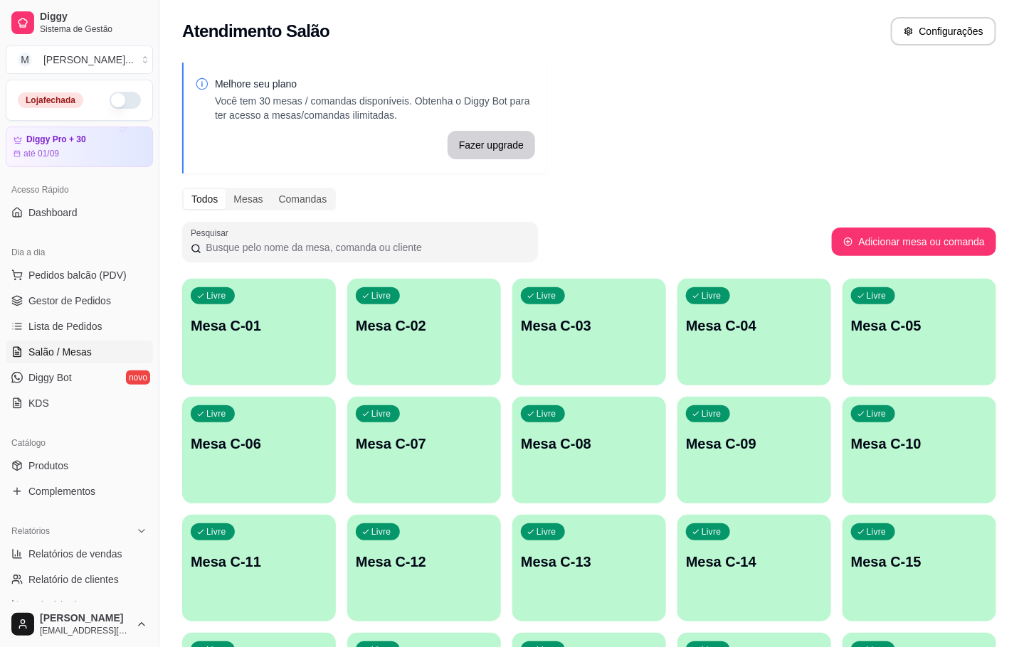
scroll to position [213, 0]
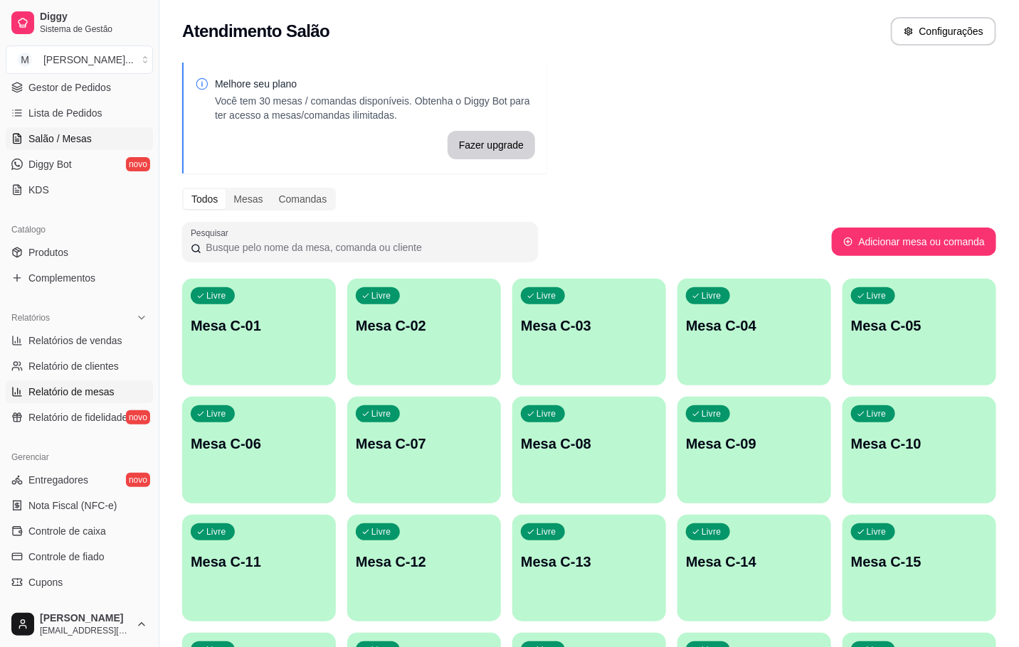
click at [107, 389] on span "Relatório de mesas" at bounding box center [71, 392] width 86 height 14
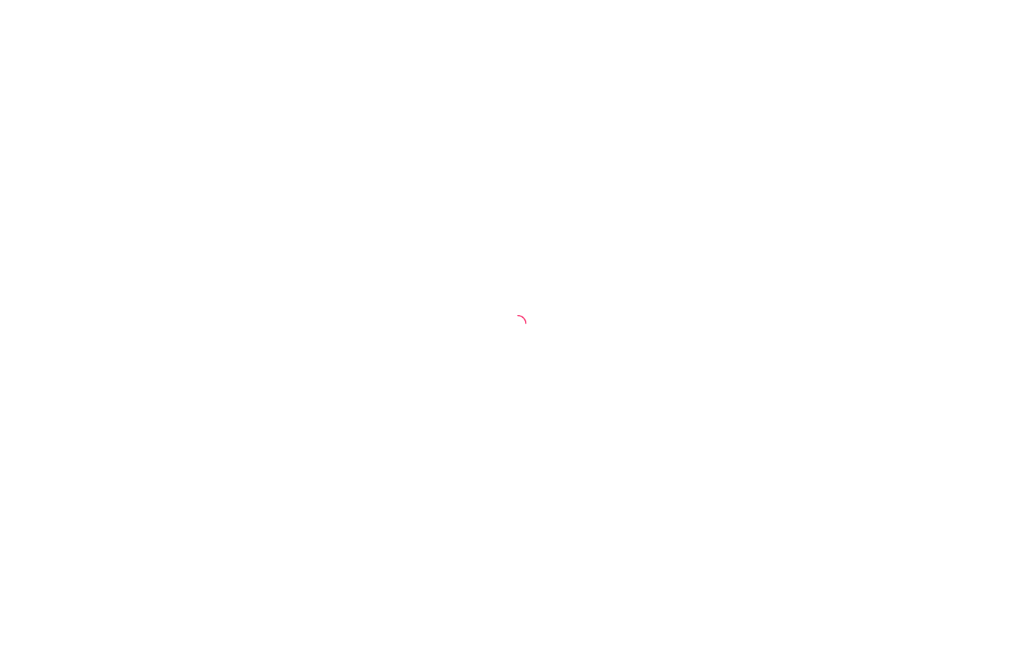
select select "TOTAL_OF_ORDERS"
select select "7"
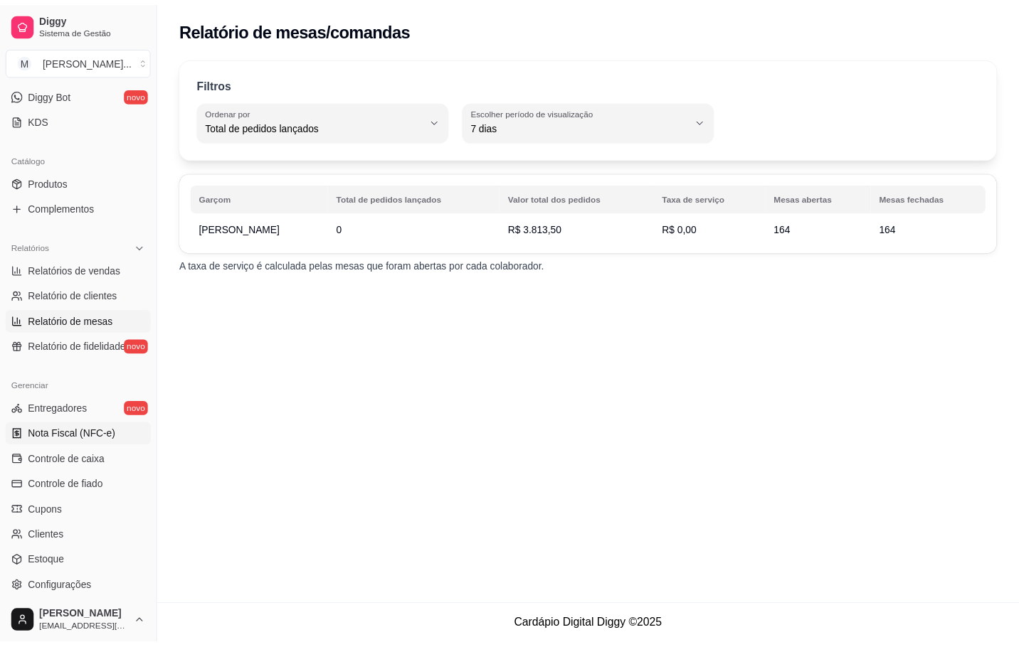
scroll to position [286, 0]
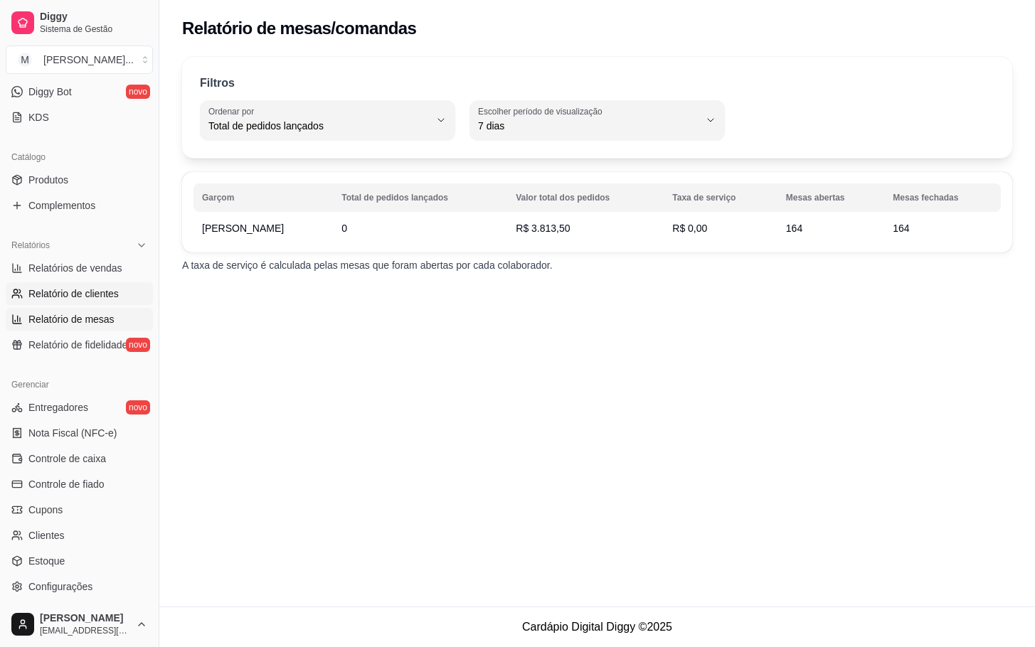
click at [73, 297] on span "Relatório de clientes" at bounding box center [73, 294] width 90 height 14
select select "30"
select select "HIGHEST_TOTAL_SPENT_WITH_ORDERS"
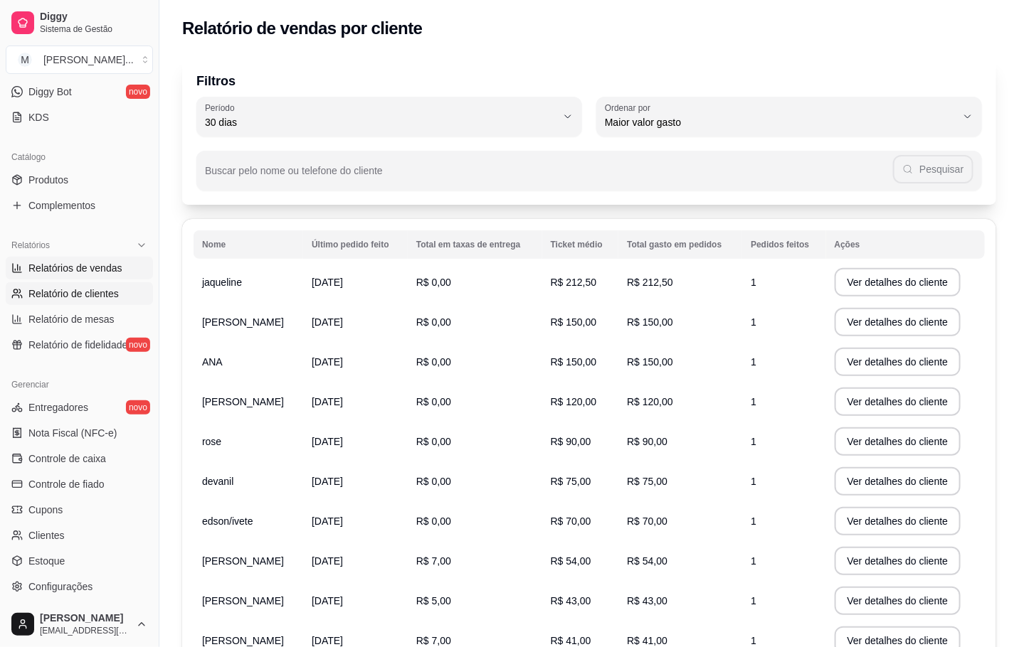
click at [113, 258] on link "Relatórios de vendas" at bounding box center [79, 268] width 147 height 23
select select "ALL"
select select "0"
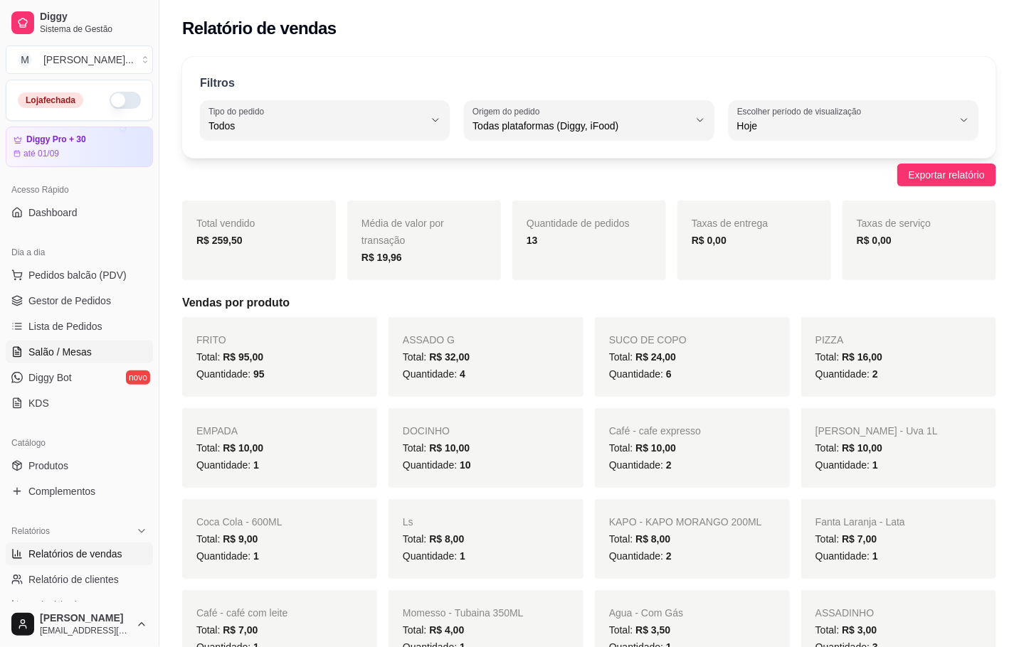
click at [112, 349] on link "Salão / Mesas" at bounding box center [79, 352] width 147 height 23
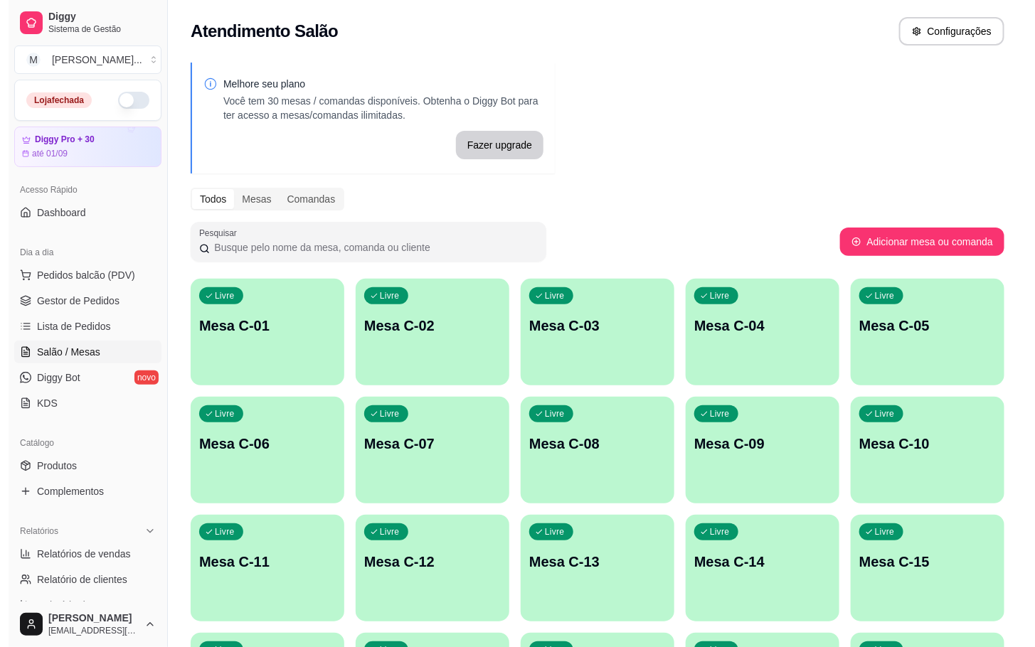
scroll to position [213, 0]
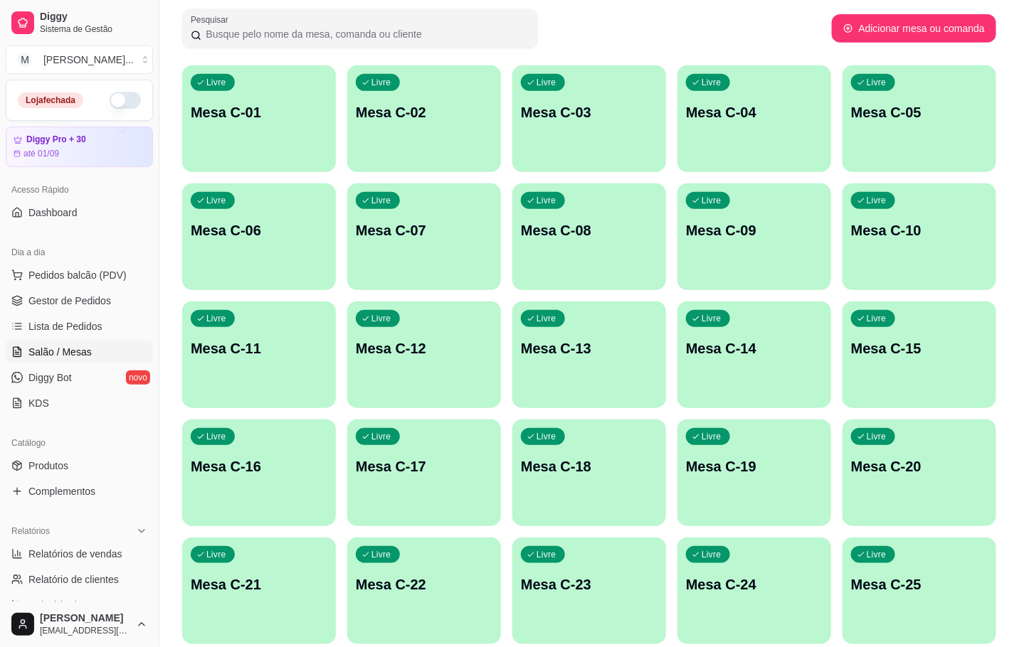
click at [304, 491] on div "Livre Mesa C-16" at bounding box center [259, 465] width 154 height 90
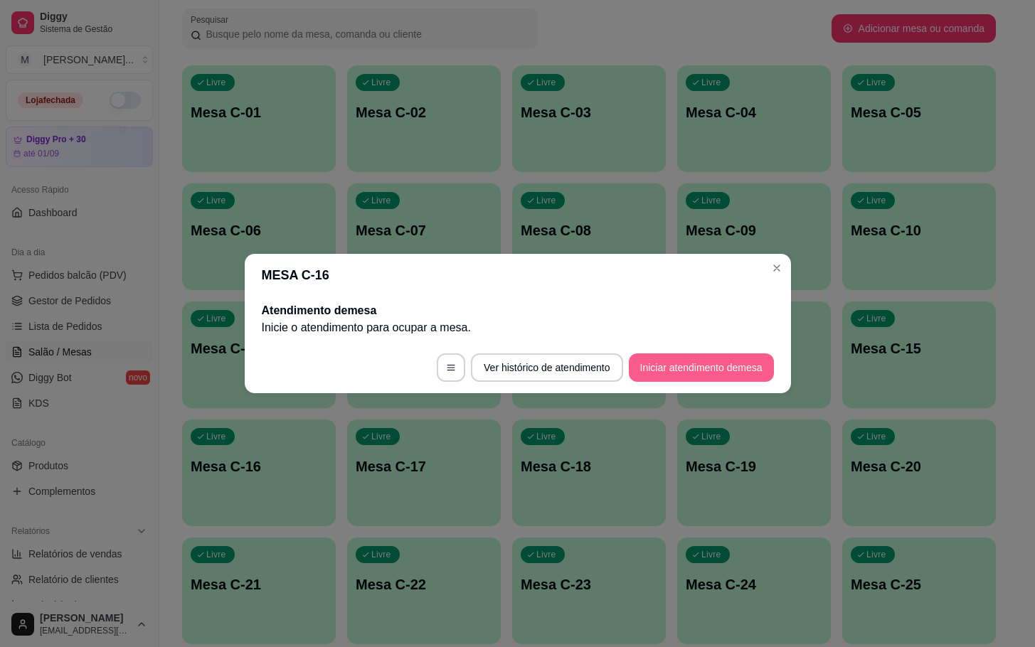
click at [720, 369] on button "Iniciar atendimento de mesa" at bounding box center [701, 368] width 145 height 28
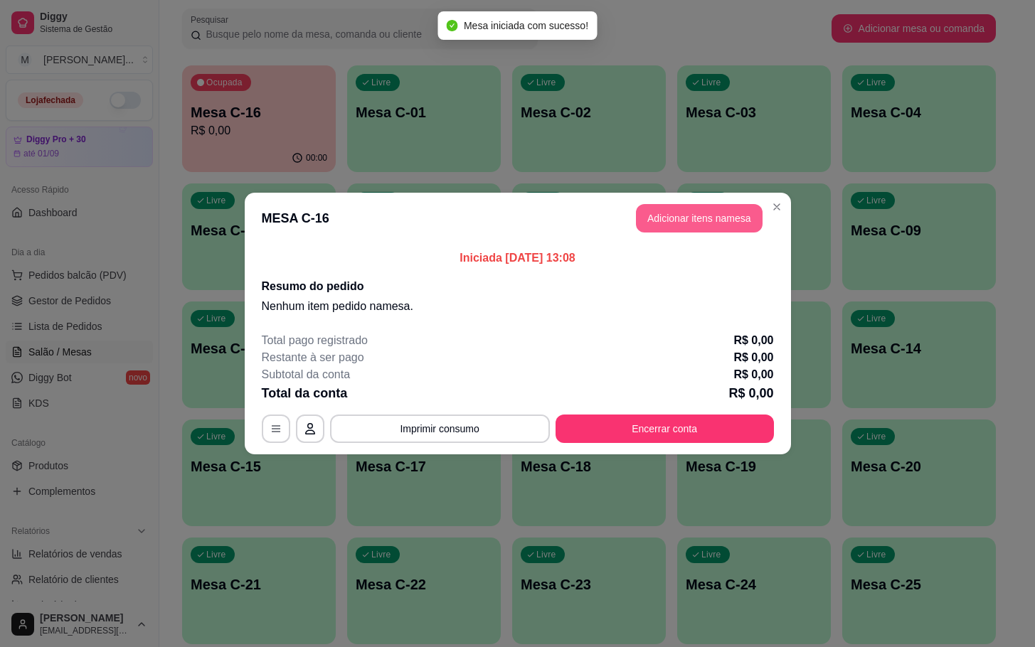
click at [741, 205] on button "Adicionar itens na mesa" at bounding box center [699, 218] width 127 height 28
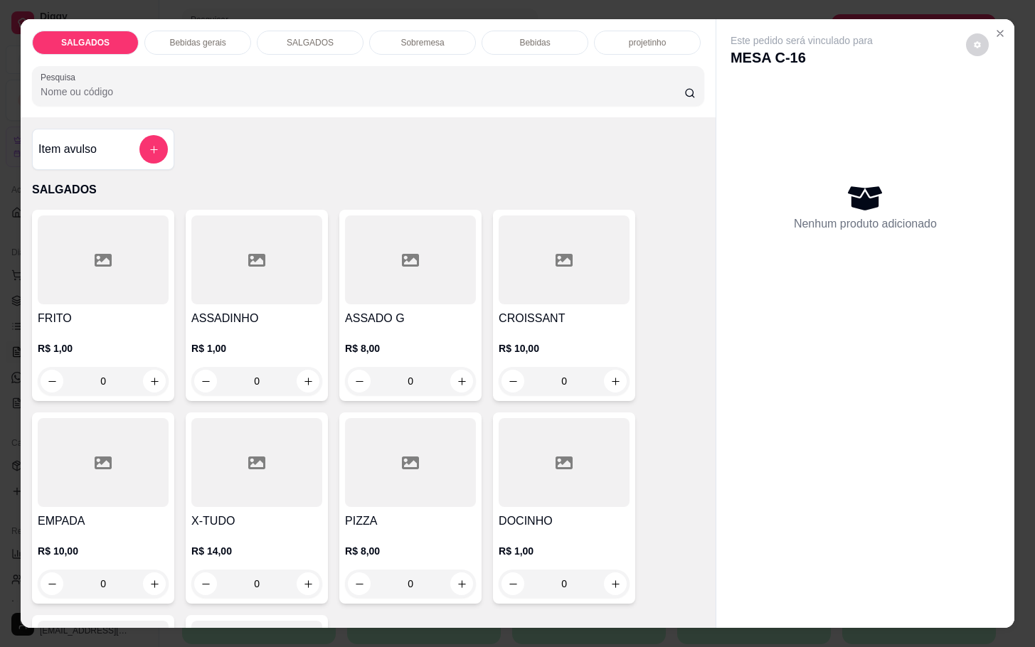
scroll to position [107, 0]
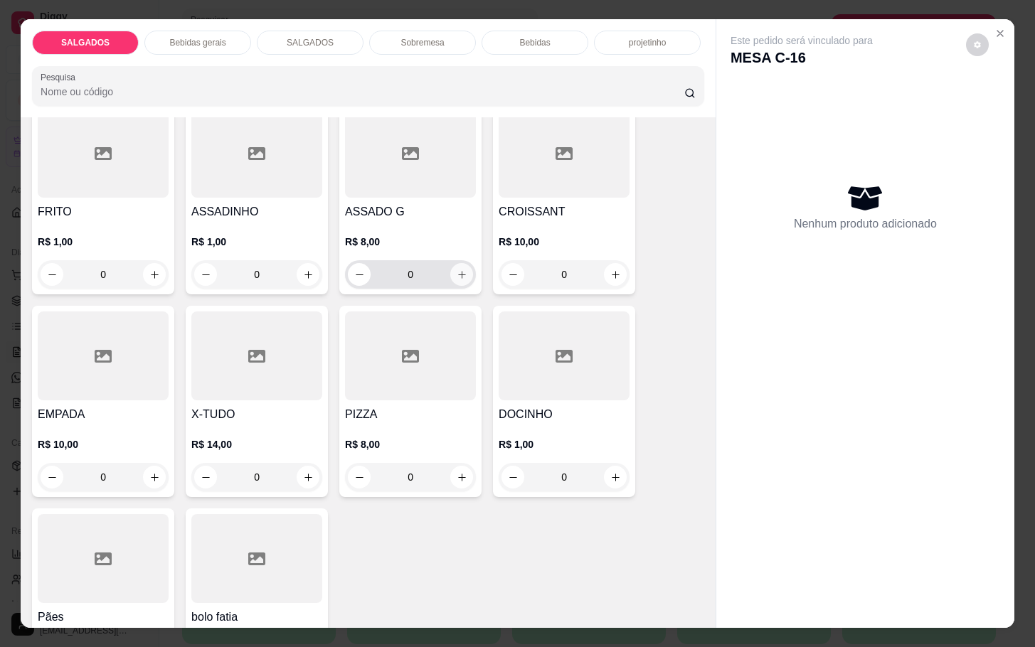
click at [457, 270] on icon "increase-product-quantity" at bounding box center [462, 275] width 11 height 11
type input "1"
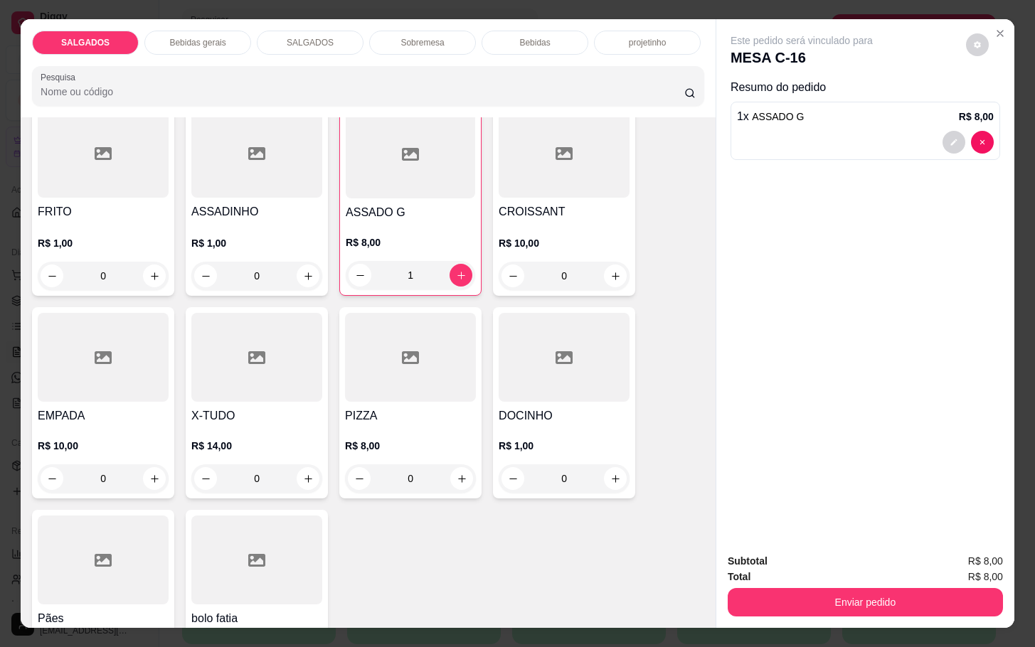
click at [163, 271] on div "FRITO R$ 1,00 0" at bounding box center [103, 199] width 142 height 193
click at [157, 271] on button "increase-product-quantity" at bounding box center [154, 276] width 23 height 23
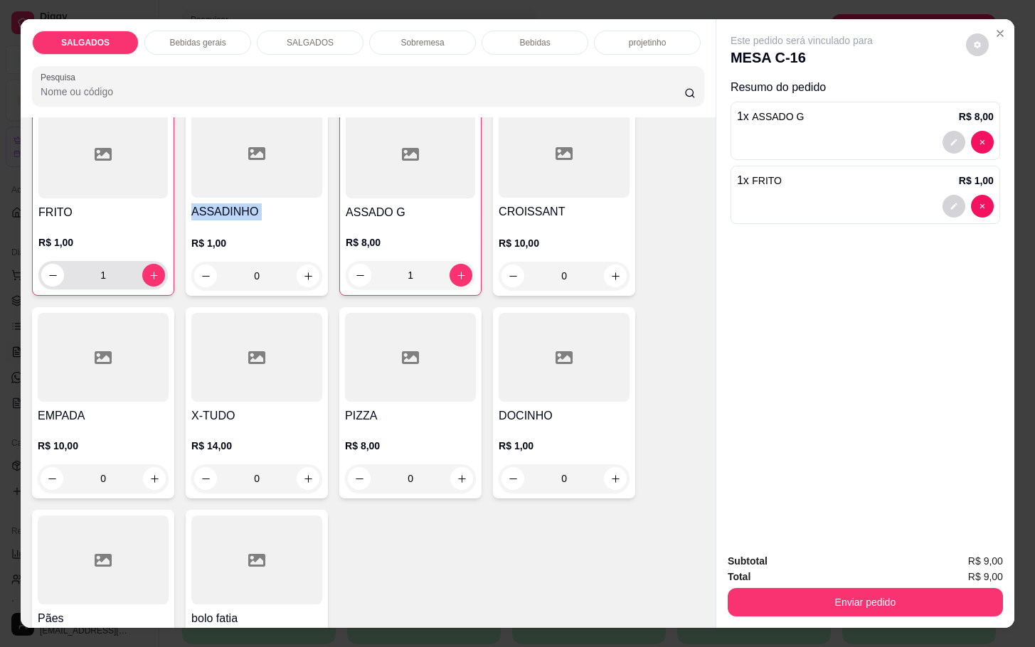
scroll to position [107, 0]
click at [157, 271] on div "1" at bounding box center [102, 274] width 129 height 28
click at [152, 269] on button "increase-product-quantity" at bounding box center [153, 274] width 23 height 23
click at [158, 269] on div "2" at bounding box center [102, 274] width 129 height 28
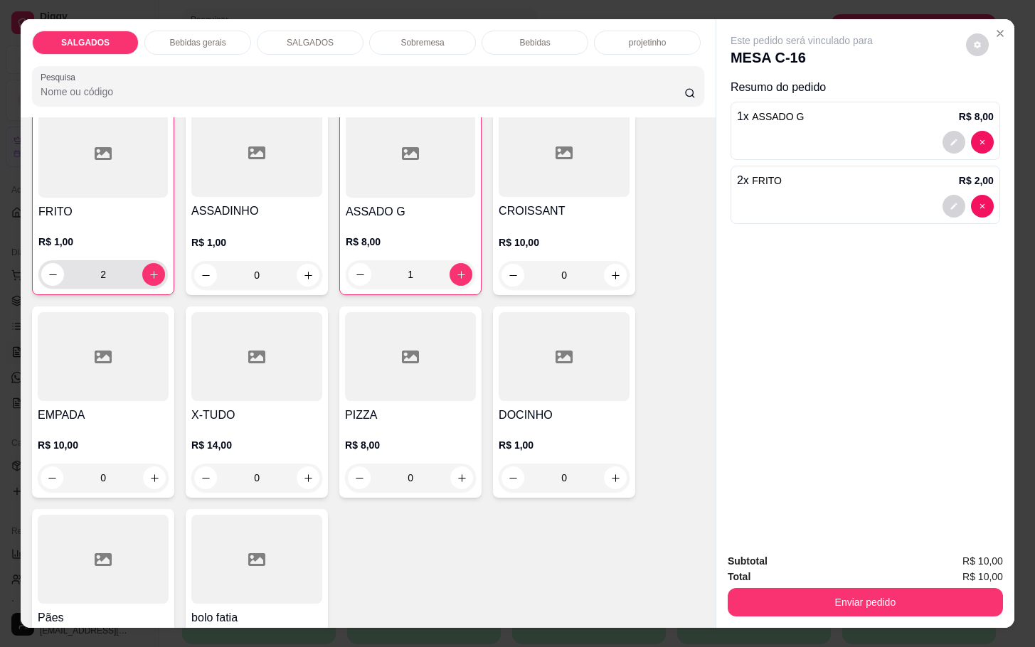
click at [157, 269] on div "2" at bounding box center [102, 274] width 129 height 28
click at [154, 267] on button "increase-product-quantity" at bounding box center [154, 275] width 22 height 22
click at [150, 273] on icon "increase-product-quantity" at bounding box center [154, 275] width 11 height 11
click at [149, 270] on icon "increase-product-quantity" at bounding box center [154, 275] width 11 height 11
type input "5"
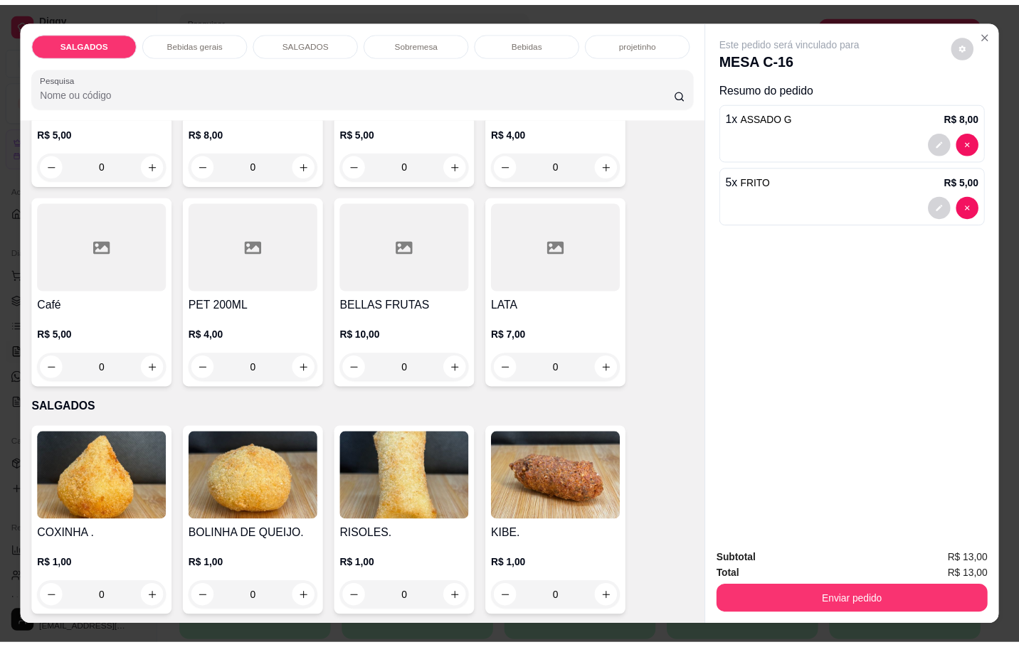
scroll to position [748, 0]
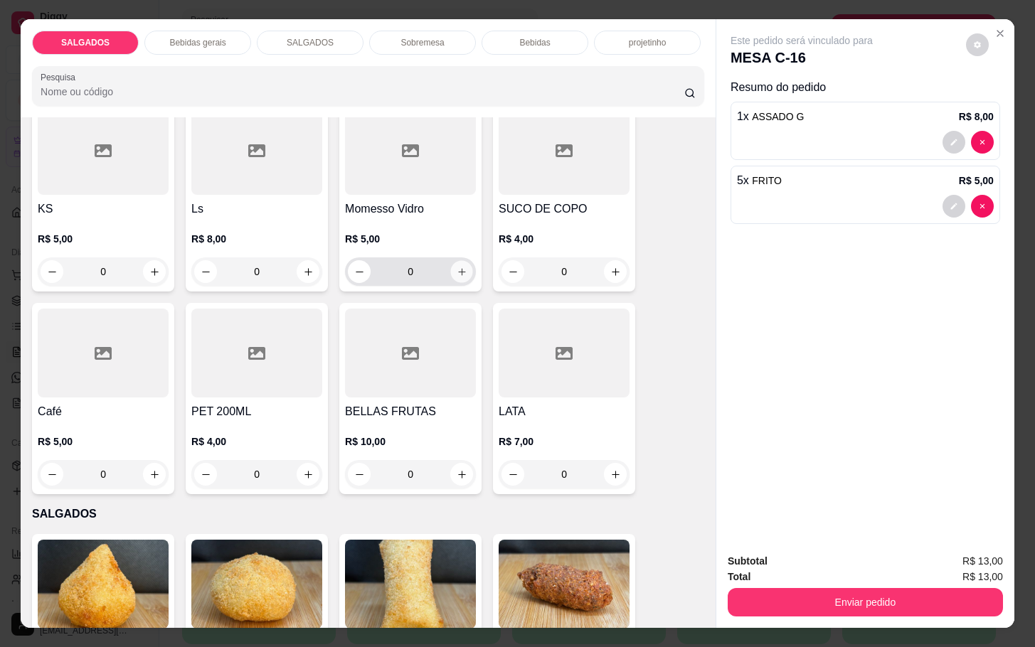
click at [457, 267] on icon "increase-product-quantity" at bounding box center [462, 272] width 11 height 11
type input "1"
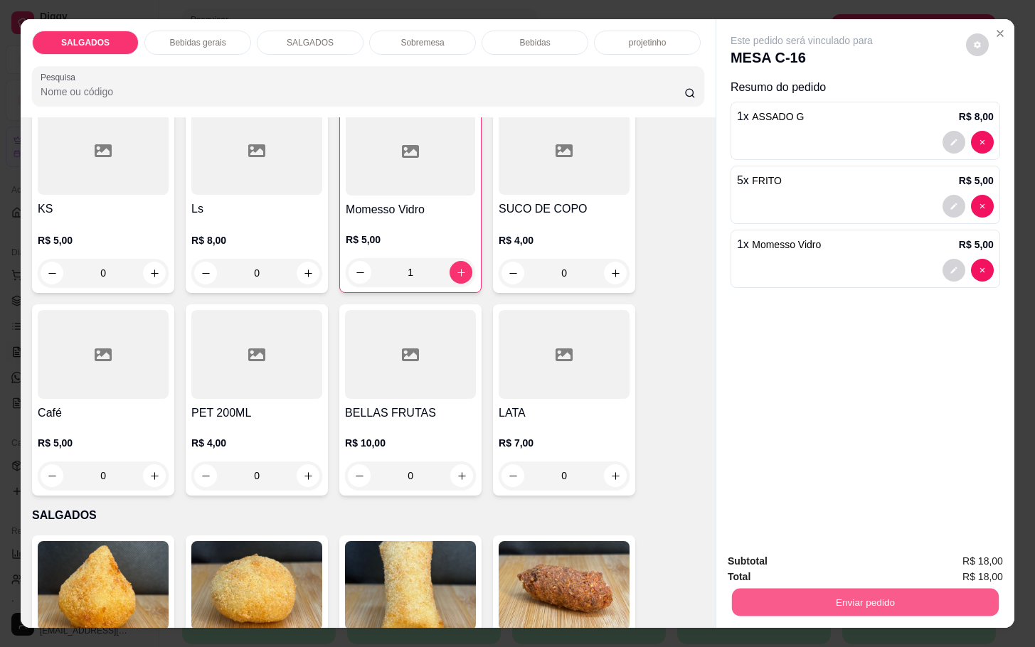
click at [866, 605] on button "Enviar pedido" at bounding box center [865, 602] width 267 height 28
click at [839, 566] on button "Não registrar e enviar pedido" at bounding box center [816, 559] width 148 height 27
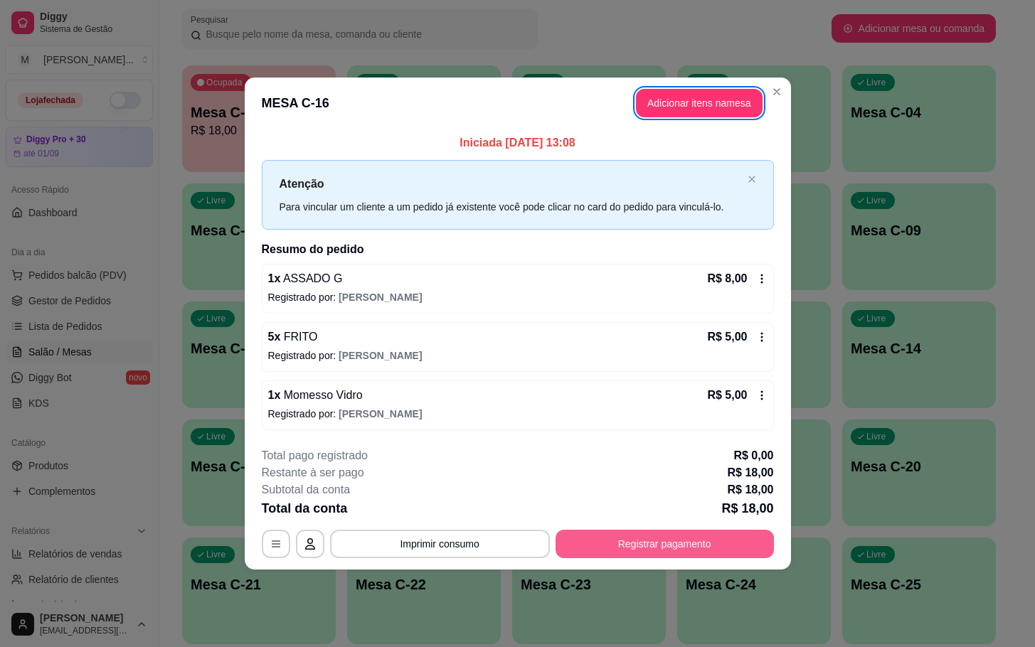
click at [748, 541] on button "Registrar pagamento" at bounding box center [665, 544] width 218 height 28
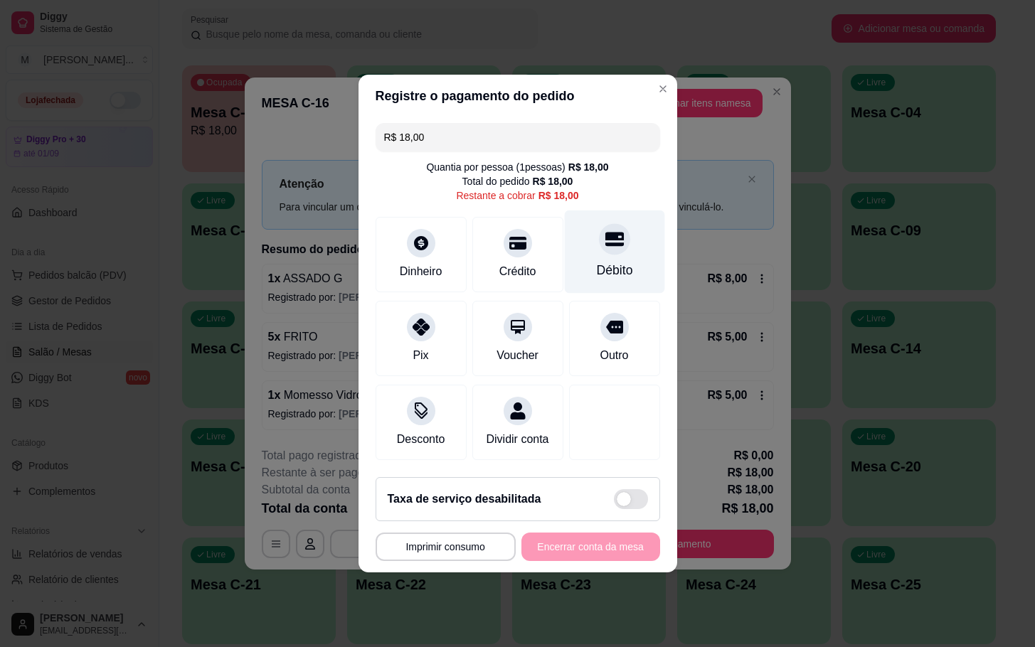
click at [612, 261] on div "Débito" at bounding box center [614, 270] width 36 height 18
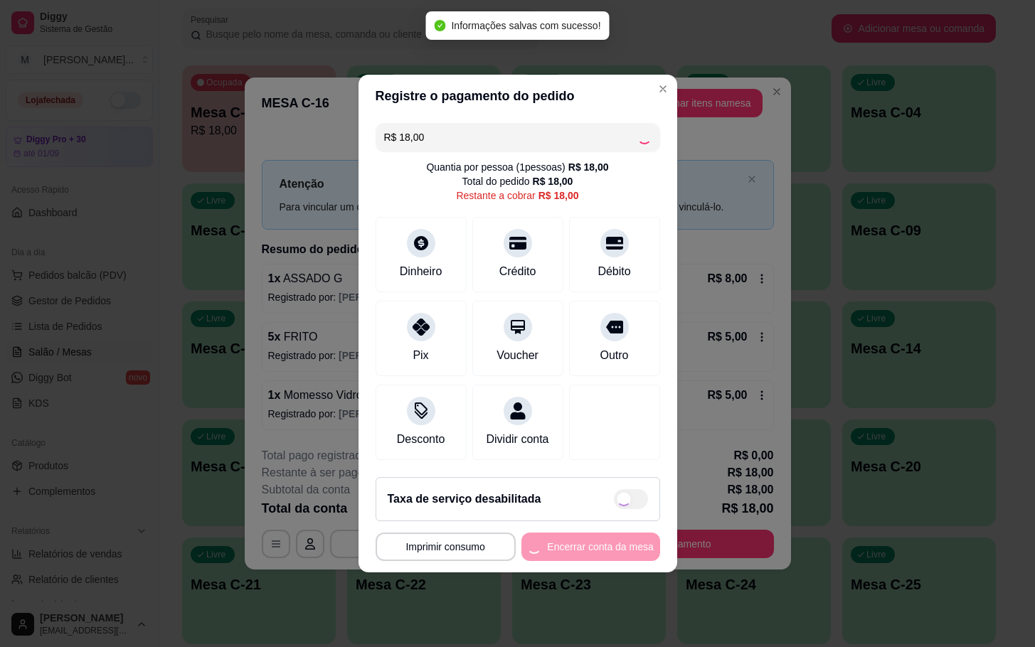
type input "R$ 0,00"
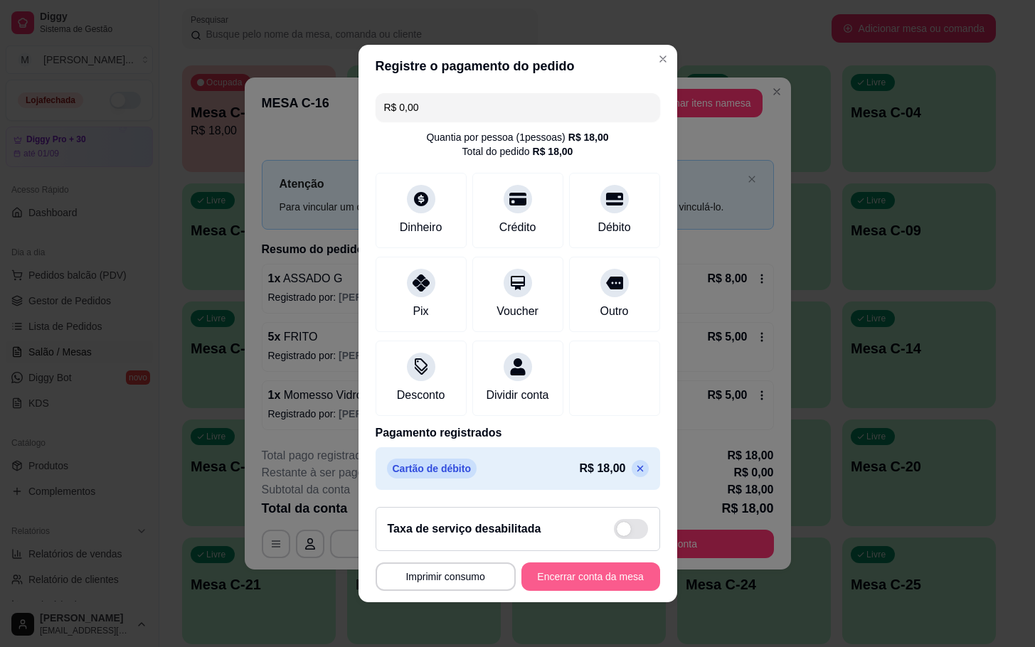
click at [596, 591] on button "Encerrar conta da mesa" at bounding box center [590, 577] width 139 height 28
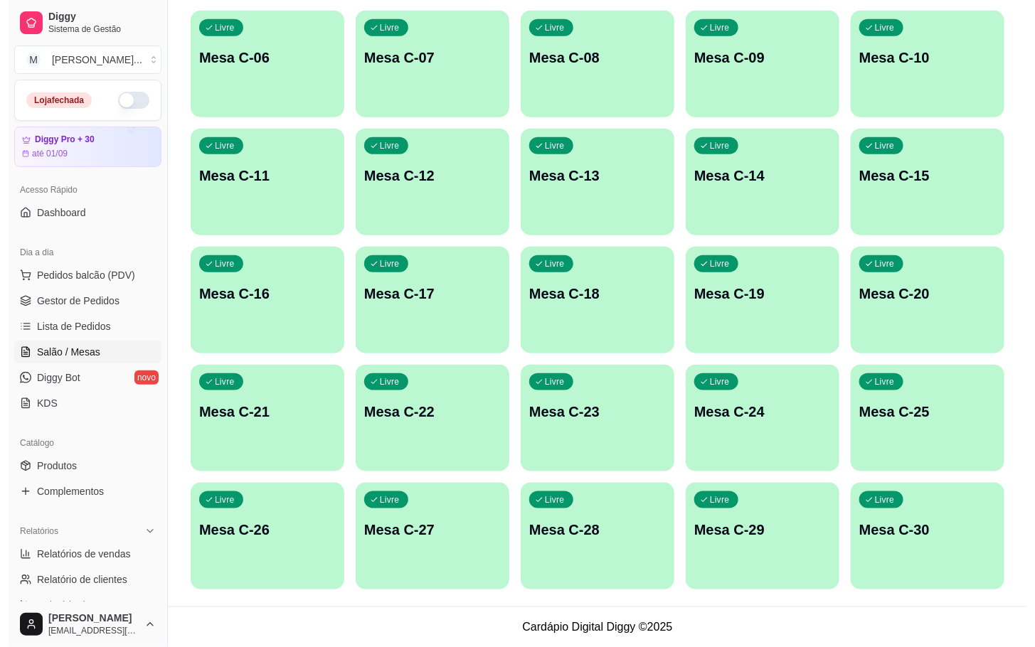
scroll to position [23, 0]
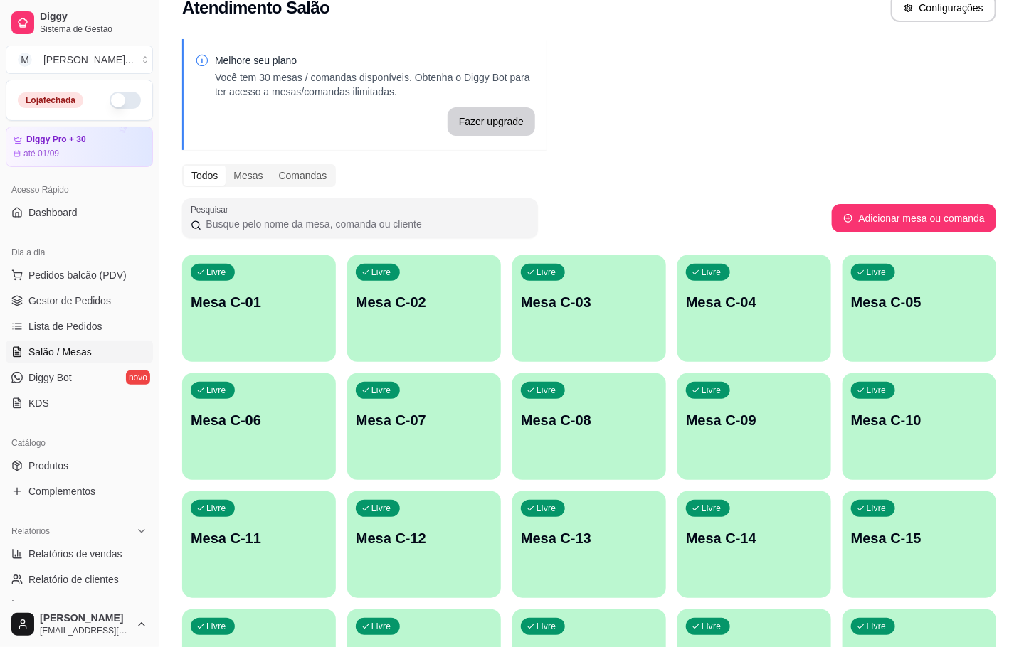
click at [329, 243] on div "Melhore seu plano Você tem 30 mesas / comandas disponíveis. Obtenha o Diggy Bot…" at bounding box center [588, 500] width 859 height 939
click at [291, 297] on p "Mesa C-01" at bounding box center [259, 302] width 132 height 19
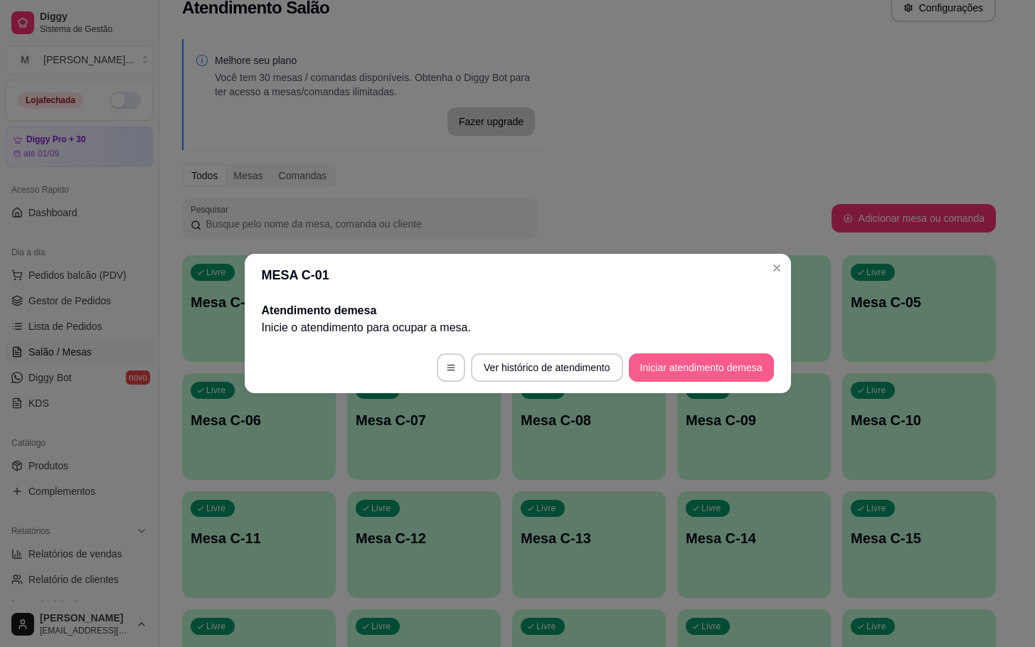
click at [721, 356] on button "Iniciar atendimento de mesa" at bounding box center [701, 368] width 145 height 28
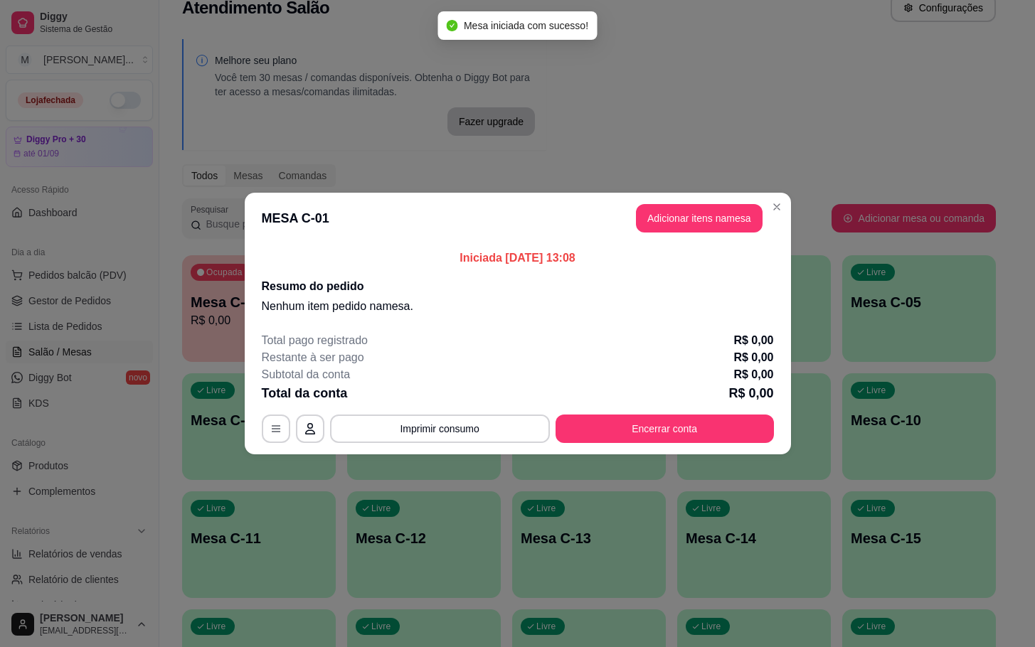
click at [704, 231] on header "MESA C-01 Adicionar itens na mesa" at bounding box center [518, 218] width 546 height 51
click at [686, 237] on header "MESA C-01 Adicionar itens na mesa" at bounding box center [518, 218] width 546 height 51
click at [691, 218] on button "Adicionar itens na mesa" at bounding box center [699, 218] width 127 height 28
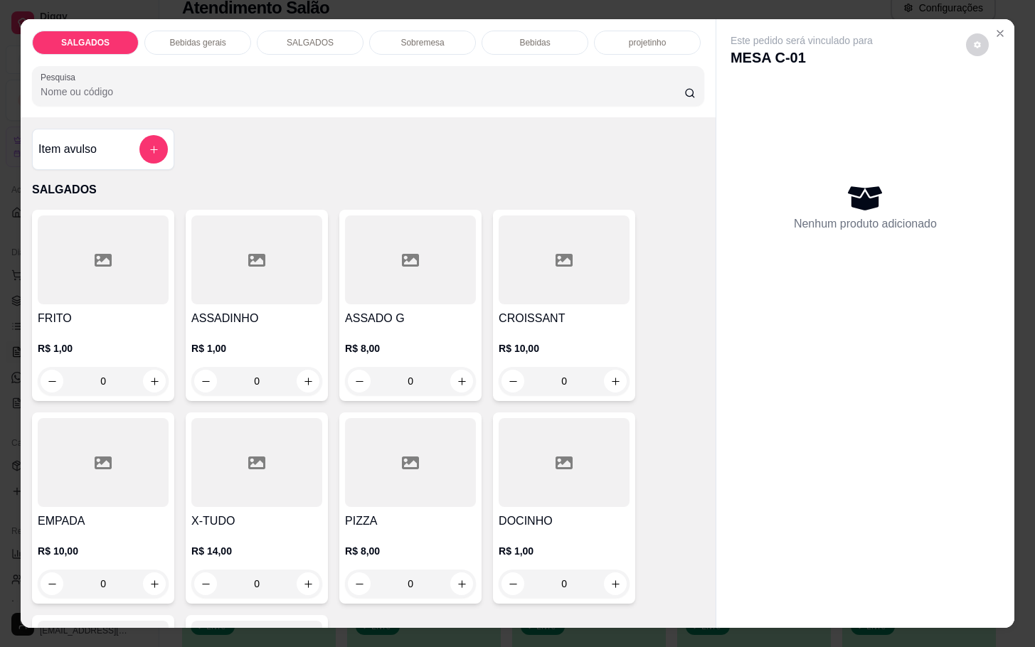
click at [420, 464] on div at bounding box center [410, 462] width 131 height 89
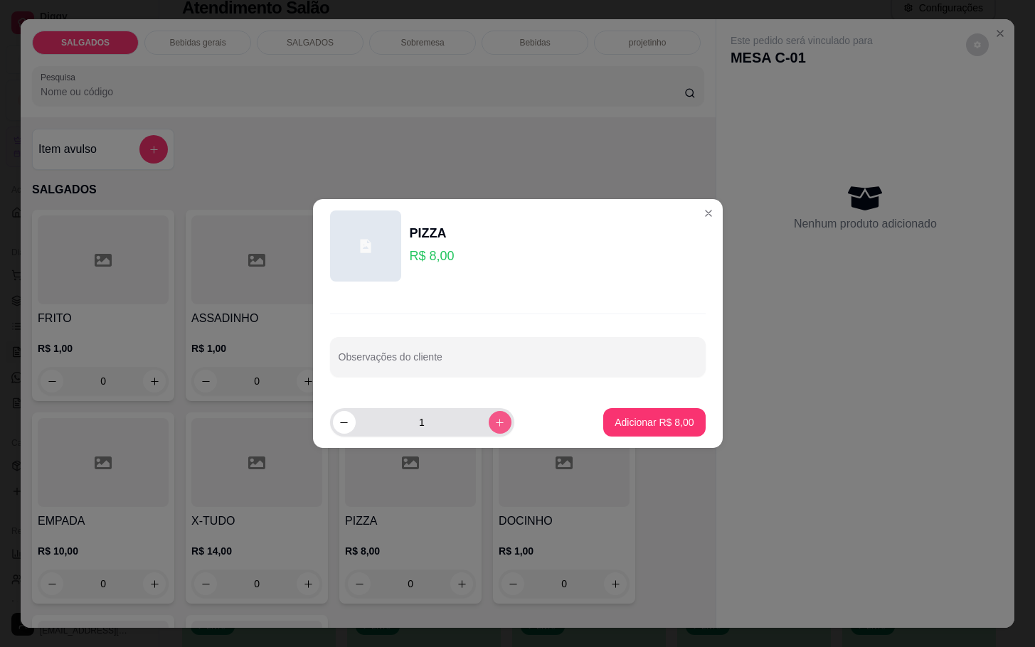
click at [494, 425] on icon "increase-product-quantity" at bounding box center [499, 423] width 11 height 11
type input "2"
click at [672, 421] on p "Adicionar R$ 16,00" at bounding box center [651, 422] width 85 height 14
type input "2"
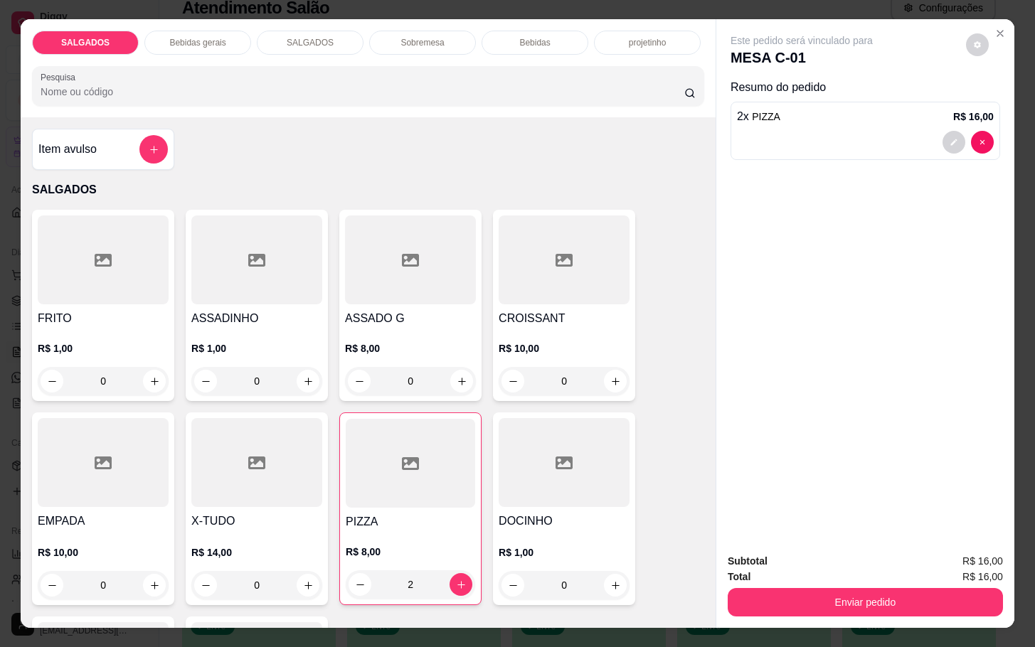
click at [203, 43] on div "Bebidas gerais" at bounding box center [197, 43] width 107 height 24
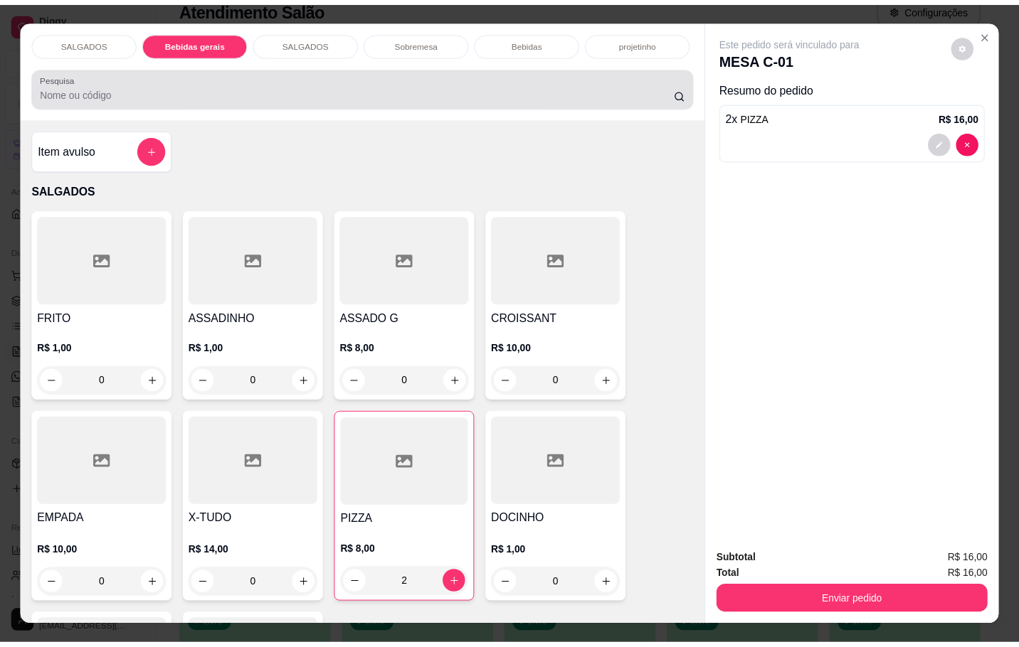
scroll to position [34, 0]
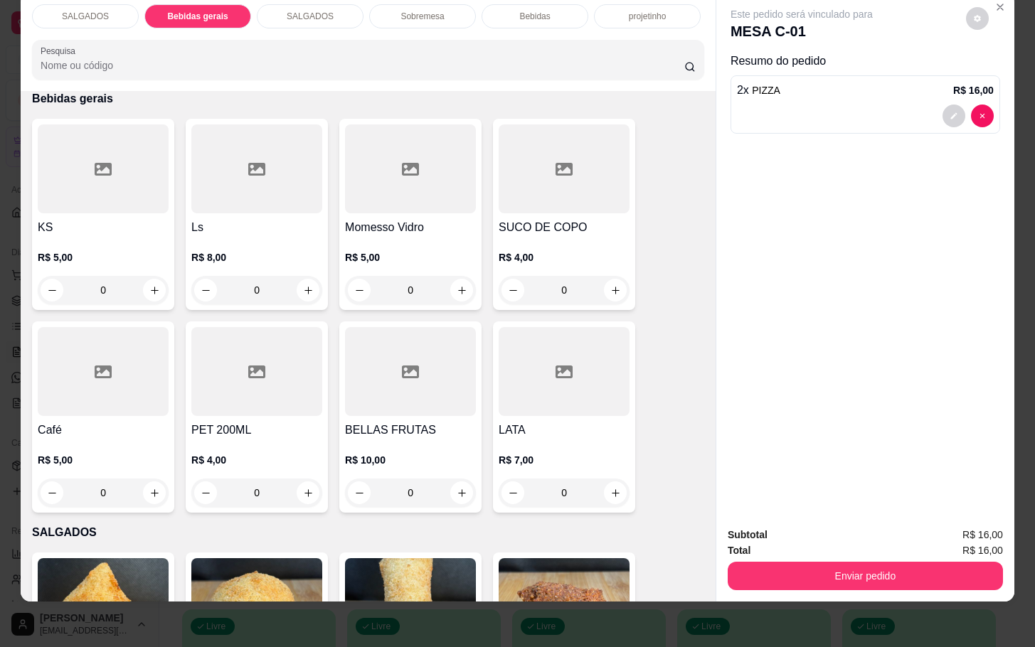
click at [538, 236] on div "R$ 4,00 0" at bounding box center [564, 270] width 131 height 68
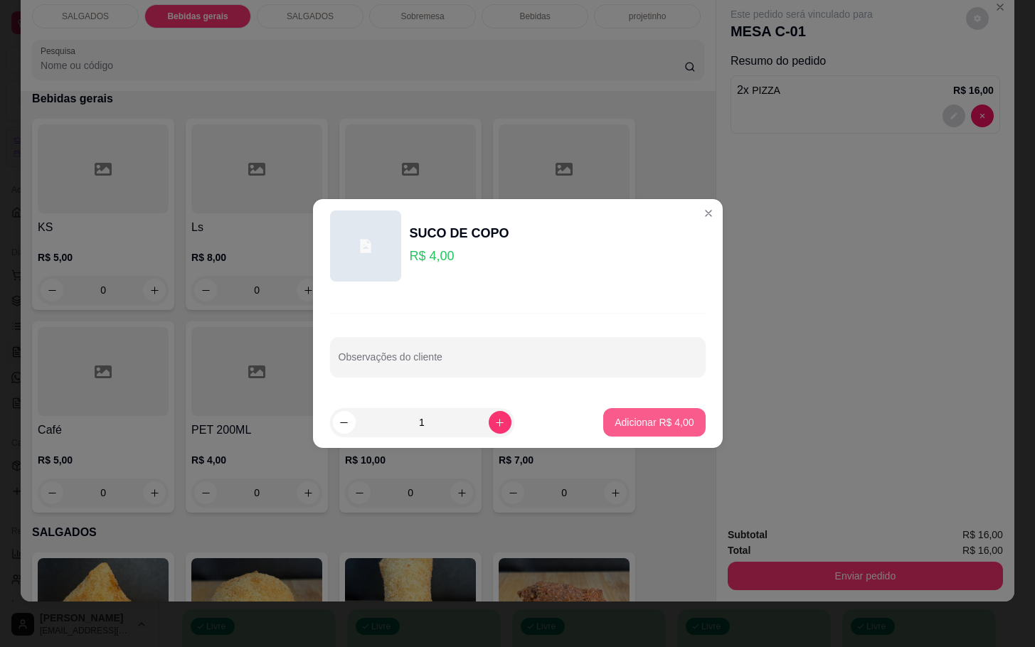
click at [642, 428] on p "Adicionar R$ 4,00" at bounding box center [654, 422] width 79 height 14
type input "1"
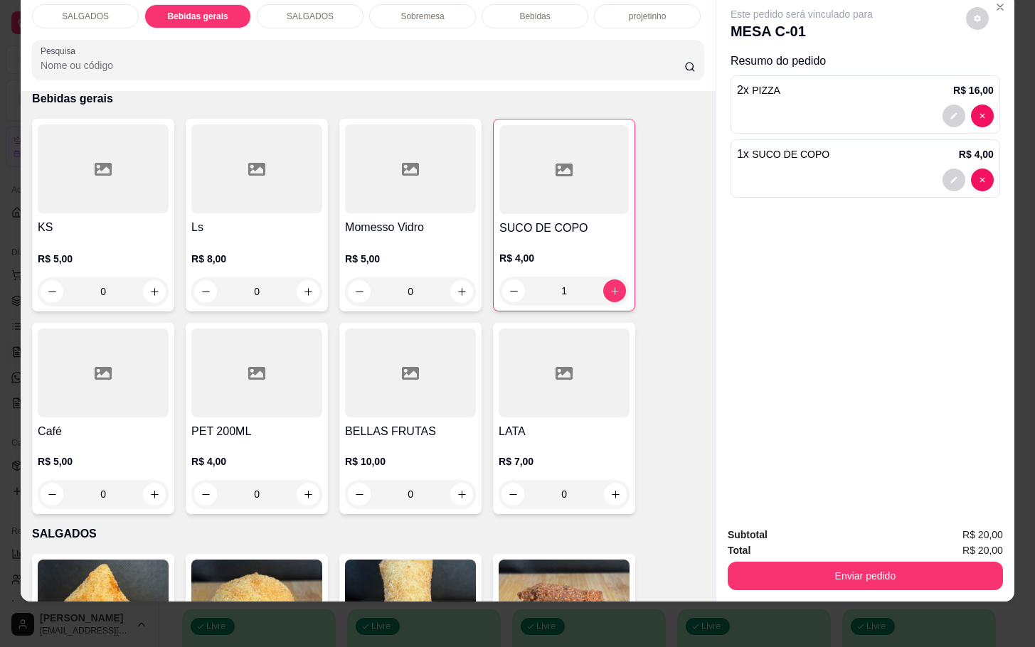
click at [85, 363] on div at bounding box center [103, 373] width 131 height 89
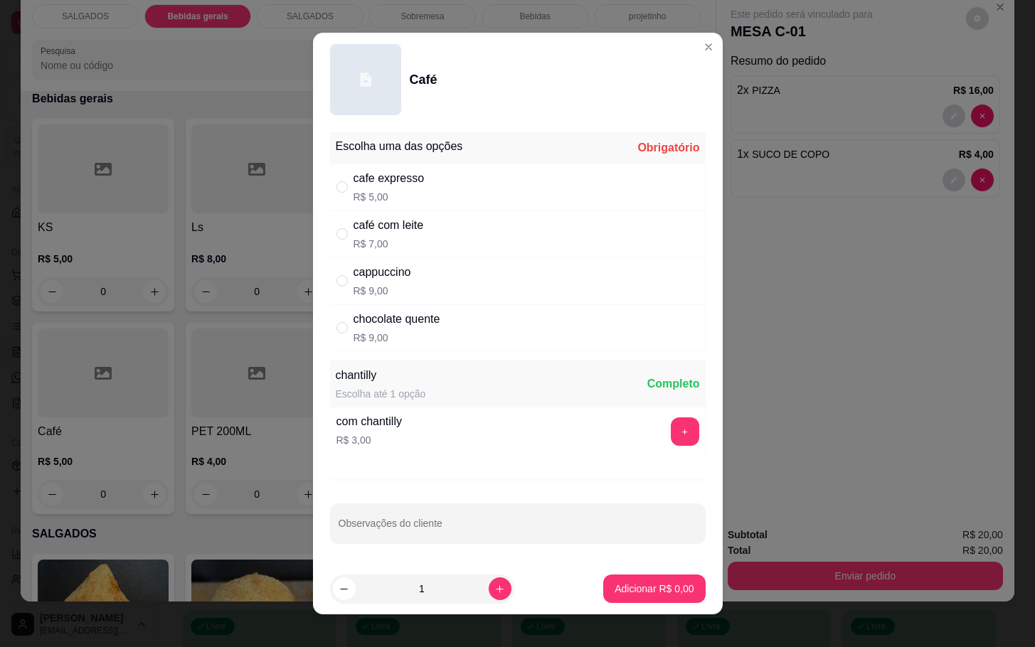
click at [436, 156] on div "Escolha uma das opções Obrigatório" at bounding box center [518, 147] width 376 height 31
click at [434, 180] on div "cafe expresso R$ 5,00" at bounding box center [518, 187] width 376 height 47
radio input "true"
click at [489, 588] on button "increase-product-quantity" at bounding box center [500, 589] width 22 height 22
type input "2"
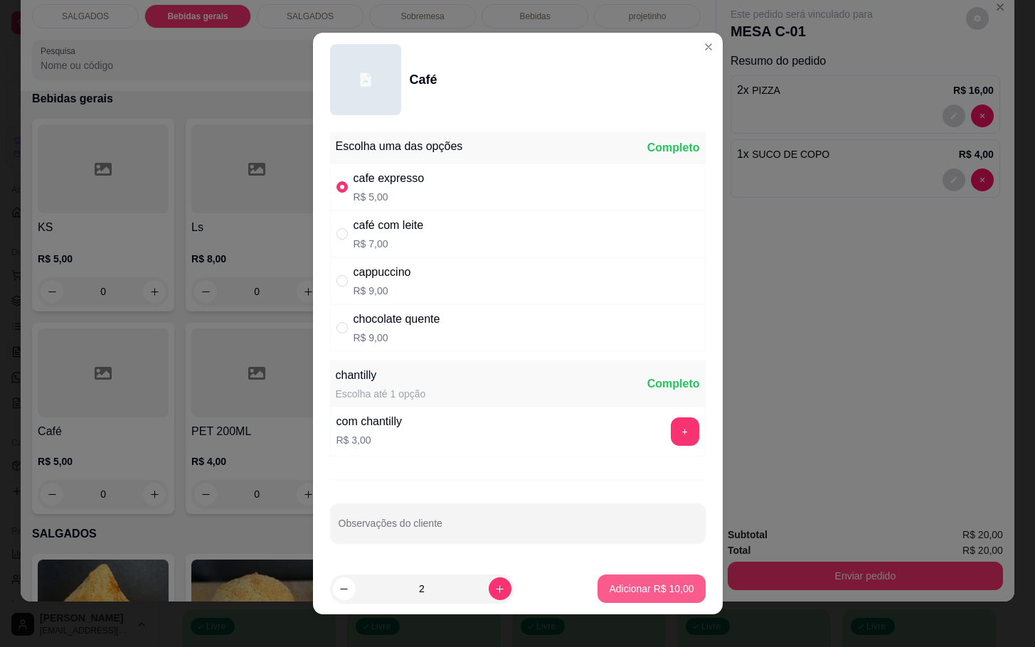
click at [659, 575] on button "Adicionar R$ 10,00" at bounding box center [651, 589] width 107 height 28
type input "2"
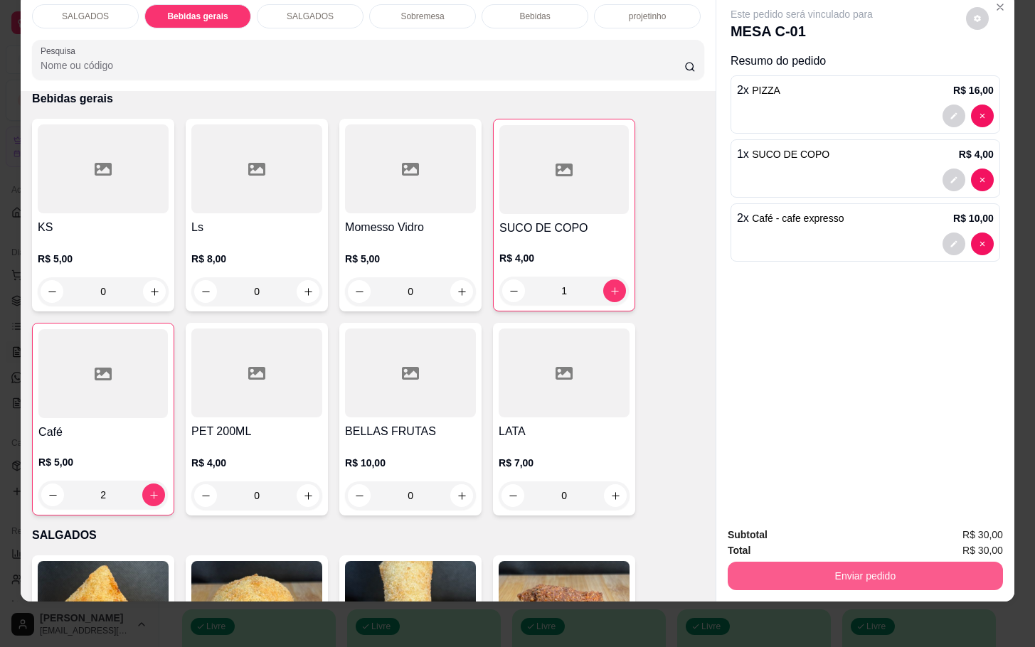
click at [748, 562] on button "Enviar pedido" at bounding box center [865, 576] width 275 height 28
click at [783, 527] on button "Não registrar e enviar pedido" at bounding box center [816, 525] width 148 height 27
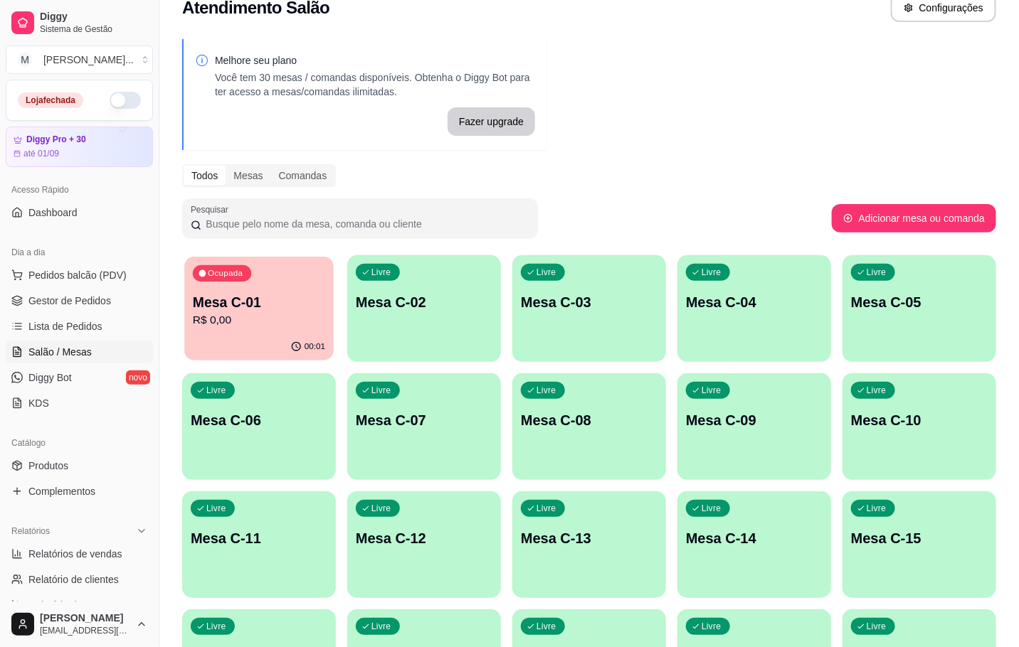
click at [252, 344] on div "00:01" at bounding box center [258, 347] width 149 height 27
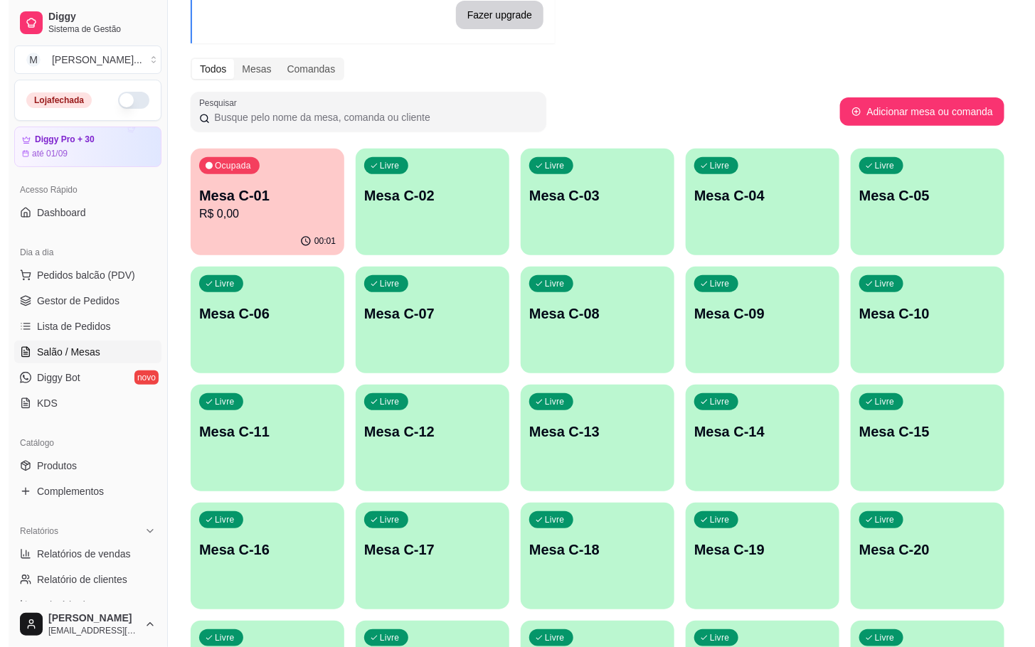
scroll to position [237, 0]
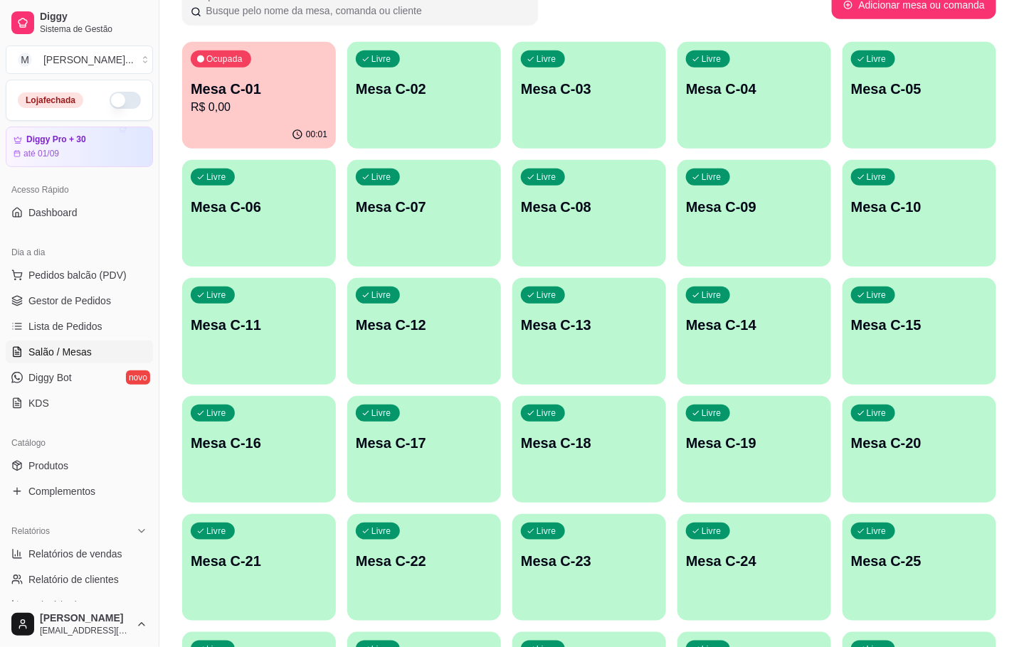
click at [297, 465] on div "Livre Mesa C-16" at bounding box center [259, 441] width 154 height 90
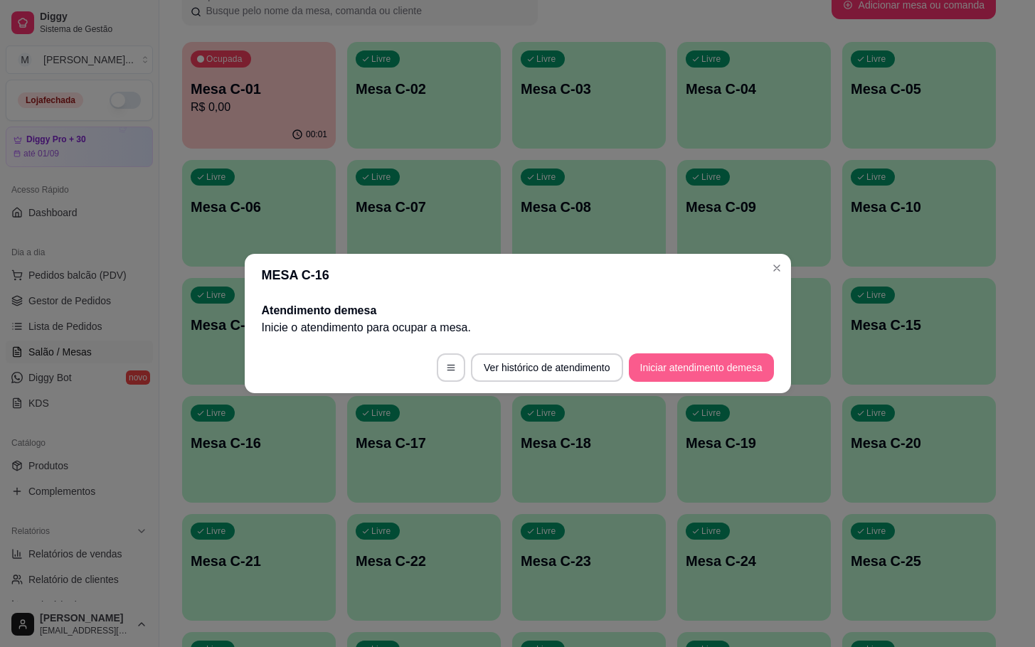
click at [760, 372] on button "Iniciar atendimento de mesa" at bounding box center [701, 368] width 145 height 28
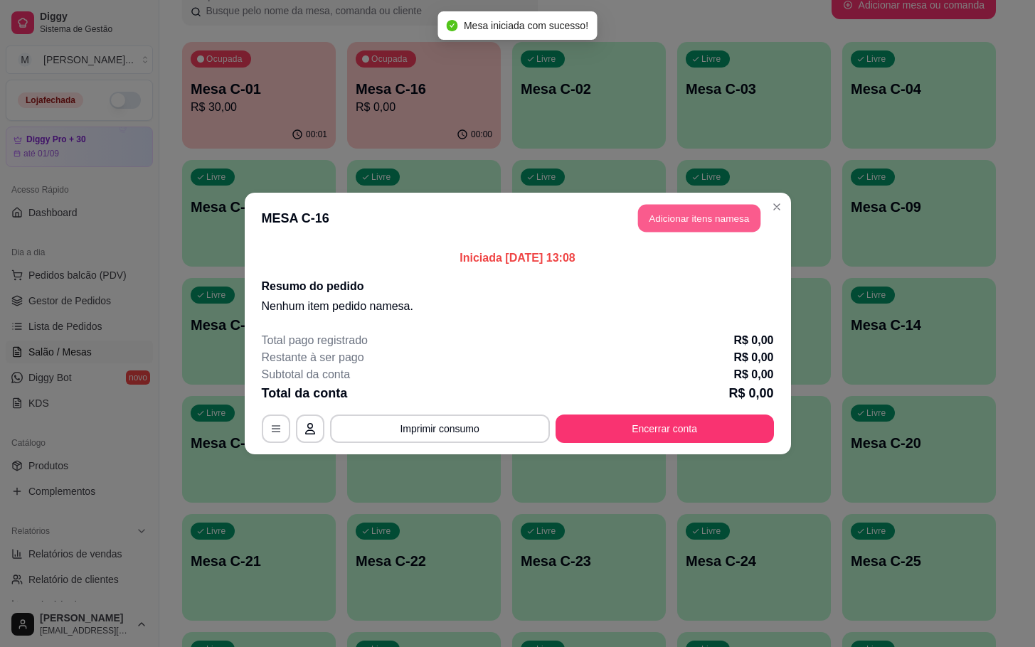
click at [711, 211] on button "Adicionar itens na mesa" at bounding box center [699, 219] width 122 height 28
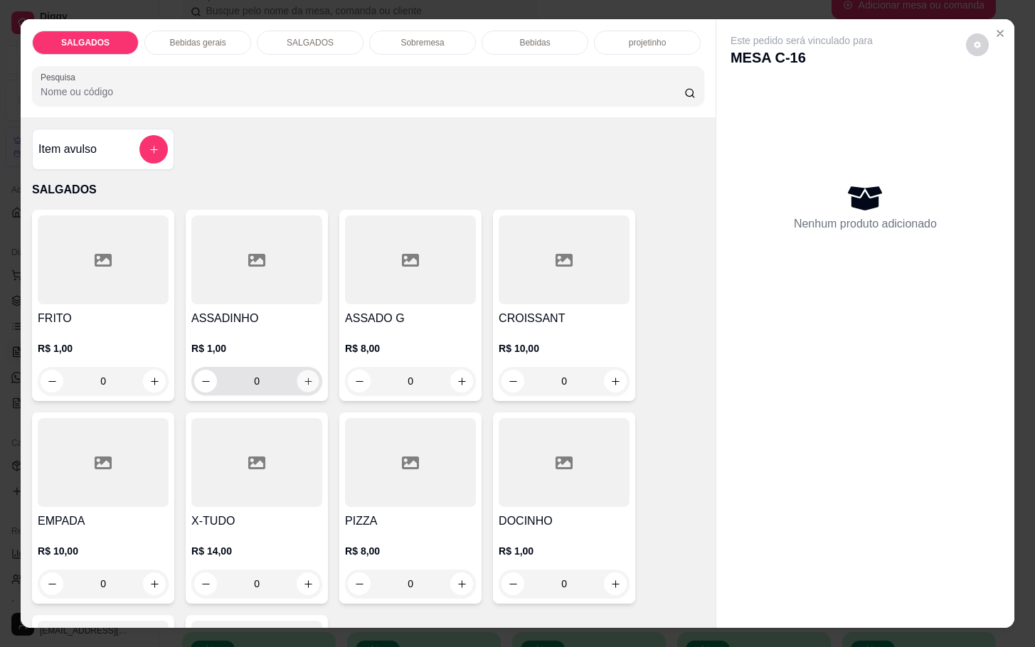
click at [301, 381] on button "increase-product-quantity" at bounding box center [308, 382] width 22 height 22
click at [303, 381] on icon "increase-product-quantity" at bounding box center [308, 381] width 11 height 11
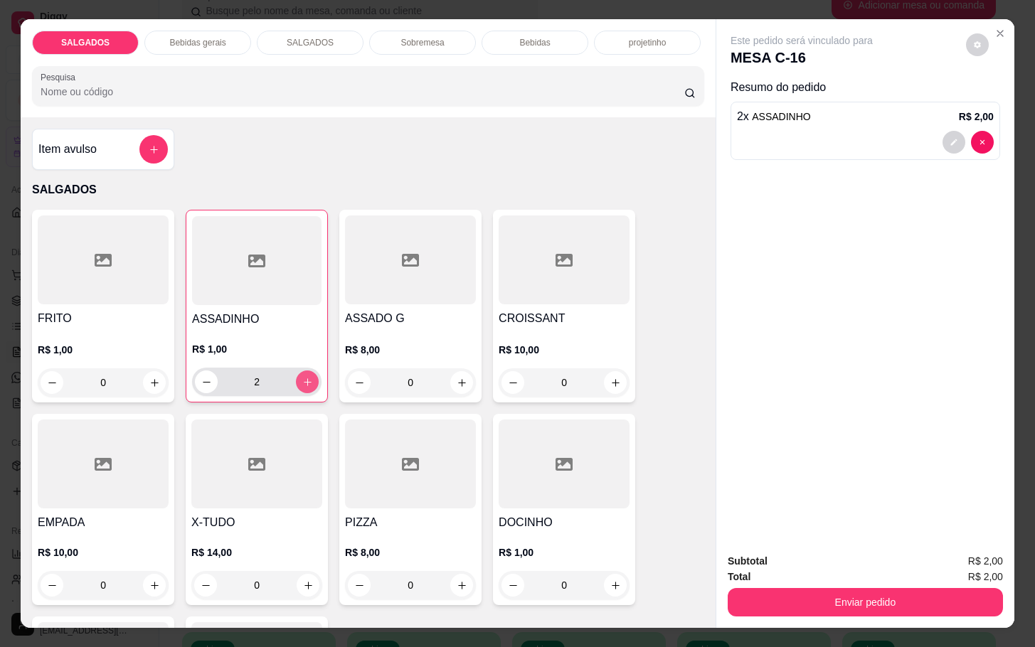
click at [302, 381] on icon "increase-product-quantity" at bounding box center [307, 382] width 11 height 11
click at [302, 378] on icon "increase-product-quantity" at bounding box center [307, 382] width 11 height 11
type input "5"
click at [152, 383] on button "increase-product-quantity" at bounding box center [154, 382] width 23 height 23
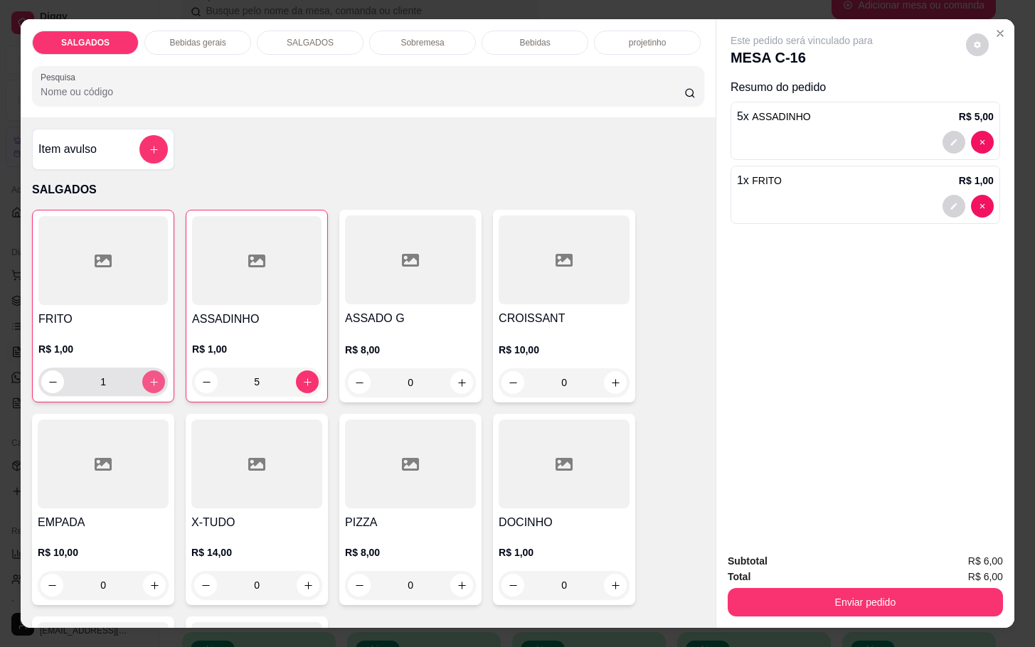
click at [152, 382] on button "increase-product-quantity" at bounding box center [153, 382] width 23 height 23
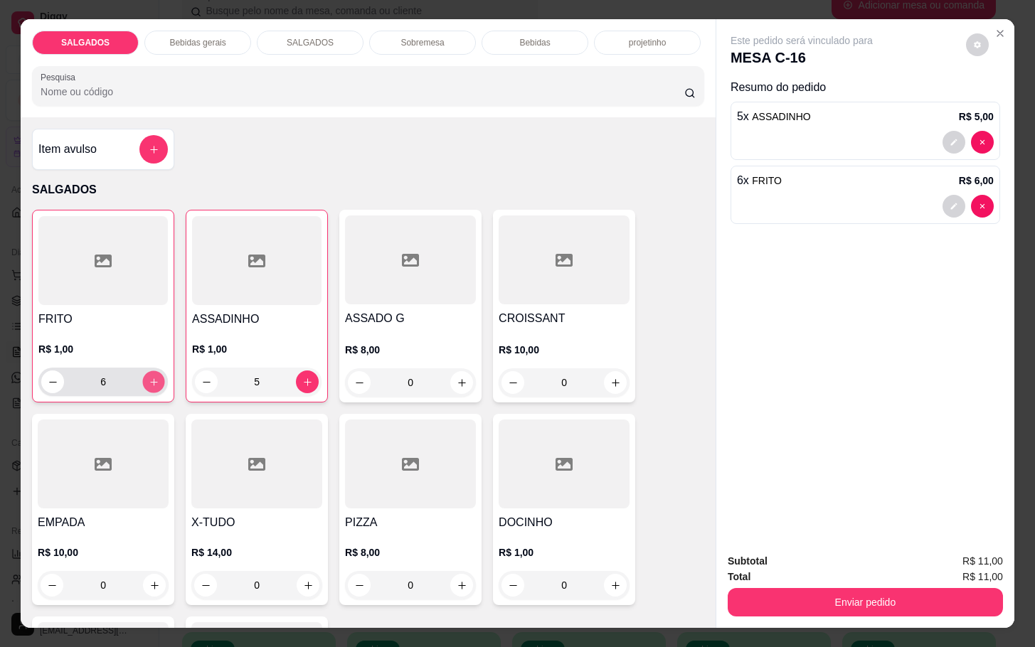
click at [152, 382] on button "increase-product-quantity" at bounding box center [154, 382] width 22 height 22
type input "7"
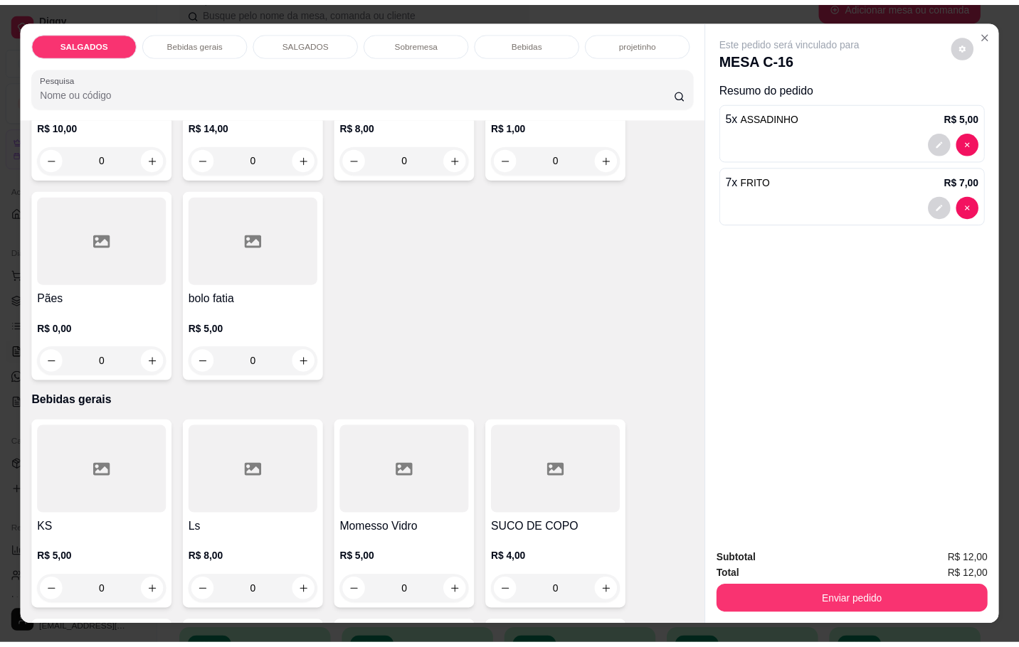
scroll to position [640, 0]
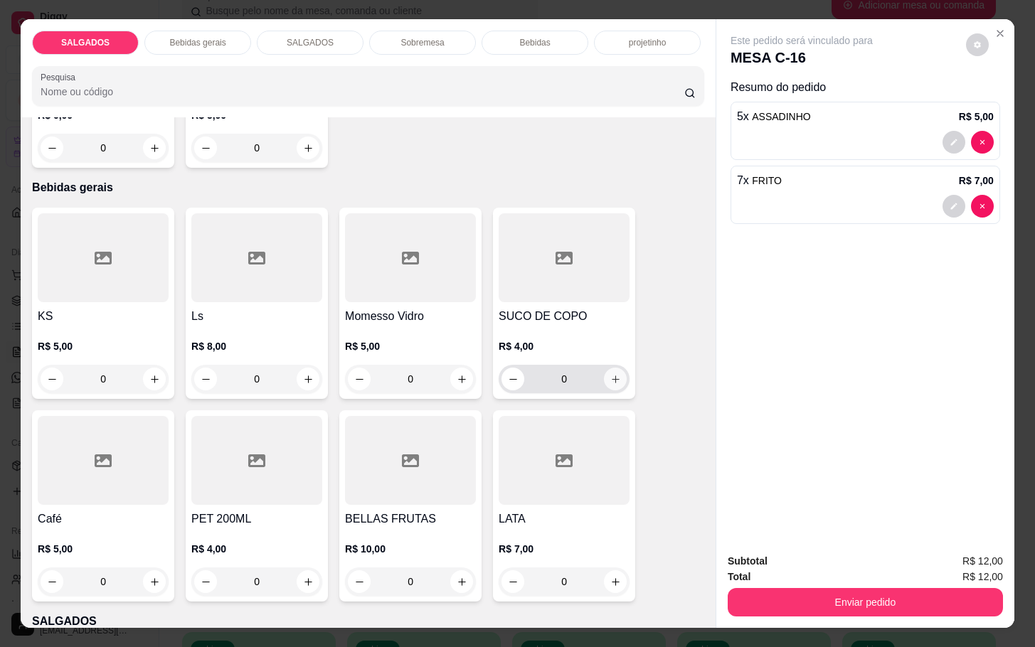
click at [604, 381] on button "increase-product-quantity" at bounding box center [615, 379] width 23 height 23
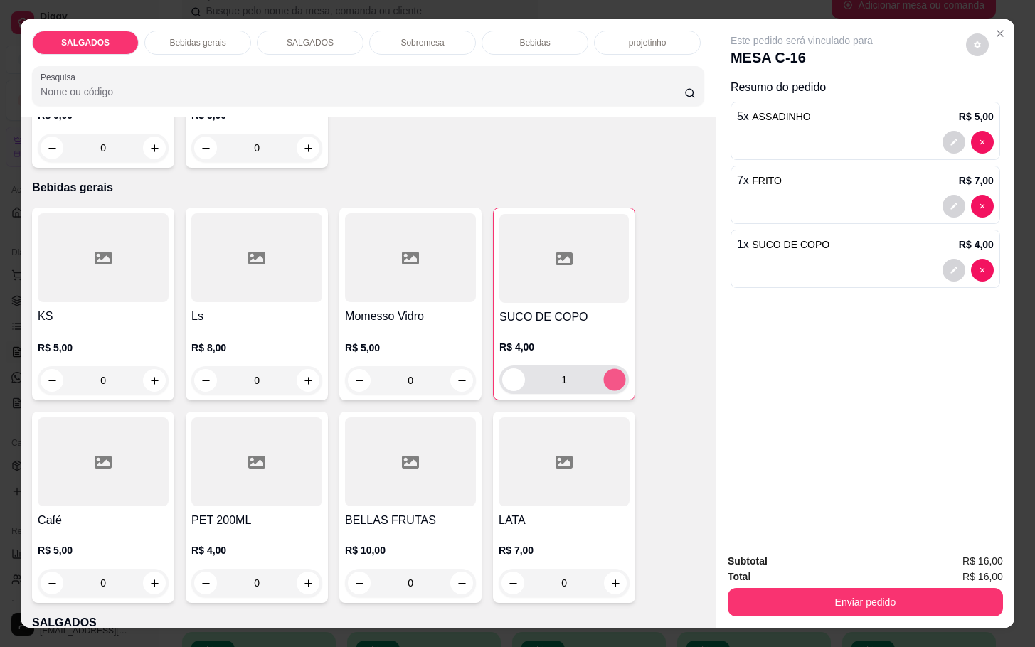
click at [610, 378] on icon "increase-product-quantity" at bounding box center [615, 380] width 11 height 11
type input "2"
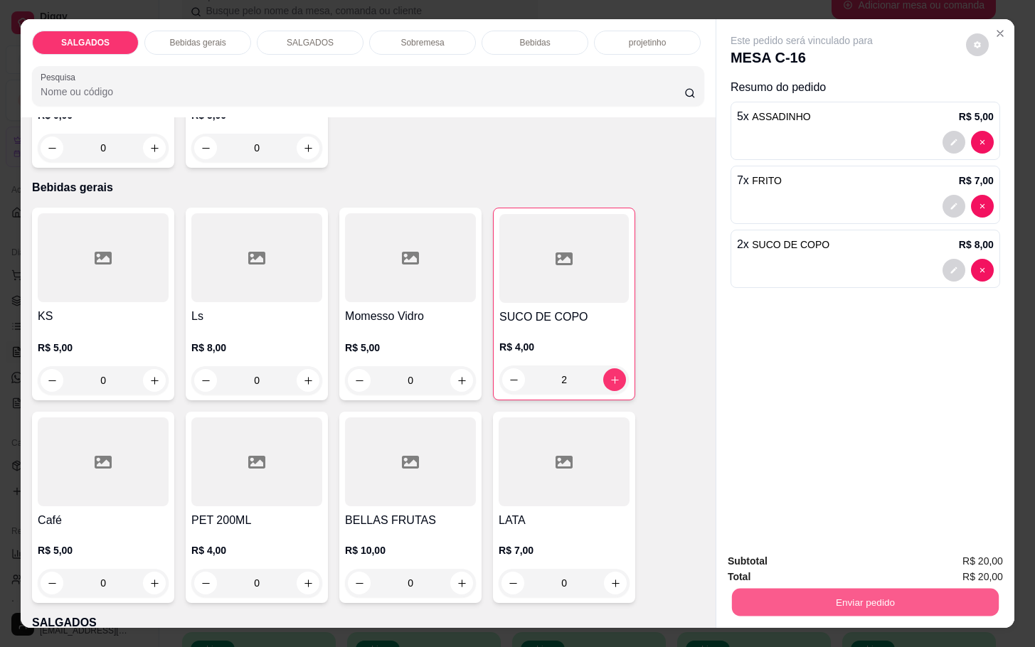
click at [879, 591] on button "Enviar pedido" at bounding box center [865, 602] width 267 height 28
click at [807, 568] on button "Não registrar e enviar pedido" at bounding box center [816, 559] width 144 height 26
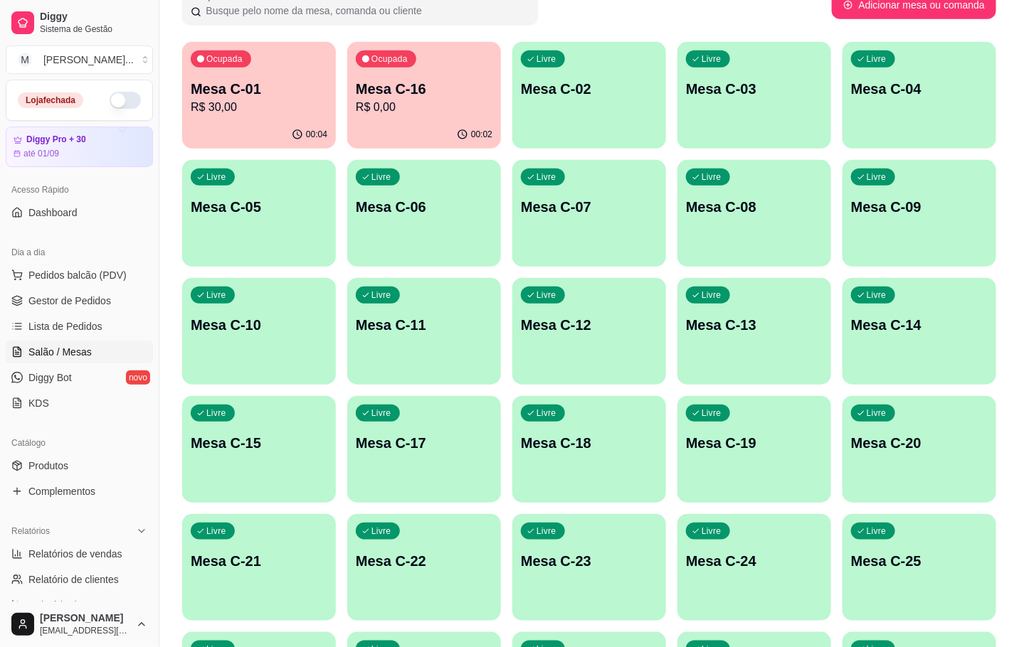
click at [209, 100] on p "R$ 30,00" at bounding box center [259, 107] width 137 height 17
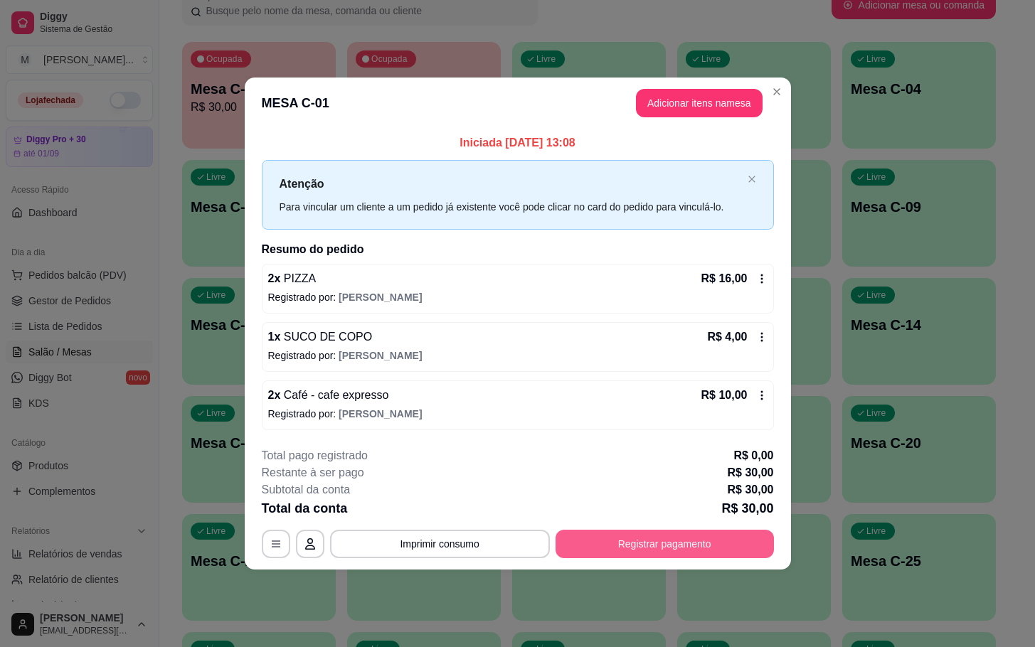
click at [679, 536] on button "Registrar pagamento" at bounding box center [665, 544] width 218 height 28
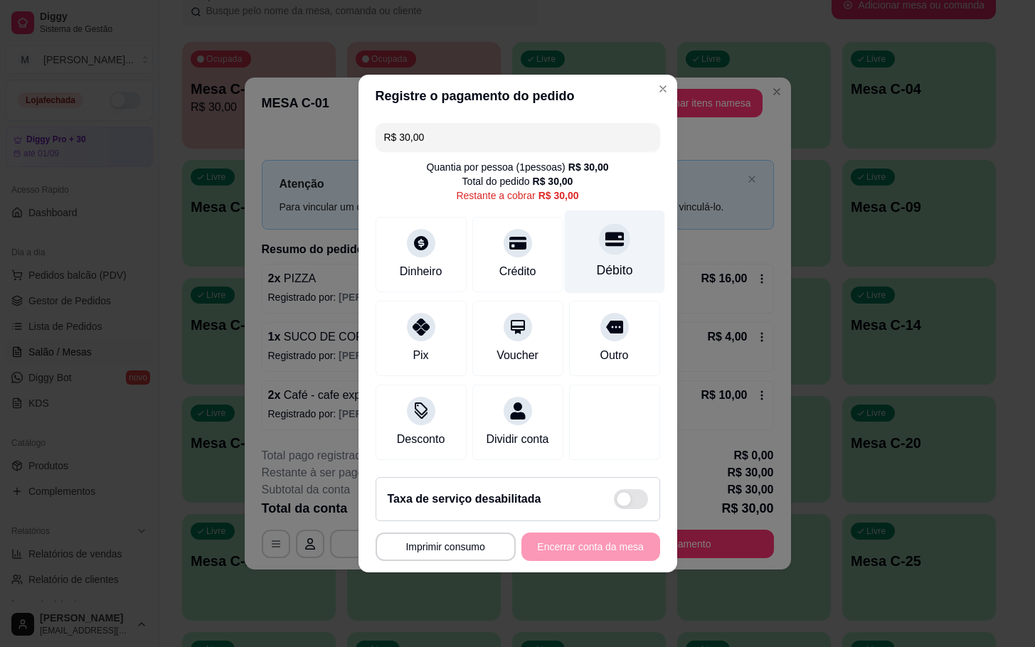
click at [588, 245] on div "Débito" at bounding box center [614, 252] width 100 height 83
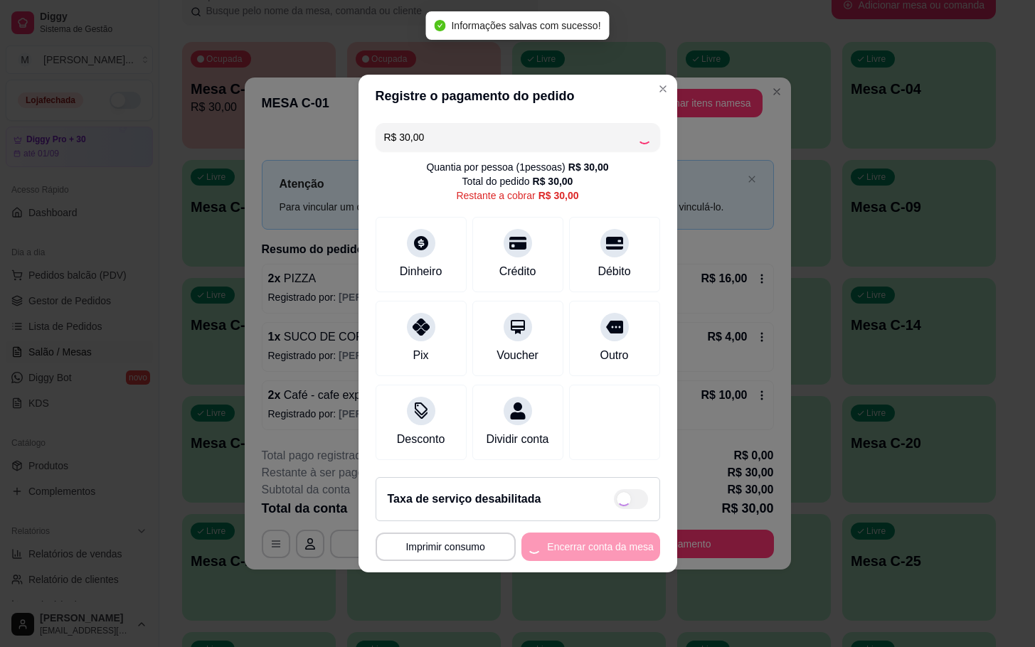
type input "R$ 0,00"
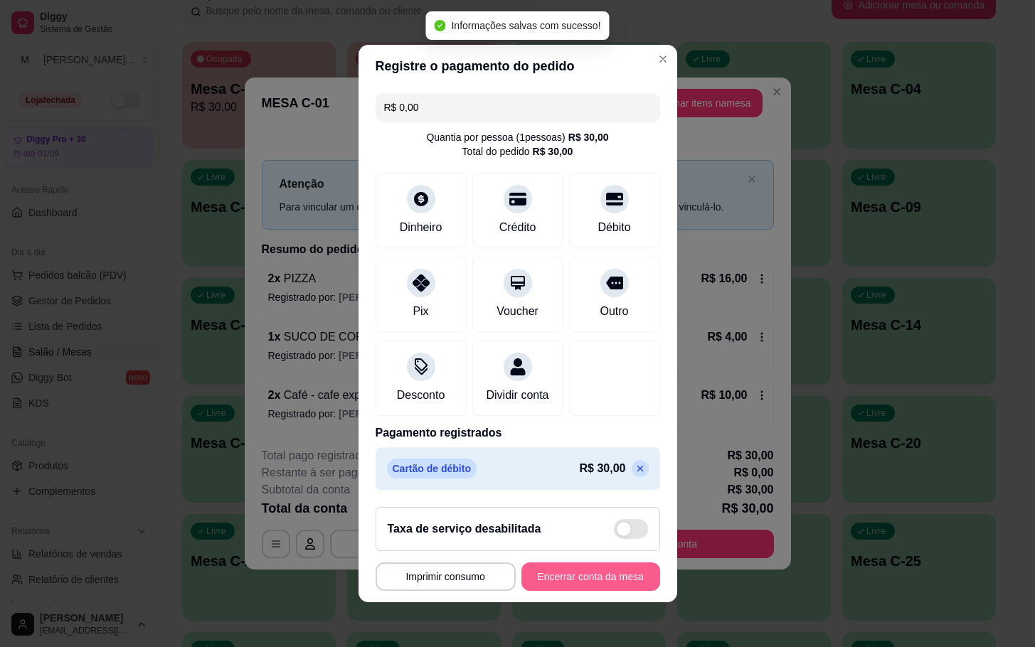
click at [594, 581] on button "Encerrar conta da mesa" at bounding box center [590, 577] width 139 height 28
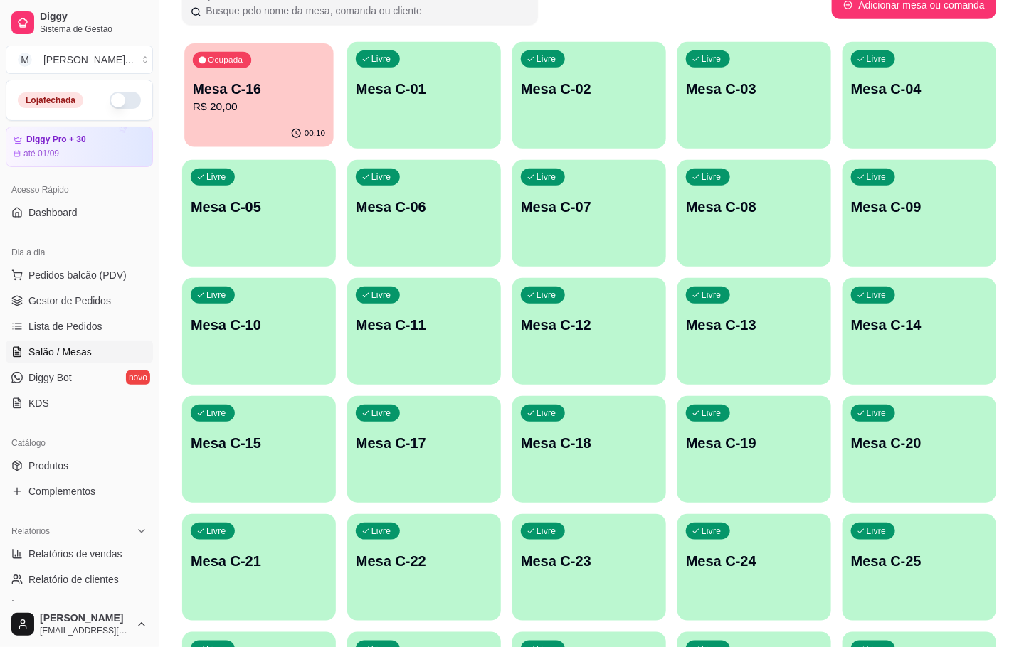
click at [273, 99] on p "R$ 20,00" at bounding box center [259, 107] width 132 height 16
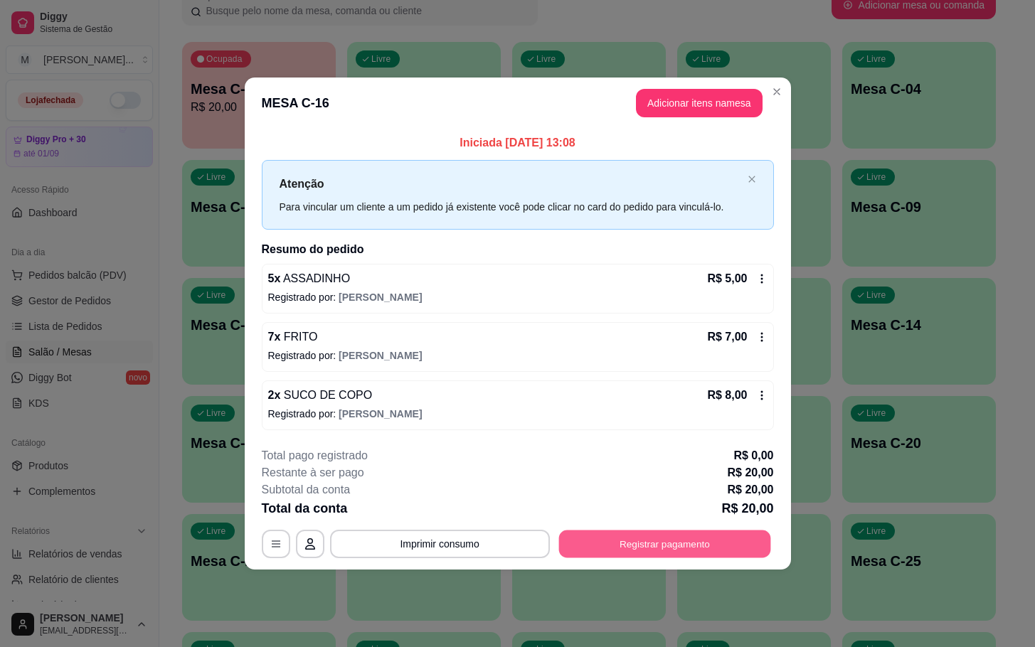
click at [637, 551] on button "Registrar pagamento" at bounding box center [664, 544] width 212 height 28
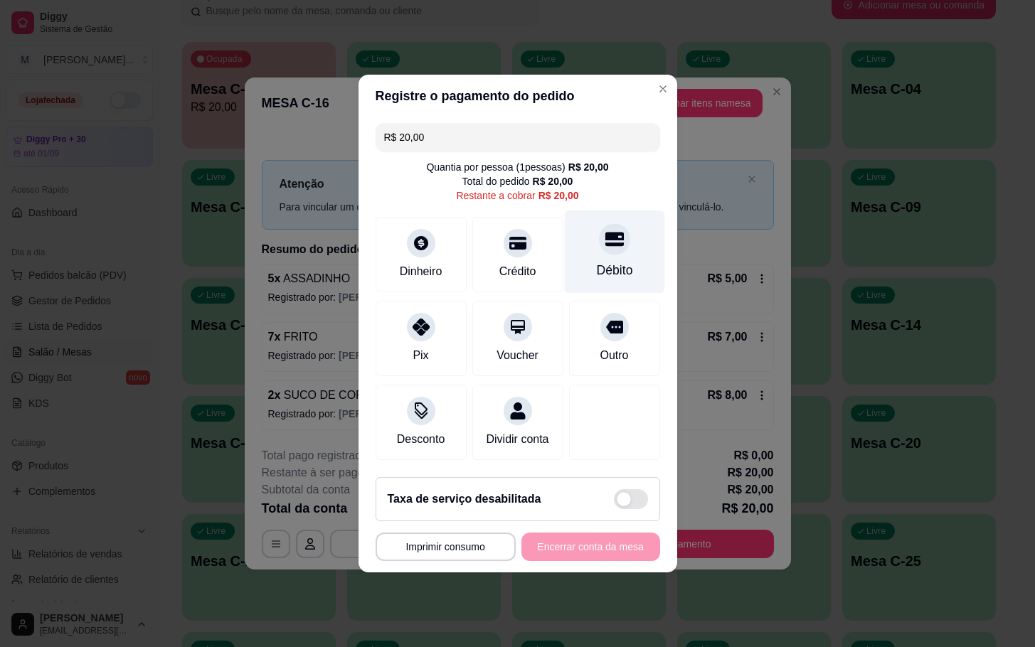
click at [583, 250] on div "Débito" at bounding box center [614, 252] width 100 height 83
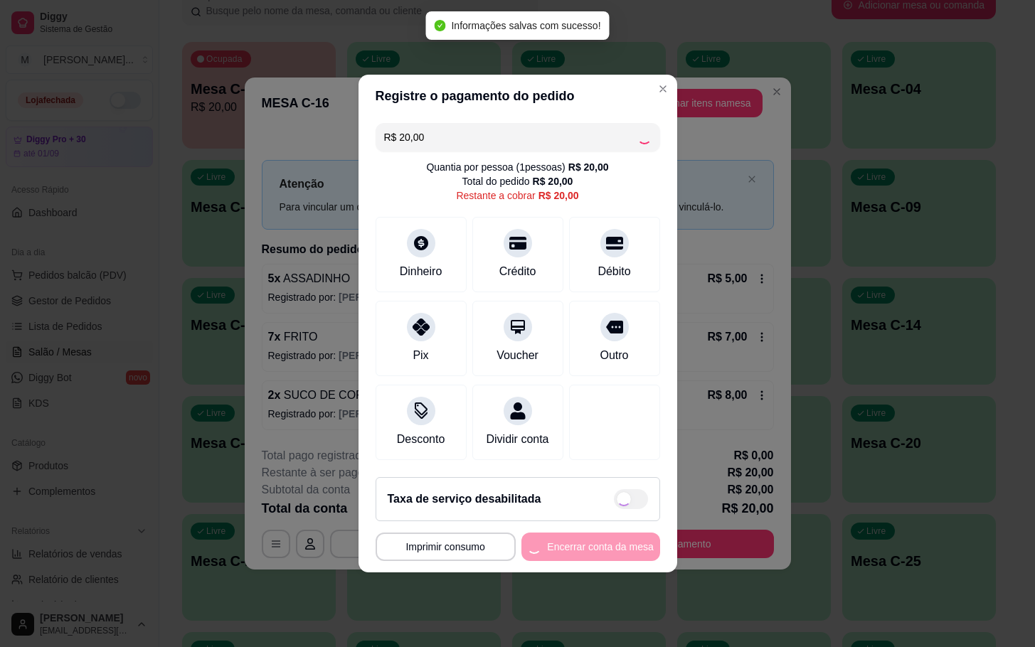
type input "R$ 0,00"
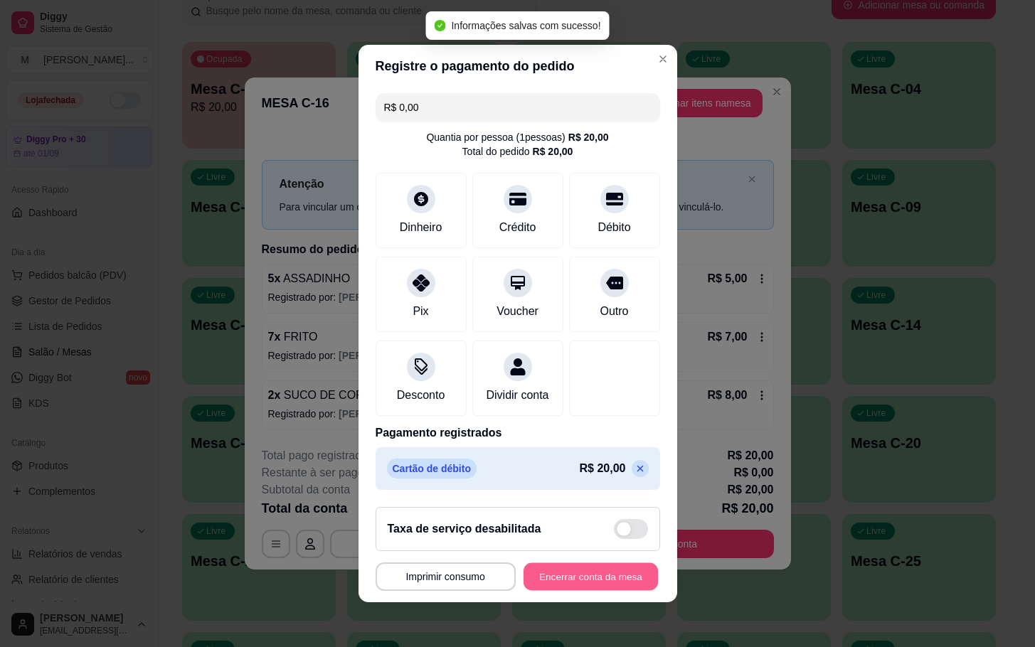
click at [580, 576] on button "Encerrar conta da mesa" at bounding box center [591, 577] width 134 height 28
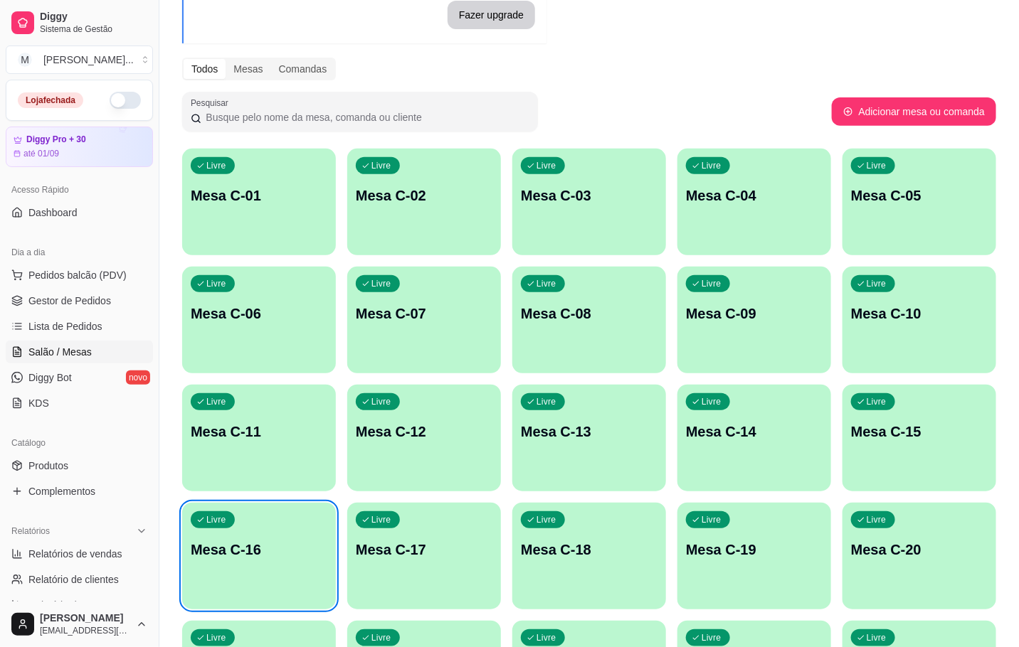
scroll to position [0, 0]
